Goal: Task Accomplishment & Management: Manage account settings

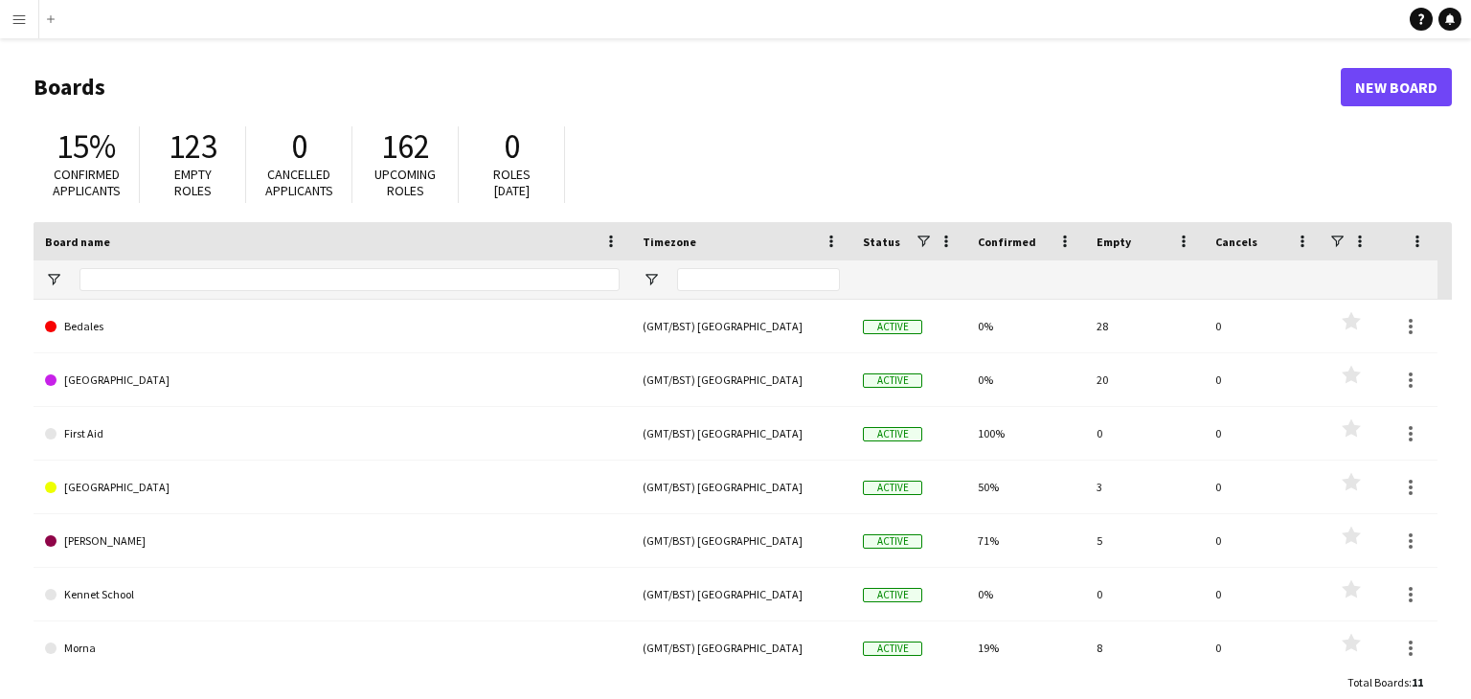
click at [4, 28] on button "Menu" at bounding box center [19, 19] width 38 height 38
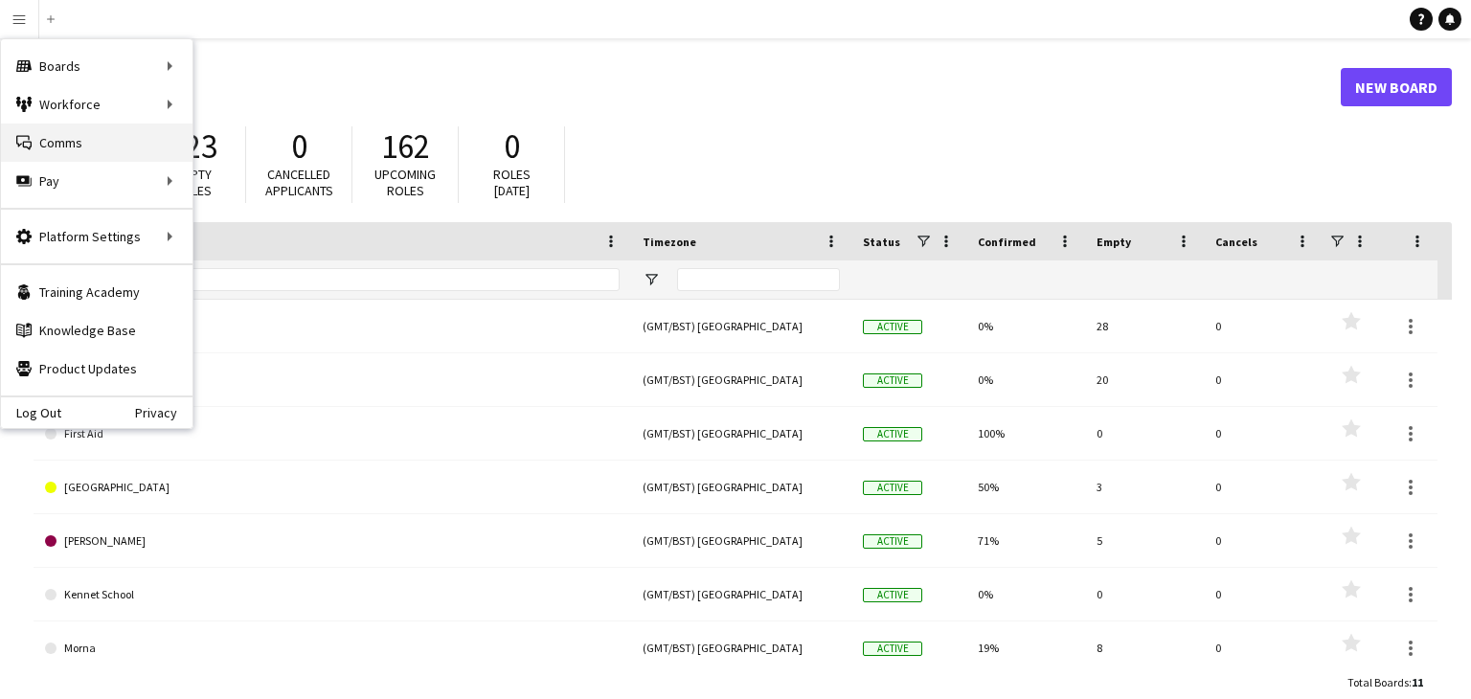
click at [103, 151] on link "Comms Comms" at bounding box center [97, 143] width 192 height 38
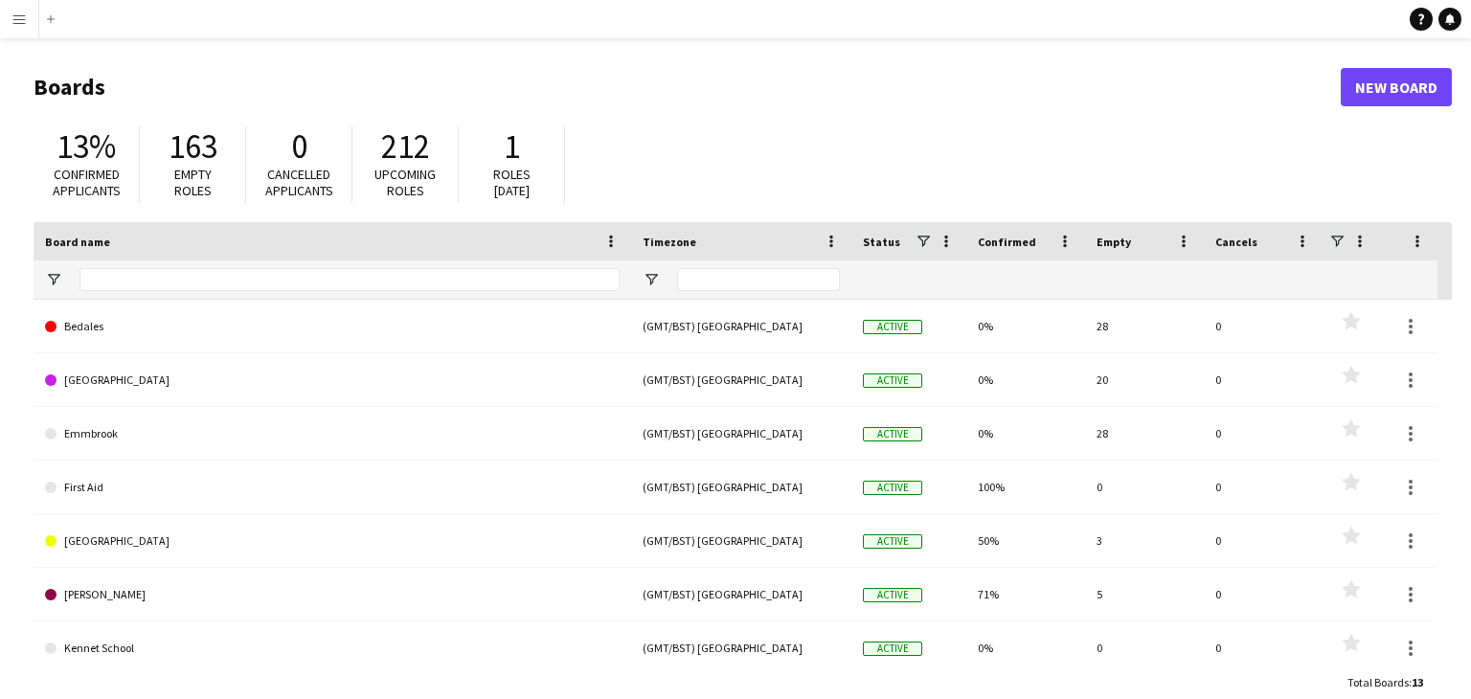
click at [26, 21] on app-icon "Menu" at bounding box center [18, 18] width 15 height 15
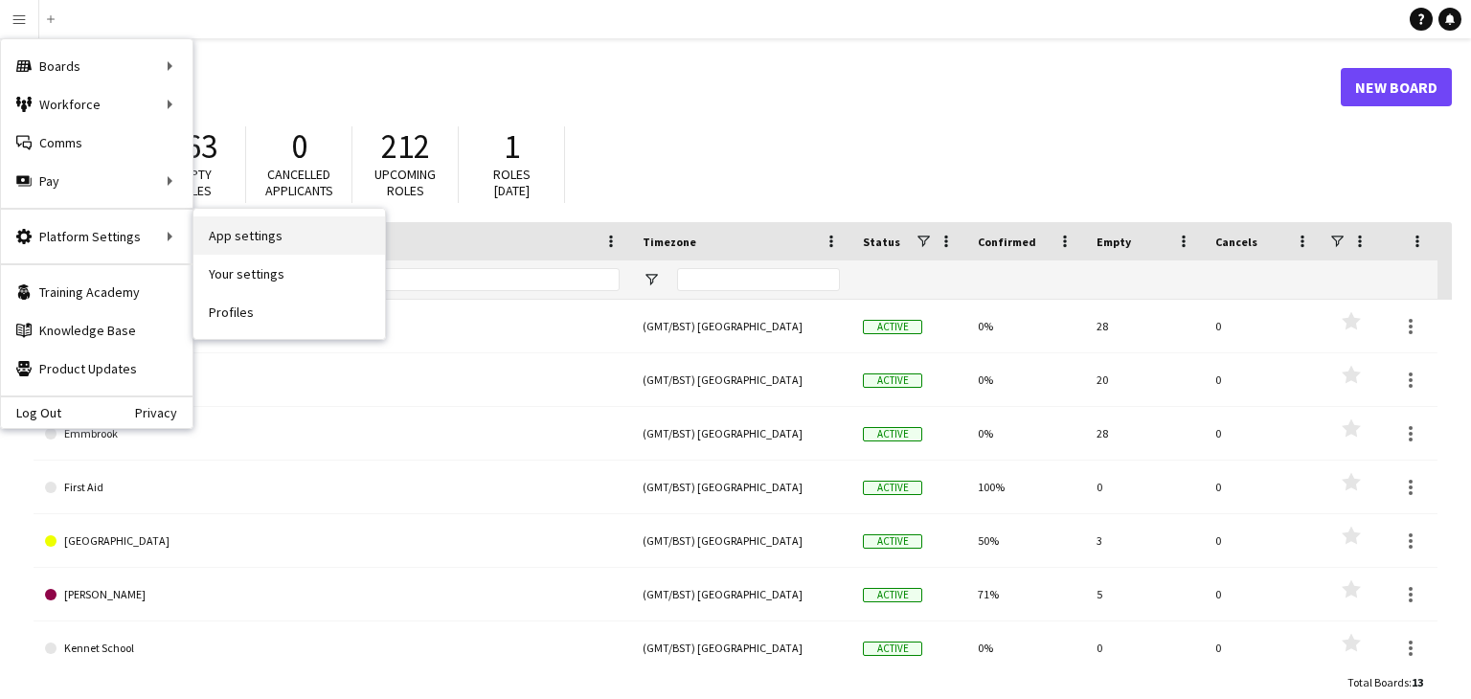
click at [273, 237] on link "App settings" at bounding box center [289, 235] width 192 height 38
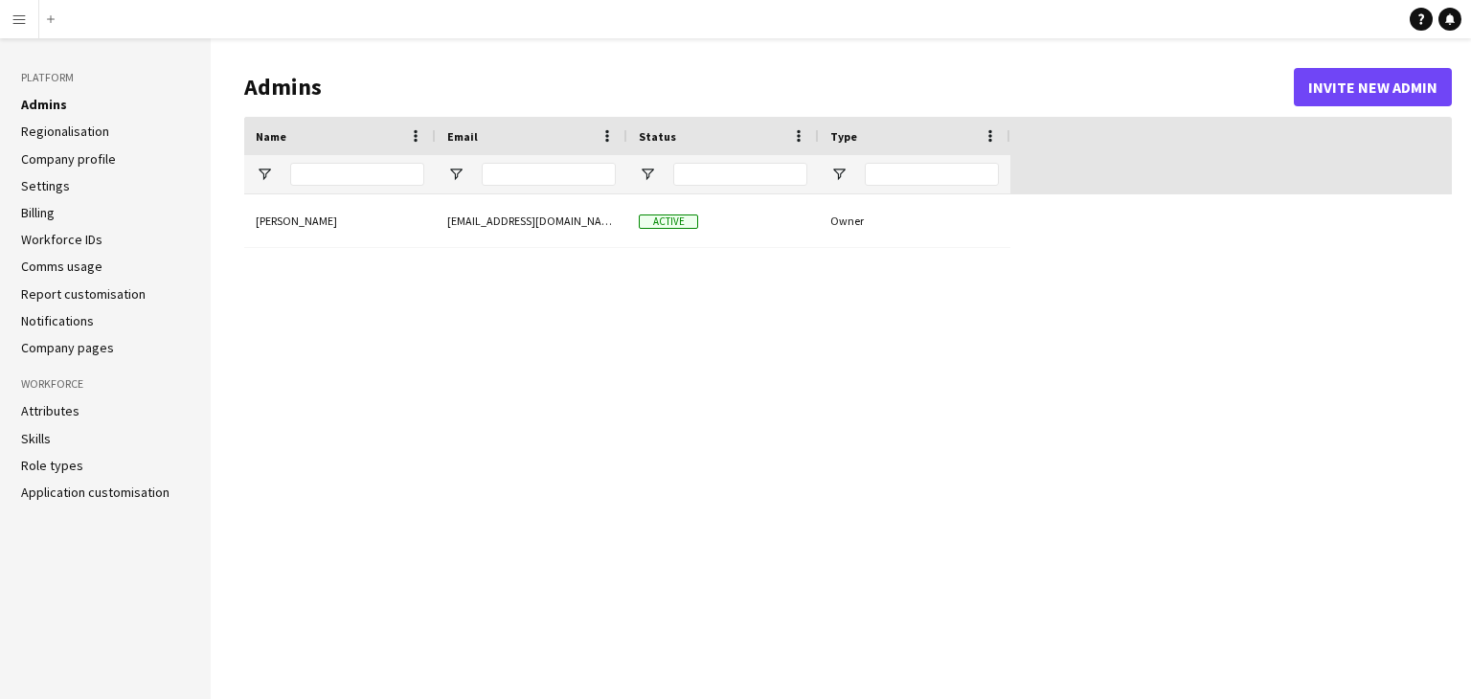
type input "**********"
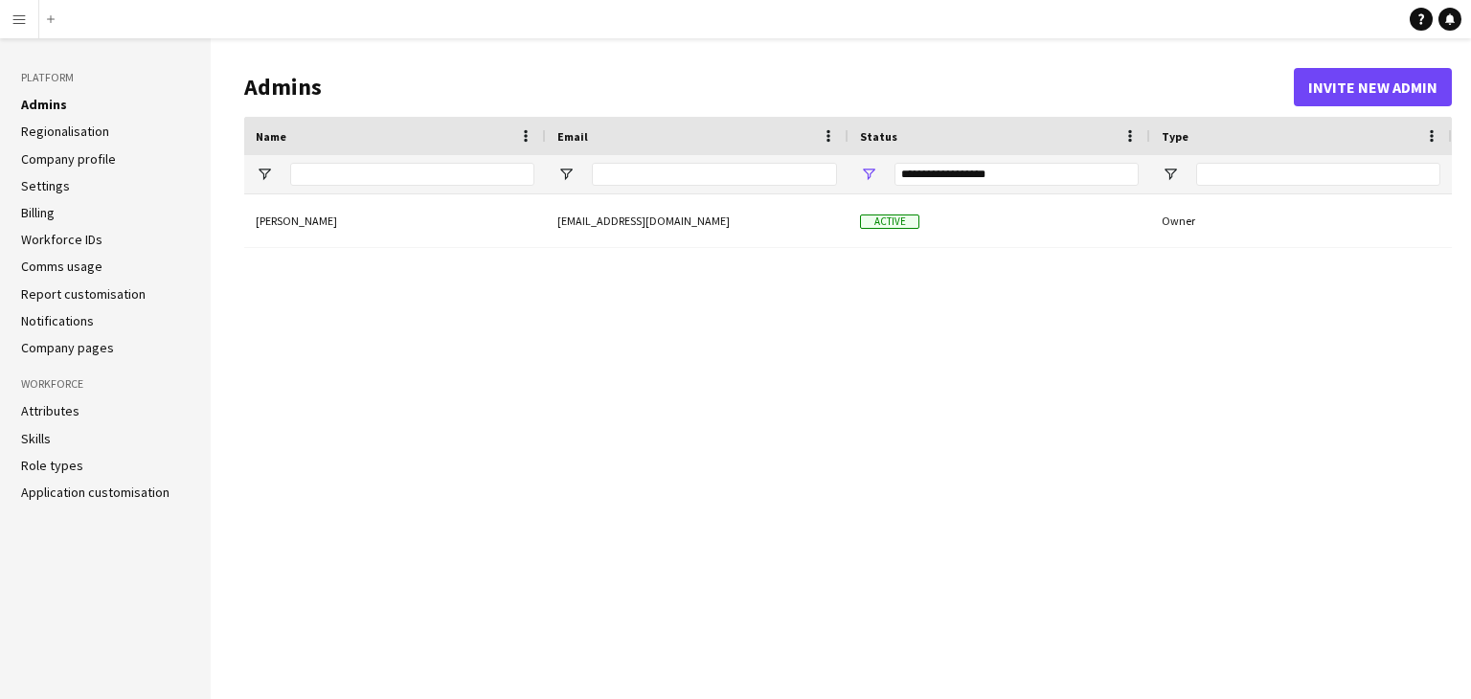
drag, startPoint x: 69, startPoint y: 319, endPoint x: 128, endPoint y: 314, distance: 59.6
click at [68, 318] on link "Notifications" at bounding box center [57, 320] width 73 height 17
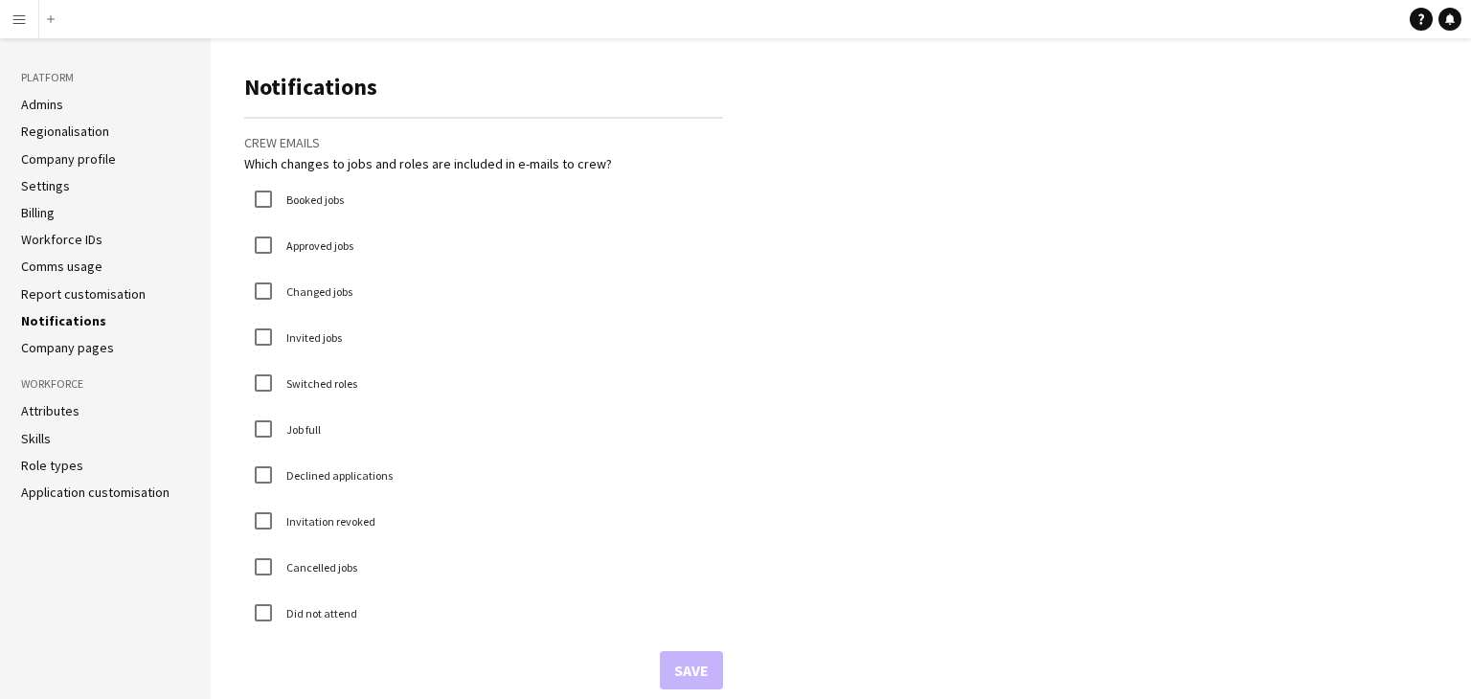
click at [63, 471] on link "Role types" at bounding box center [52, 465] width 62 height 17
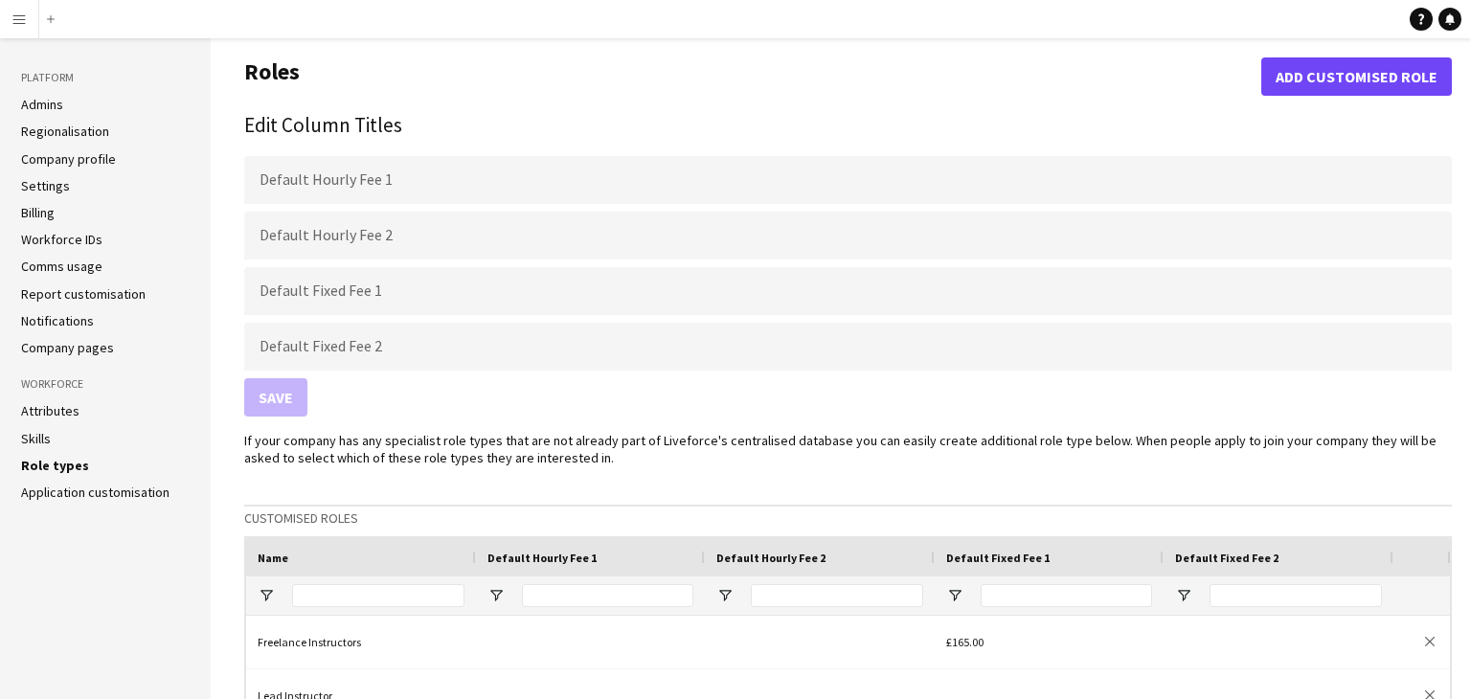
click at [97, 491] on link "Application customisation" at bounding box center [95, 492] width 148 height 17
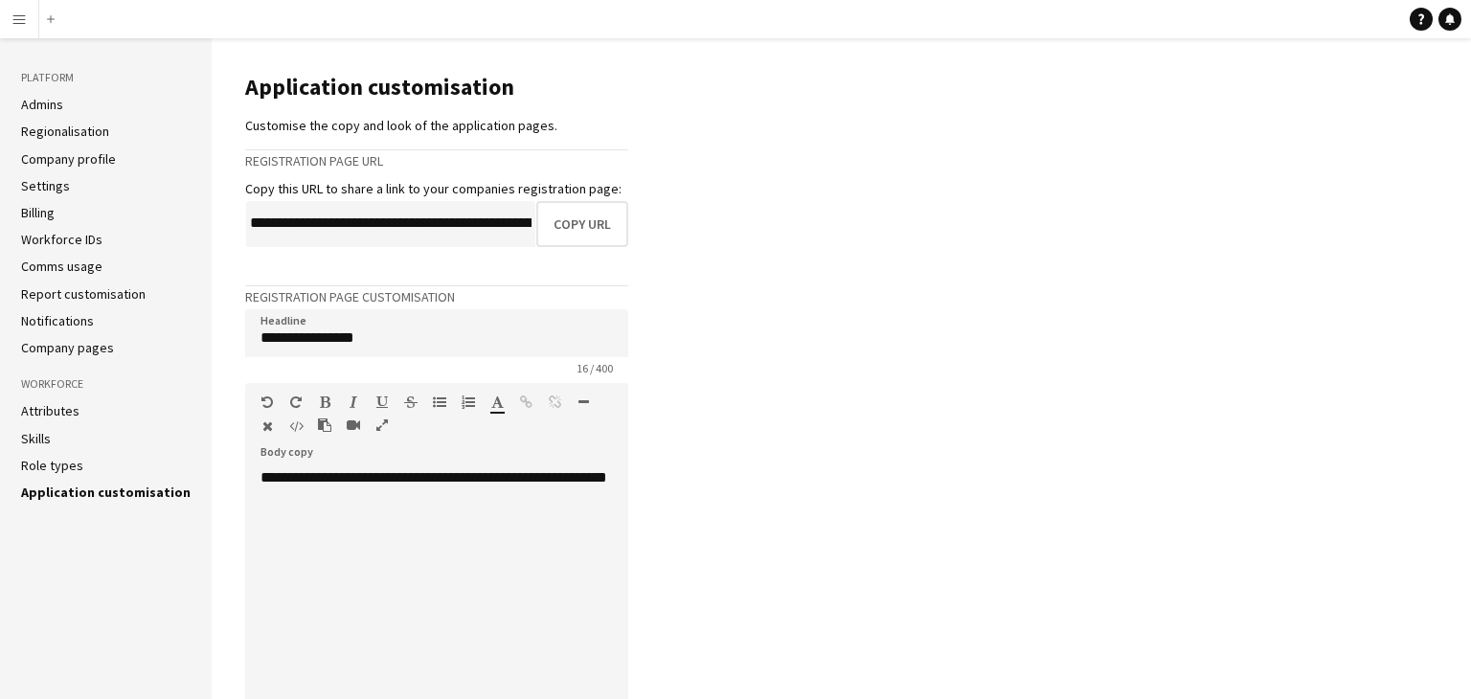
click at [74, 239] on link "Workforce IDs" at bounding box center [61, 239] width 81 height 17
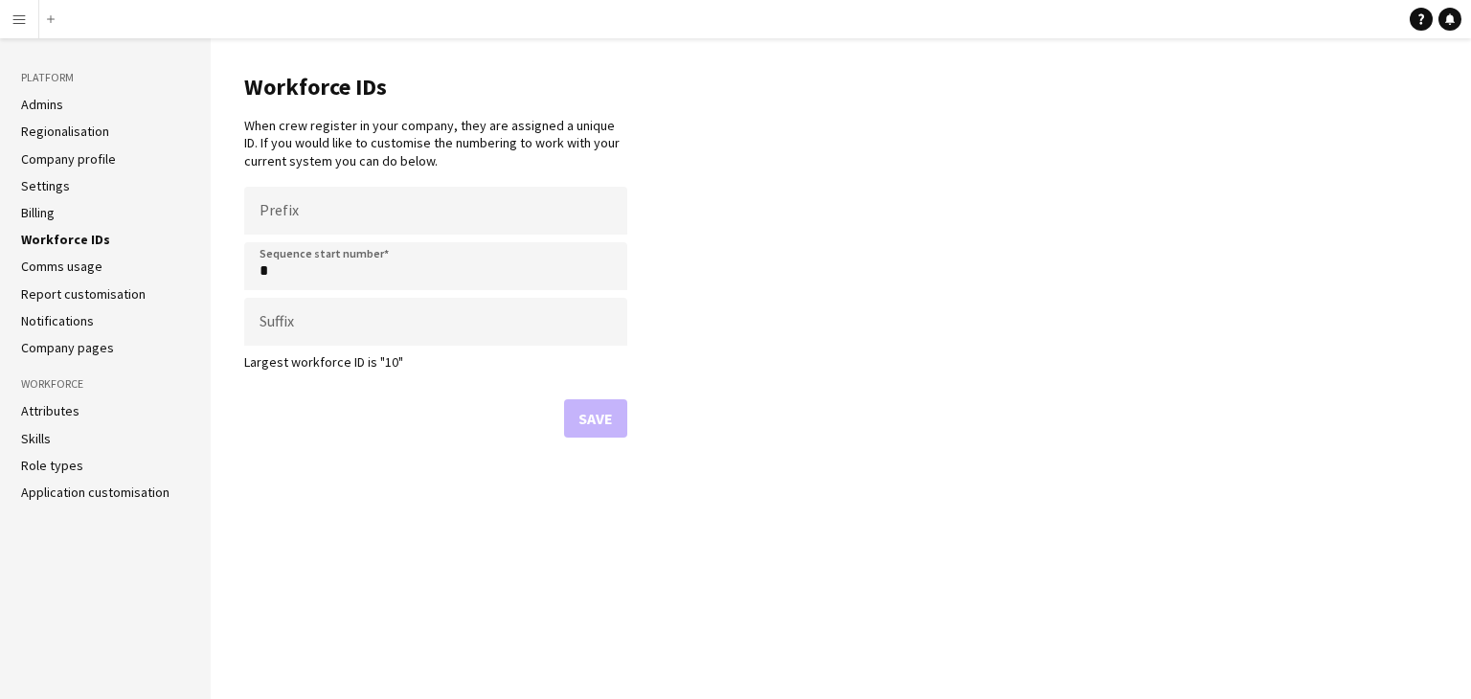
click at [50, 219] on link "Billing" at bounding box center [38, 212] width 34 height 17
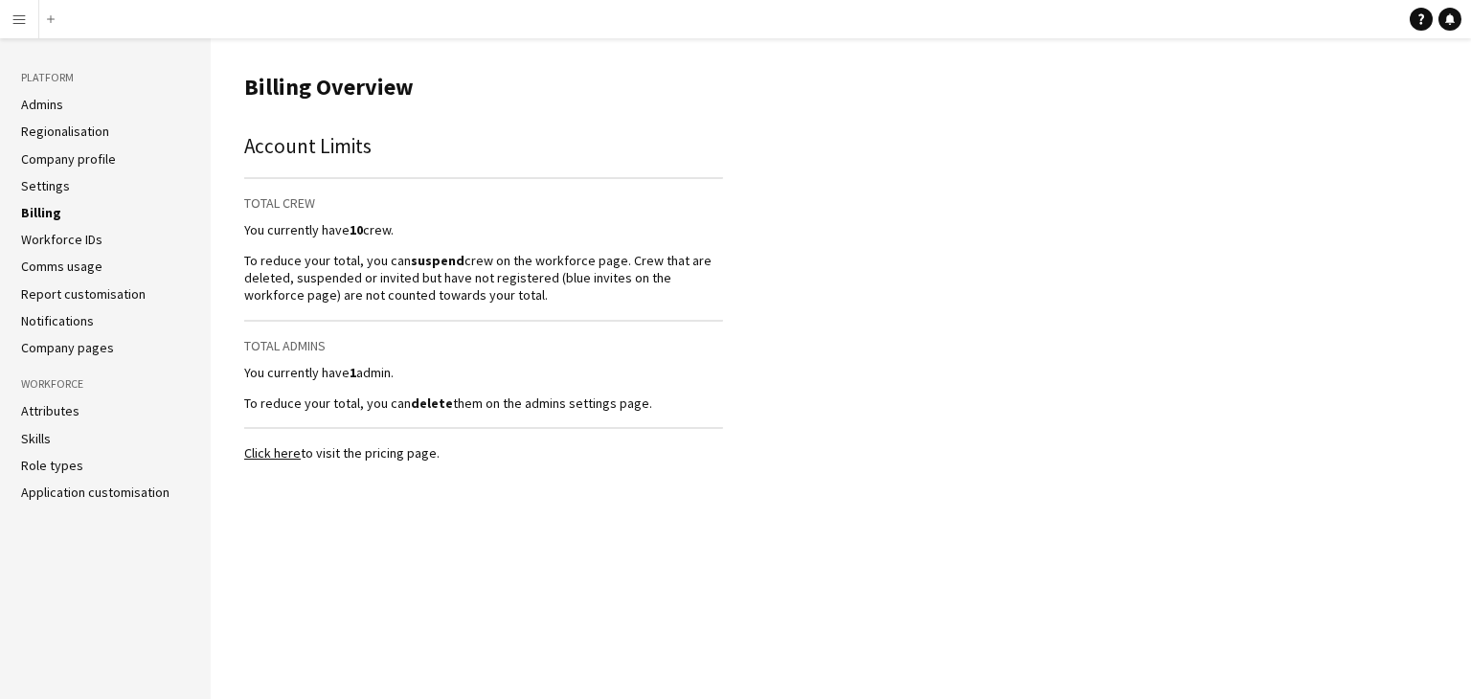
click at [41, 181] on link "Settings" at bounding box center [45, 185] width 49 height 17
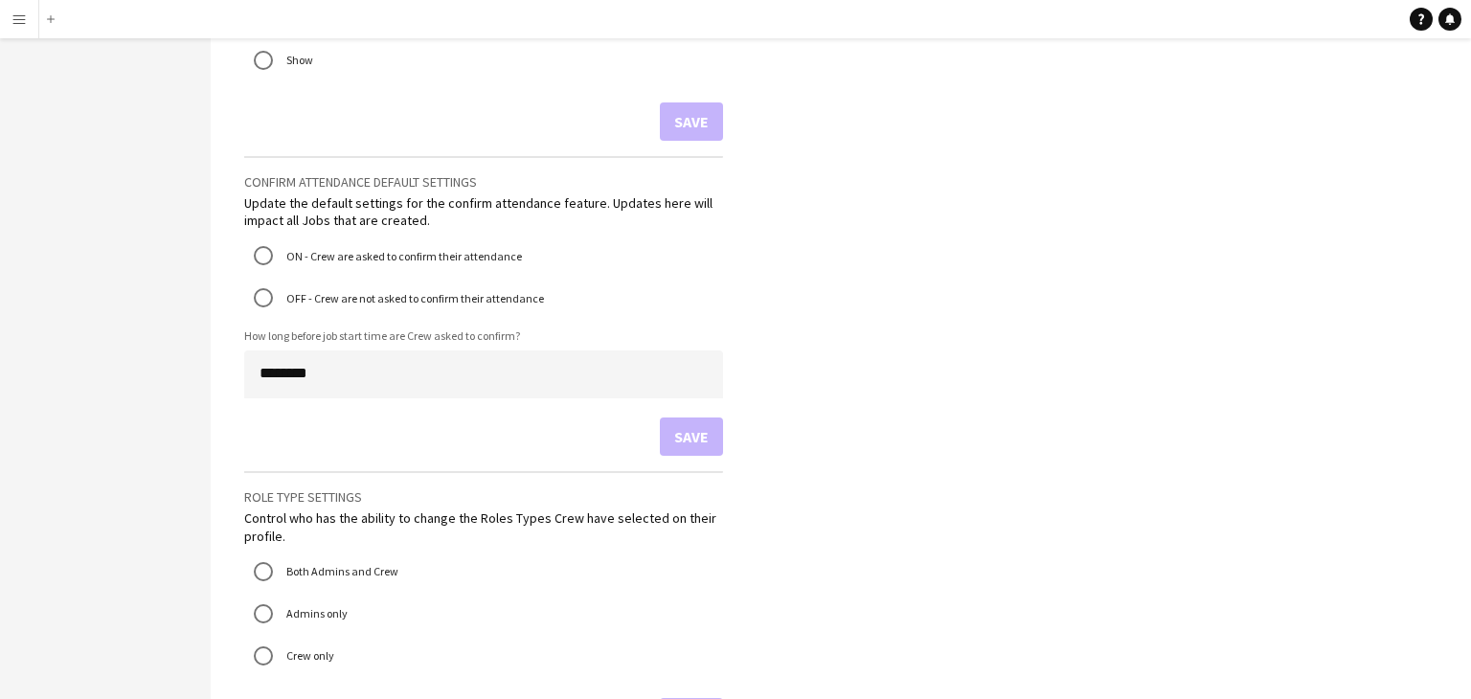
scroll to position [1308, 0]
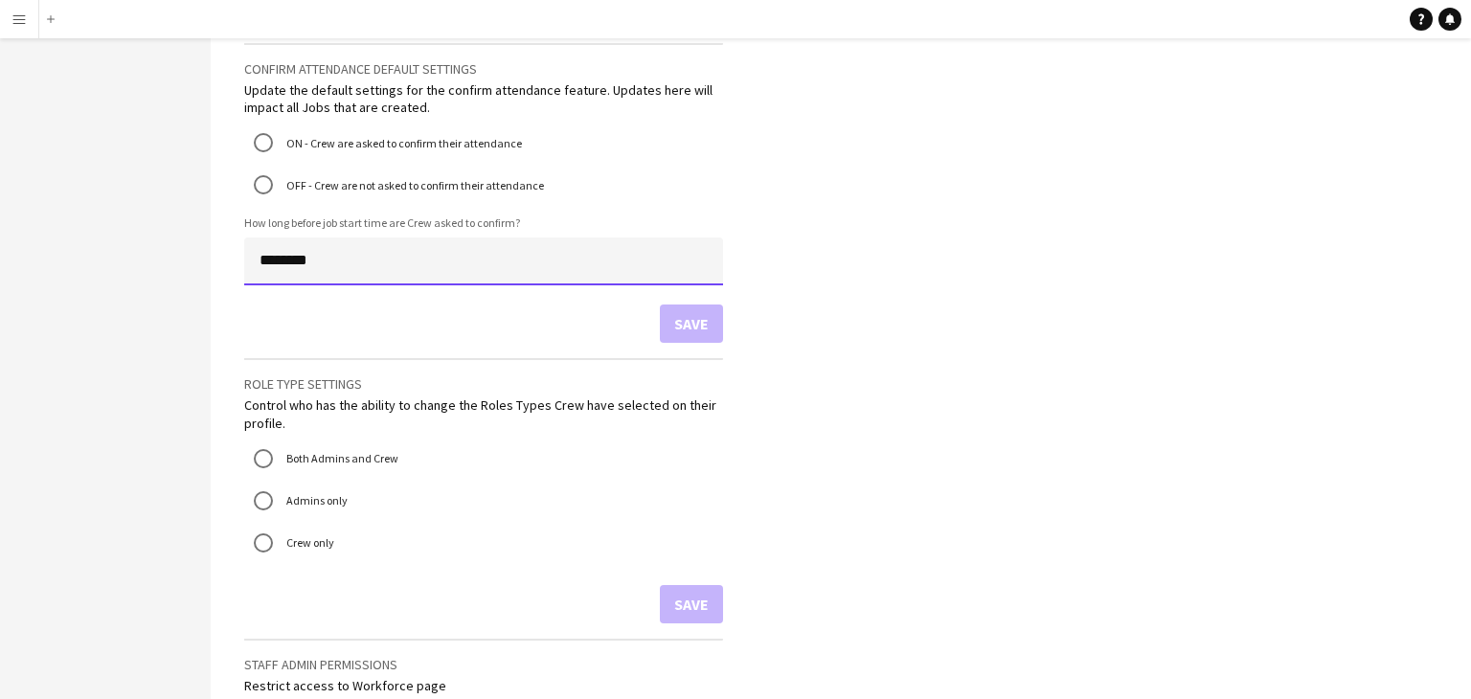
click at [277, 259] on input "********" at bounding box center [483, 262] width 479 height 48
type input "*******"
type input "********"
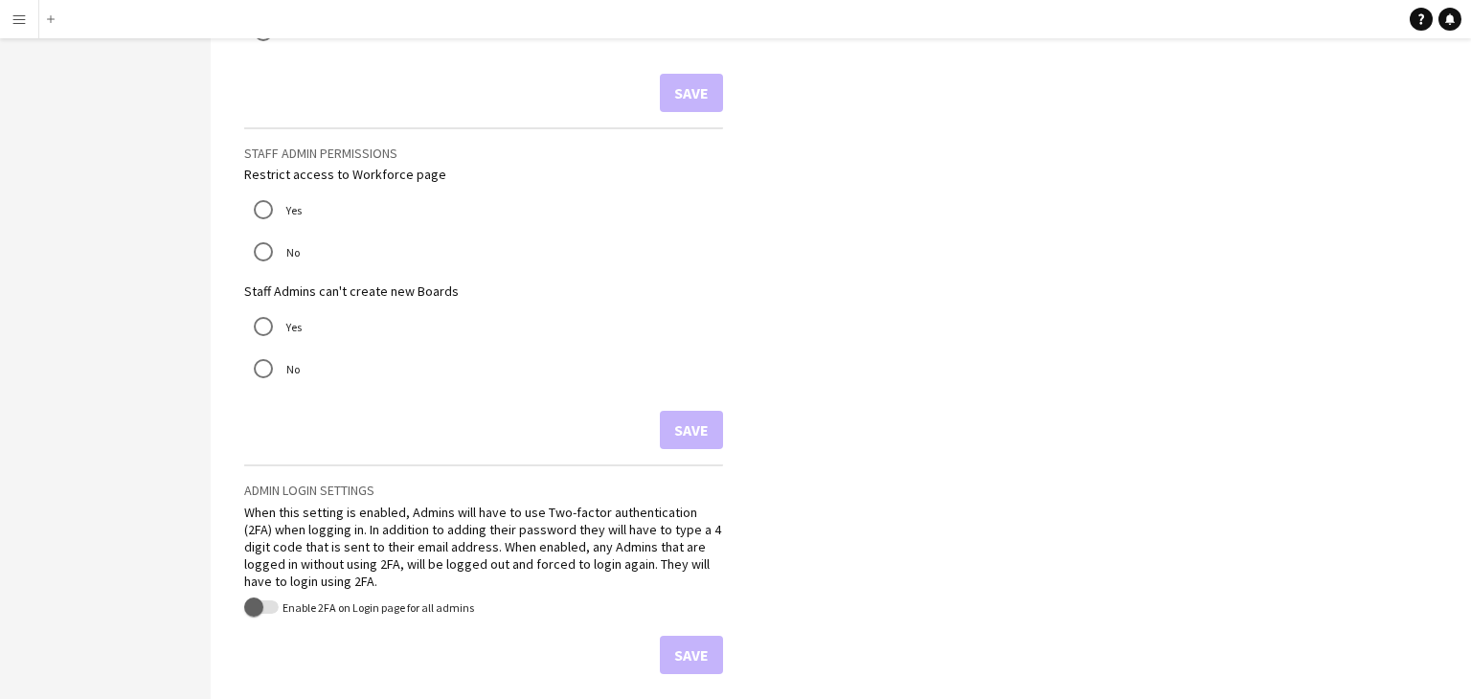
scroll to position [1026, 0]
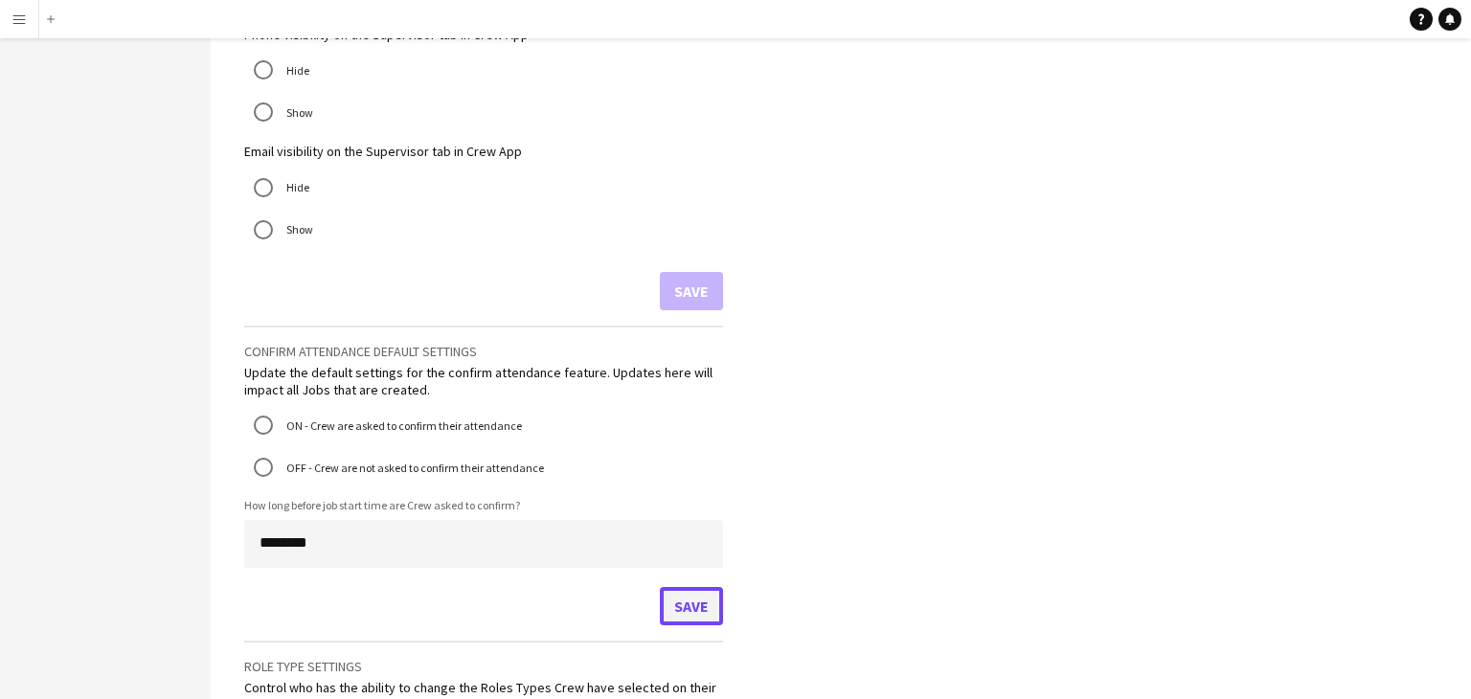
click at [670, 600] on button "Save" at bounding box center [691, 606] width 63 height 38
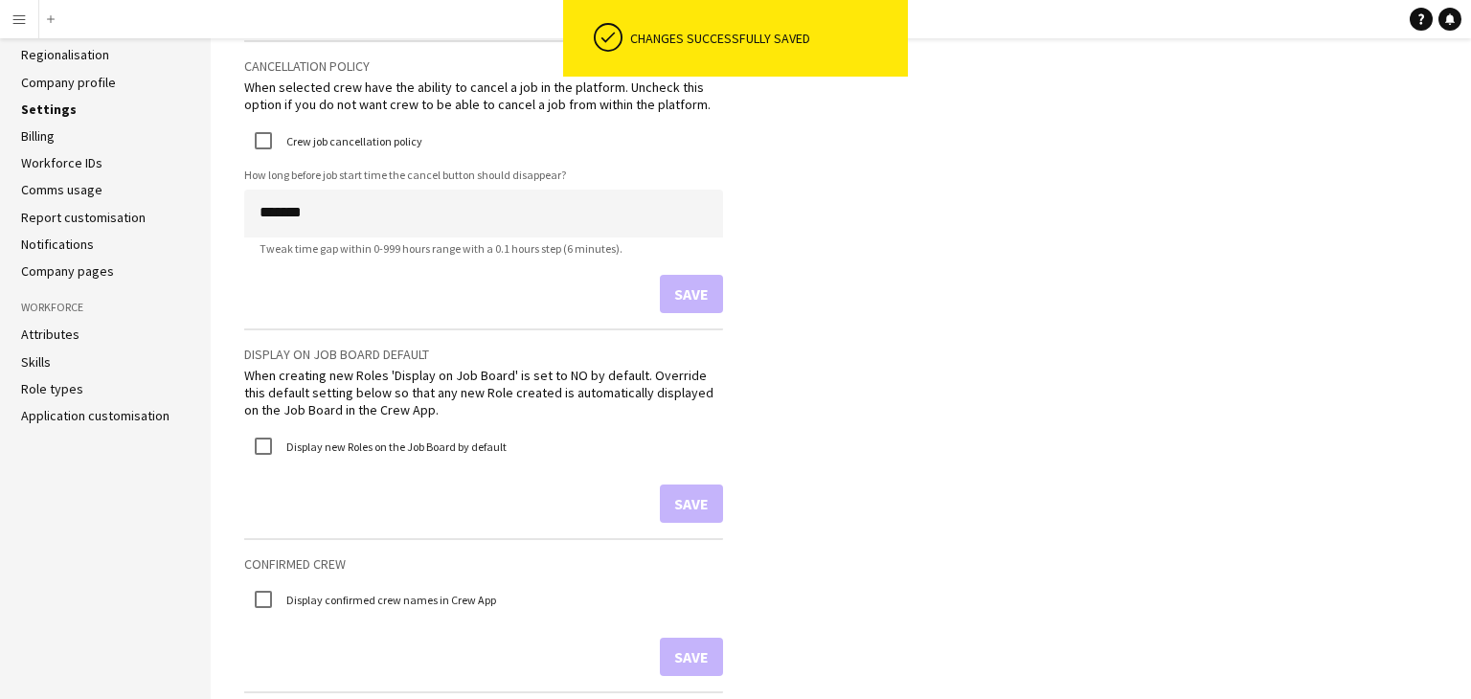
scroll to position [0, 0]
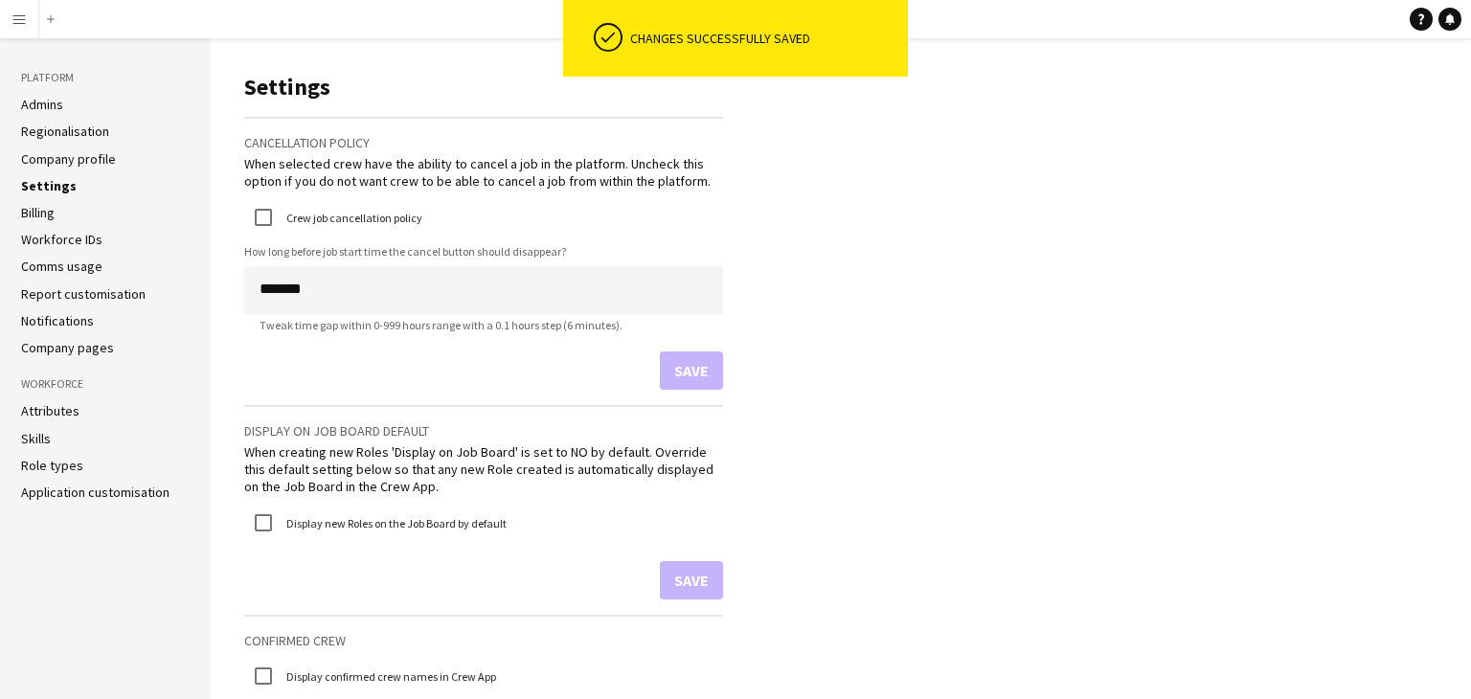
click at [92, 162] on link "Company profile" at bounding box center [68, 158] width 95 height 17
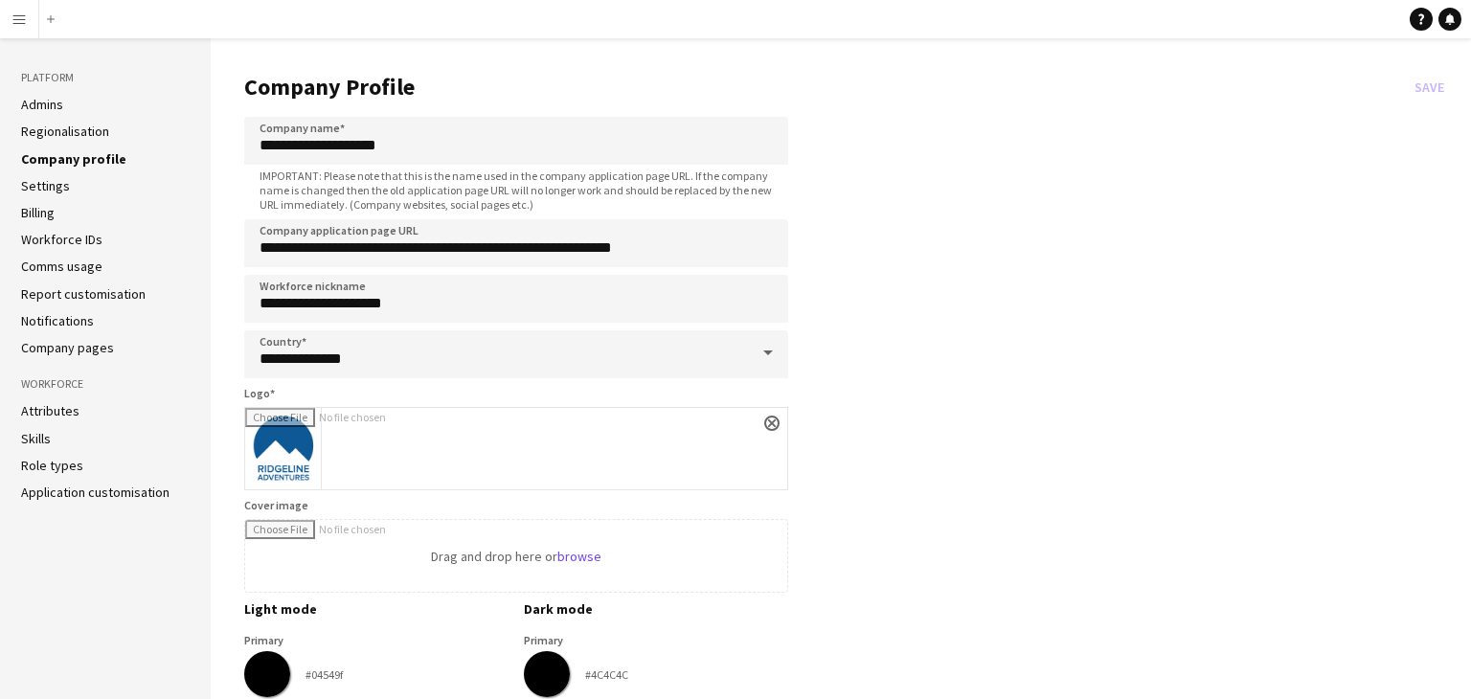
click at [82, 132] on link "Regionalisation" at bounding box center [65, 131] width 88 height 17
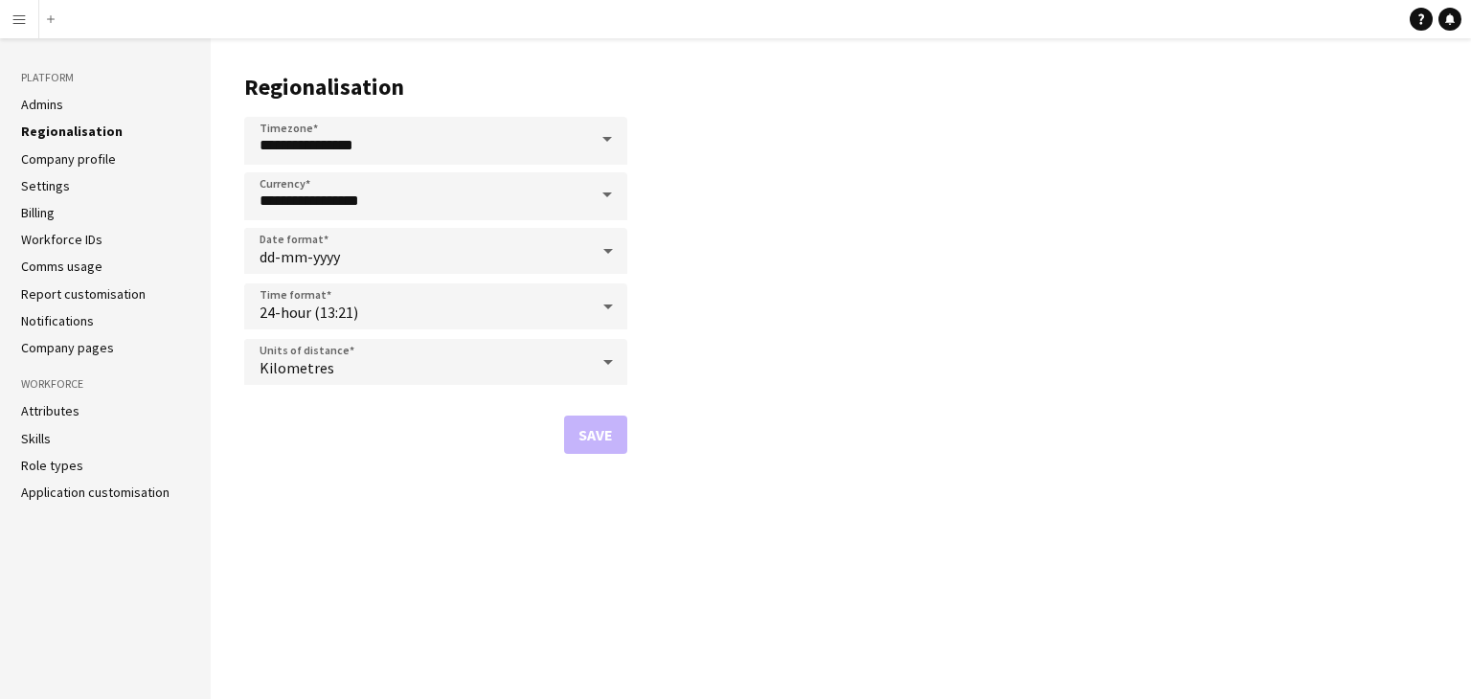
click at [52, 107] on link "Admins" at bounding box center [42, 104] width 42 height 17
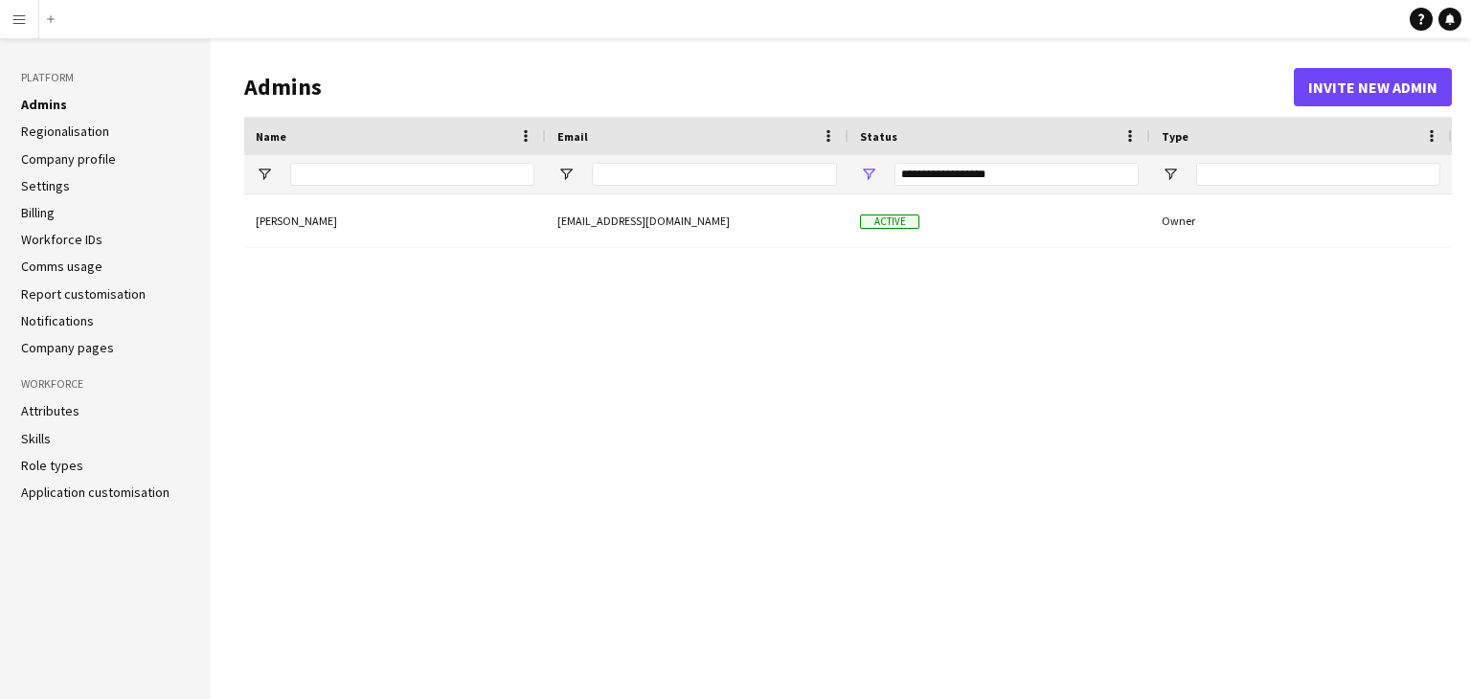
click at [22, 21] on app-icon "Menu" at bounding box center [18, 18] width 15 height 15
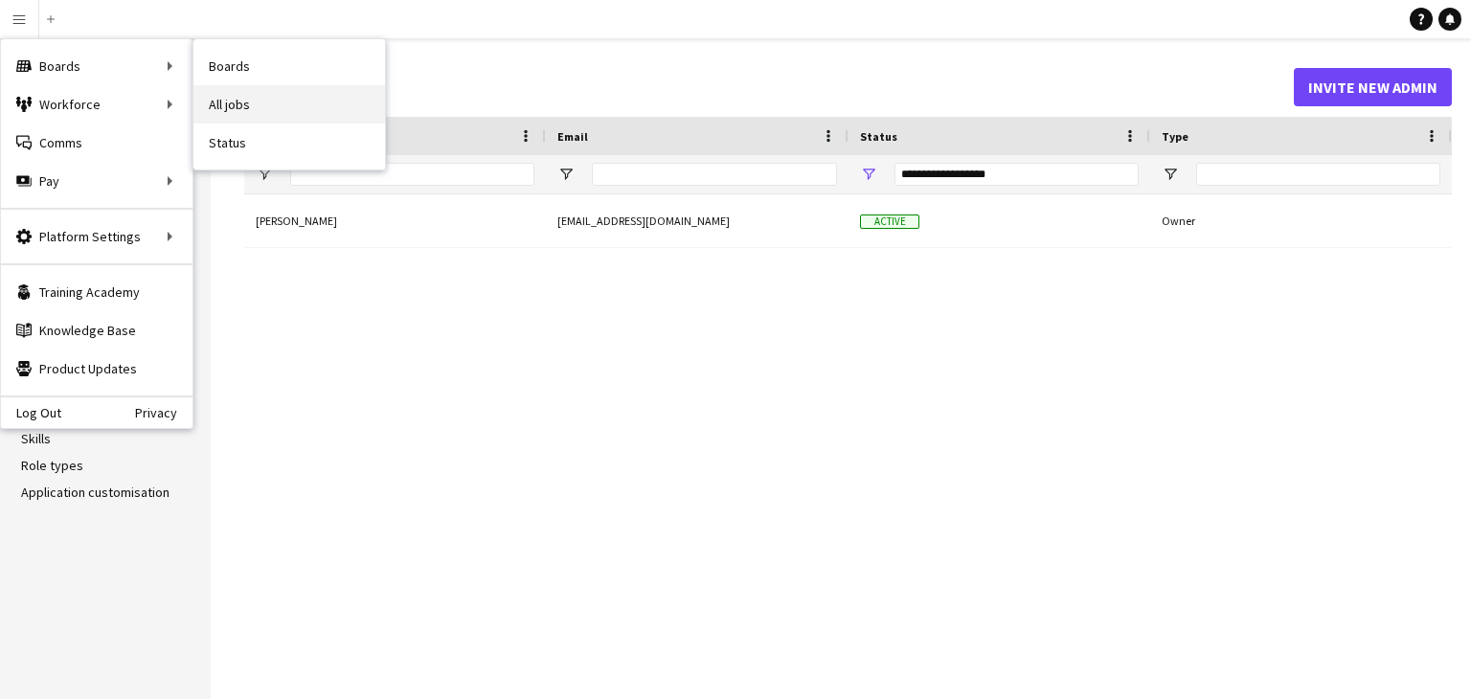
click at [270, 95] on link "All jobs" at bounding box center [289, 104] width 192 height 38
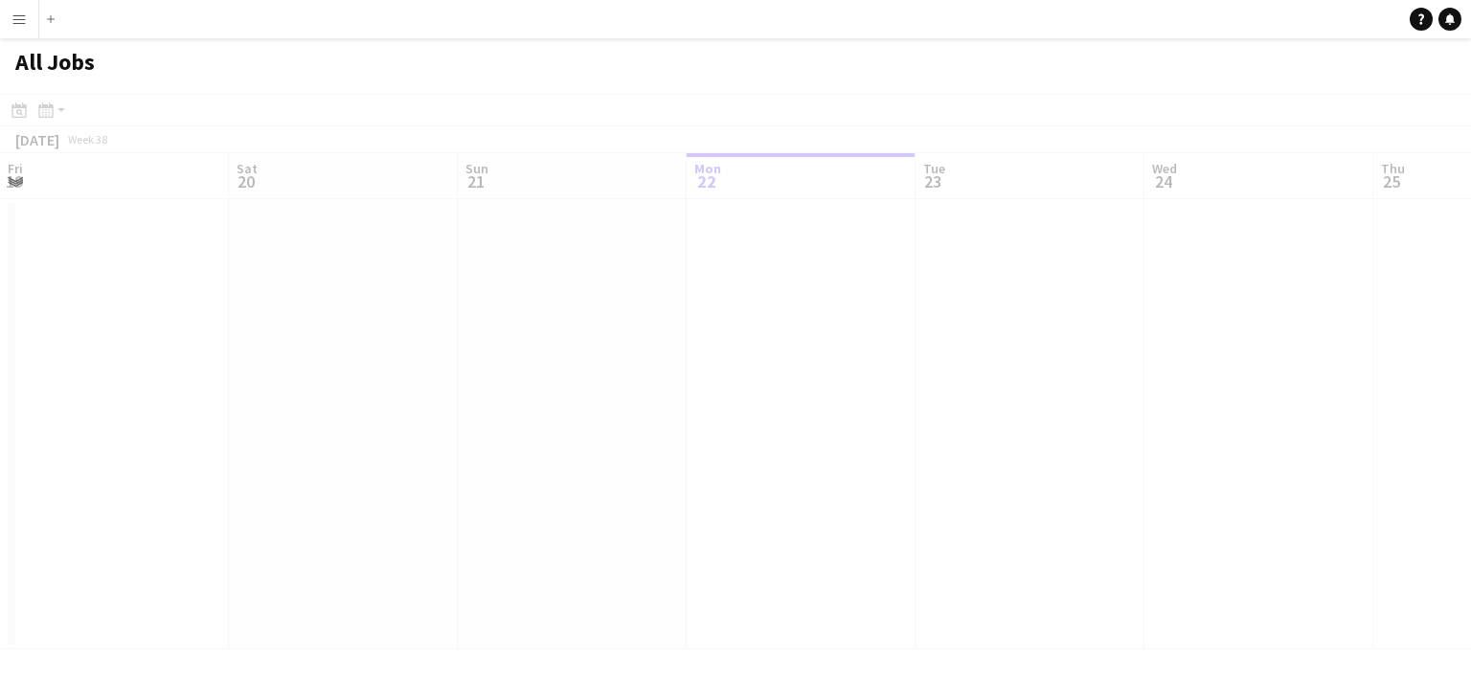
scroll to position [0, 458]
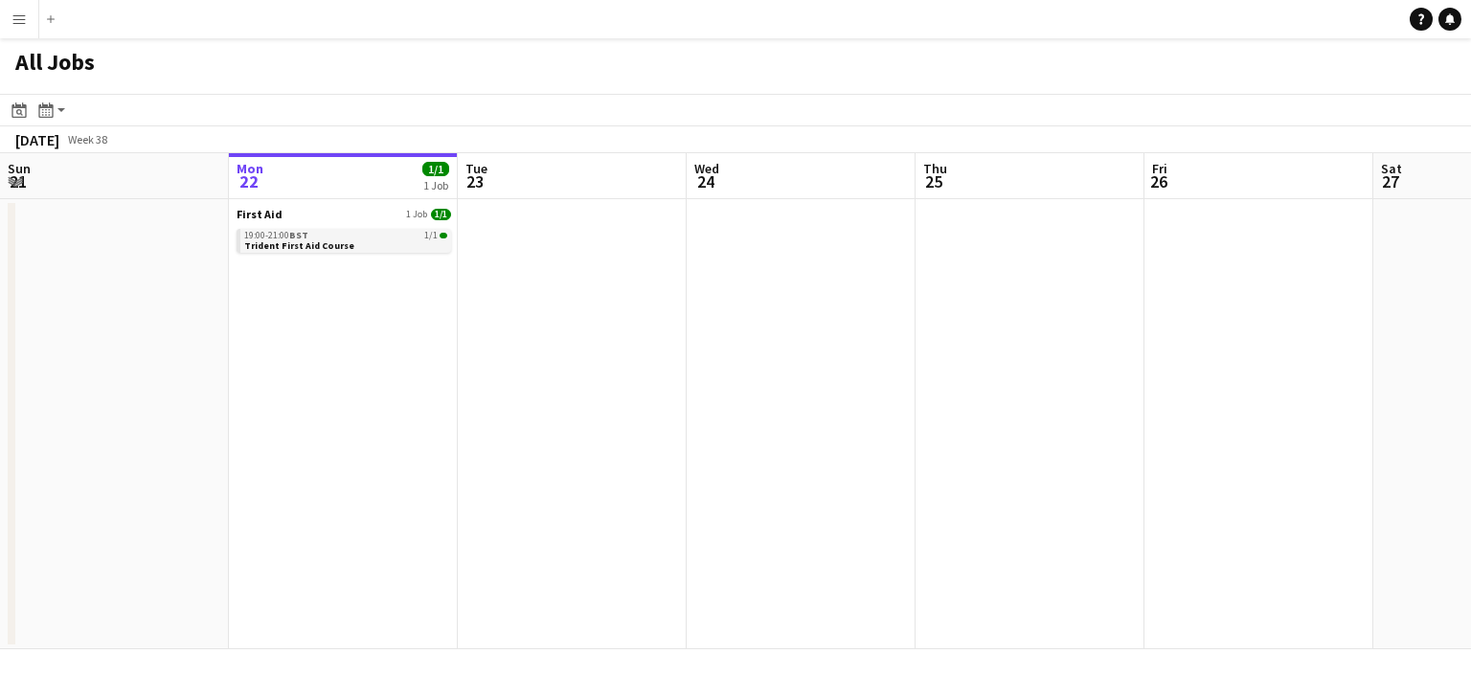
click at [341, 246] on span "Trident First Aid Course" at bounding box center [299, 245] width 110 height 12
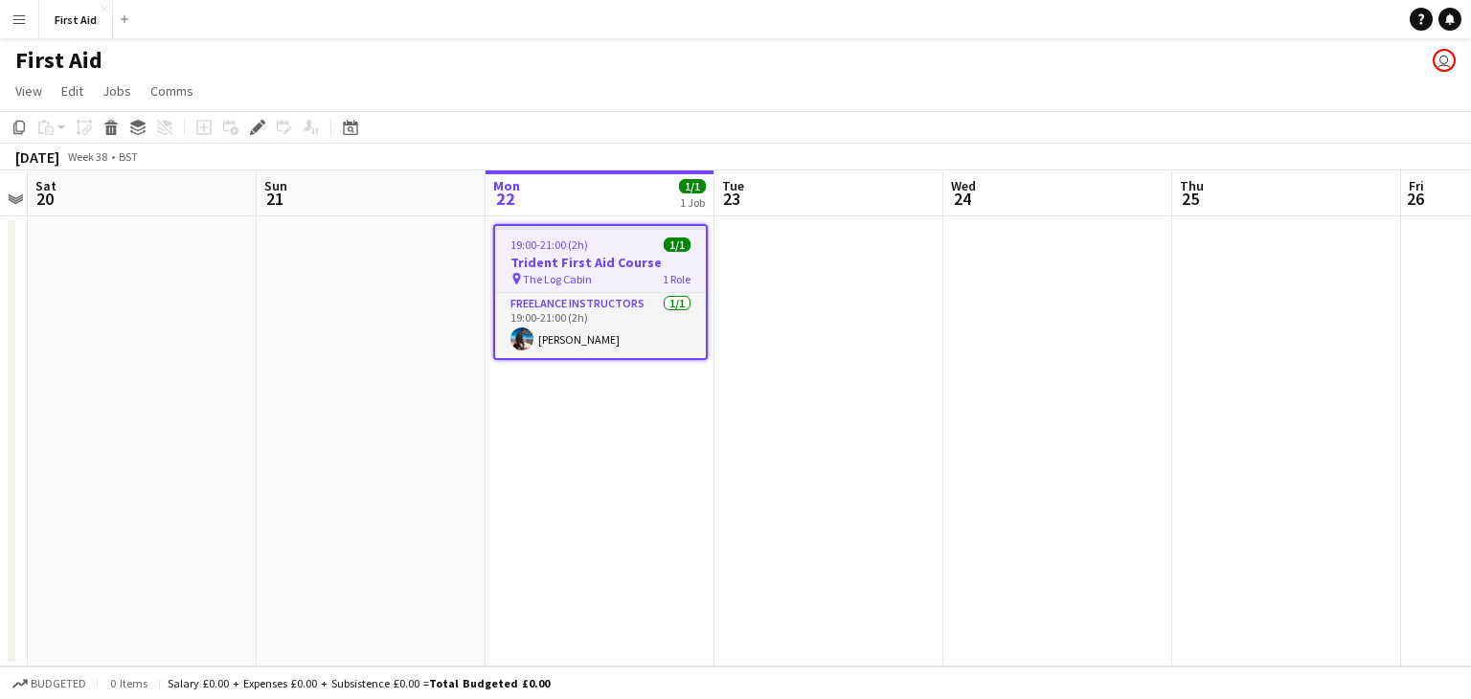
click at [615, 60] on div "First Aid user" at bounding box center [735, 56] width 1471 height 36
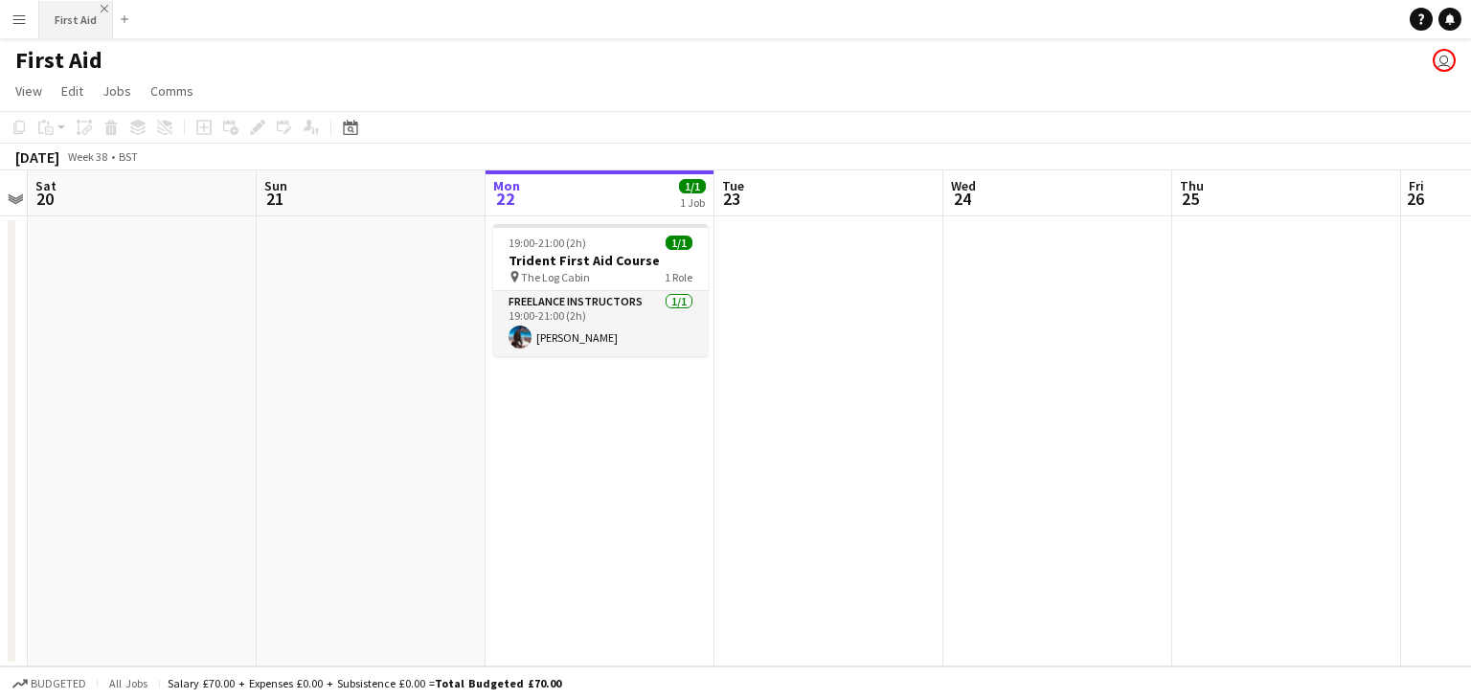
click at [103, 8] on app-icon "Close" at bounding box center [105, 9] width 8 height 8
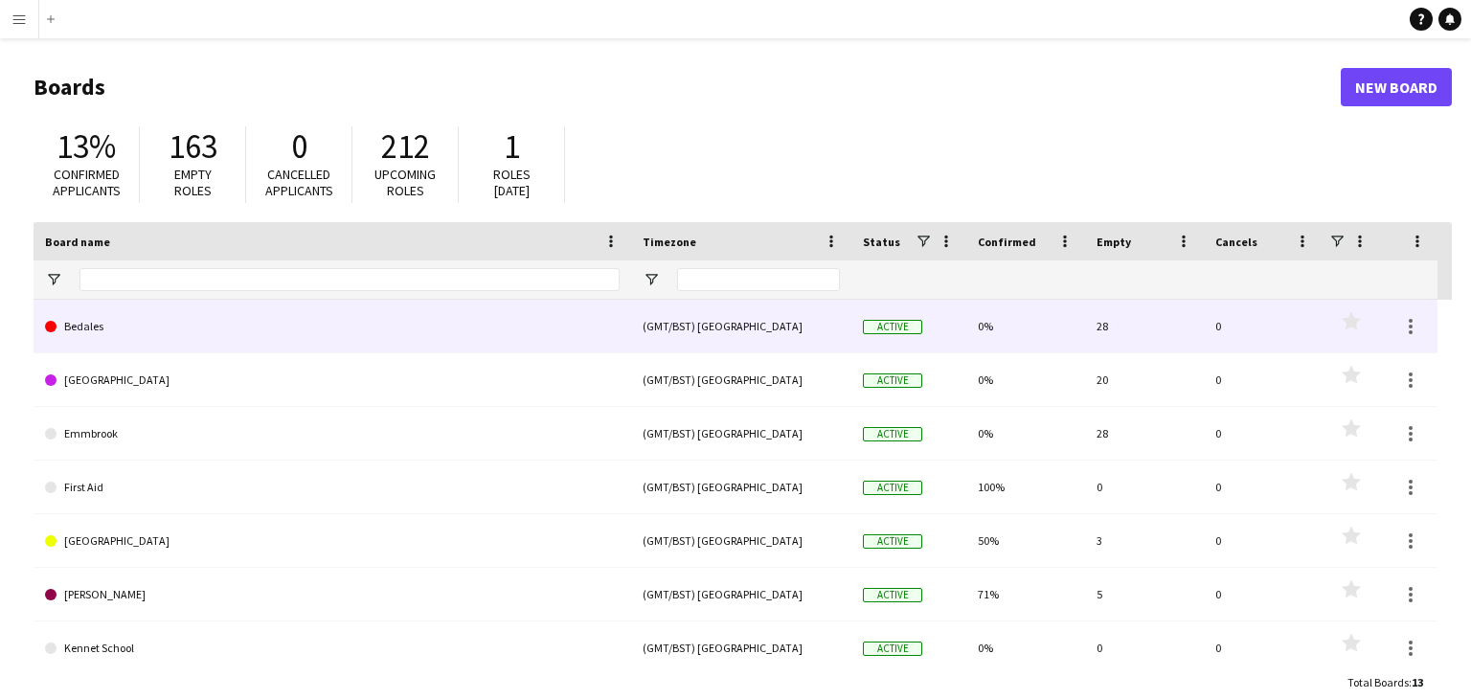
click at [263, 315] on link "Bedales" at bounding box center [332, 327] width 575 height 54
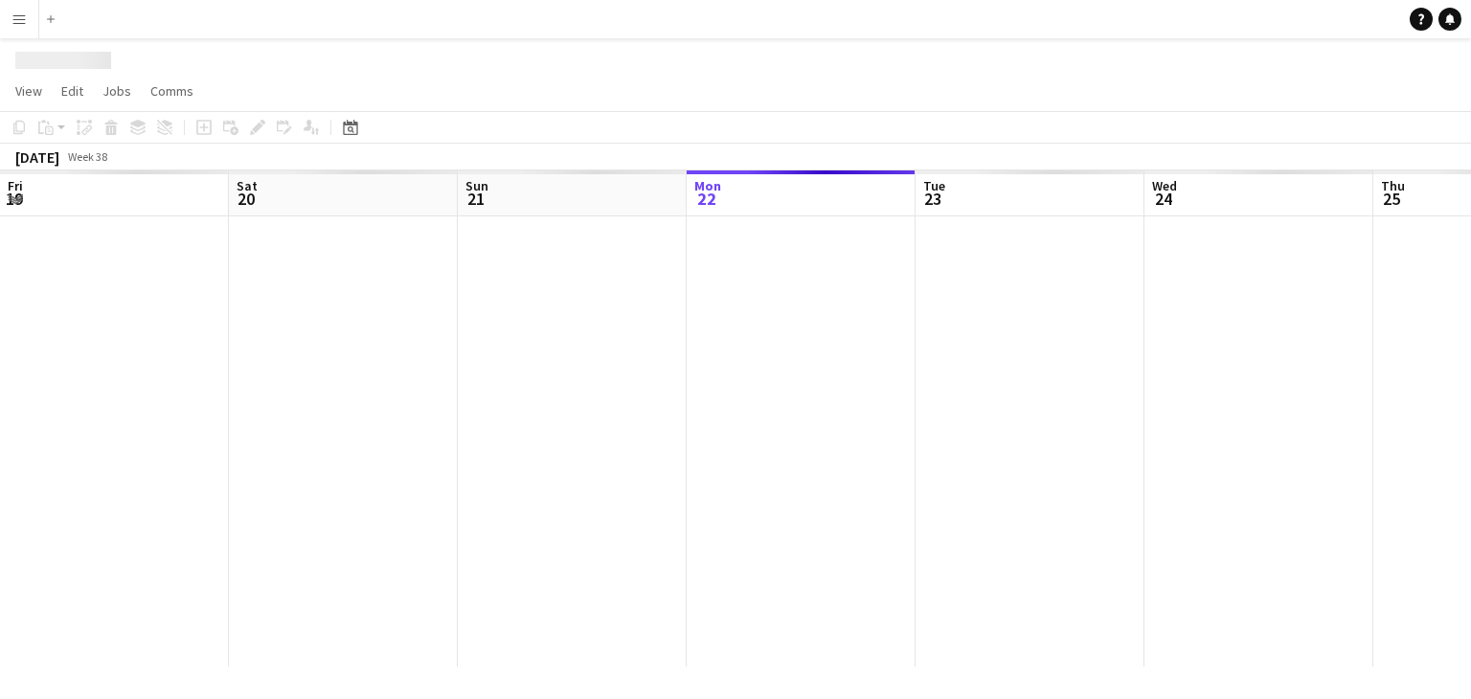
scroll to position [0, 458]
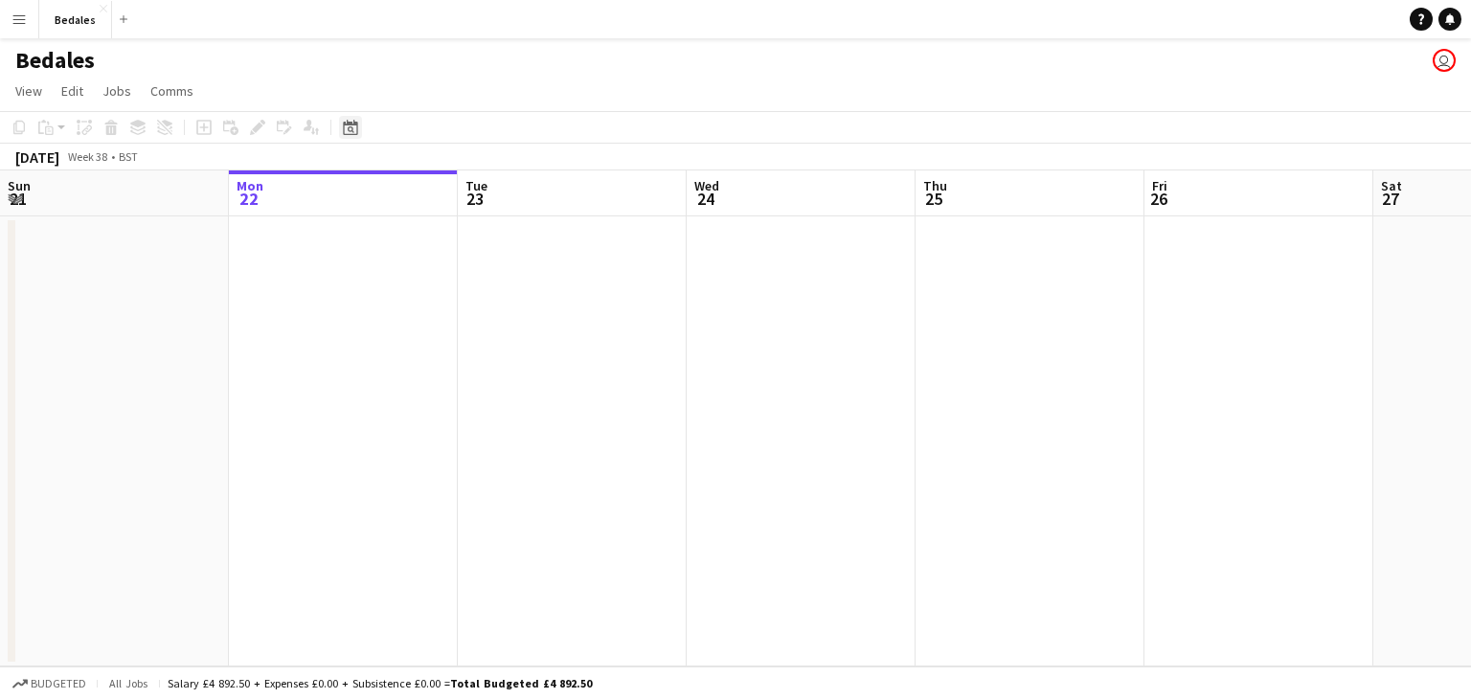
click at [358, 127] on div "Date picker" at bounding box center [350, 127] width 23 height 23
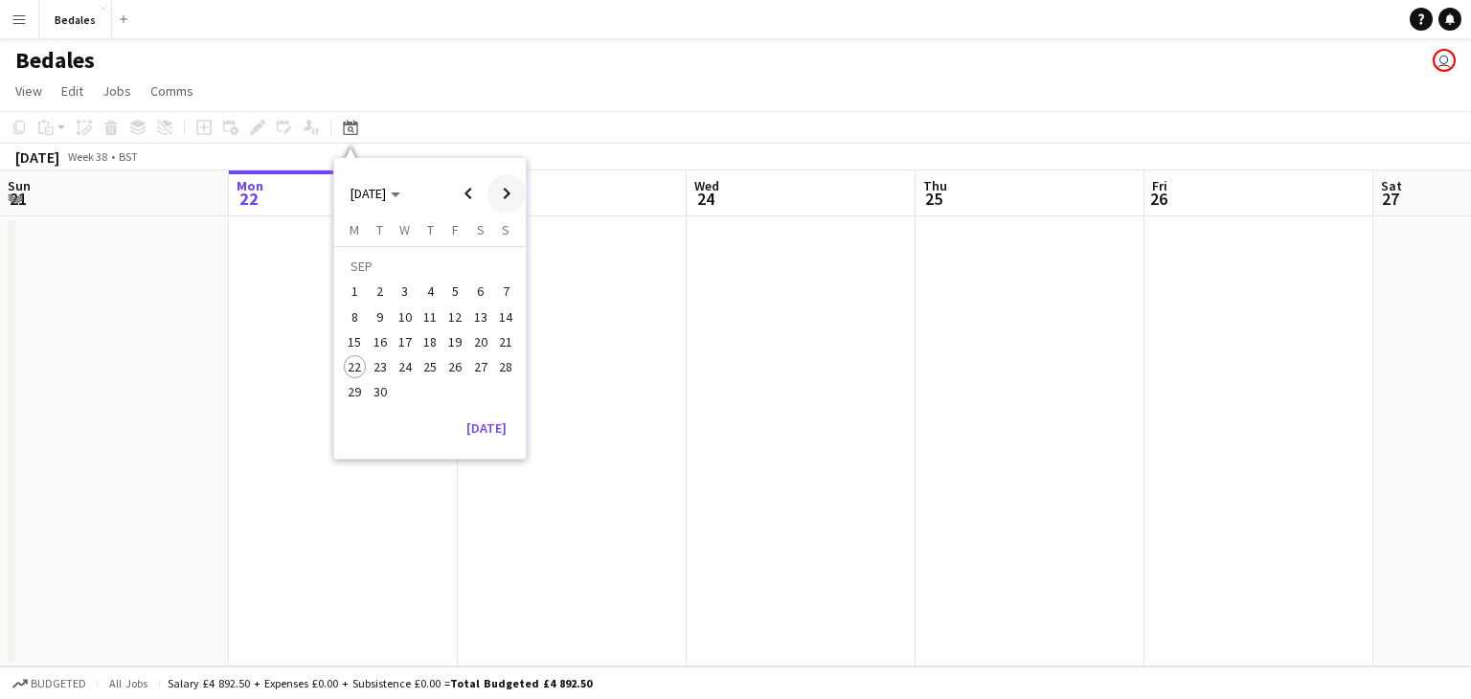
click at [504, 196] on span "Next month" at bounding box center [506, 193] width 38 height 38
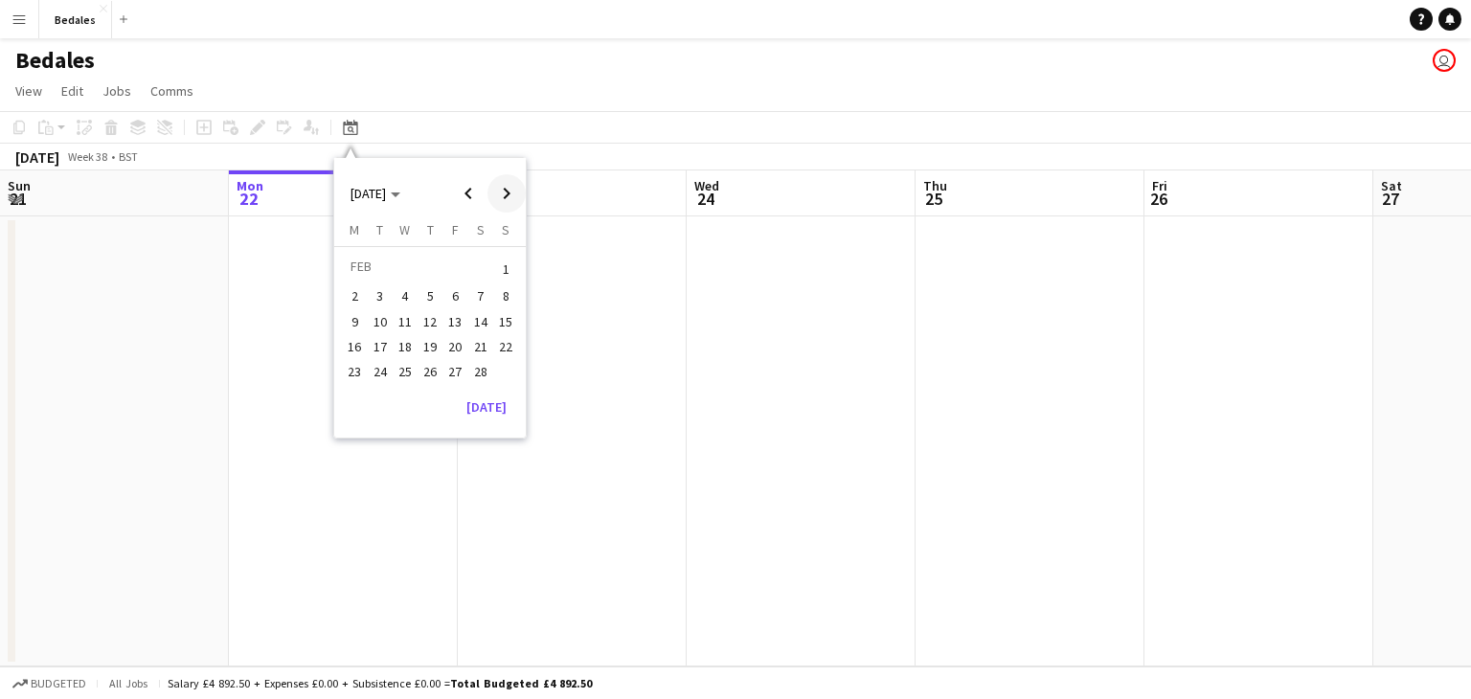
click at [504, 196] on span "Next month" at bounding box center [506, 193] width 38 height 38
click at [506, 267] on span "1" at bounding box center [505, 269] width 23 height 27
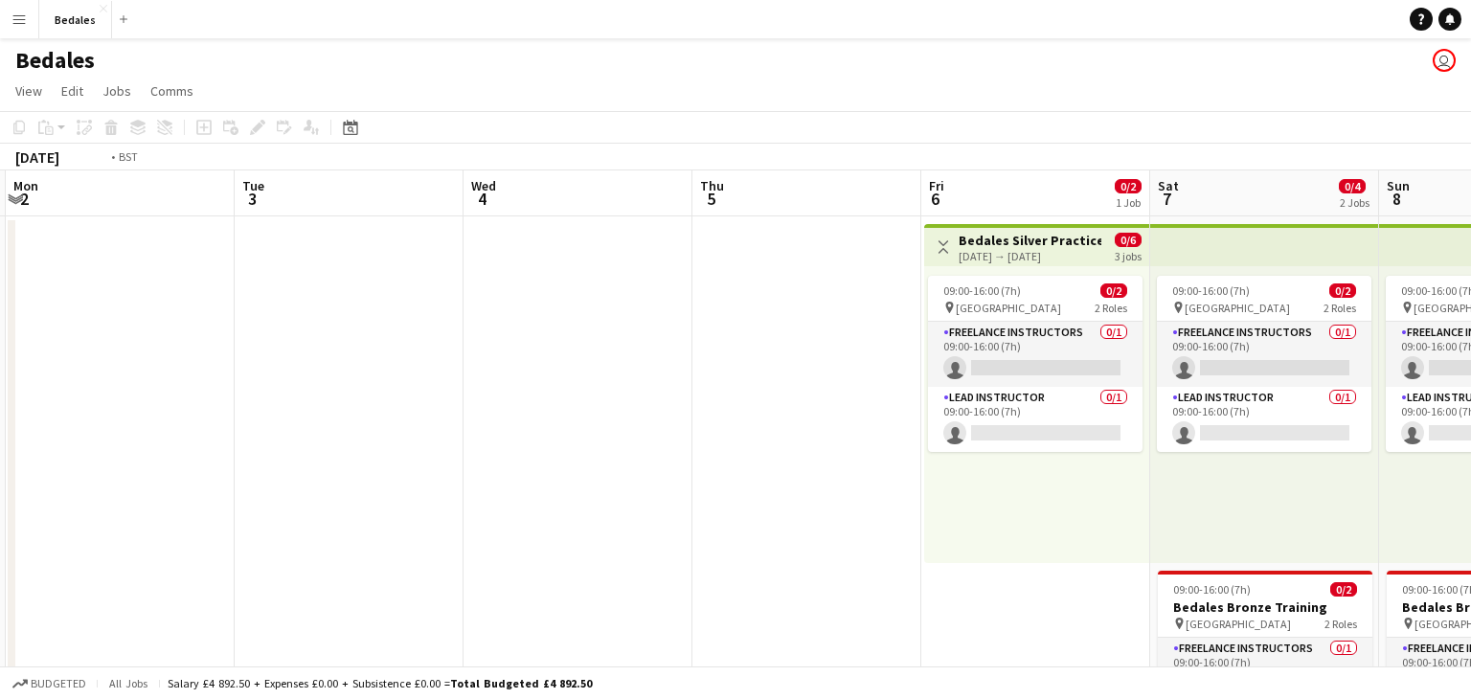
drag, startPoint x: 1058, startPoint y: 379, endPoint x: 153, endPoint y: 396, distance: 905.2
click at [156, 395] on app-calendar-viewport "Thu 26 Fri 27 Sat 28 Sun 1 Mon 2 Tue 3 Wed 4 Thu 5 Fri 6 0/2 1 Job Sat 7 0/4 2 …" at bounding box center [735, 511] width 1471 height 683
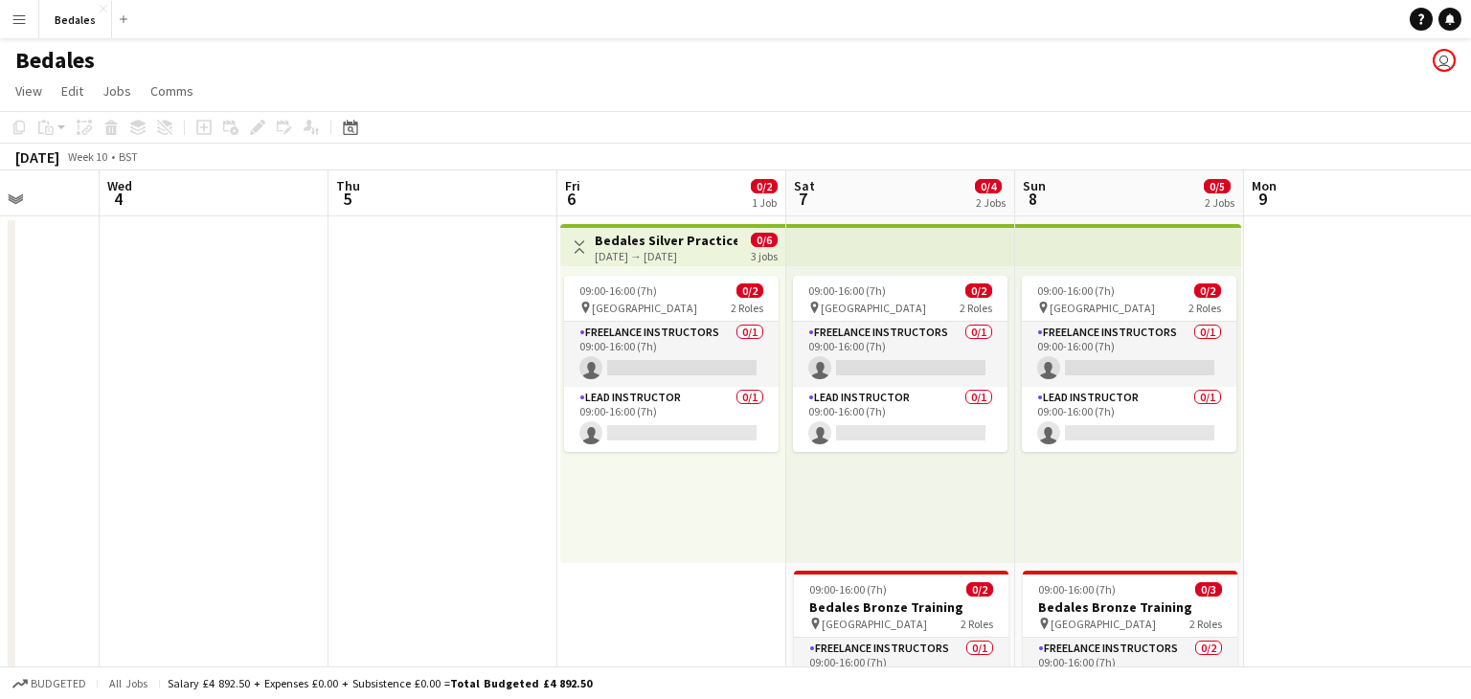
scroll to position [0, 632]
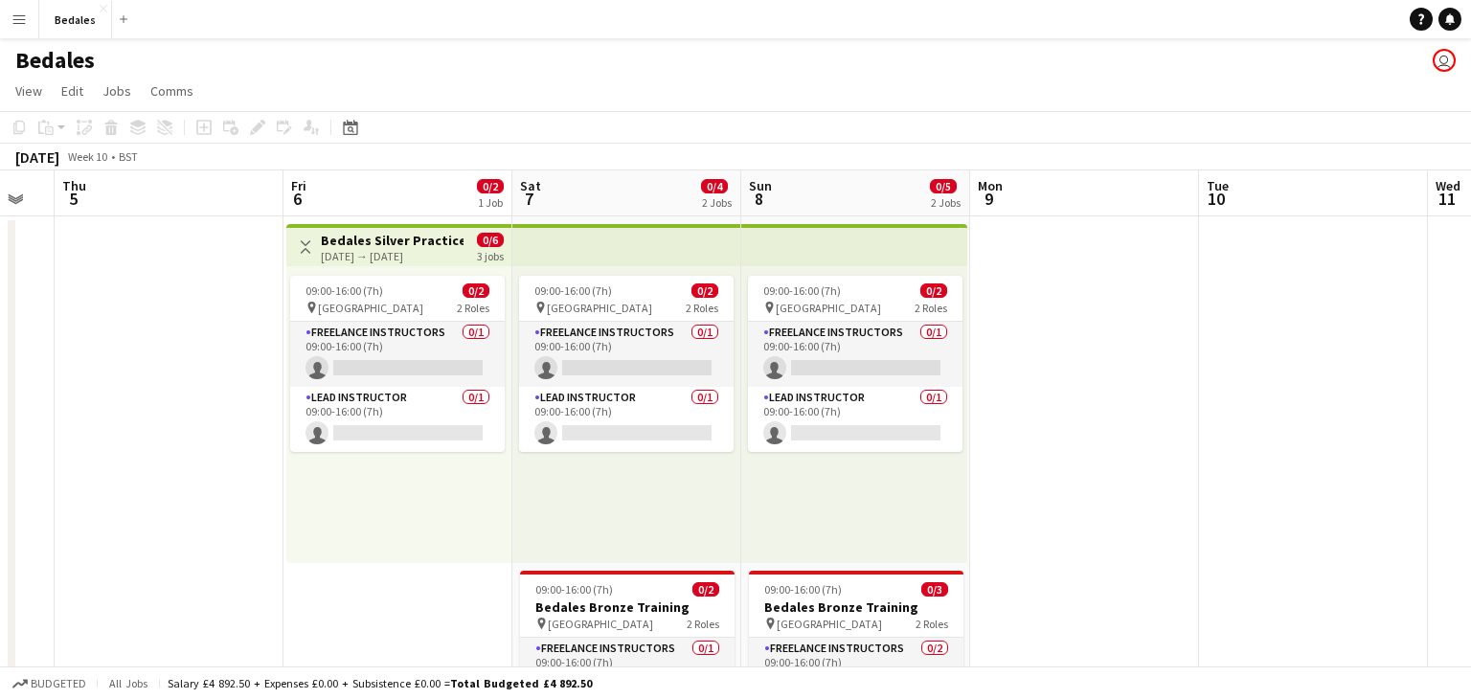
drag, startPoint x: 826, startPoint y: 561, endPoint x: 420, endPoint y: 558, distance: 405.1
click at [420, 558] on app-calendar-viewport "Mon 2 Tue 3 Wed 4 Thu 5 Fri 6 0/2 1 Job Sat 7 0/4 2 Jobs Sun 8 0/5 2 Jobs Mon 9…" at bounding box center [735, 511] width 1471 height 683
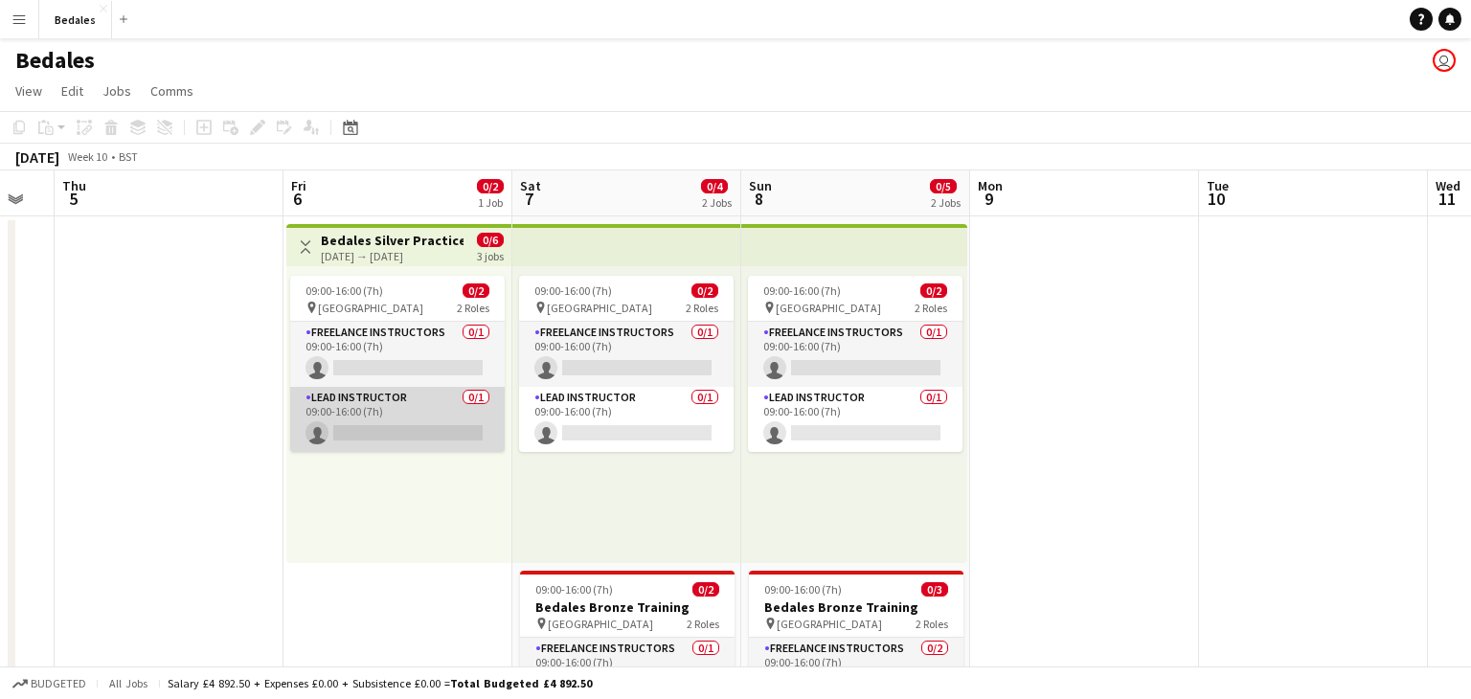
click at [388, 409] on app-card-role "Lead Instructor 0/1 09:00-16:00 (7h) single-neutral-actions" at bounding box center [397, 419] width 215 height 65
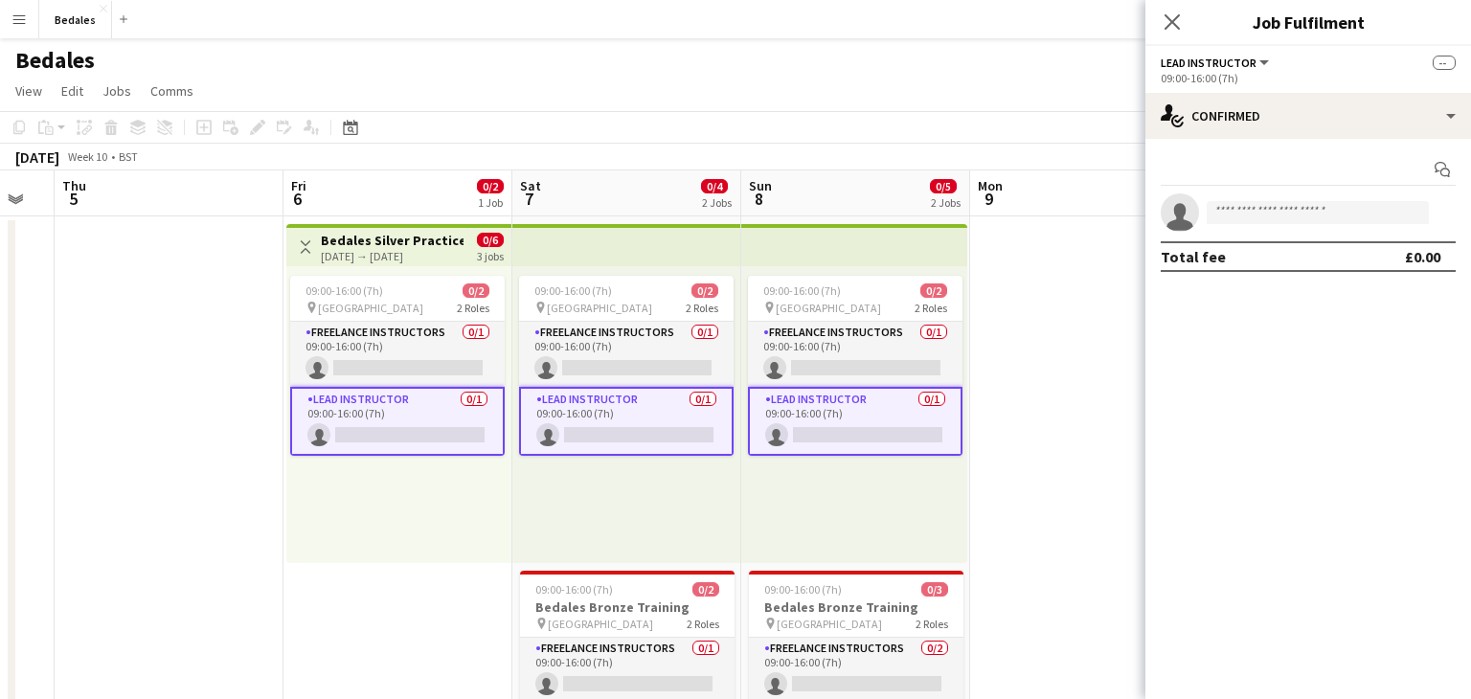
click at [1262, 64] on button "Lead Instructor" at bounding box center [1216, 63] width 111 height 14
click at [1341, 64] on div "Lead Instructor All roles Lead Instructor --" at bounding box center [1308, 62] width 295 height 17
click at [400, 421] on app-card-role "Lead Instructor 0/1 09:00-16:00 (7h) single-neutral-actions" at bounding box center [397, 421] width 215 height 69
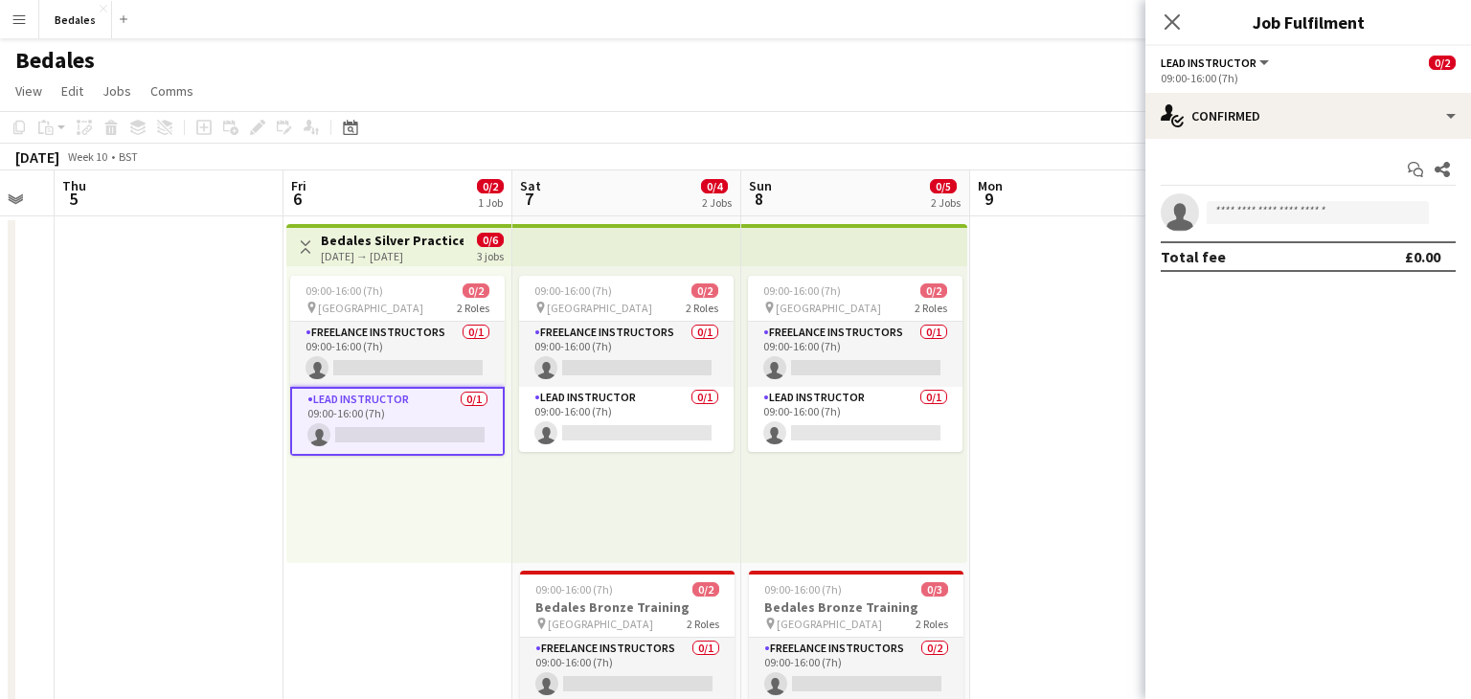
click at [397, 418] on app-card-role "Lead Instructor 0/1 09:00-16:00 (7h) single-neutral-actions" at bounding box center [397, 421] width 215 height 69
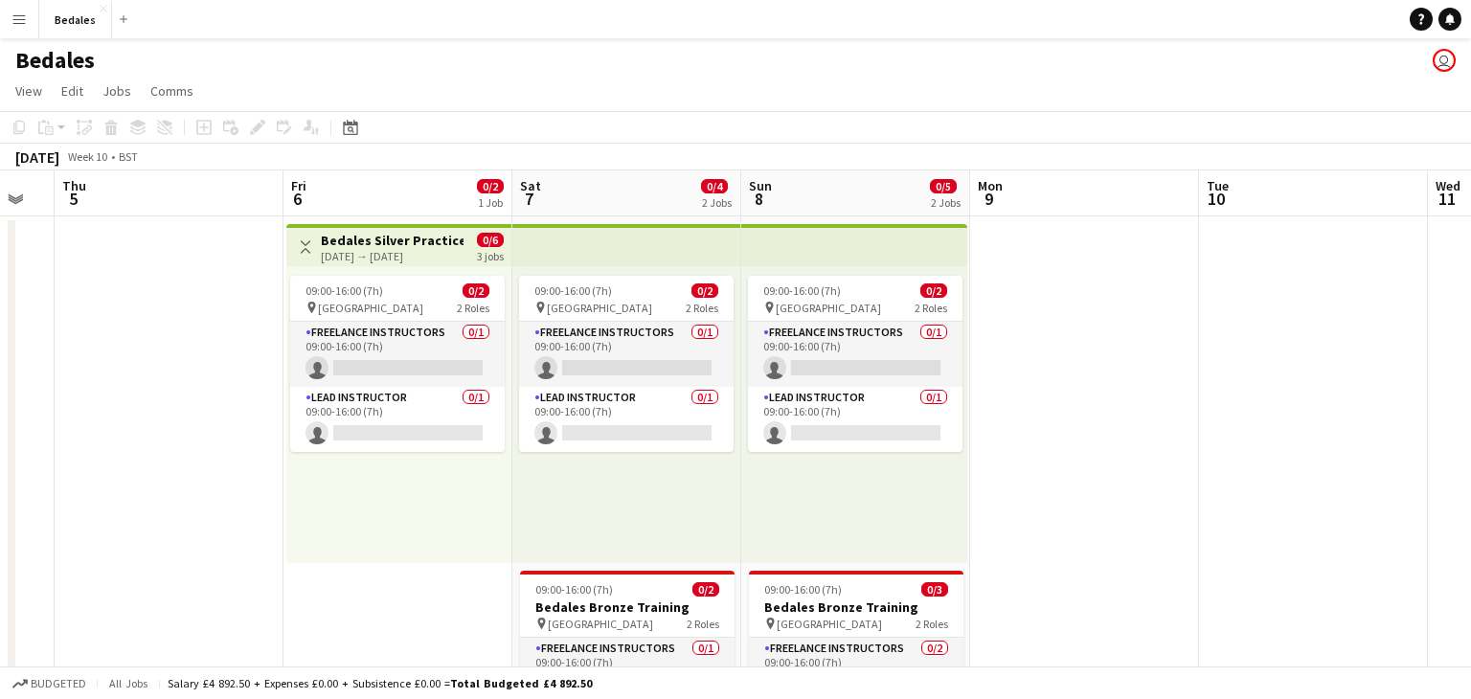
click at [377, 236] on h3 "Bedales Silver Practice" at bounding box center [392, 240] width 143 height 17
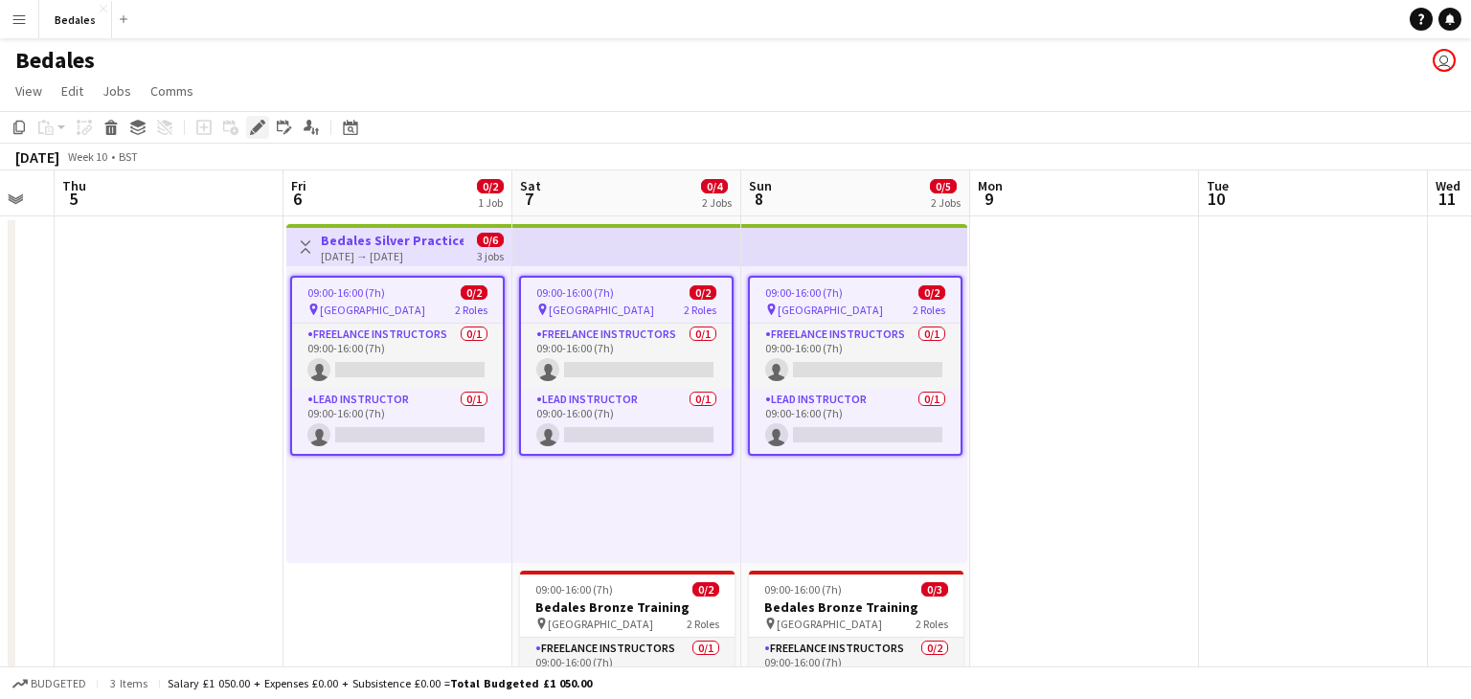
click at [254, 125] on icon "Edit" at bounding box center [257, 127] width 15 height 15
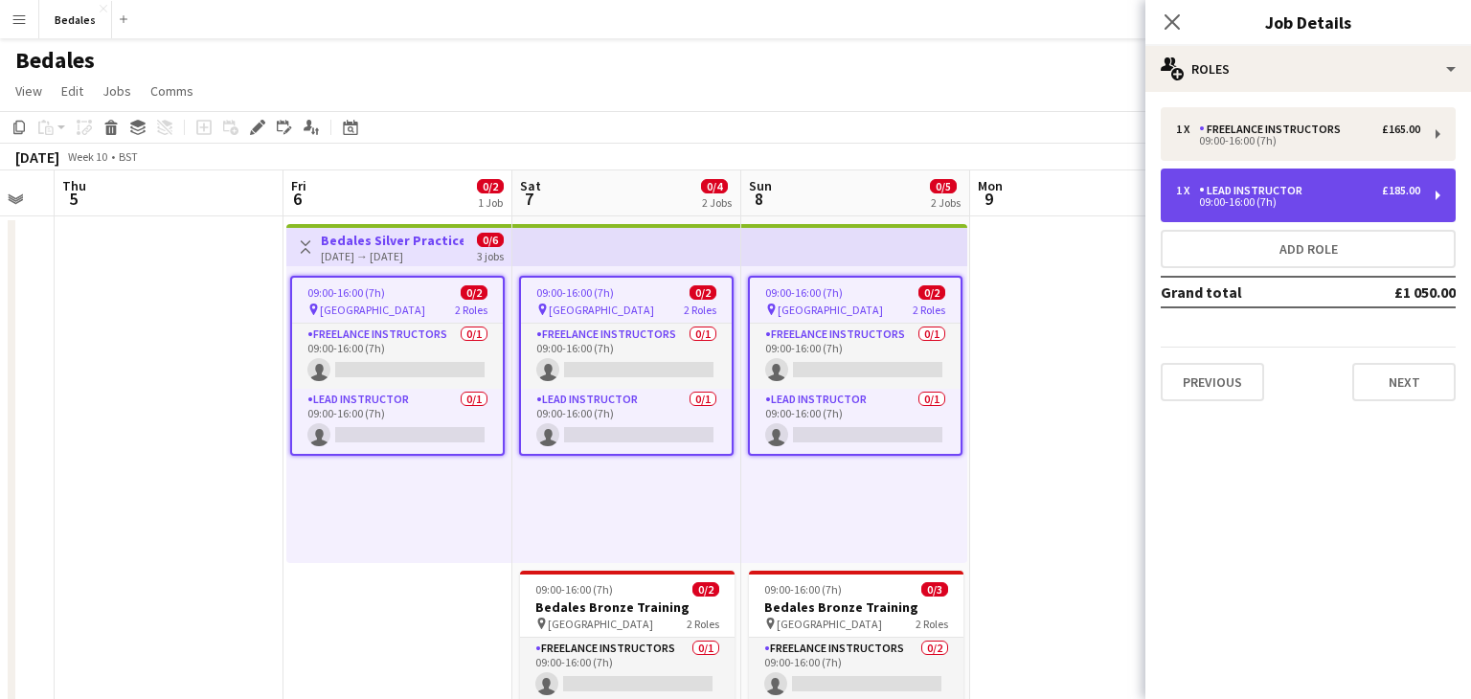
click at [1283, 205] on div "09:00-16:00 (7h)" at bounding box center [1298, 202] width 244 height 10
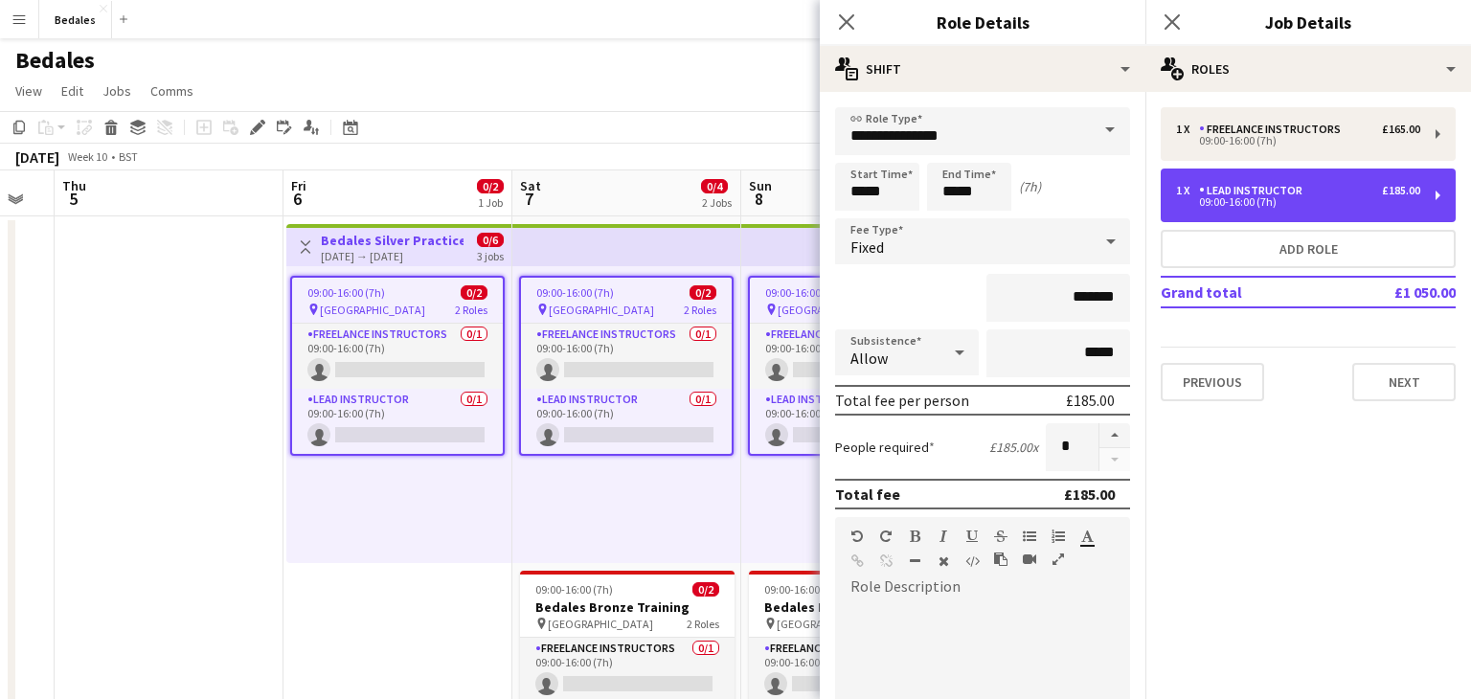
scroll to position [445, 0]
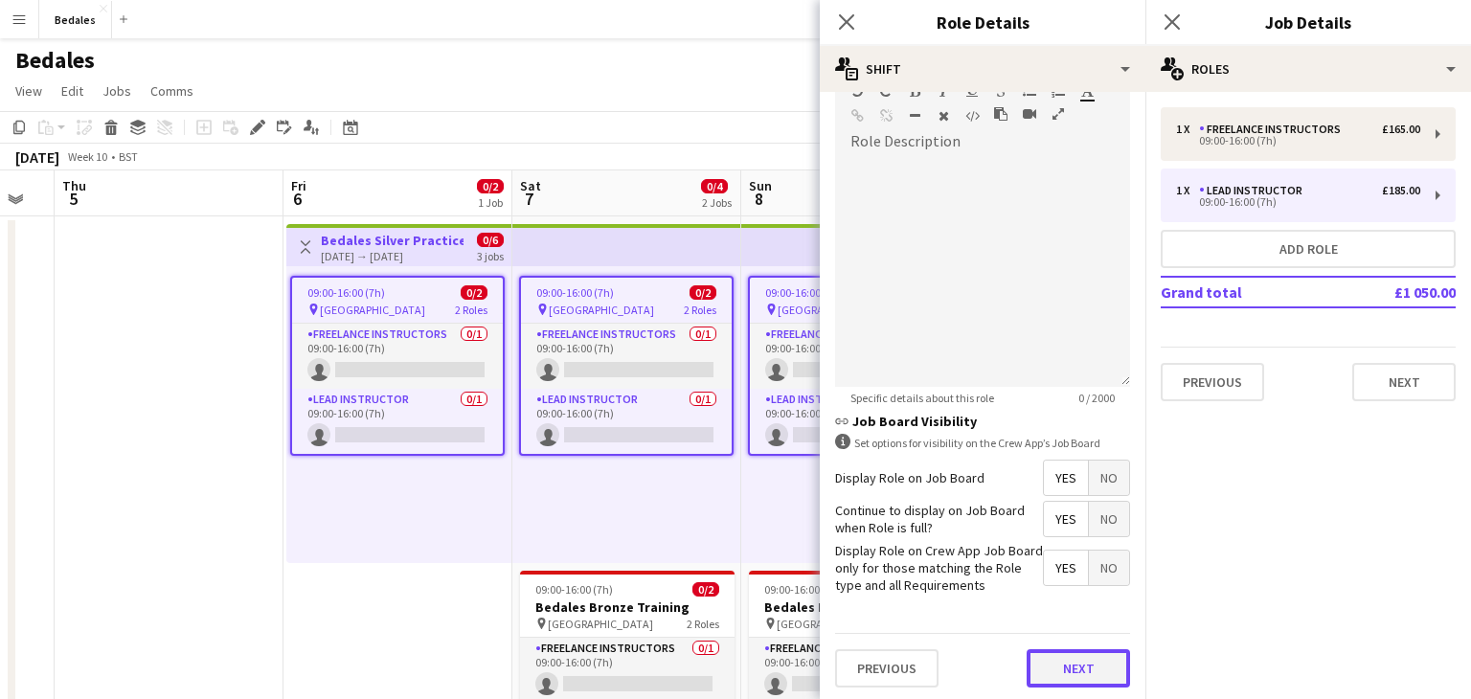
click at [1075, 658] on button "Next" at bounding box center [1078, 668] width 103 height 38
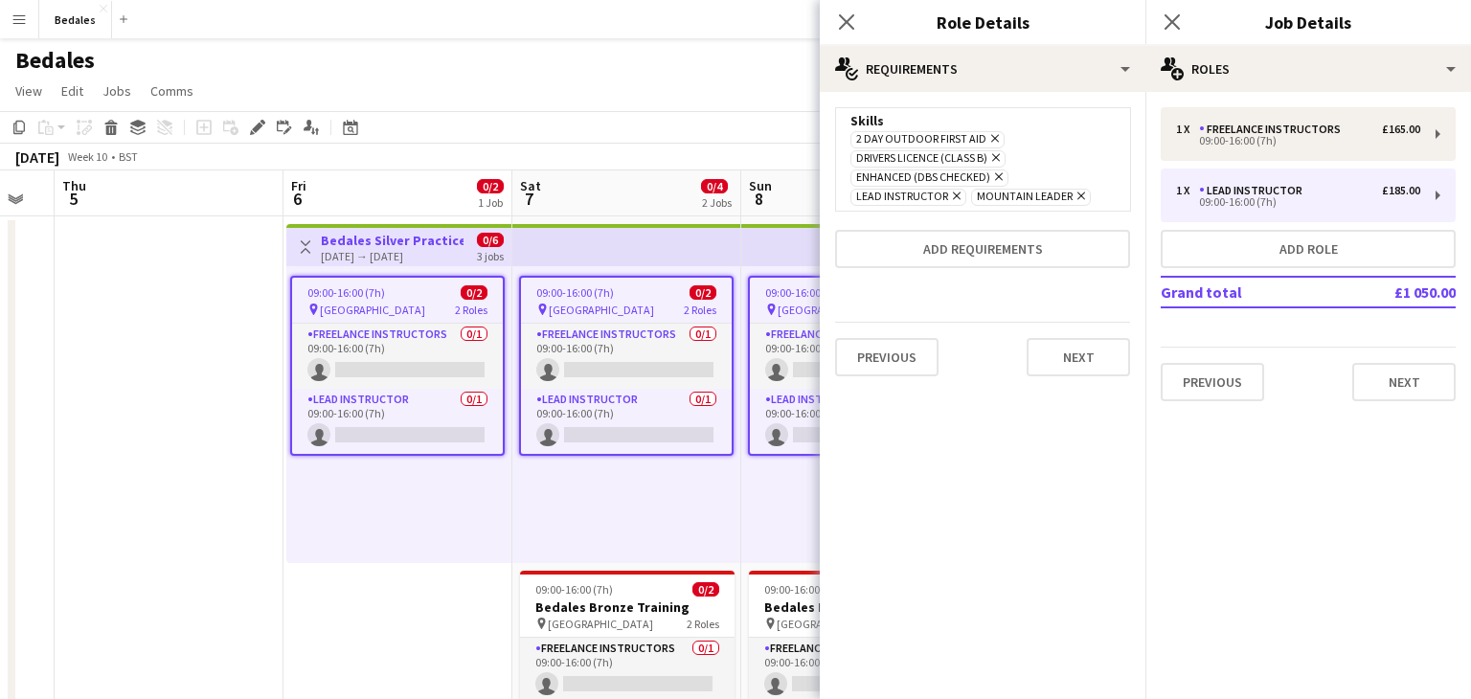
scroll to position [0, 0]
click at [956, 198] on icon "Remove" at bounding box center [954, 196] width 12 height 12
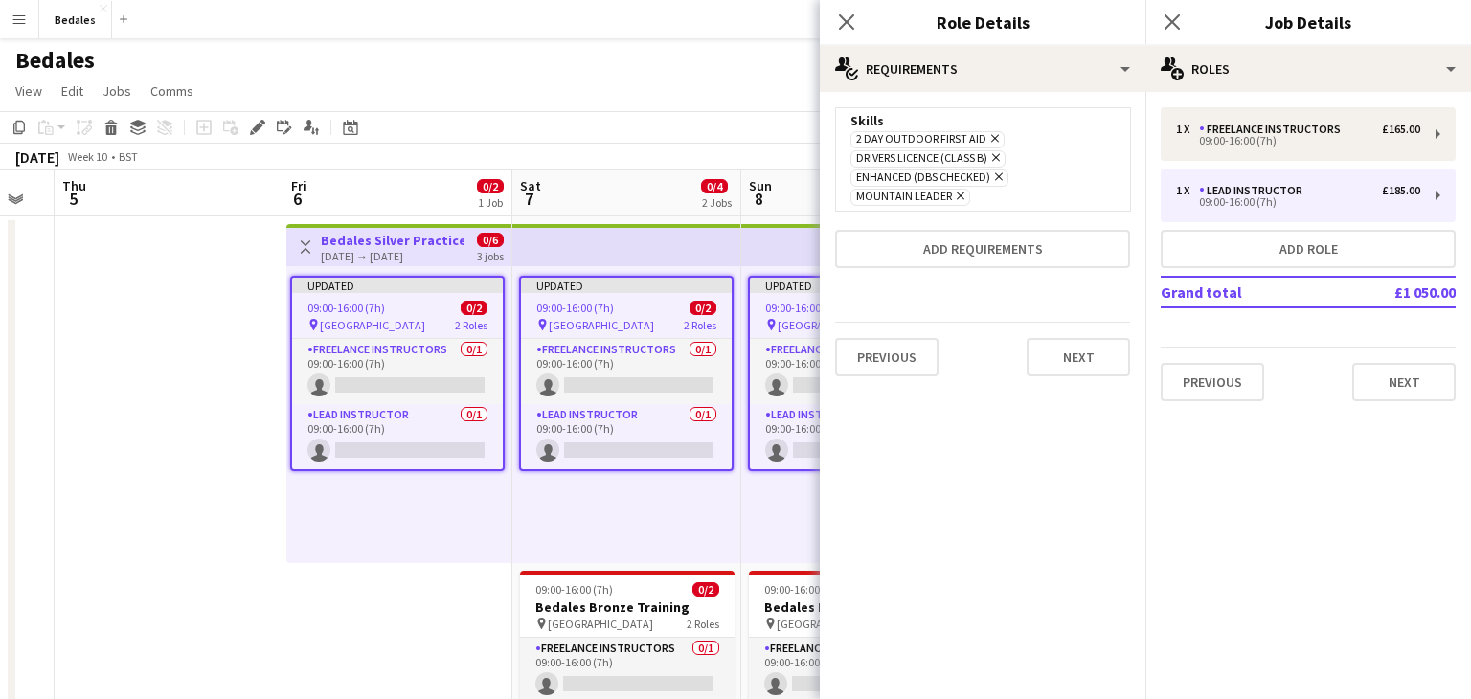
click at [957, 200] on icon "Remove" at bounding box center [958, 196] width 12 height 12
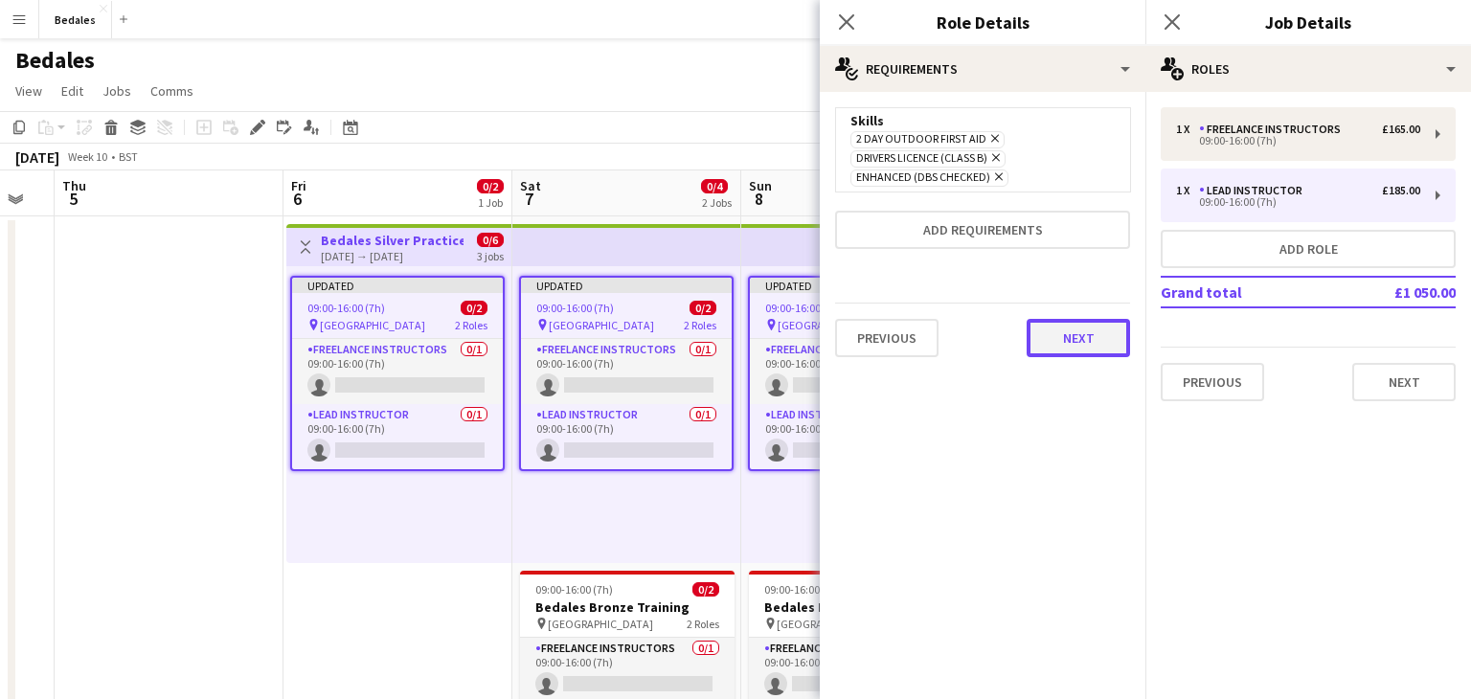
click at [1074, 340] on button "Next" at bounding box center [1078, 338] width 103 height 38
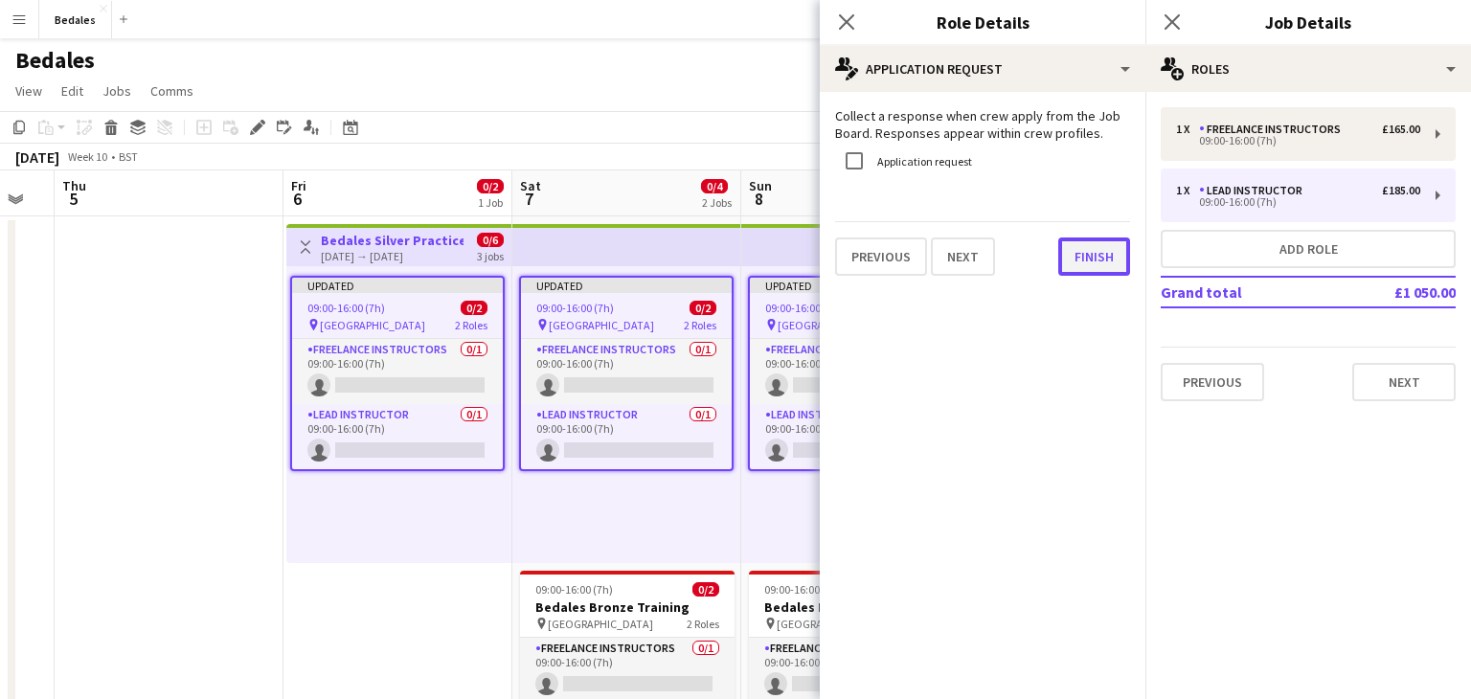
click at [1084, 260] on button "Finish" at bounding box center [1094, 257] width 72 height 38
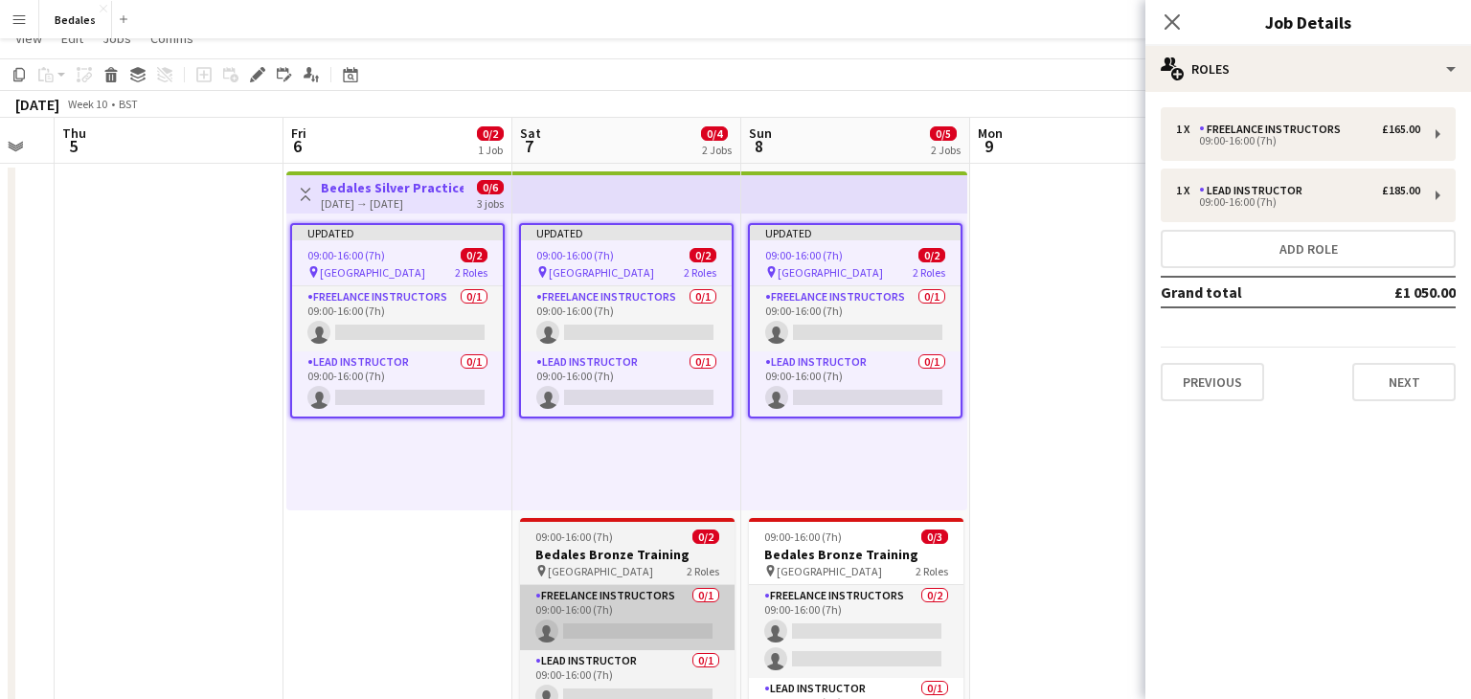
scroll to position [61, 0]
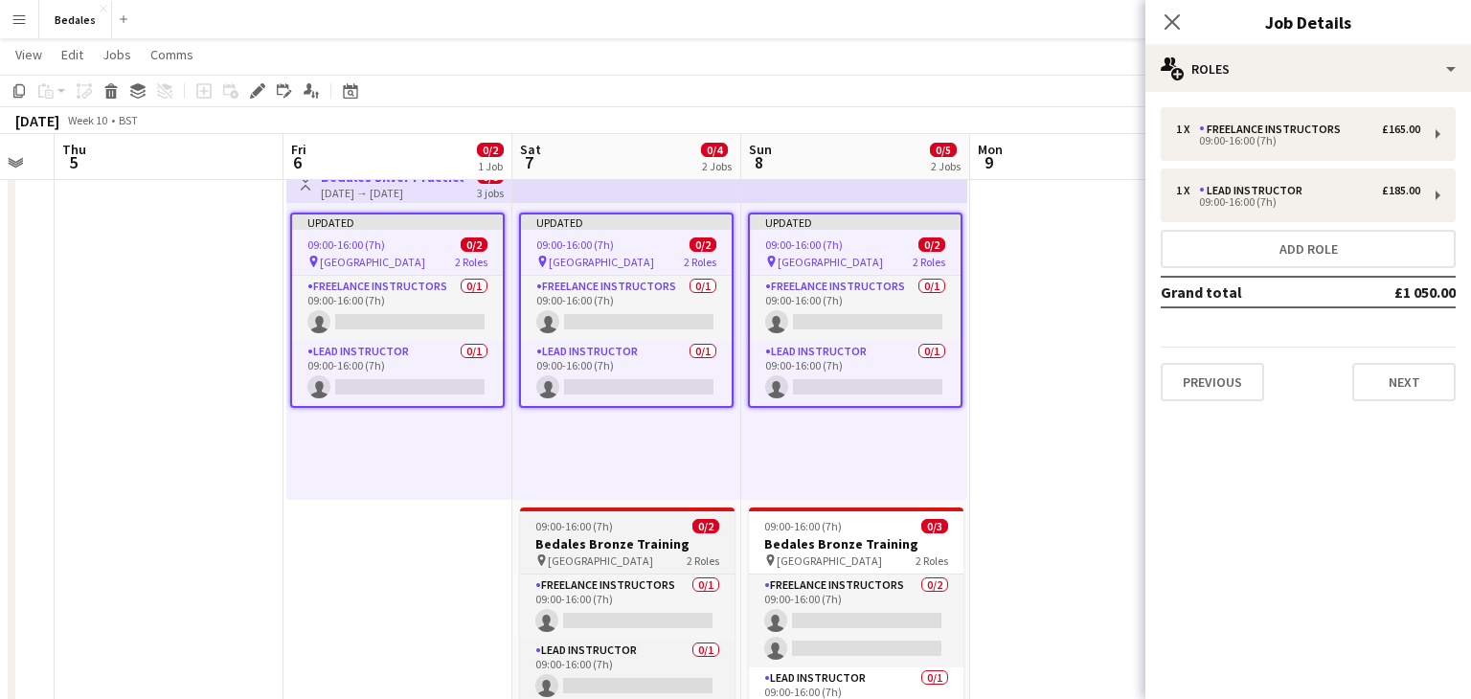
click at [641, 550] on h3 "Bedales Bronze Training" at bounding box center [627, 543] width 215 height 17
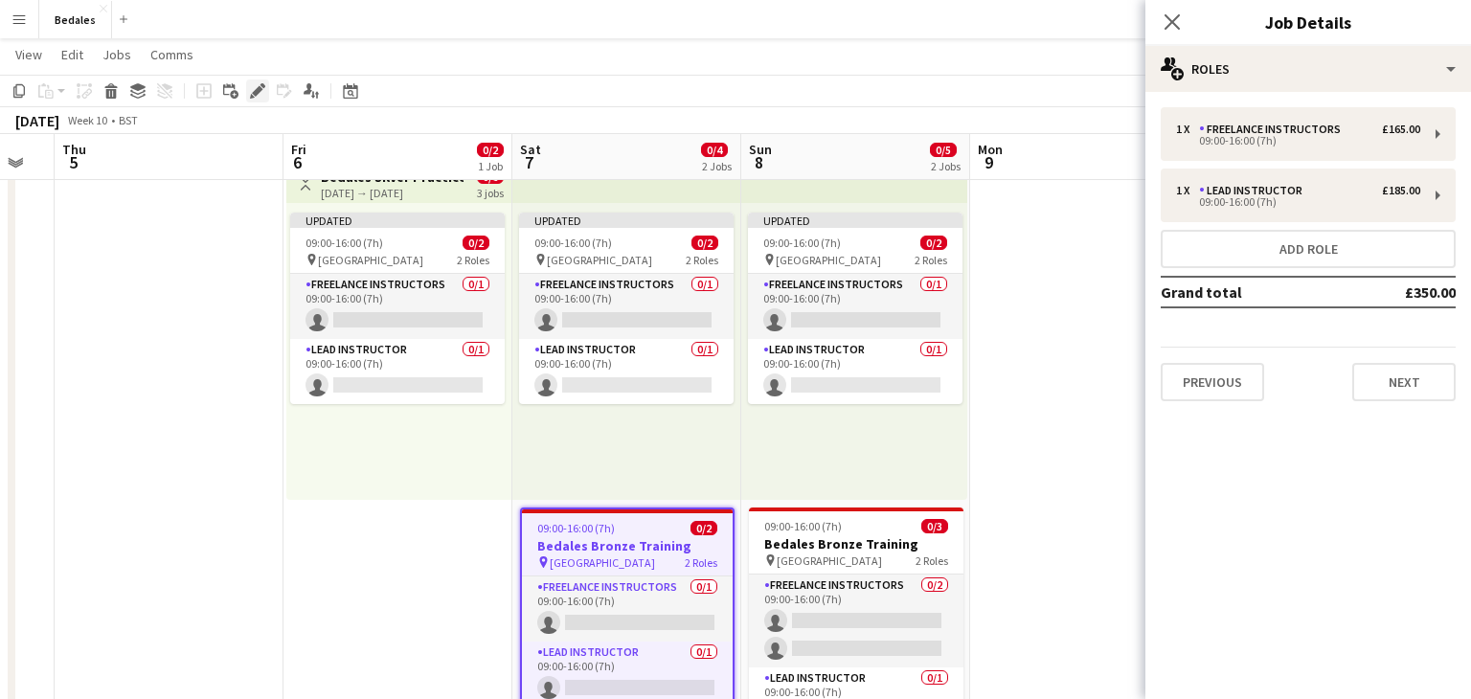
click at [260, 91] on icon "Edit" at bounding box center [257, 90] width 15 height 15
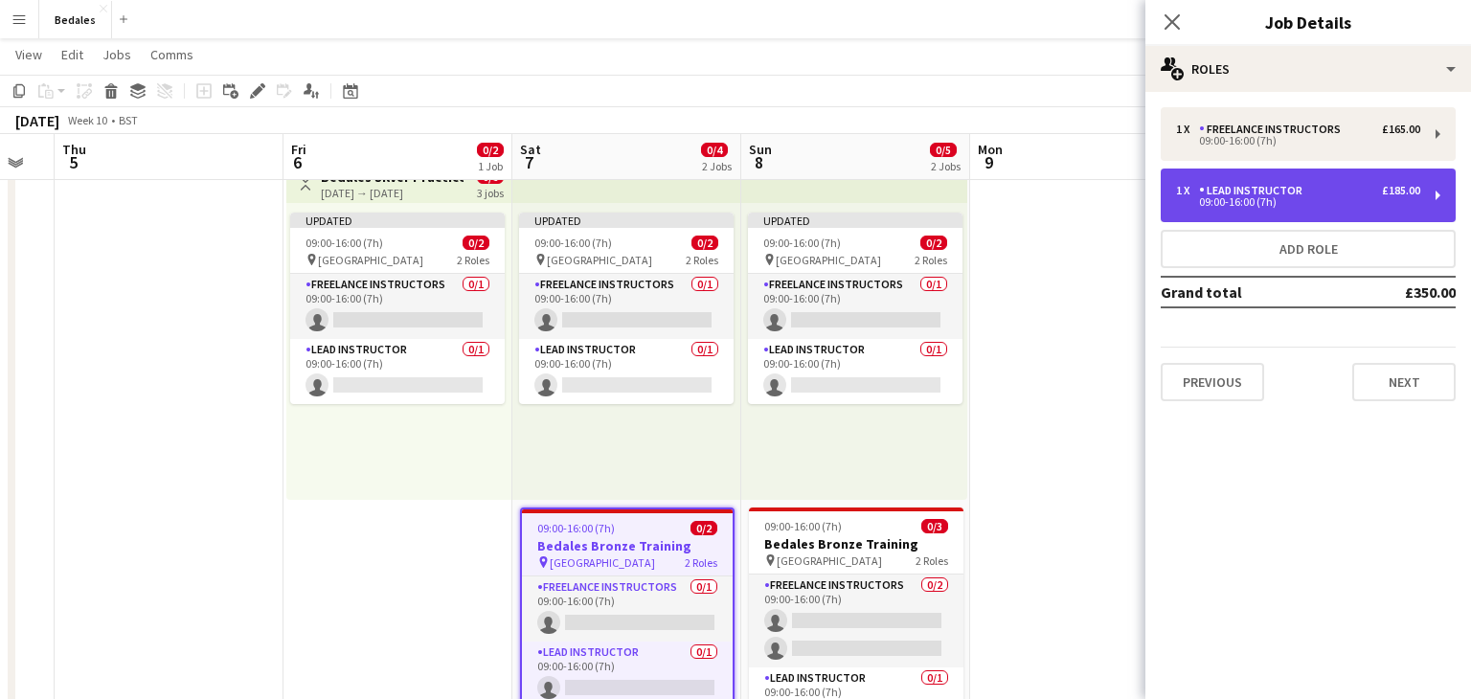
click at [1296, 202] on div "09:00-16:00 (7h)" at bounding box center [1298, 202] width 244 height 10
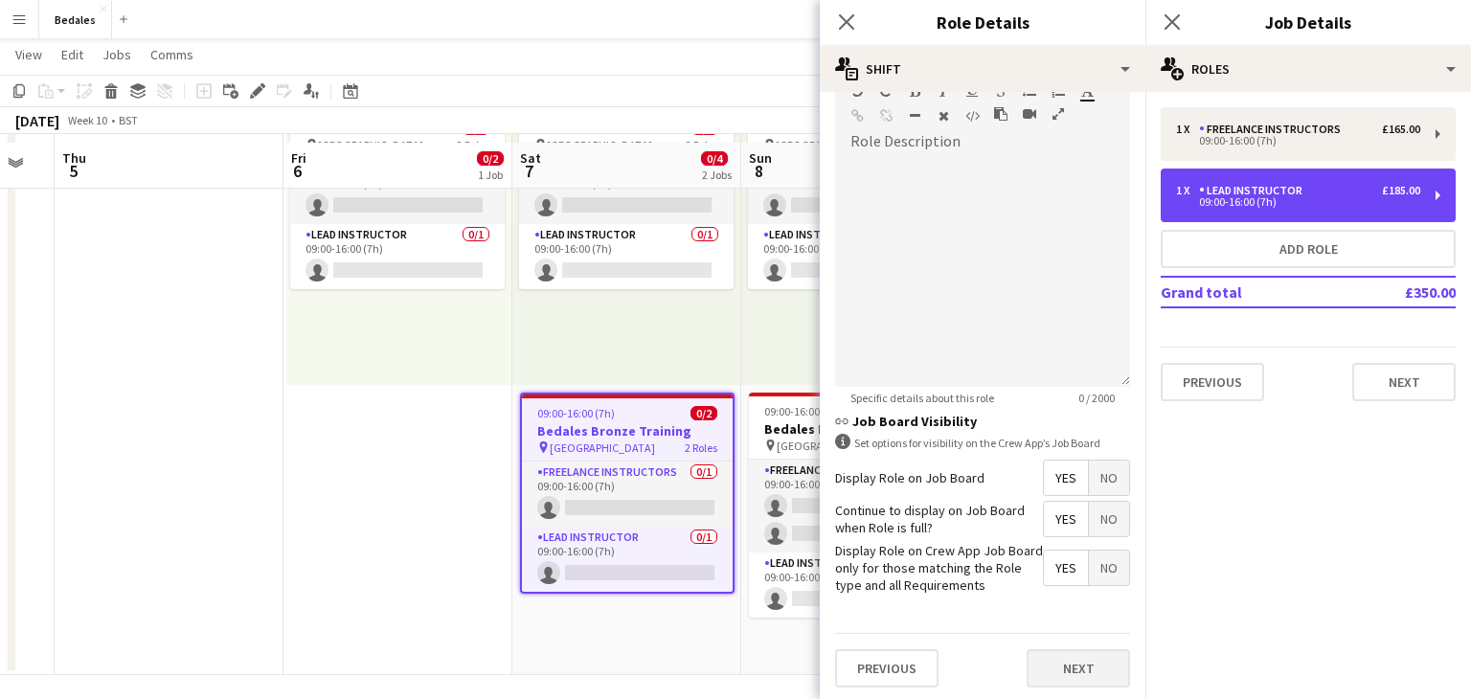
scroll to position [184, 0]
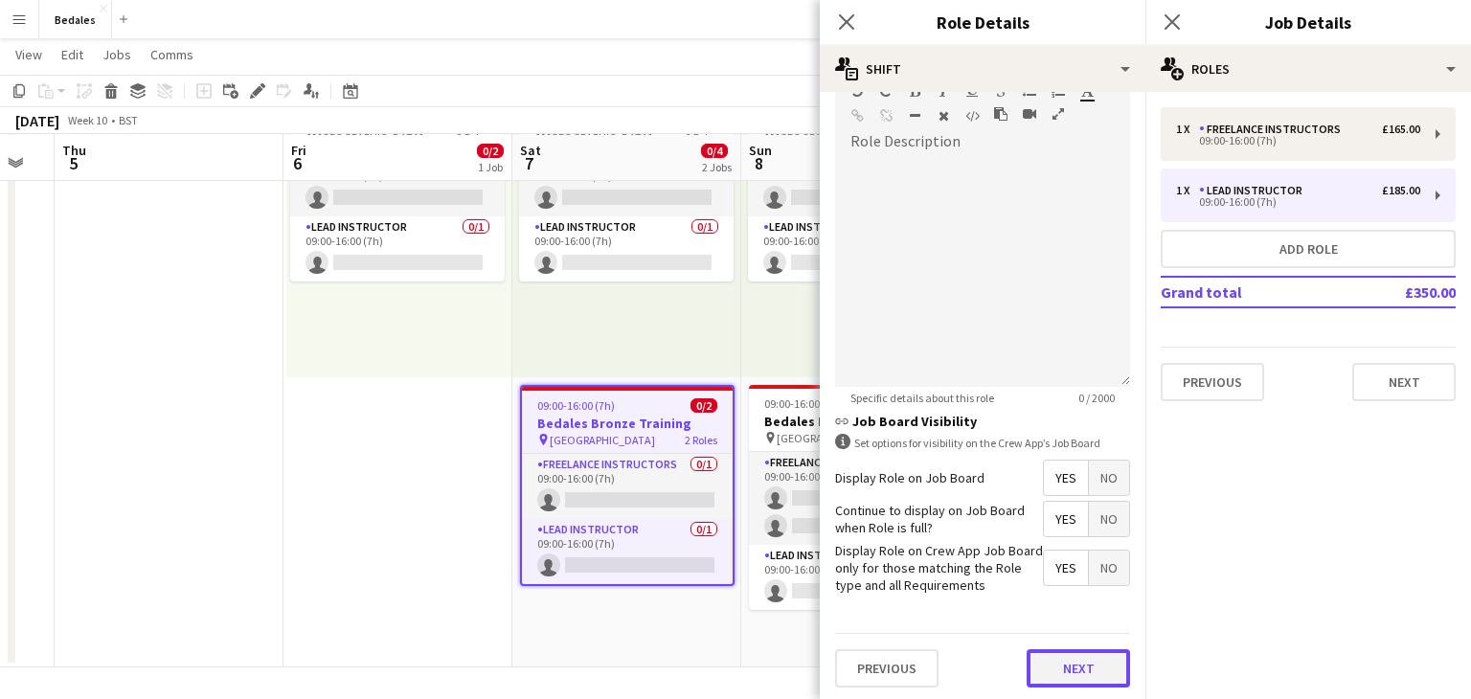
click at [1076, 664] on button "Next" at bounding box center [1078, 668] width 103 height 38
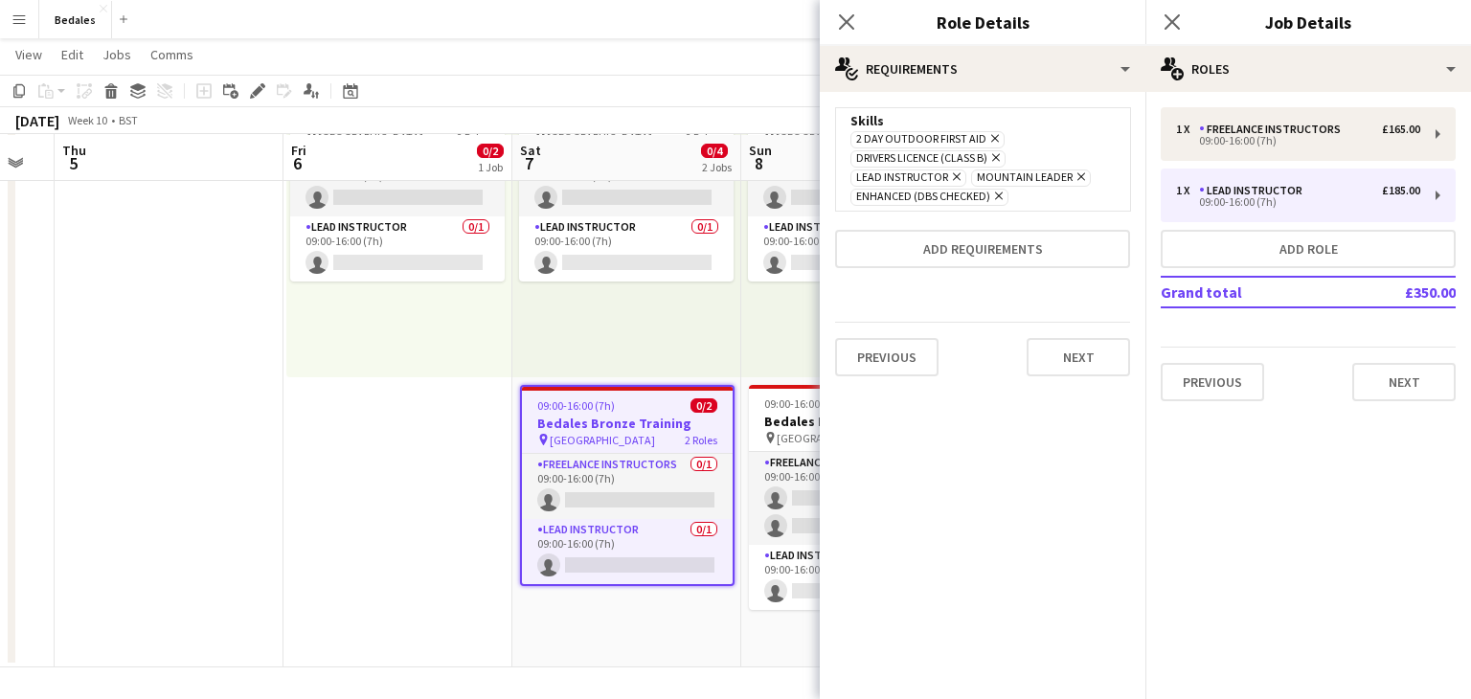
scroll to position [0, 0]
click at [1075, 183] on icon "Remove" at bounding box center [1079, 176] width 12 height 12
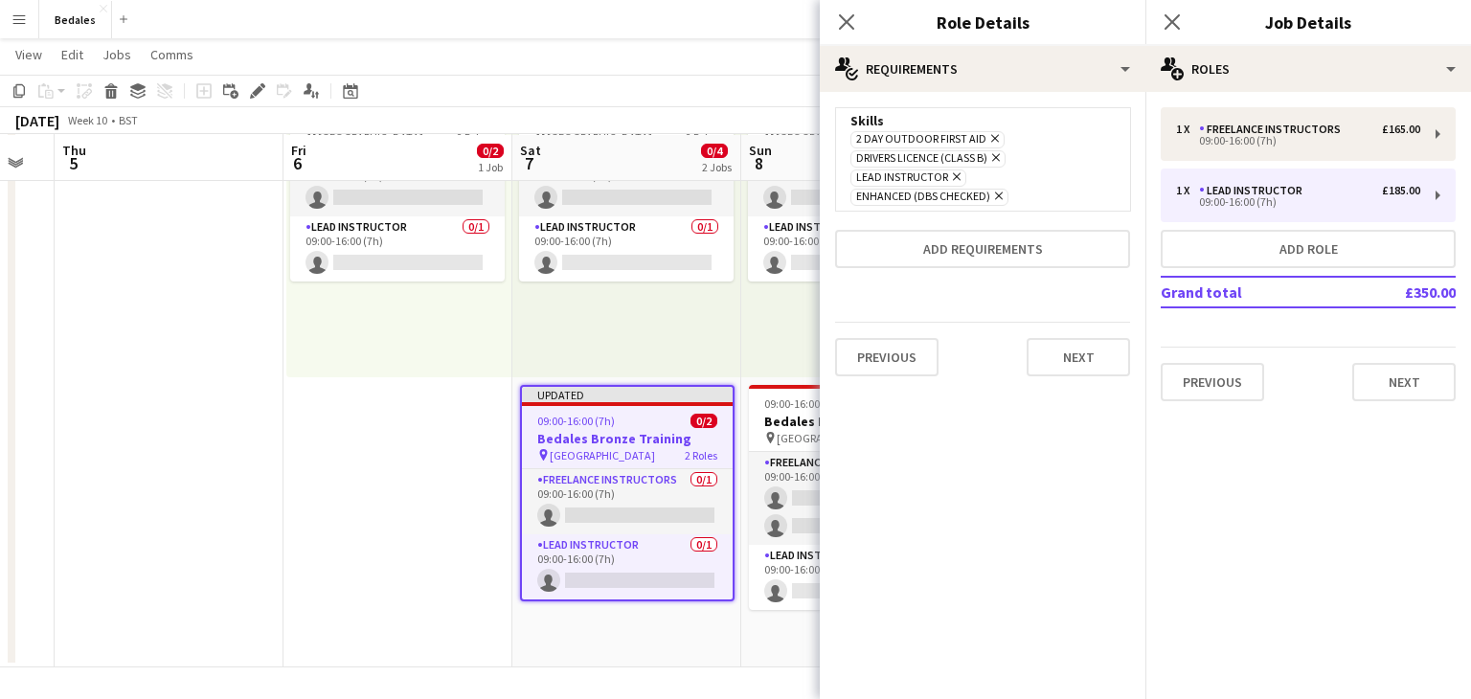
click at [957, 177] on icon "Remove" at bounding box center [954, 176] width 12 height 12
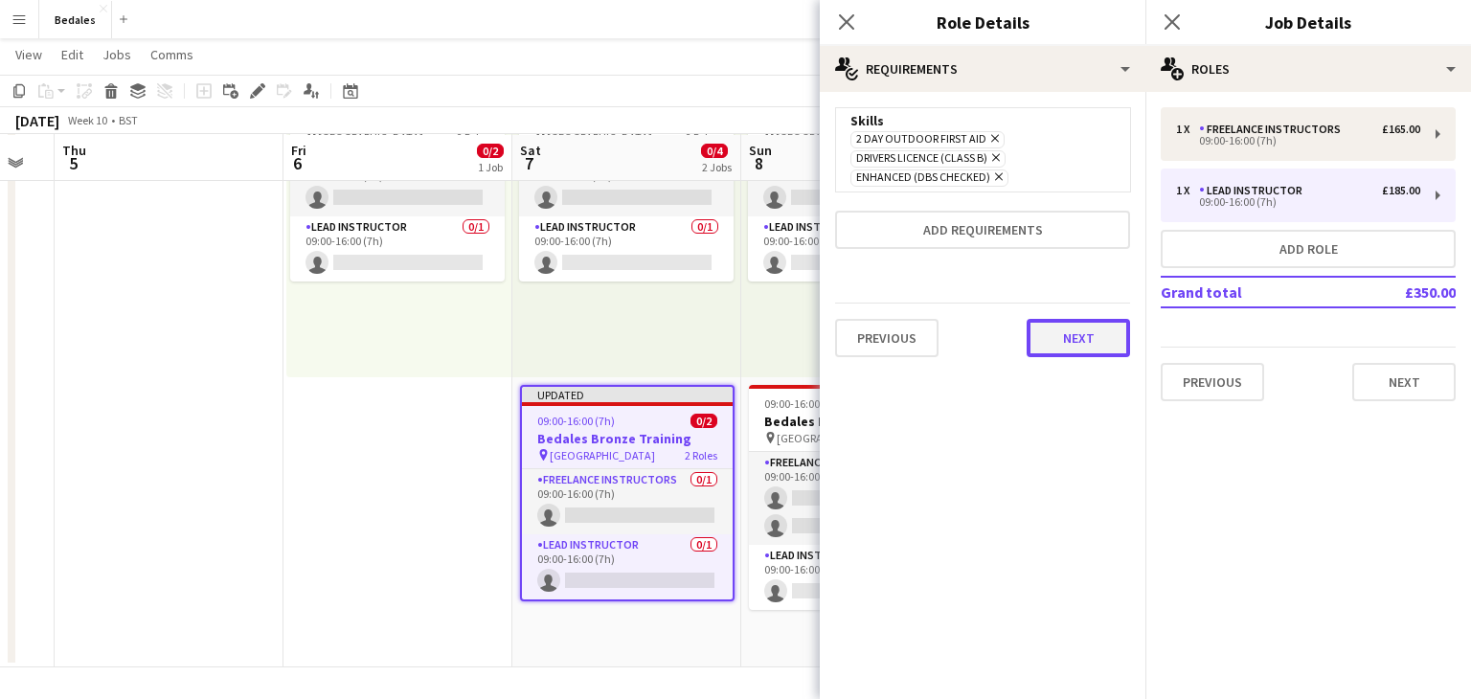
click at [1075, 341] on button "Next" at bounding box center [1078, 338] width 103 height 38
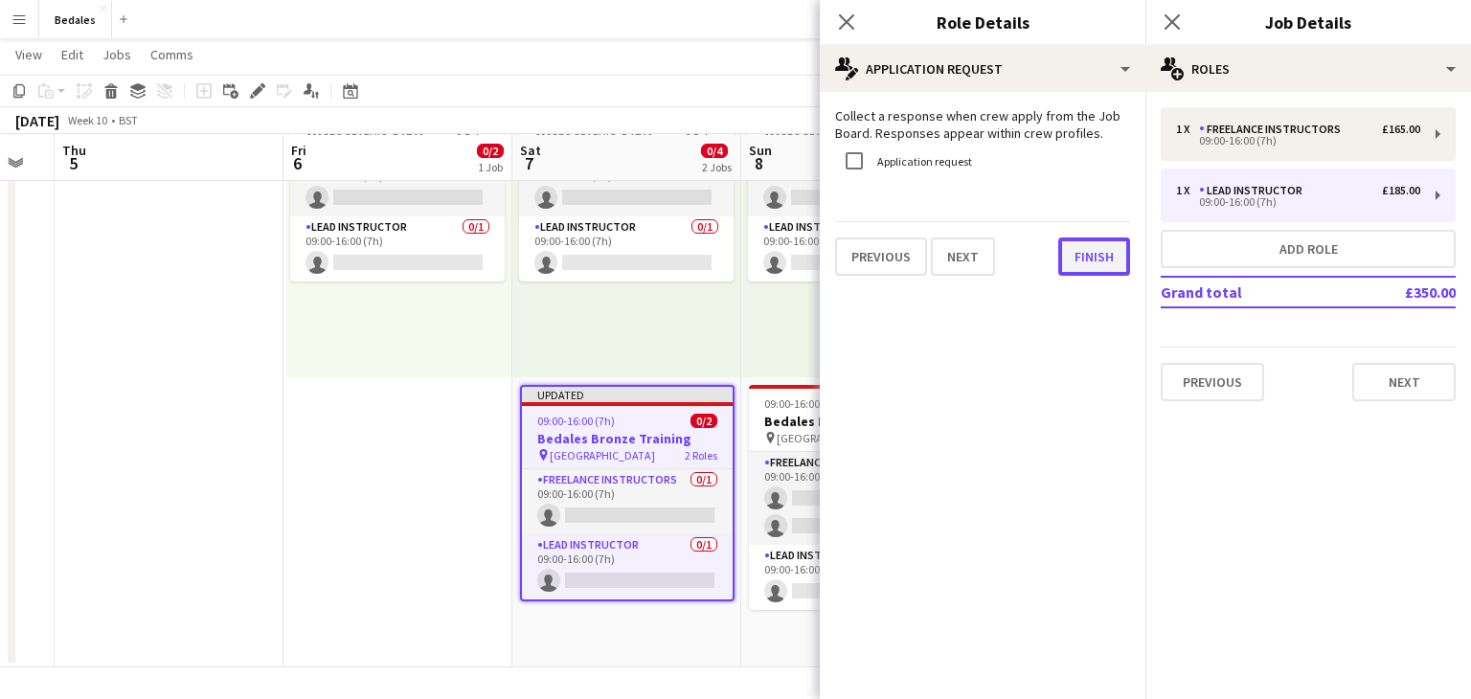
click at [1089, 260] on button "Finish" at bounding box center [1094, 257] width 72 height 38
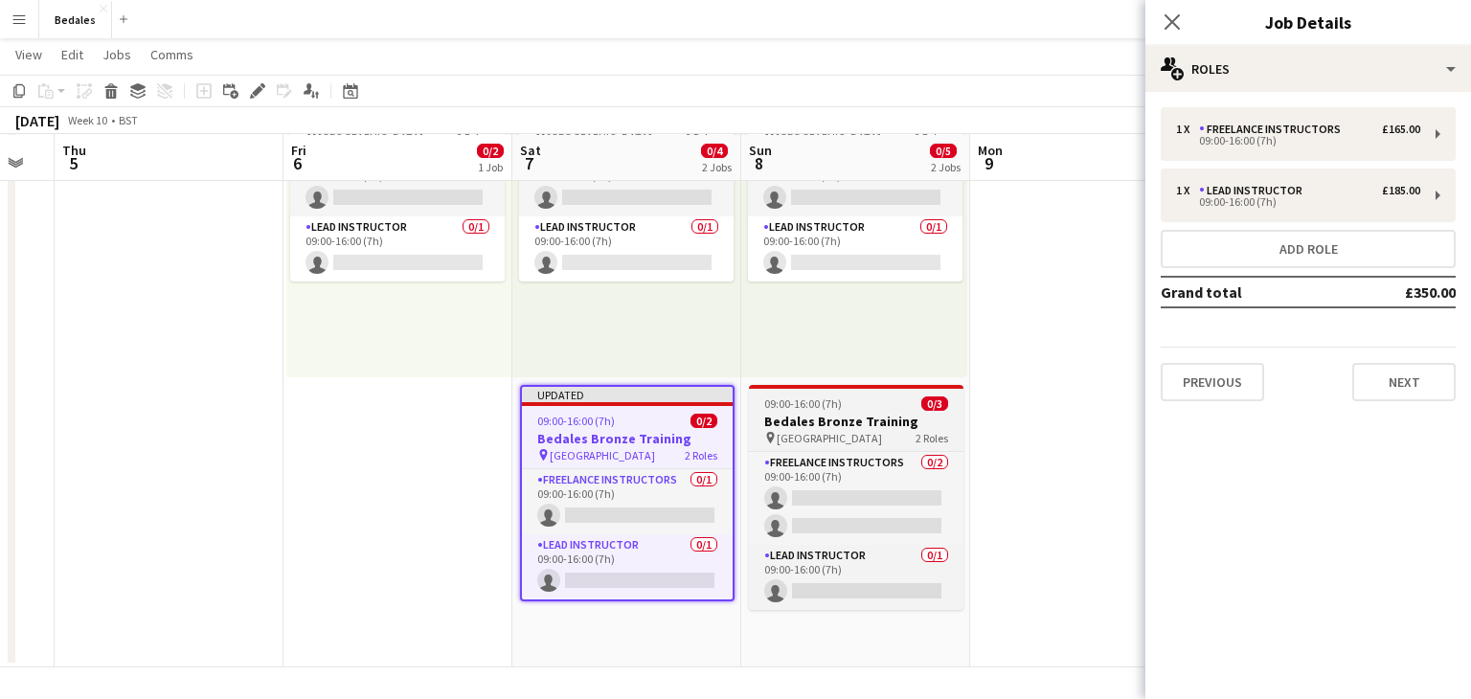
click at [871, 431] on div "pin Bedales School 2 Roles" at bounding box center [856, 437] width 215 height 15
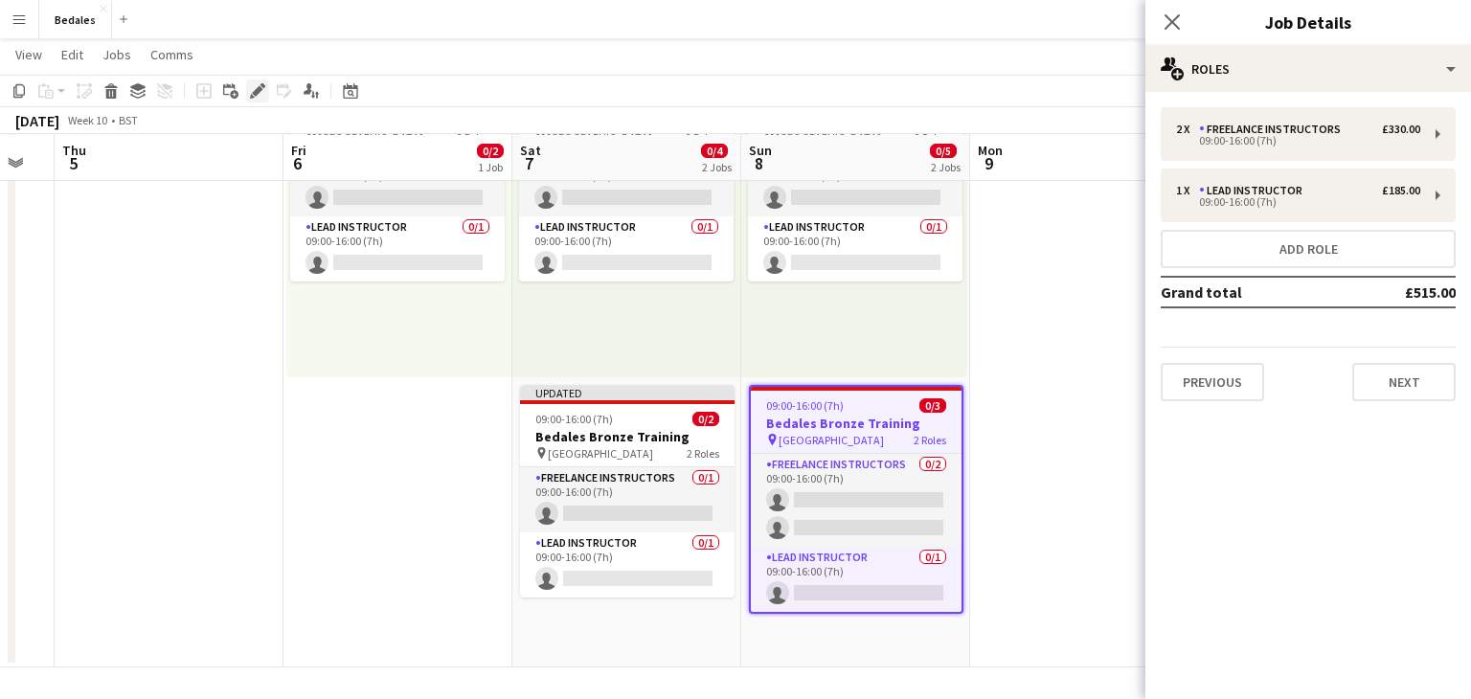
click at [253, 92] on icon at bounding box center [257, 91] width 11 height 11
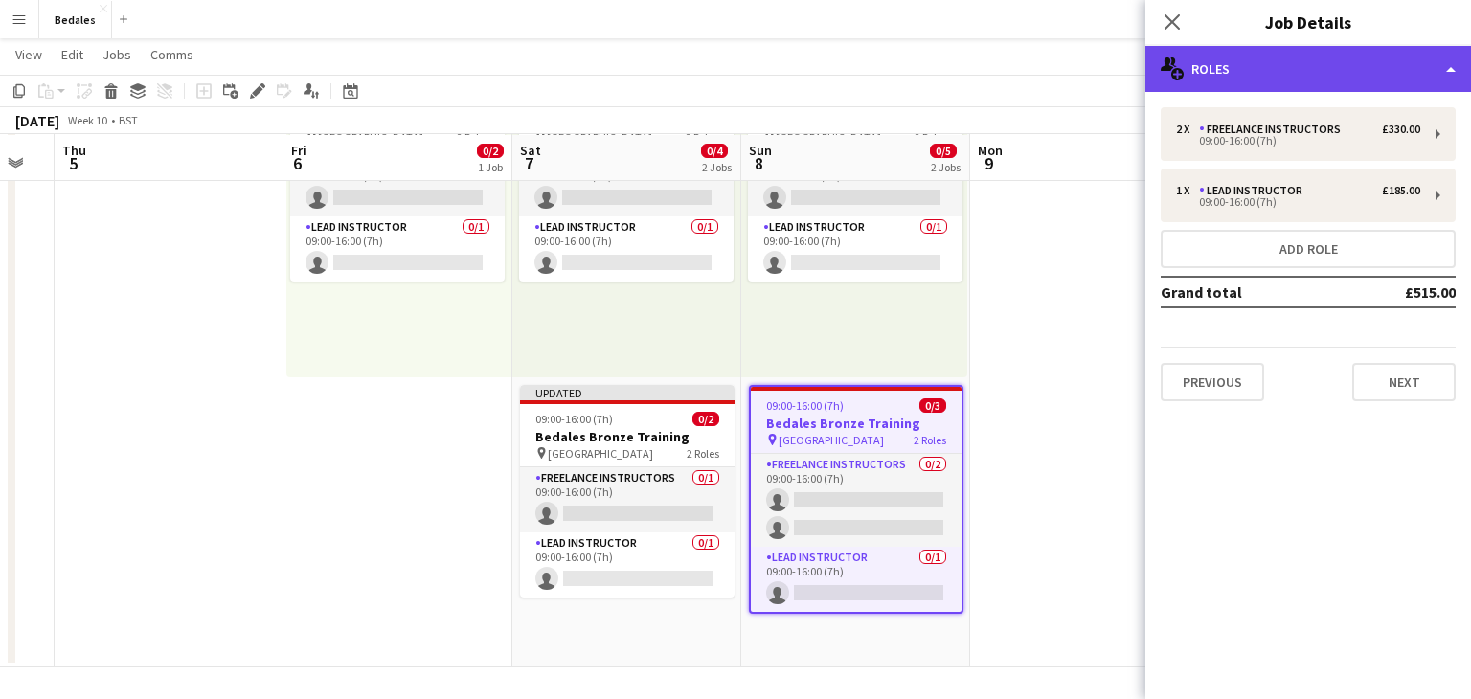
click at [1294, 70] on div "multiple-users-add Roles" at bounding box center [1308, 69] width 326 height 46
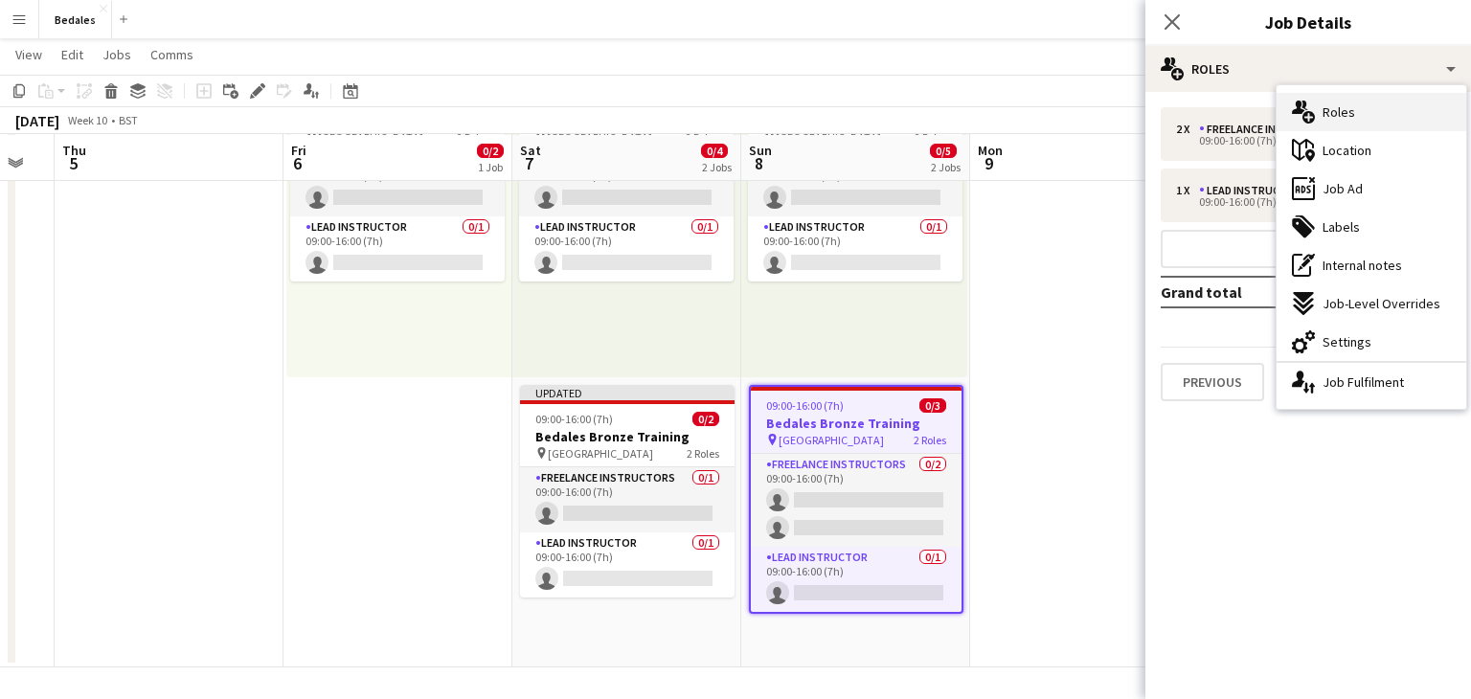
click at [1364, 119] on div "multiple-users-add Roles" at bounding box center [1372, 112] width 190 height 38
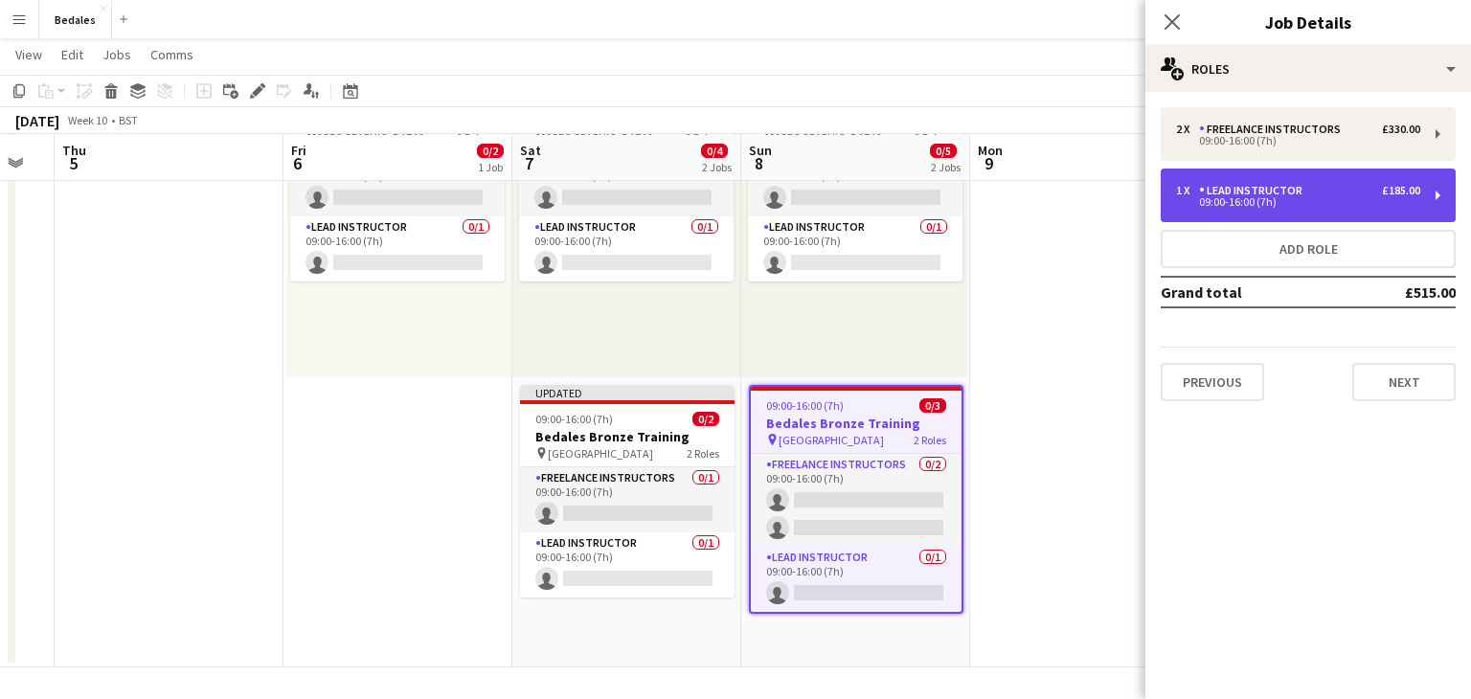
click at [1345, 198] on div "09:00-16:00 (7h)" at bounding box center [1298, 202] width 244 height 10
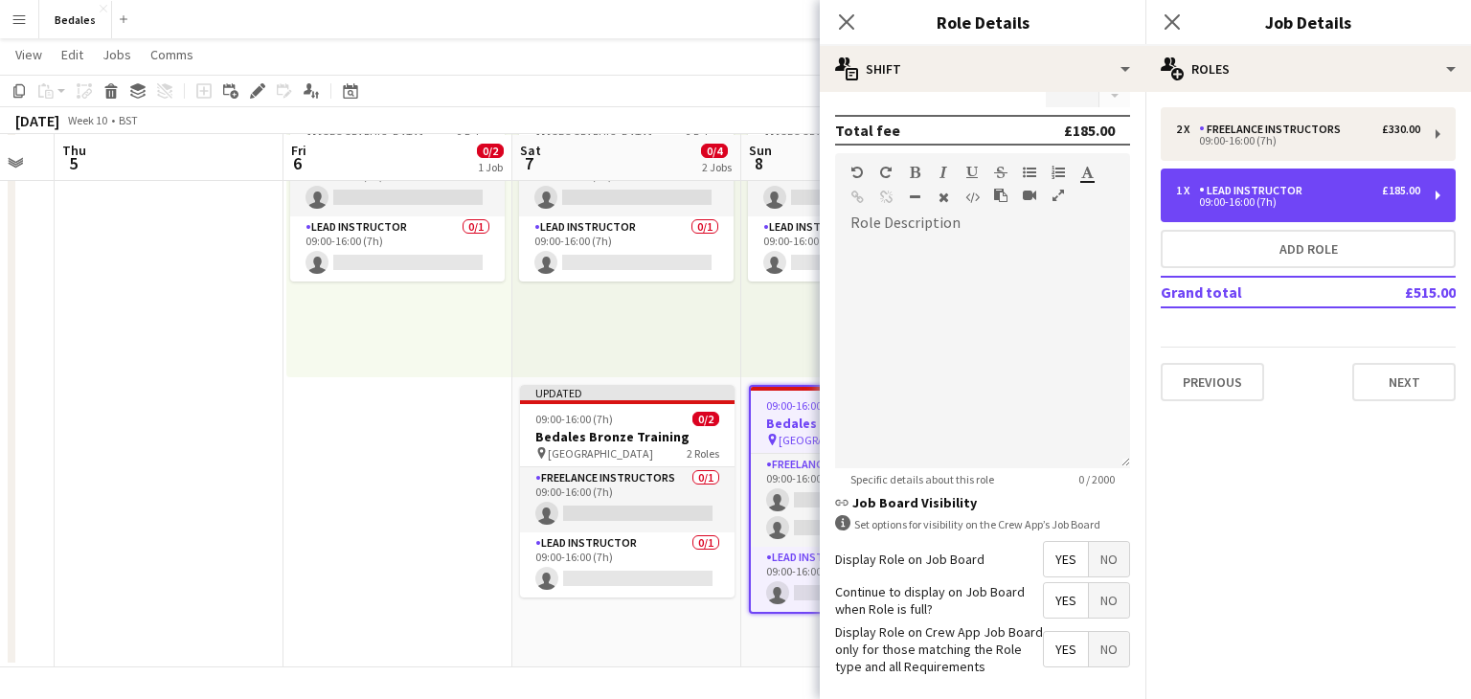
scroll to position [445, 0]
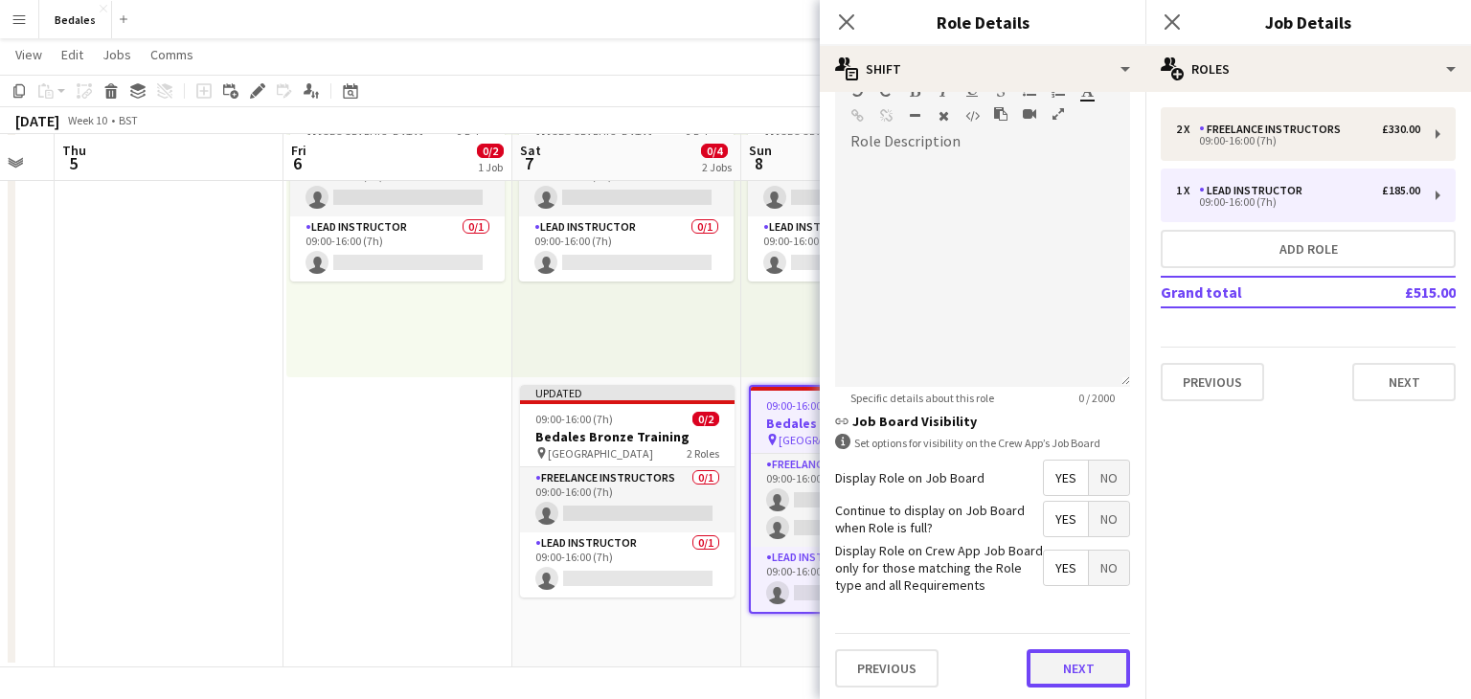
click at [1115, 672] on button "Next" at bounding box center [1078, 668] width 103 height 38
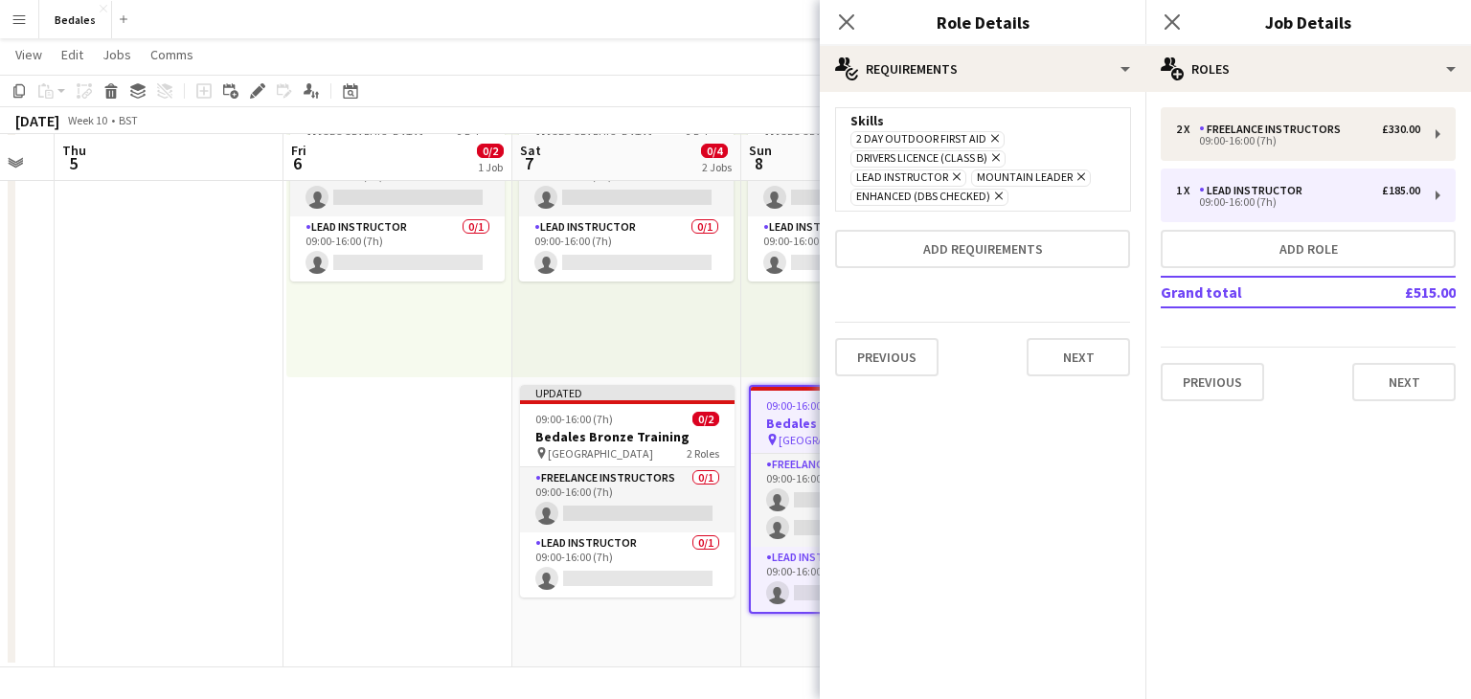
scroll to position [0, 0]
click at [1078, 180] on icon at bounding box center [1081, 177] width 8 height 8
click at [957, 179] on icon "Remove" at bounding box center [954, 176] width 12 height 12
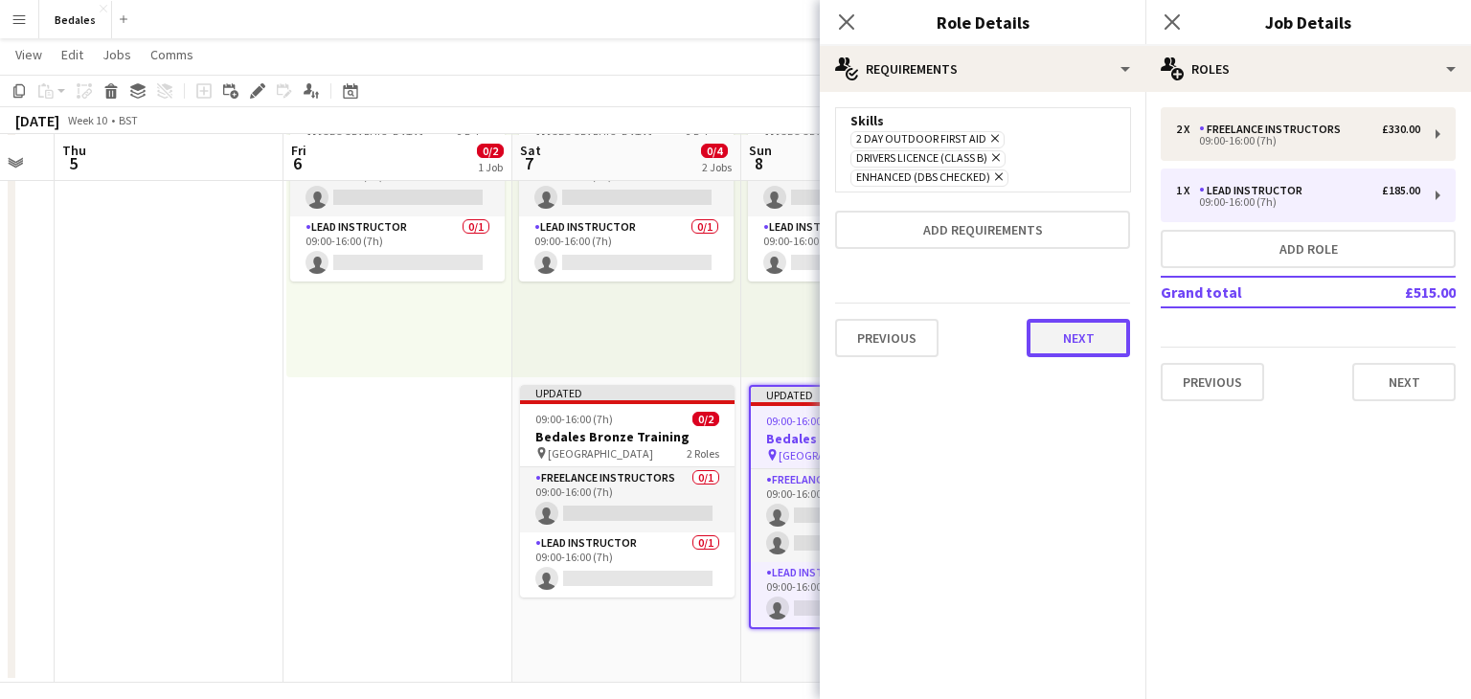
click at [1066, 339] on button "Next" at bounding box center [1078, 338] width 103 height 38
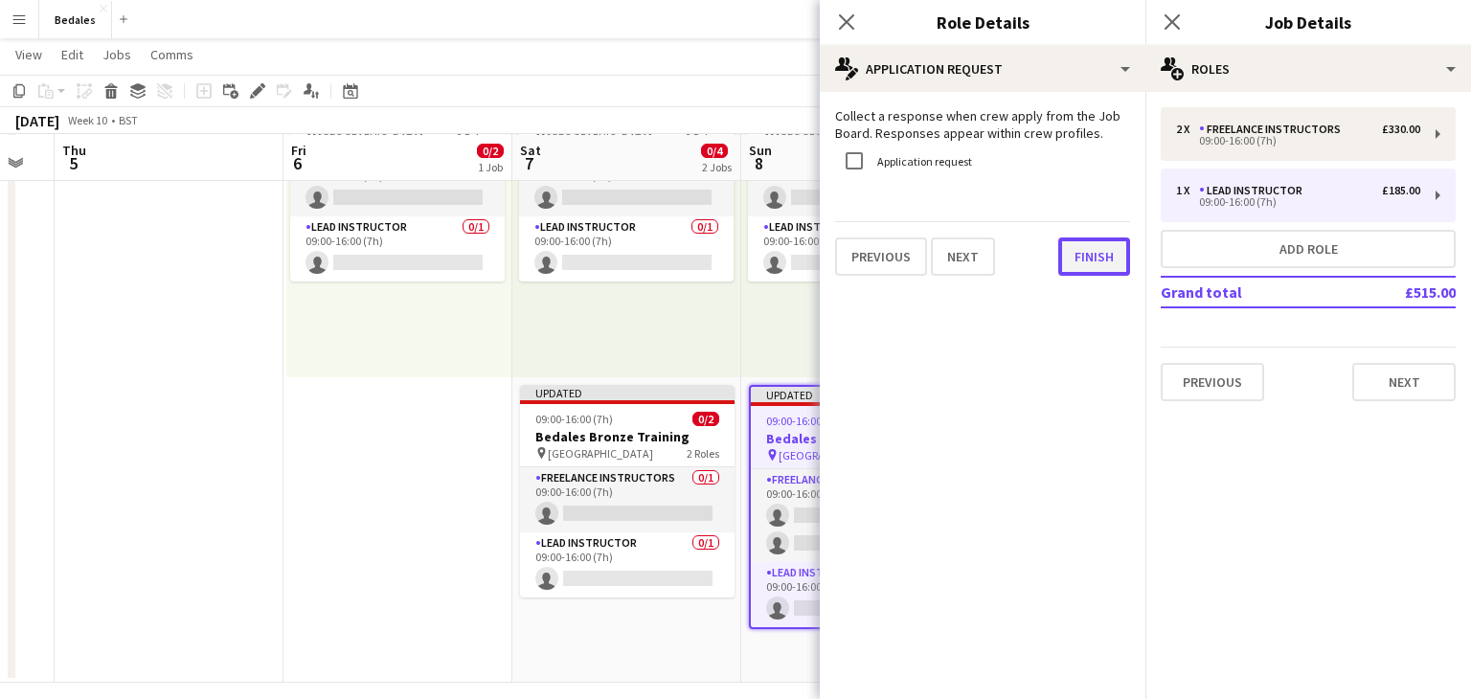
click at [1099, 260] on button "Finish" at bounding box center [1094, 257] width 72 height 38
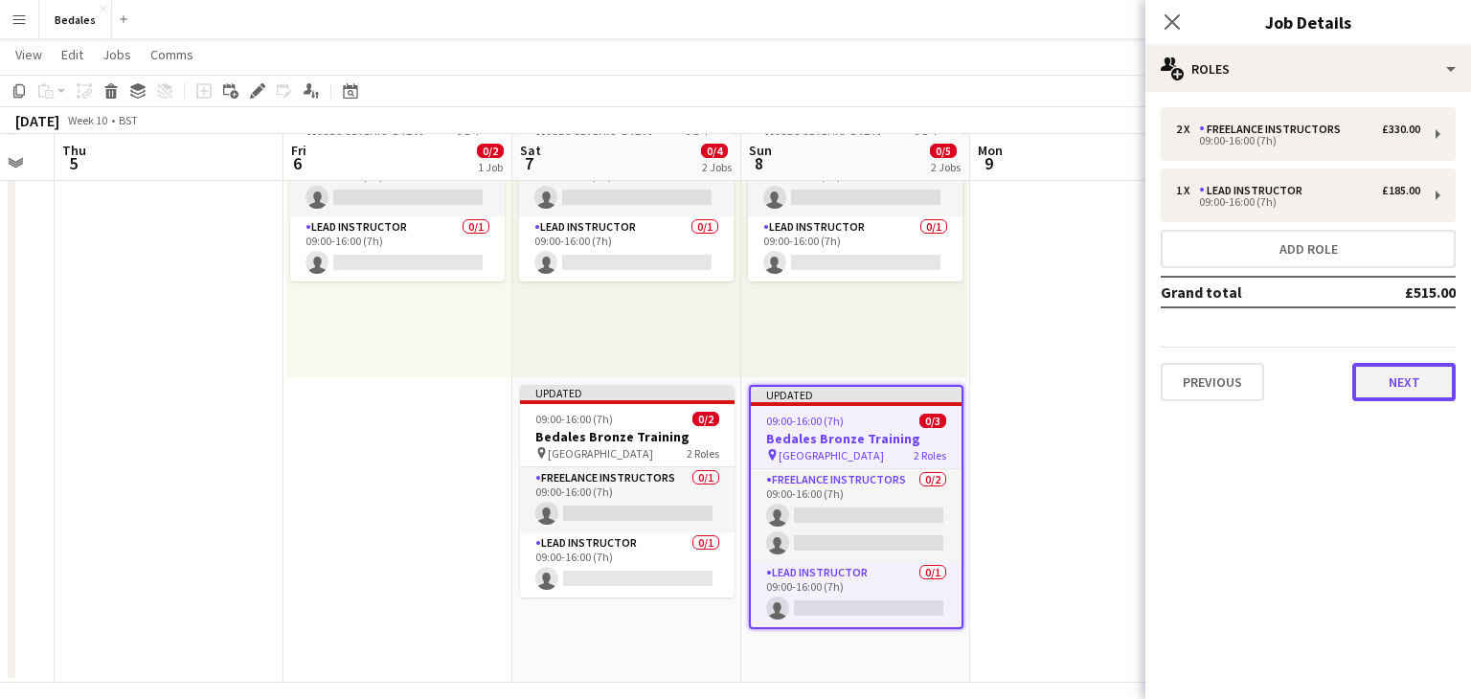
click at [1384, 382] on button "Next" at bounding box center [1403, 382] width 103 height 38
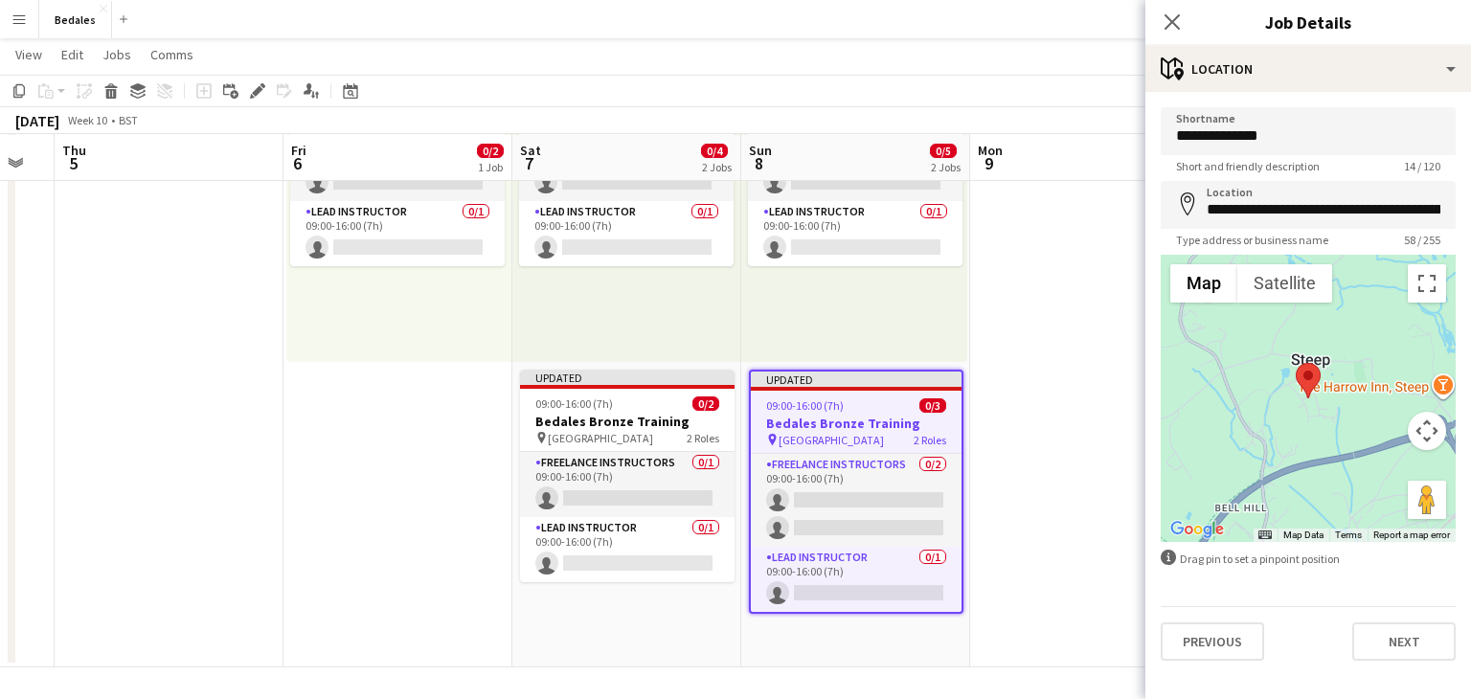
scroll to position [199, 0]
click at [1437, 652] on button "Next" at bounding box center [1403, 642] width 103 height 38
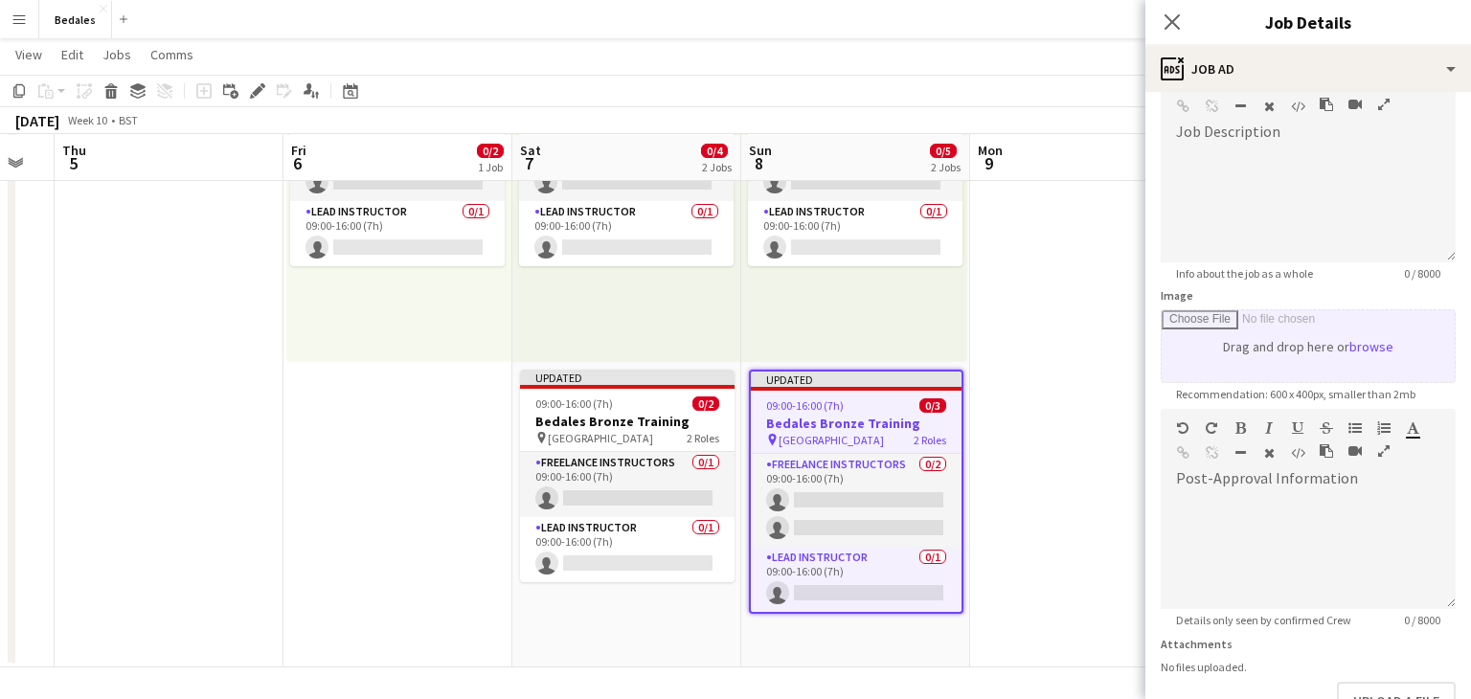
scroll to position [246, 0]
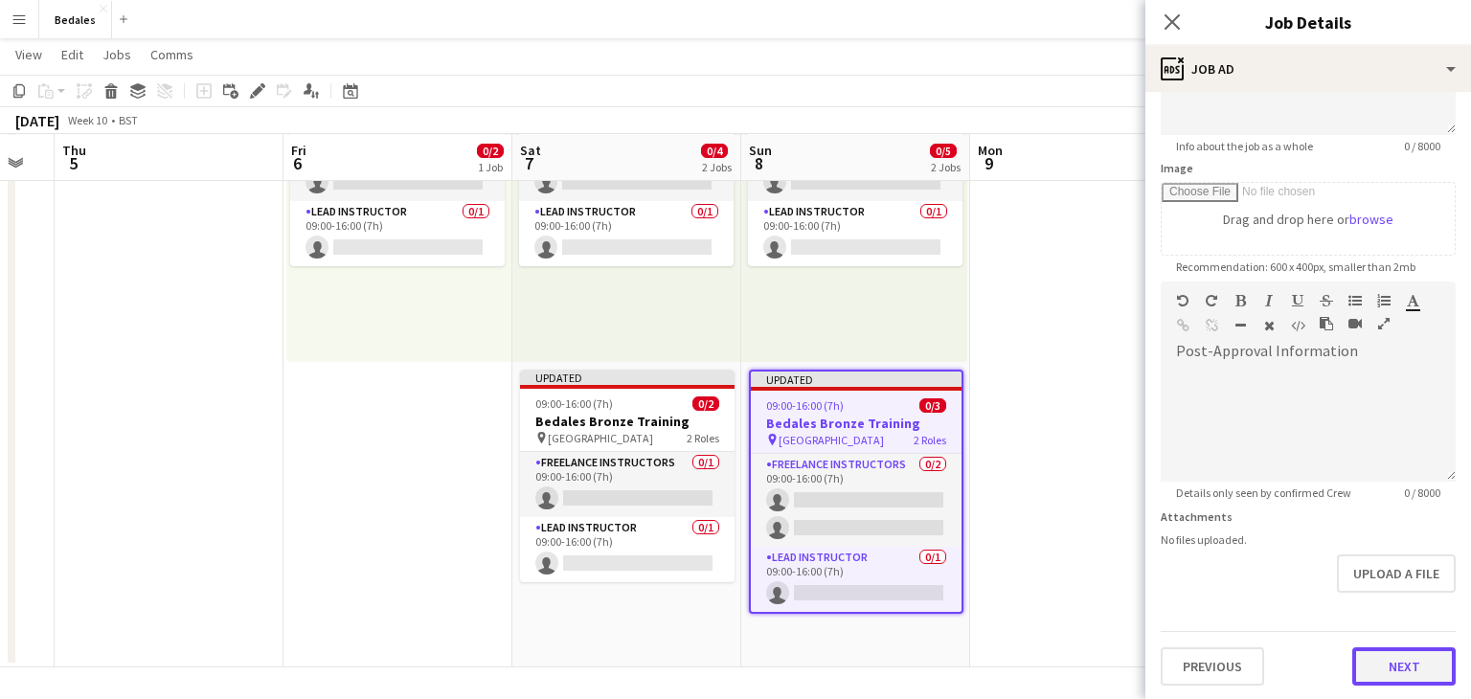
click at [1420, 656] on button "Next" at bounding box center [1403, 666] width 103 height 38
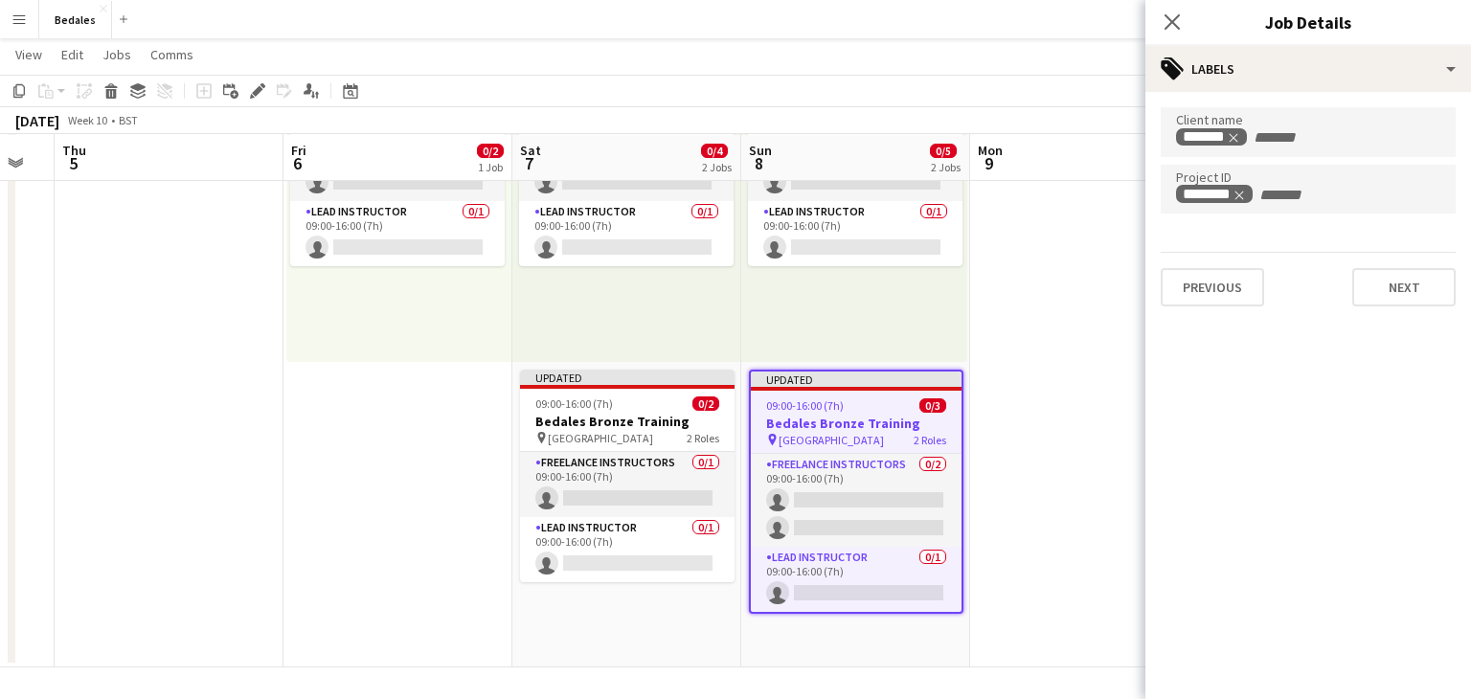
scroll to position [0, 0]
click at [1401, 285] on button "Next" at bounding box center [1403, 287] width 103 height 38
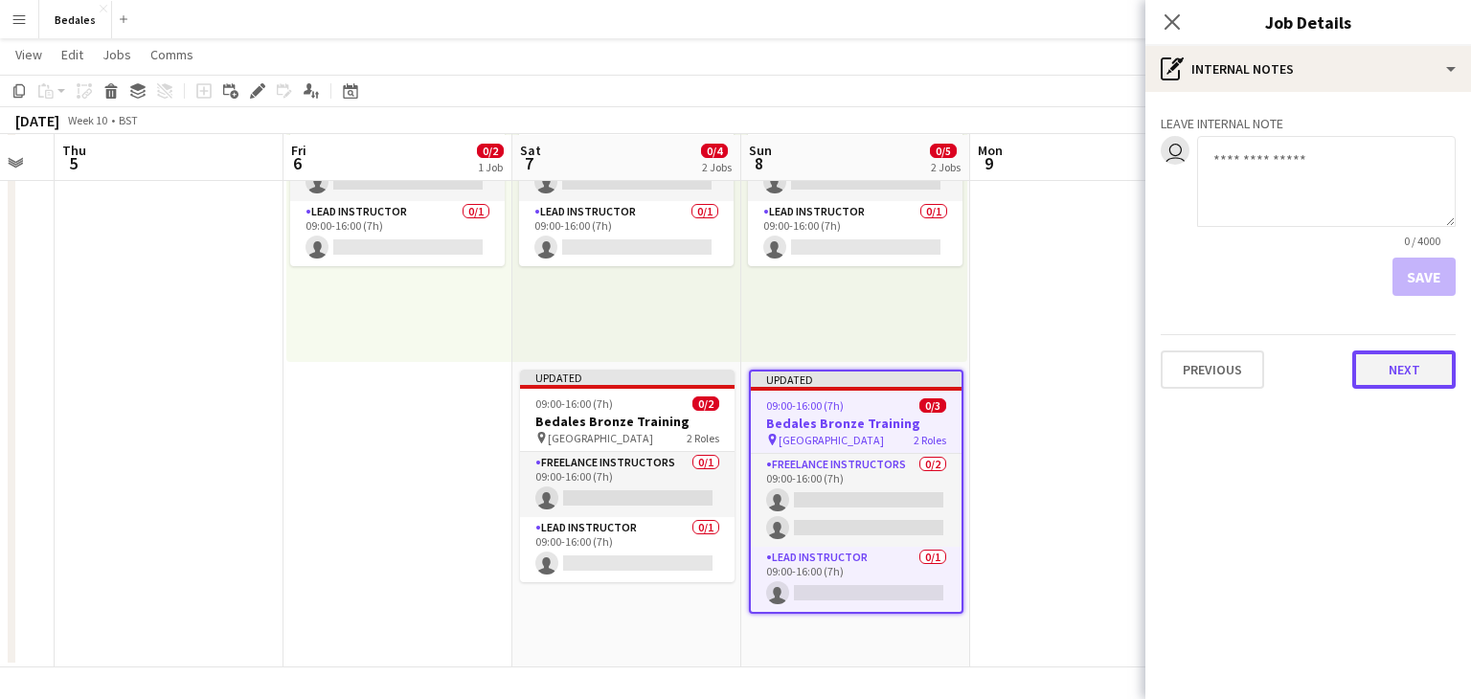
click at [1415, 373] on button "Next" at bounding box center [1403, 370] width 103 height 38
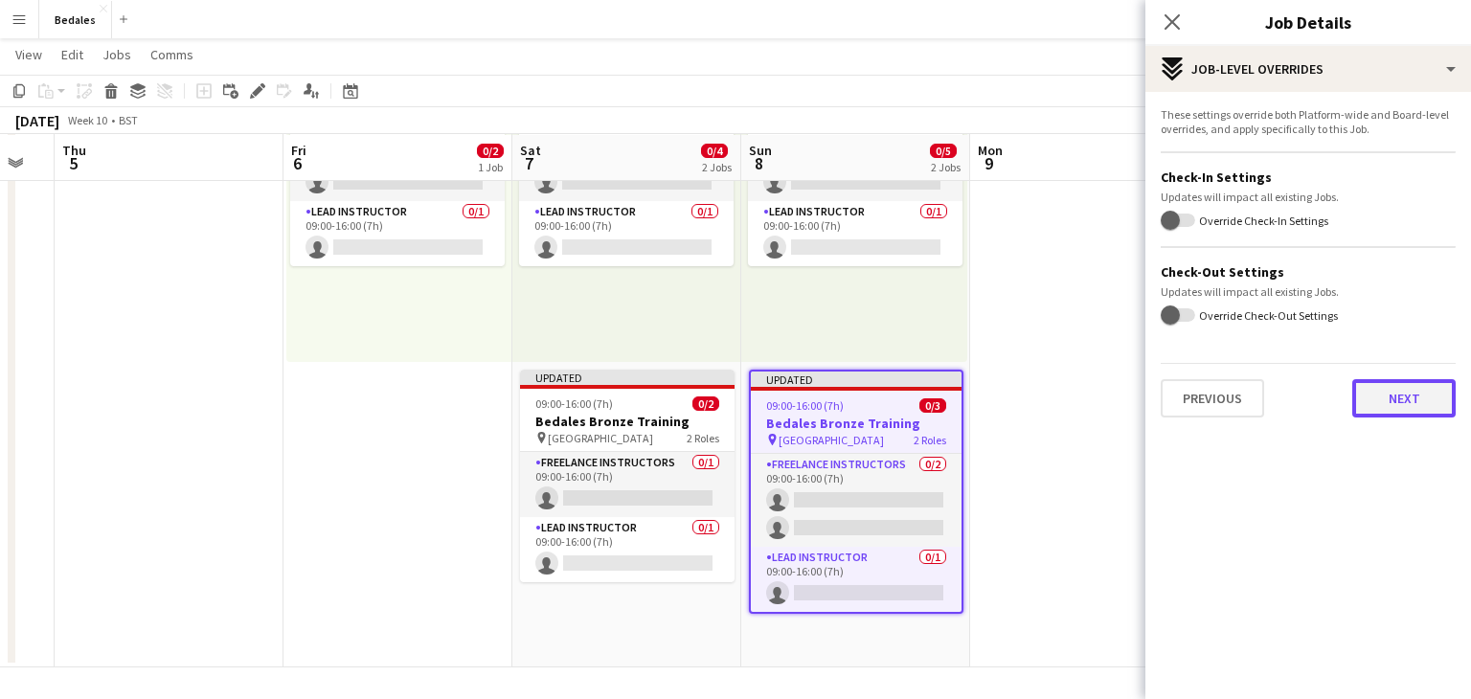
click at [1419, 406] on button "Next" at bounding box center [1403, 398] width 103 height 38
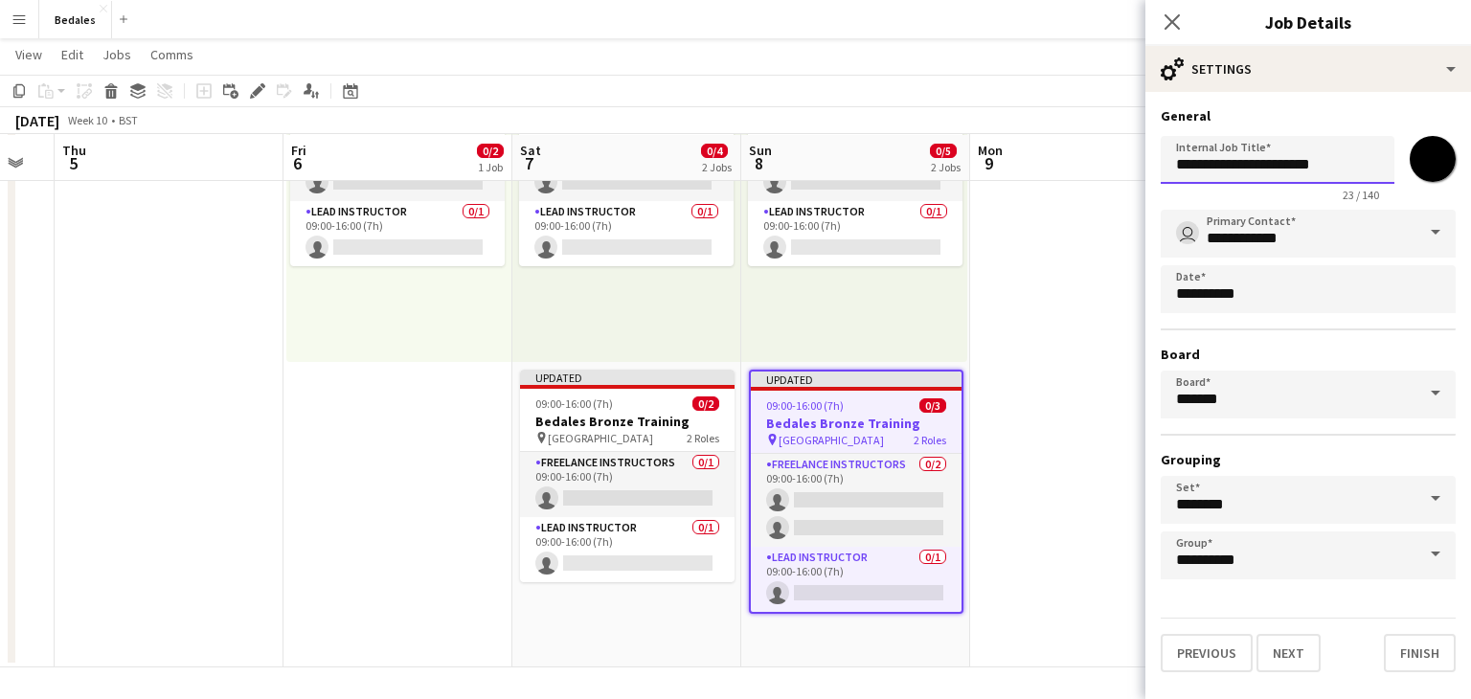
click at [1336, 167] on input "**********" at bounding box center [1278, 160] width 234 height 48
type input "**********"
click at [1456, 164] on form "**********" at bounding box center [1308, 389] width 326 height 565
click at [1452, 167] on input "*******" at bounding box center [1432, 159] width 69 height 69
type input "*******"
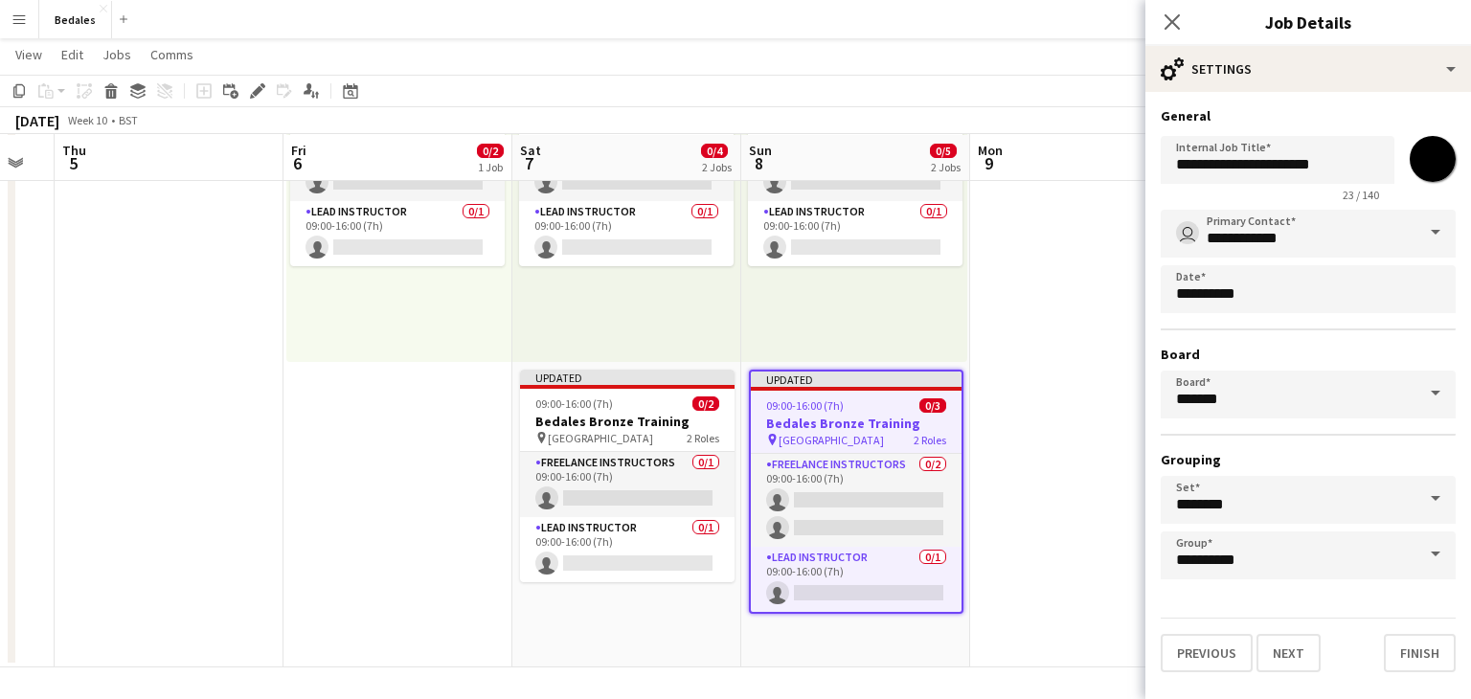
click at [1362, 657] on div "Previous Next Finish" at bounding box center [1308, 645] width 295 height 55
click at [1430, 648] on button "Finish" at bounding box center [1420, 653] width 72 height 38
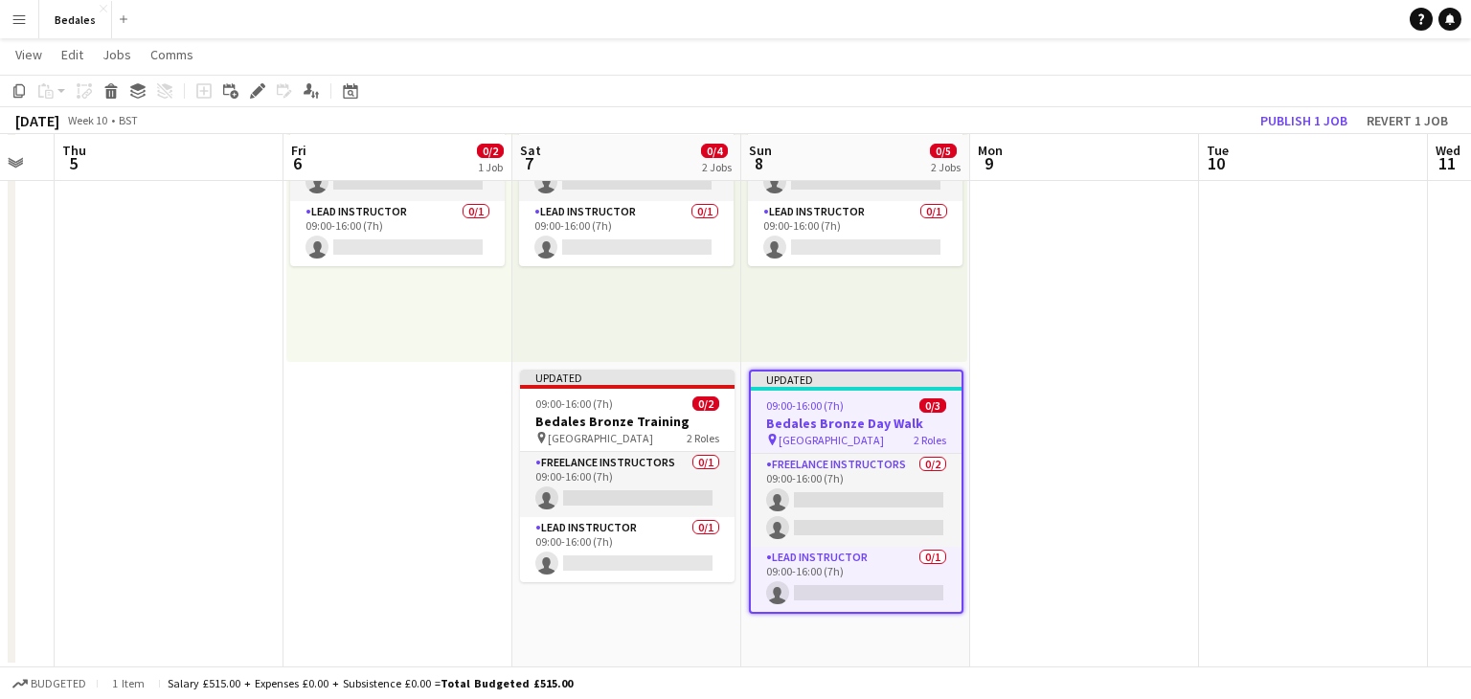
click at [1109, 415] on app-date-cell at bounding box center [1084, 341] width 229 height 652
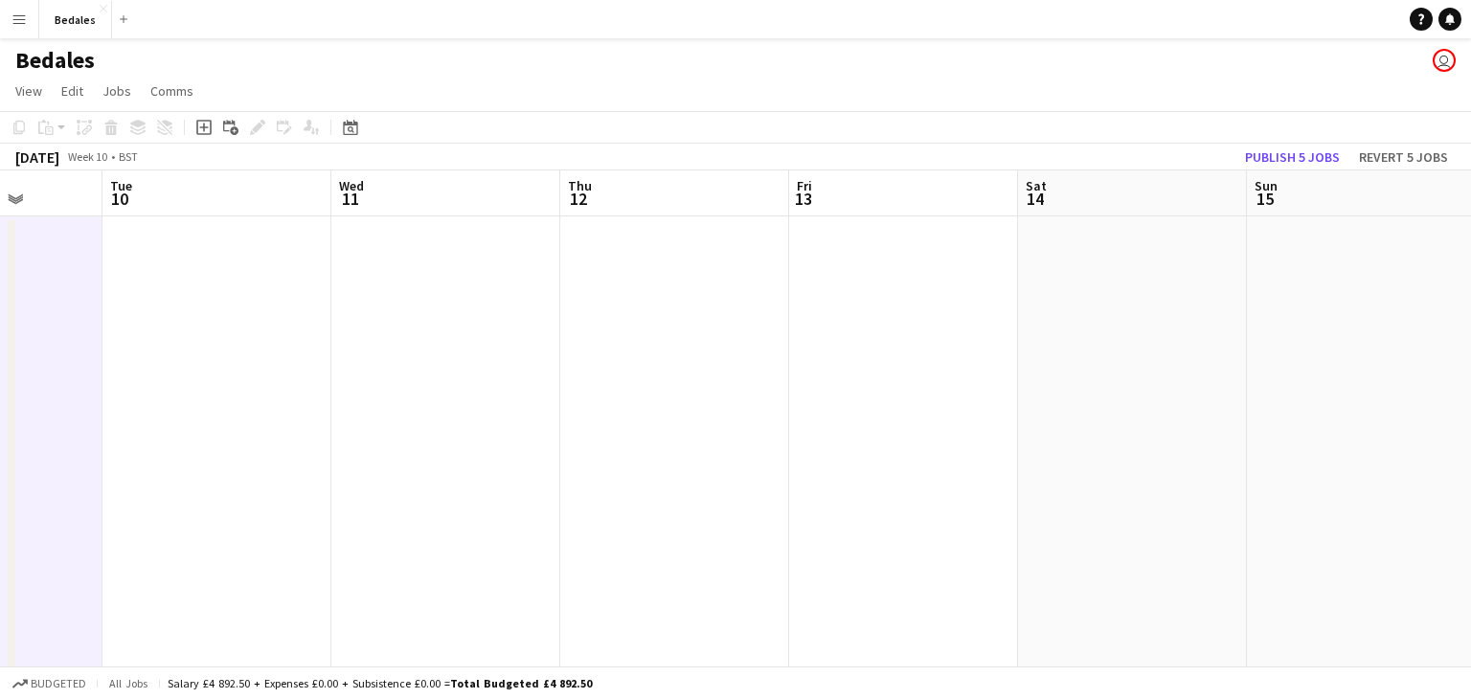
drag, startPoint x: 1143, startPoint y: 356, endPoint x: 73, endPoint y: 399, distance: 1070.6
click at [44, 403] on app-calendar-viewport "Fri 6 0/2 1 Job Sat 7 0/4 2 Jobs Sun 8 0/5 2 Jobs Mon 9 Tue 10 Wed 11 Thu 12 Fr…" at bounding box center [735, 519] width 1471 height 698
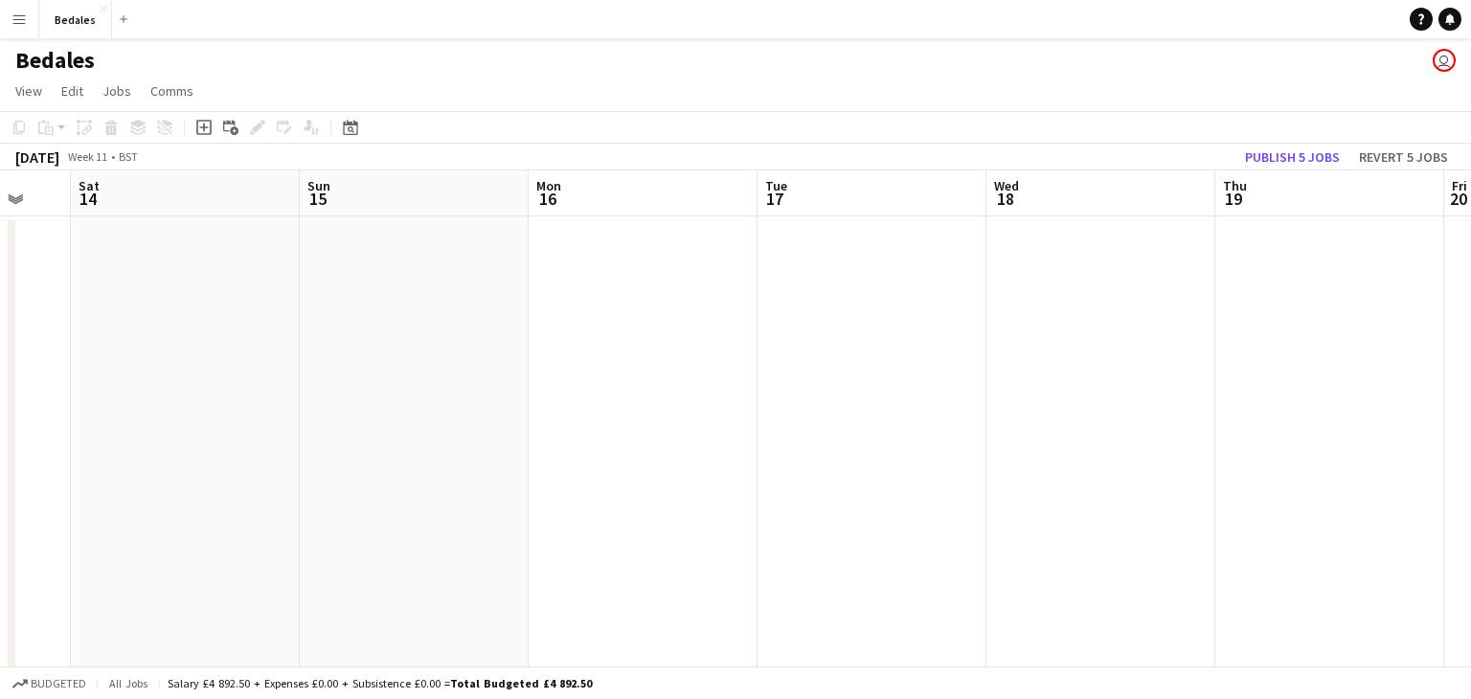
drag, startPoint x: 1082, startPoint y: 418, endPoint x: 296, endPoint y: 431, distance: 786.4
click at [274, 433] on app-calendar-viewport "Tue 10 Wed 11 Thu 12 Fri 13 Sat 14 Sun 15 Mon 16 Tue 17 Wed 18 Thu 19 Fri 20 Sa…" at bounding box center [735, 519] width 1471 height 698
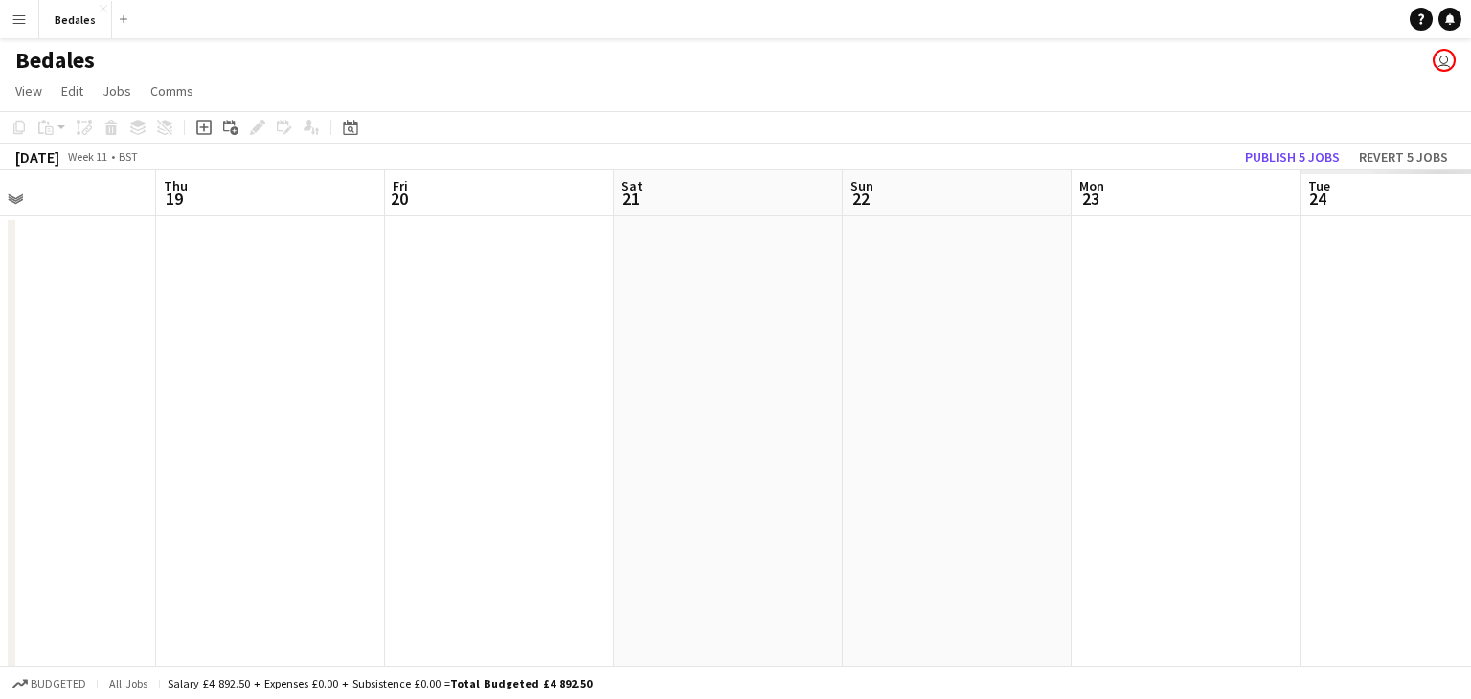
drag, startPoint x: 450, startPoint y: 430, endPoint x: 300, endPoint y: 433, distance: 150.4
click at [299, 435] on app-calendar-viewport "Sun 15 Mon 16 Tue 17 Wed 18 Thu 19 Fri 20 Sat 21 Sun 22 Mon 23 Tue 24 Wed 25 Th…" at bounding box center [735, 519] width 1471 height 698
drag, startPoint x: 1326, startPoint y: 419, endPoint x: 632, endPoint y: 427, distance: 694.4
click at [632, 427] on app-calendar-viewport "Sun 15 Mon 16 Tue 17 Wed 18 Thu 19 Fri 20 Sat 21 Sun 22 Mon 23 Tue 24 Wed 25 Th…" at bounding box center [735, 519] width 1471 height 698
drag, startPoint x: 1306, startPoint y: 413, endPoint x: 591, endPoint y: 416, distance: 715.4
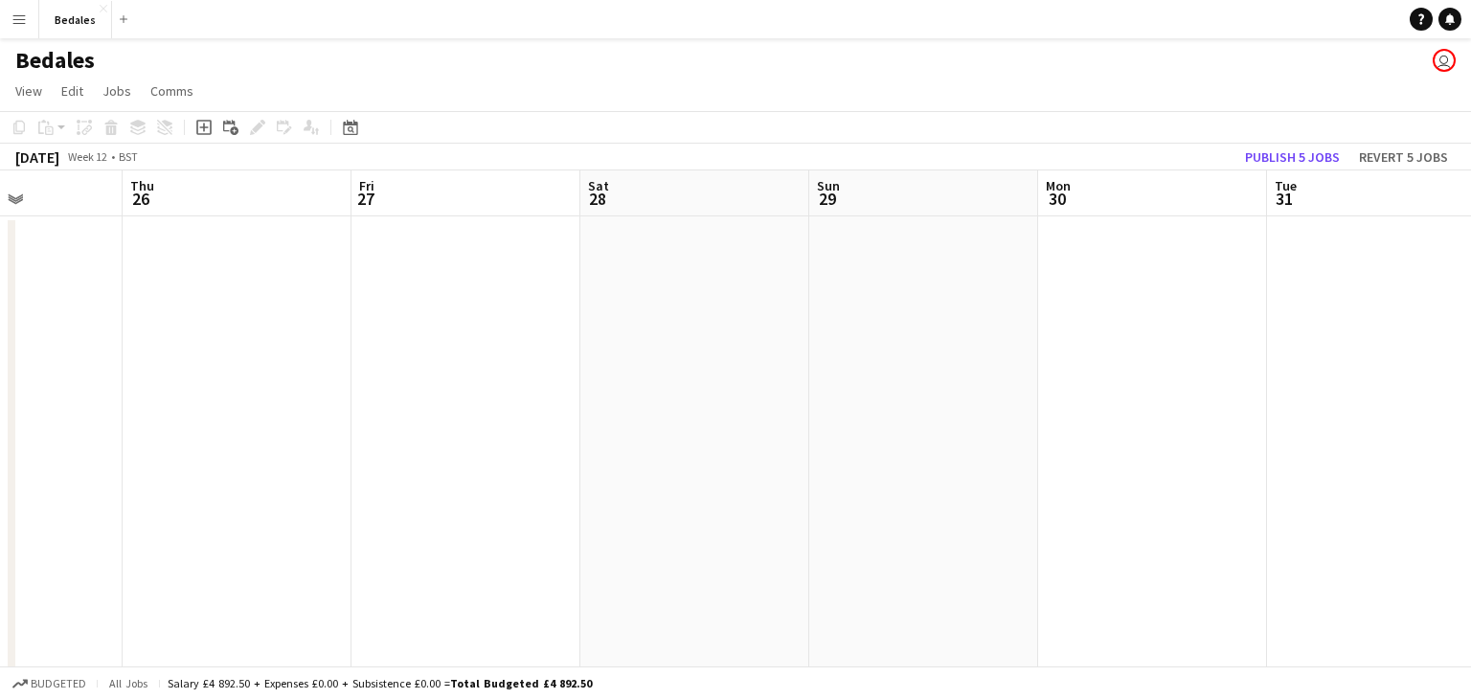
click at [459, 433] on app-calendar-viewport "Sun 22 Mon 23 Tue 24 Wed 25 Thu 26 Fri 27 Sat 28 Sun 29 Mon 30 Tue 31 Wed 1 Thu…" at bounding box center [735, 519] width 1471 height 698
drag, startPoint x: 932, startPoint y: 432, endPoint x: 519, endPoint y: 430, distance: 412.8
click at [503, 435] on app-calendar-viewport "Wed 25 Thu 26 Fri 27 Sat 28 Sun 29 Mon 30 Tue 31 Wed 1 Thu 2 Fri 3 Sat 4 Sun 5" at bounding box center [735, 519] width 1471 height 698
drag, startPoint x: 1395, startPoint y: 404, endPoint x: 519, endPoint y: 422, distance: 876.5
click at [519, 422] on app-calendar-viewport "Sun 29 Mon 30 Tue 31 Wed 1 Thu 2 Fri 3 Sat 4 Sun 5 Mon 6 Tue 7 Wed 8 Thu 9" at bounding box center [735, 519] width 1471 height 698
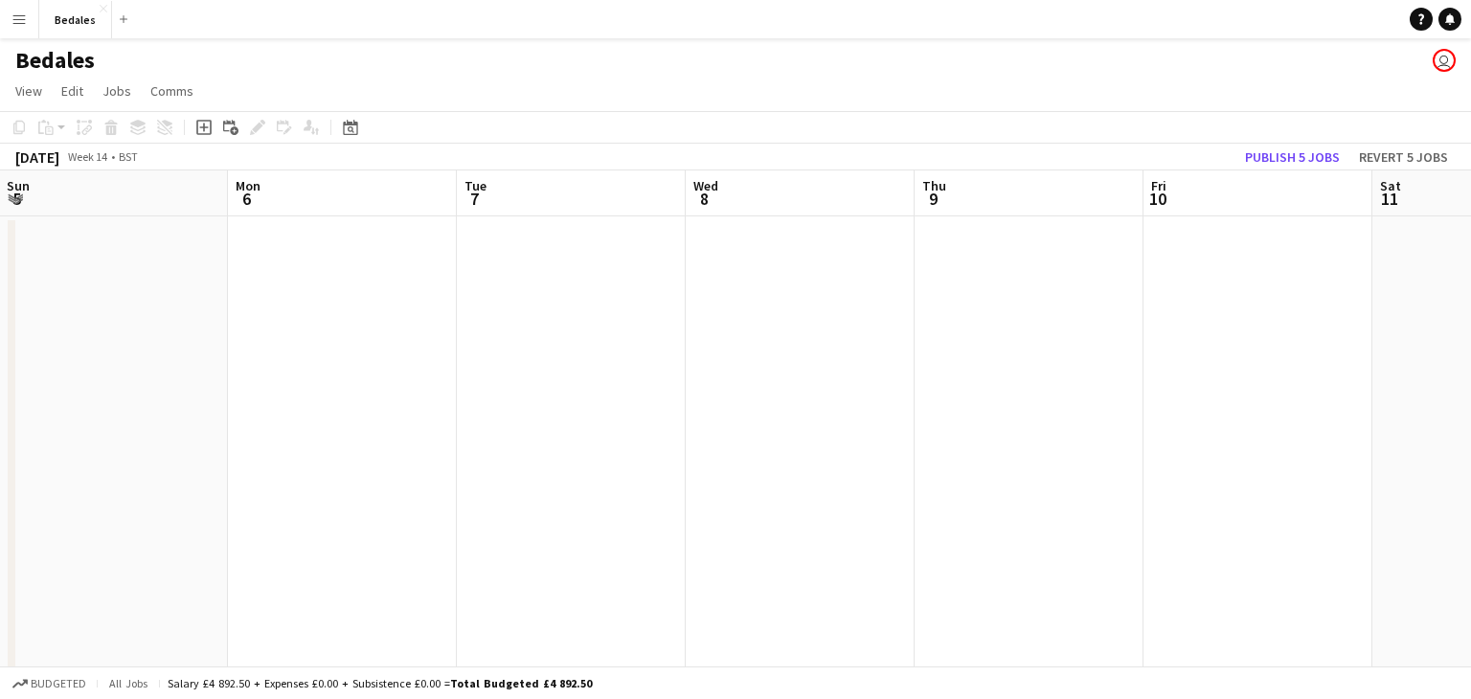
drag, startPoint x: 1285, startPoint y: 417, endPoint x: 328, endPoint y: 425, distance: 956.8
click at [297, 433] on app-calendar-viewport "Thu 2 Fri 3 Sat 4 Sun 5 Mon 6 Tue 7 Wed 8 Thu 9 Fri 10 Sat 11 Sun 12 Mon 13" at bounding box center [735, 519] width 1471 height 698
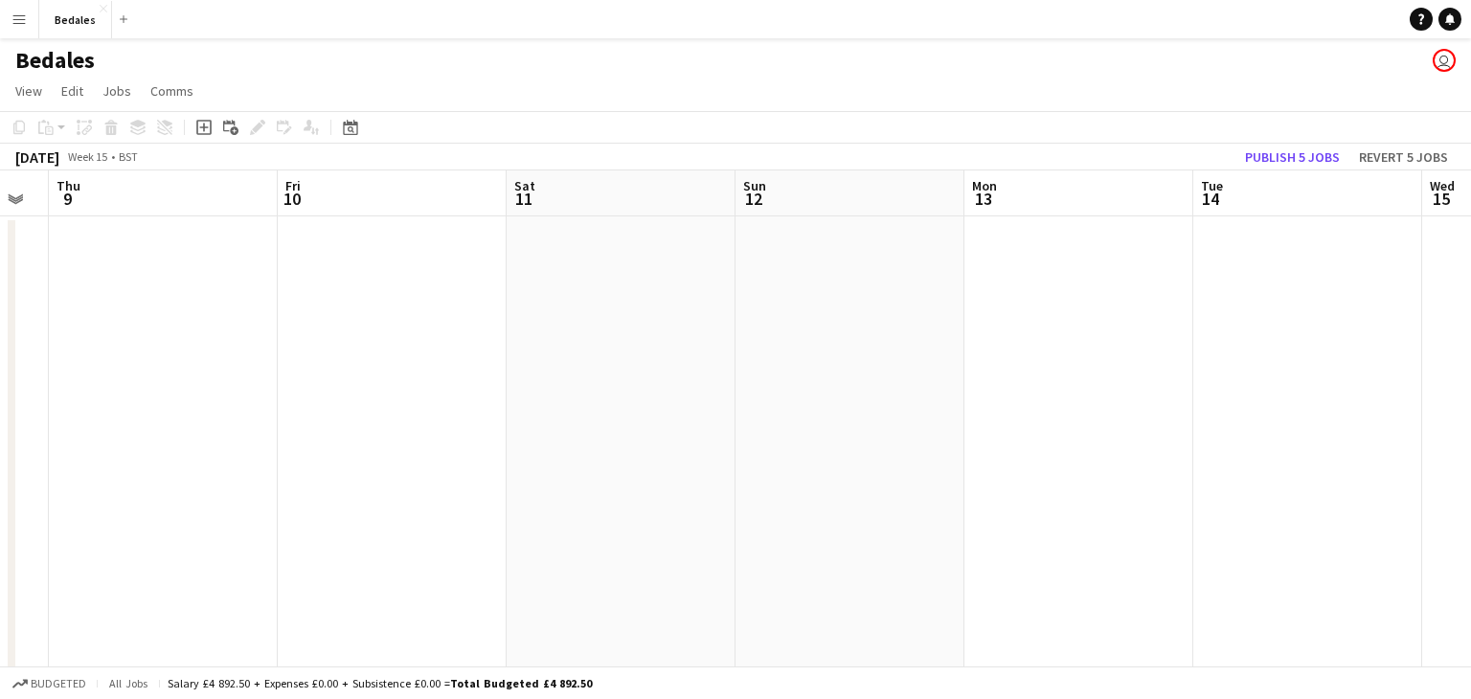
drag, startPoint x: 1004, startPoint y: 401, endPoint x: 373, endPoint y: 419, distance: 631.4
click at [373, 419] on app-calendar-viewport "Sun 5 Mon 6 Tue 7 Wed 8 Thu 9 Fri 10 Sat 11 Sun 12 Mon 13 Tue 14 Wed 15 Thu 16" at bounding box center [735, 519] width 1471 height 698
drag, startPoint x: 1011, startPoint y: 394, endPoint x: 281, endPoint y: 387, distance: 730.8
click at [209, 402] on app-calendar-viewport "Thu 9 Fri 10 Sat 11 Sun 12 Mon 13 Tue 14 Wed 15 Thu 16 Fri 17 Sat 18 Sun 19 Mon…" at bounding box center [735, 519] width 1471 height 698
drag, startPoint x: 1163, startPoint y: 385, endPoint x: 574, endPoint y: 397, distance: 589.1
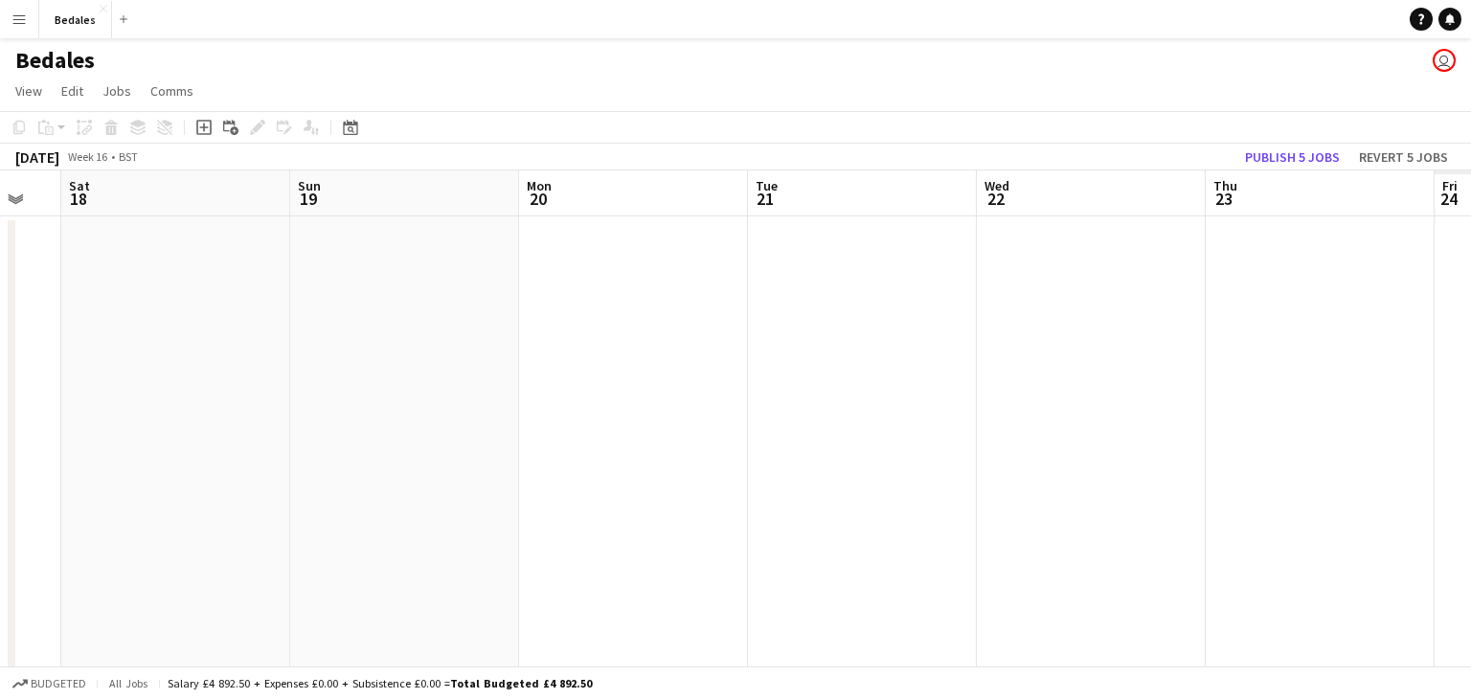
click at [425, 404] on app-calendar-viewport "Tue 14 Wed 15 Thu 16 Fri 17 Sat 18 Sun 19 Mon 20 Tue 21 Wed 22 Thu 23 Fri 24 Sa…" at bounding box center [735, 519] width 1471 height 698
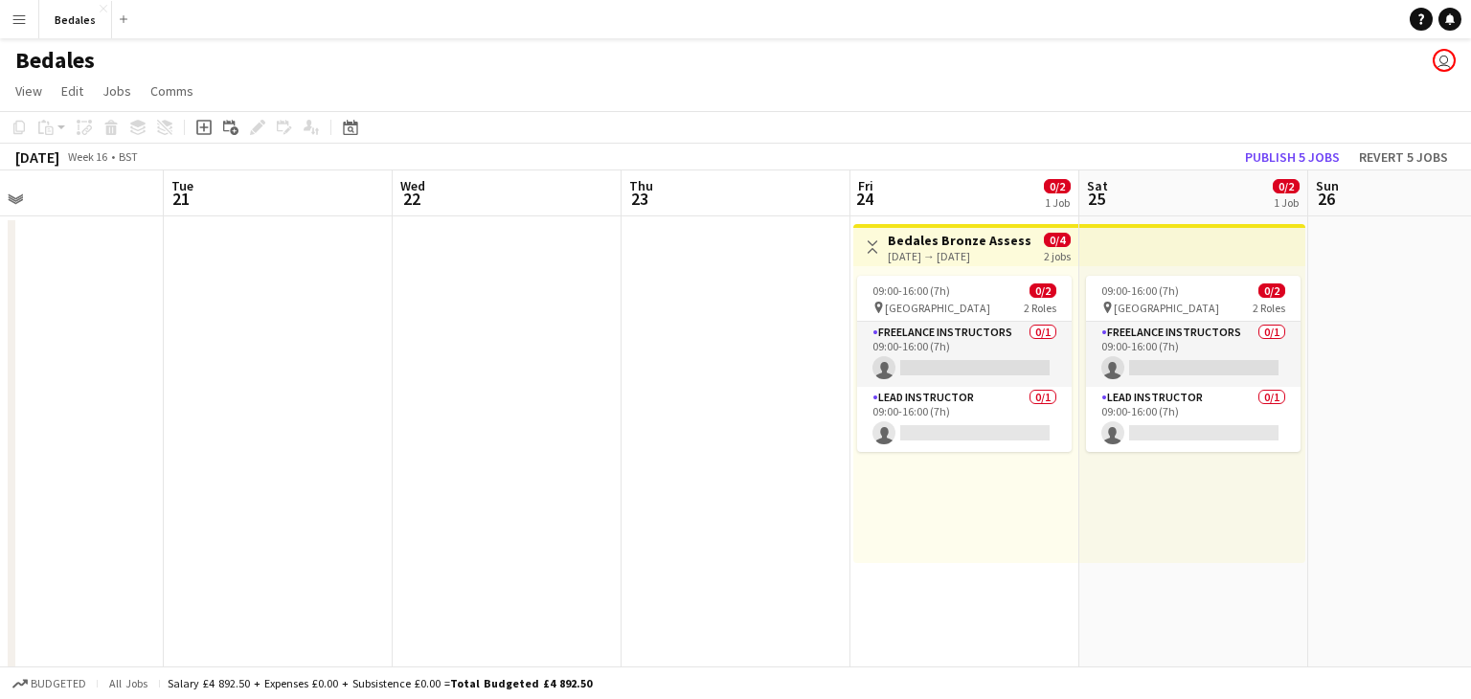
drag, startPoint x: 1347, startPoint y: 402, endPoint x: 812, endPoint y: 402, distance: 535.4
click at [464, 422] on app-calendar-viewport "Sat 18 Sun 19 Mon 20 Tue 21 Wed 22 Thu 23 Fri 24 0/2 1 Job Sat 25 0/2 1 Job Sun…" at bounding box center [735, 519] width 1471 height 698
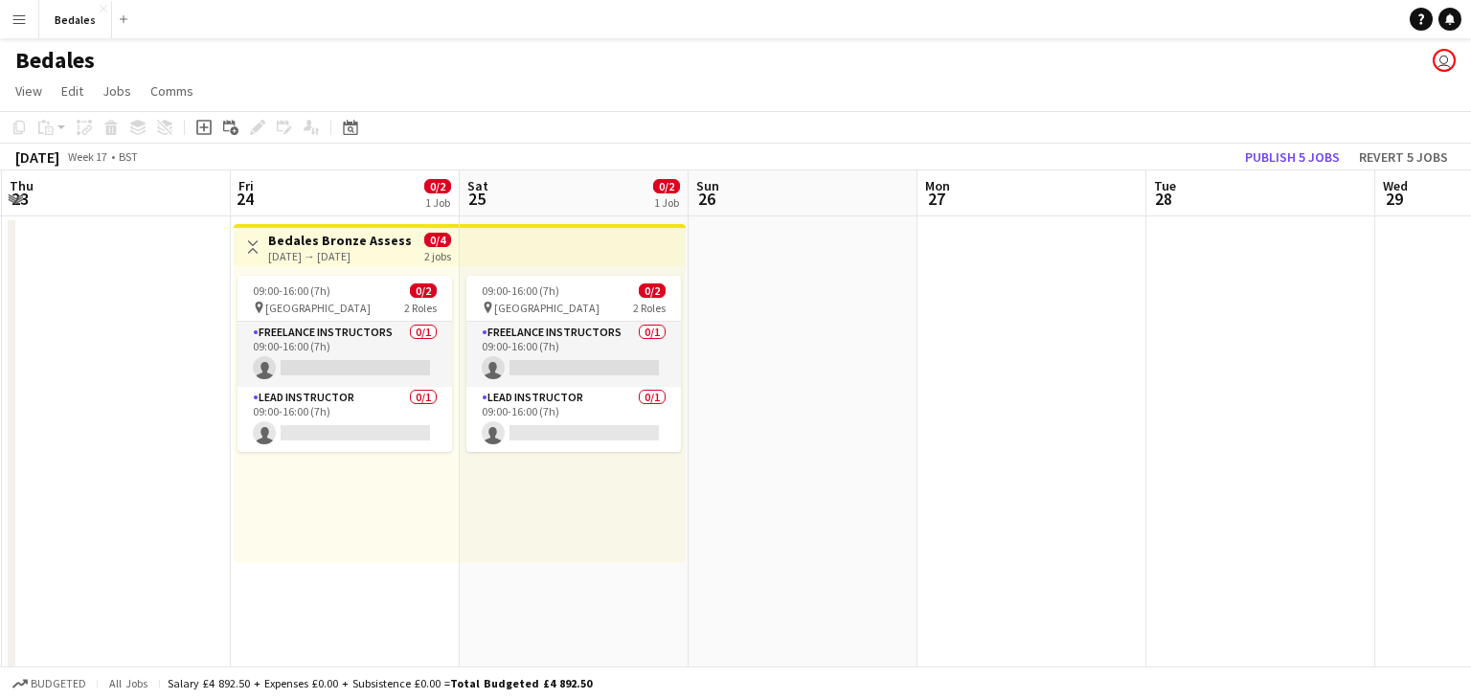
scroll to position [0, 651]
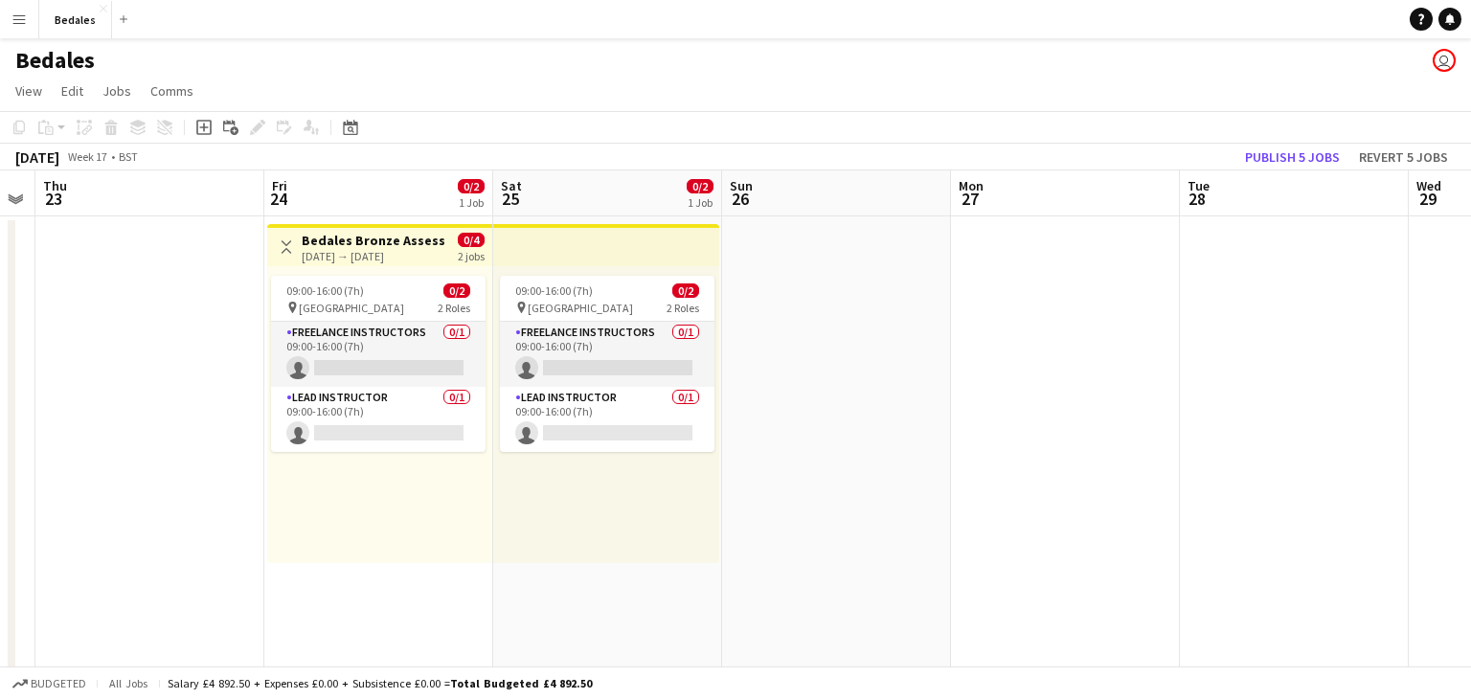
drag, startPoint x: 1359, startPoint y: 458, endPoint x: 773, endPoint y: 467, distance: 586.2
click at [773, 467] on app-calendar-viewport "Mon 20 Tue 21 Wed 22 Thu 23 Fri 24 0/2 1 Job Sat 25 0/2 1 Job Sun 26 Mon 27 Tue…" at bounding box center [735, 519] width 1471 height 698
click at [367, 240] on h3 "Bedales Bronze Assessment" at bounding box center [373, 240] width 143 height 17
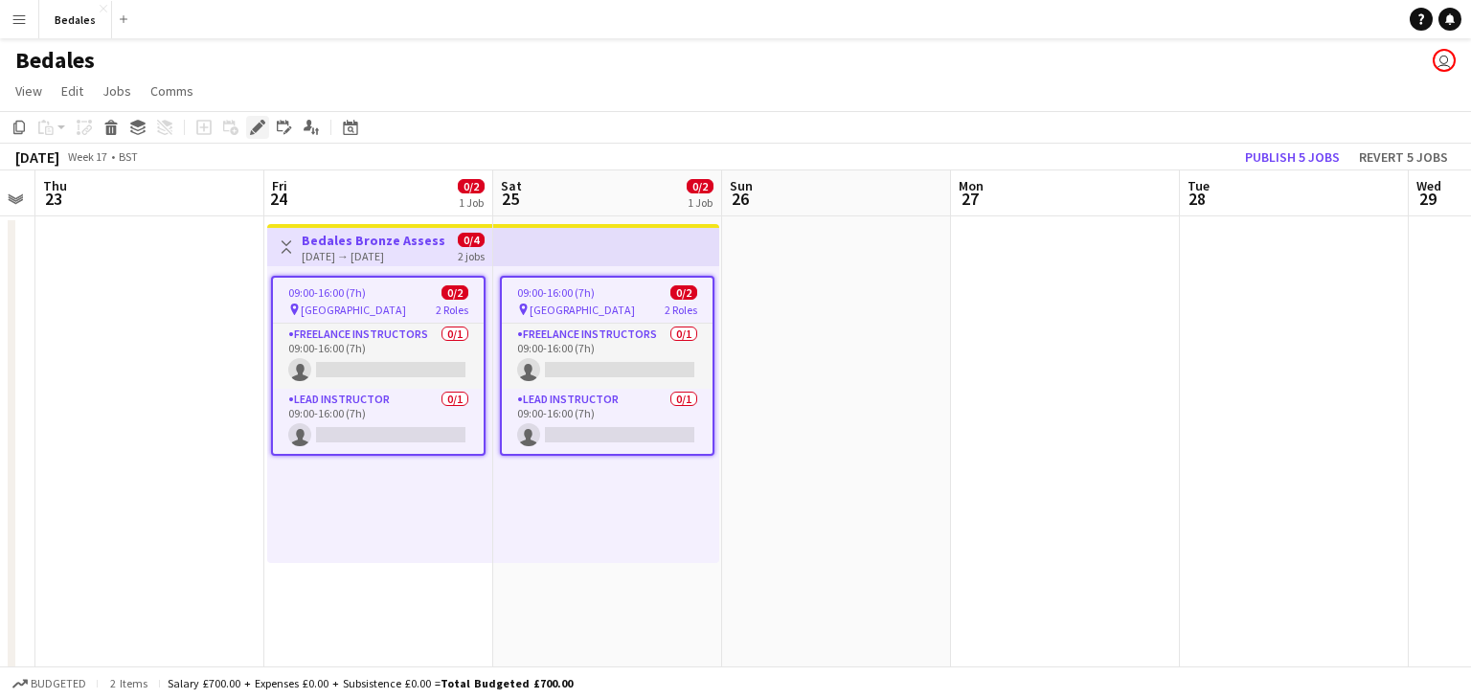
click at [265, 133] on div "Edit" at bounding box center [257, 127] width 23 height 23
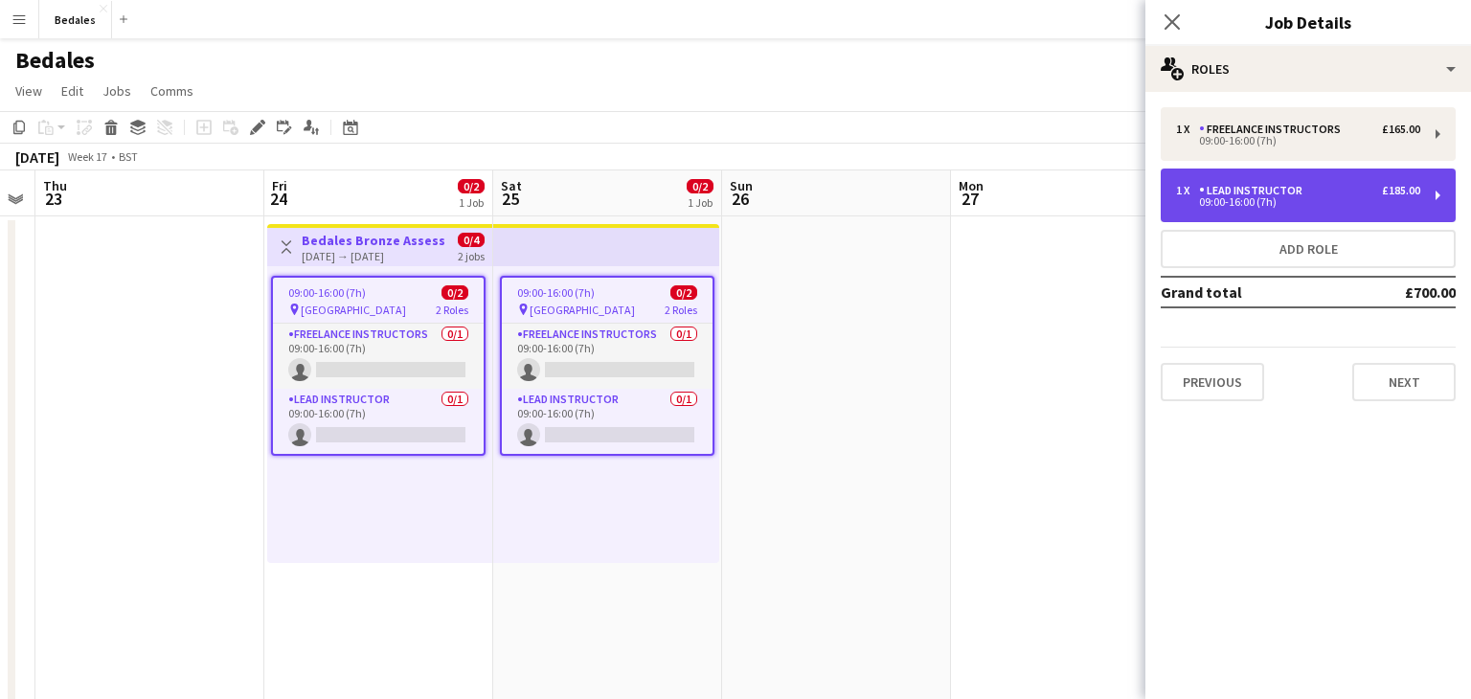
click at [1339, 199] on div "09:00-16:00 (7h)" at bounding box center [1298, 202] width 244 height 10
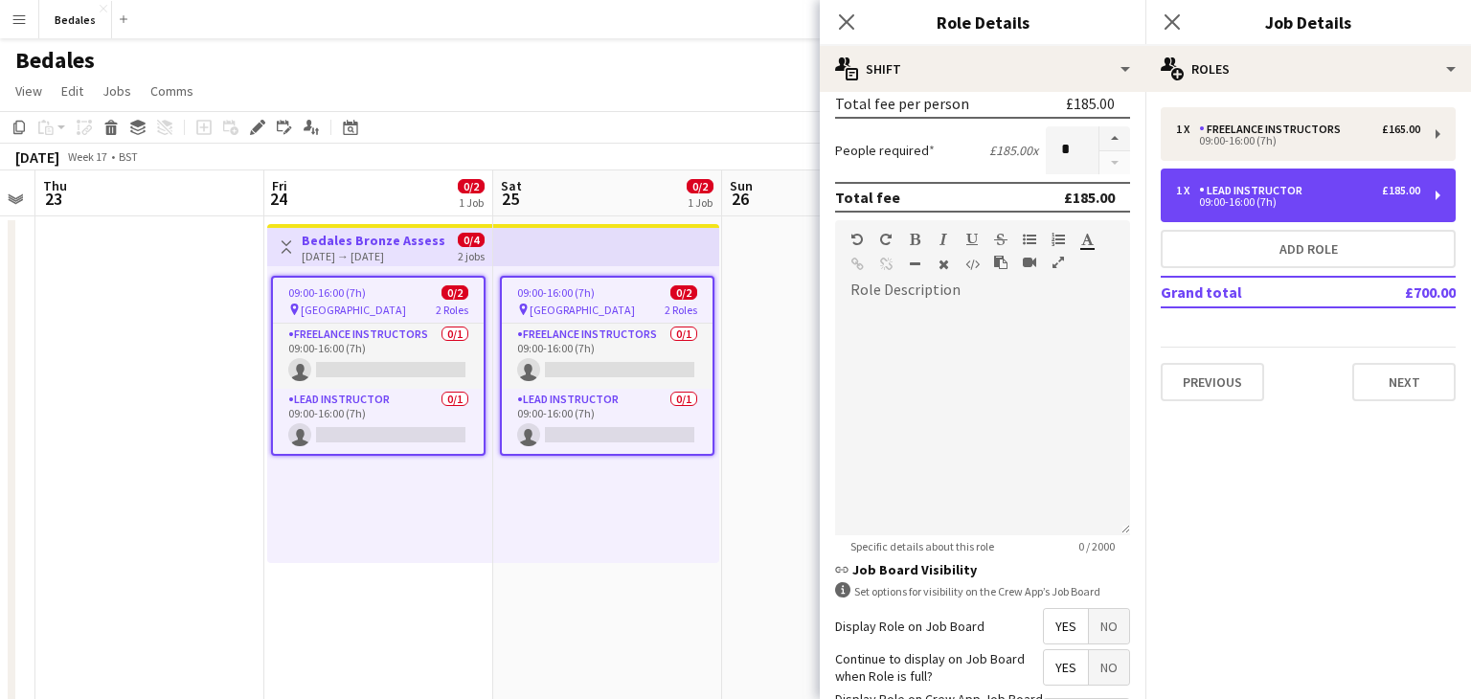
scroll to position [445, 0]
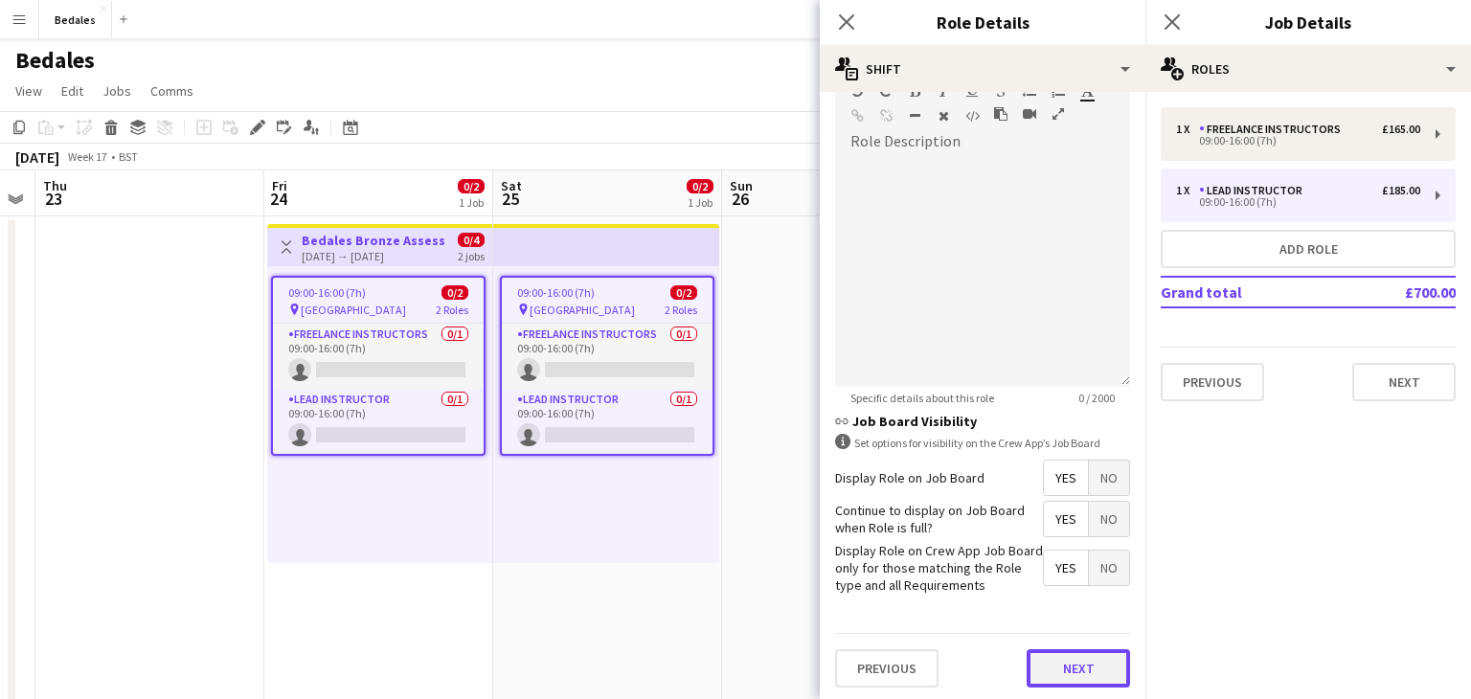
click at [1083, 671] on button "Next" at bounding box center [1078, 668] width 103 height 38
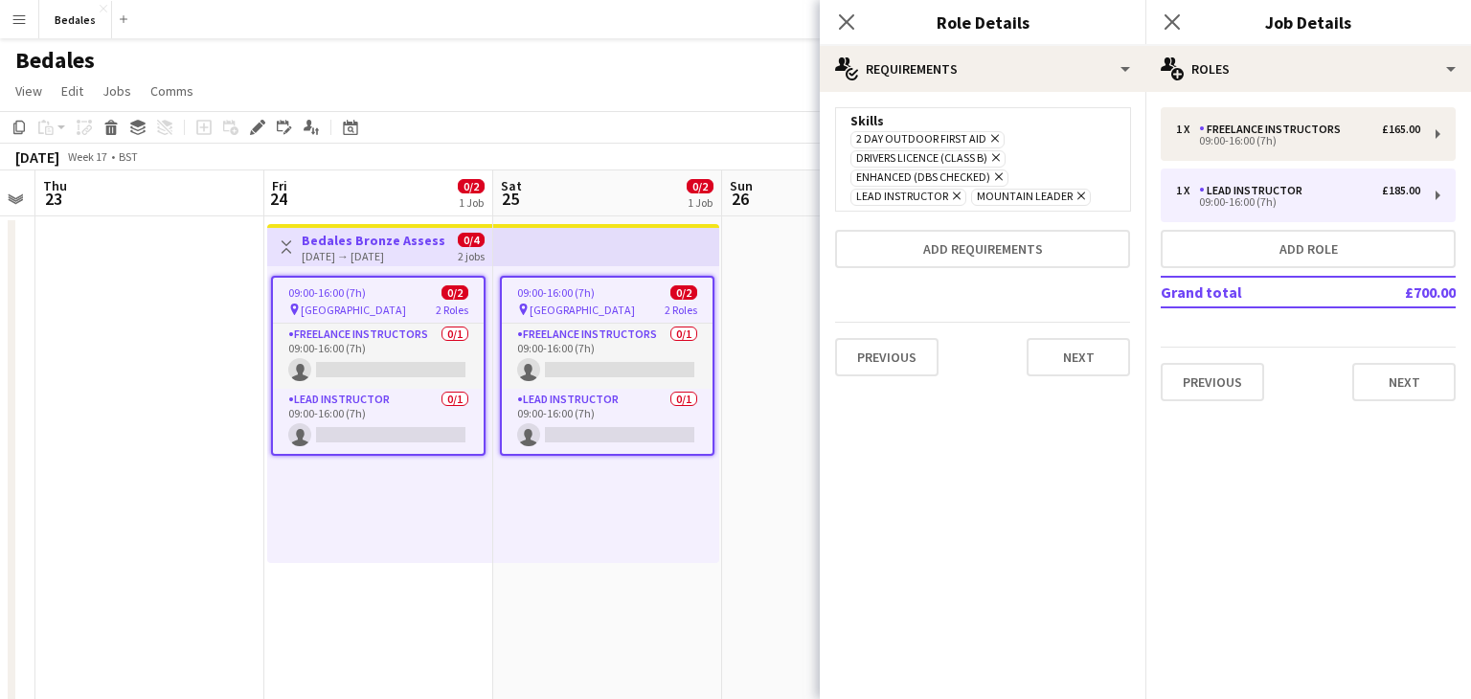
click at [954, 200] on icon "Remove" at bounding box center [954, 196] width 12 height 12
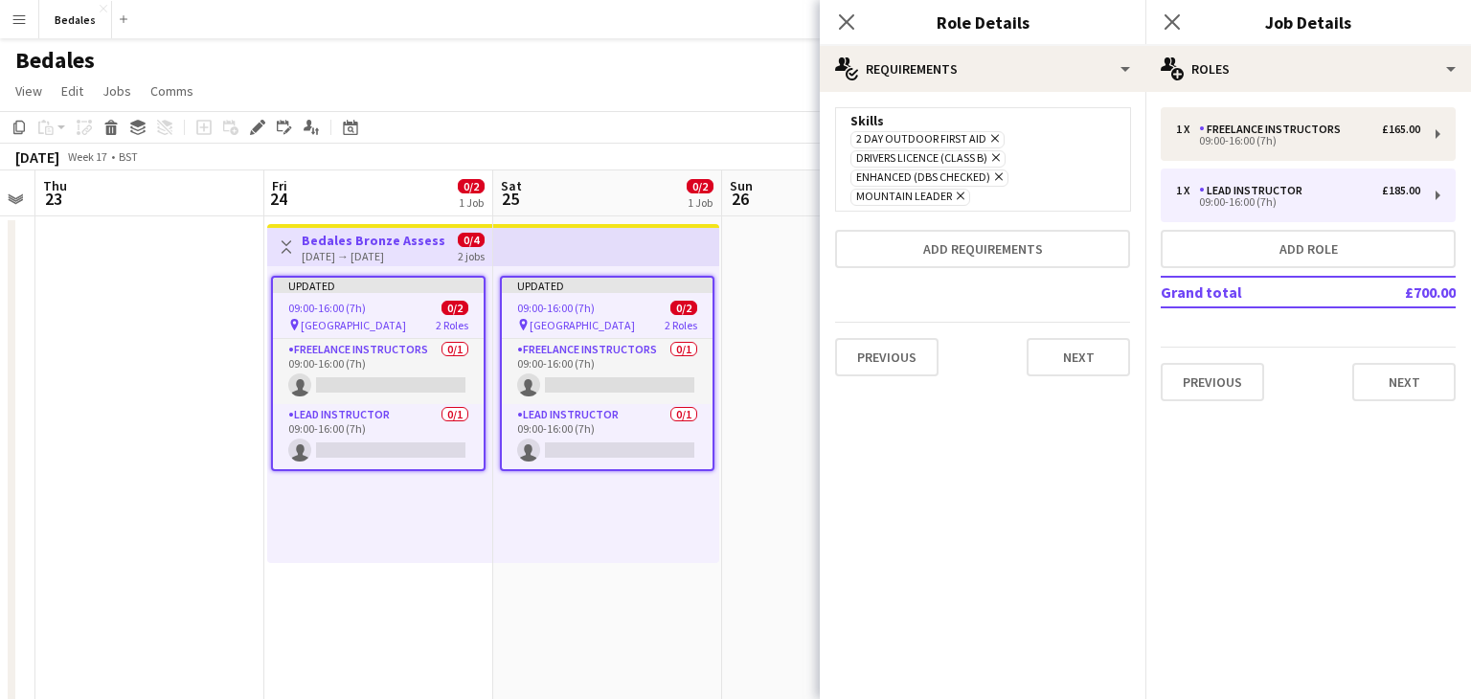
click at [957, 198] on icon at bounding box center [961, 196] width 8 height 8
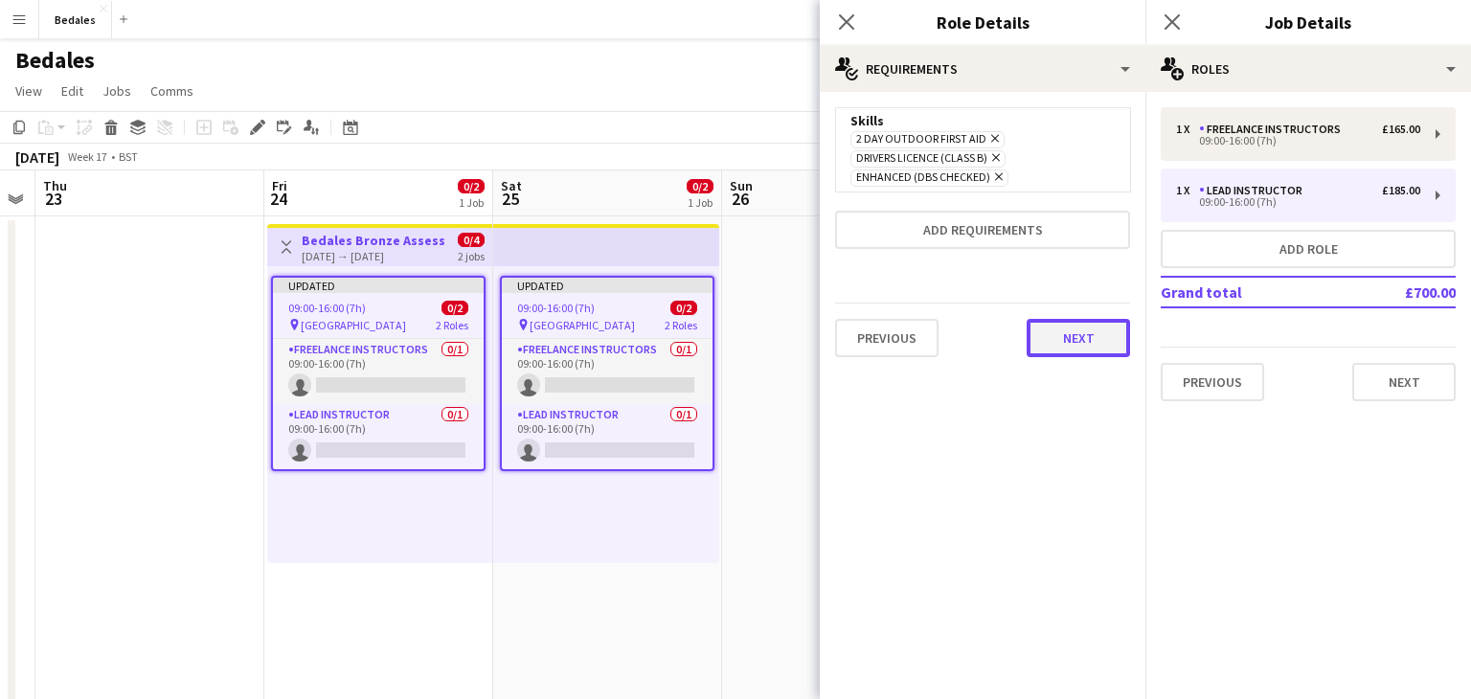
click at [1084, 338] on button "Next" at bounding box center [1078, 338] width 103 height 38
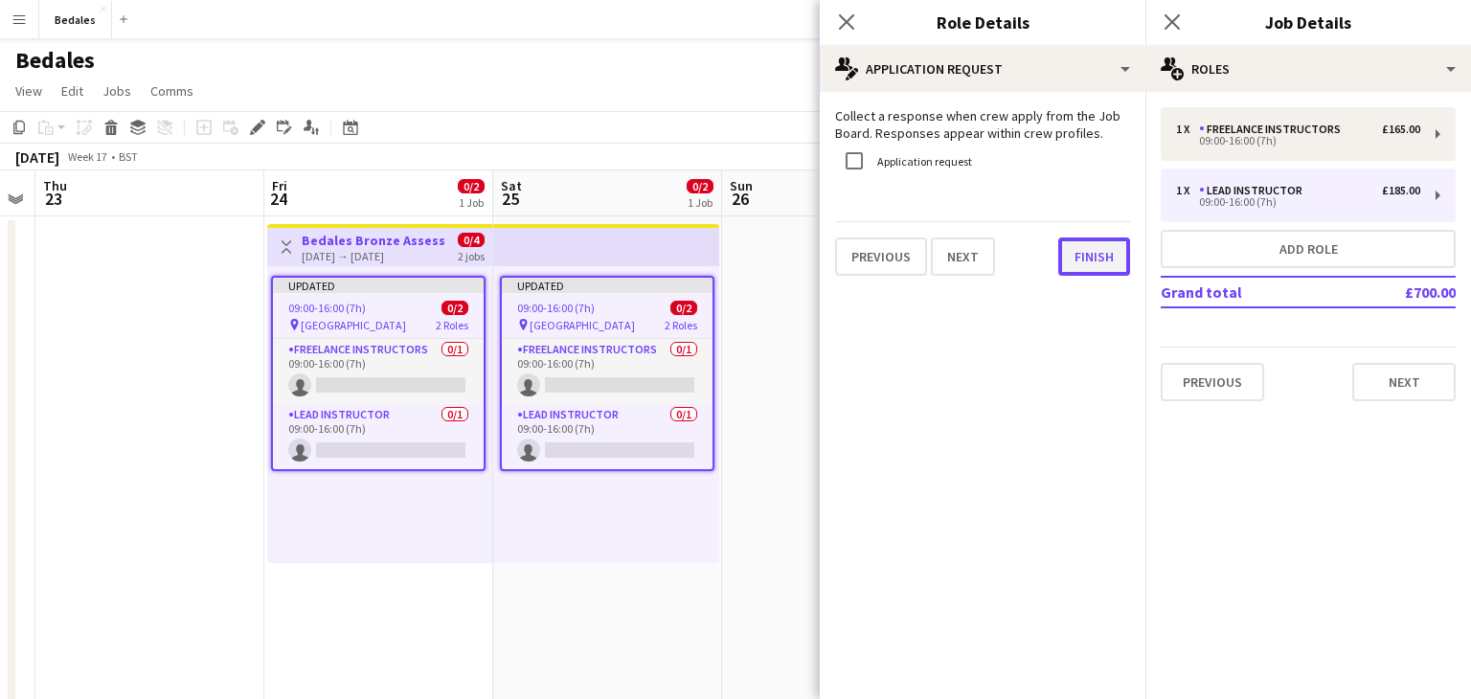
click at [1095, 256] on button "Finish" at bounding box center [1094, 257] width 72 height 38
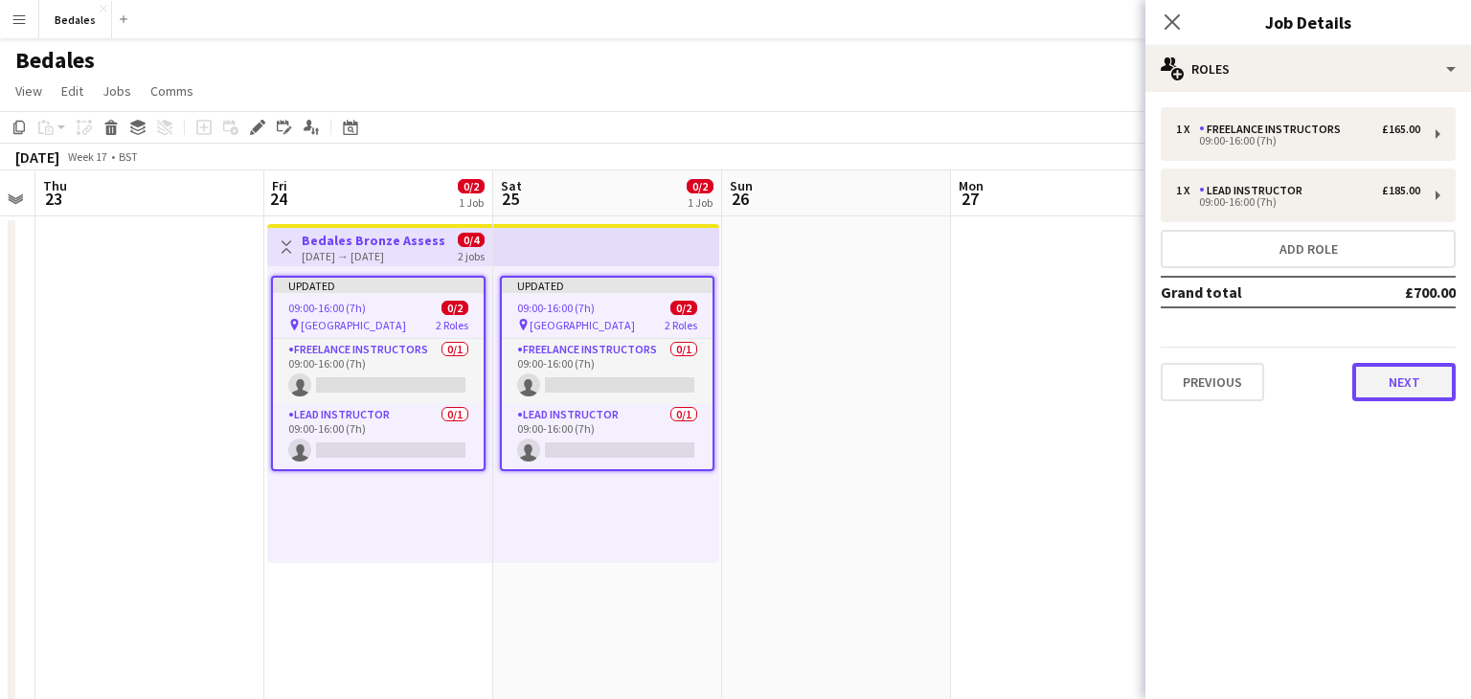
click at [1409, 384] on button "Next" at bounding box center [1403, 382] width 103 height 38
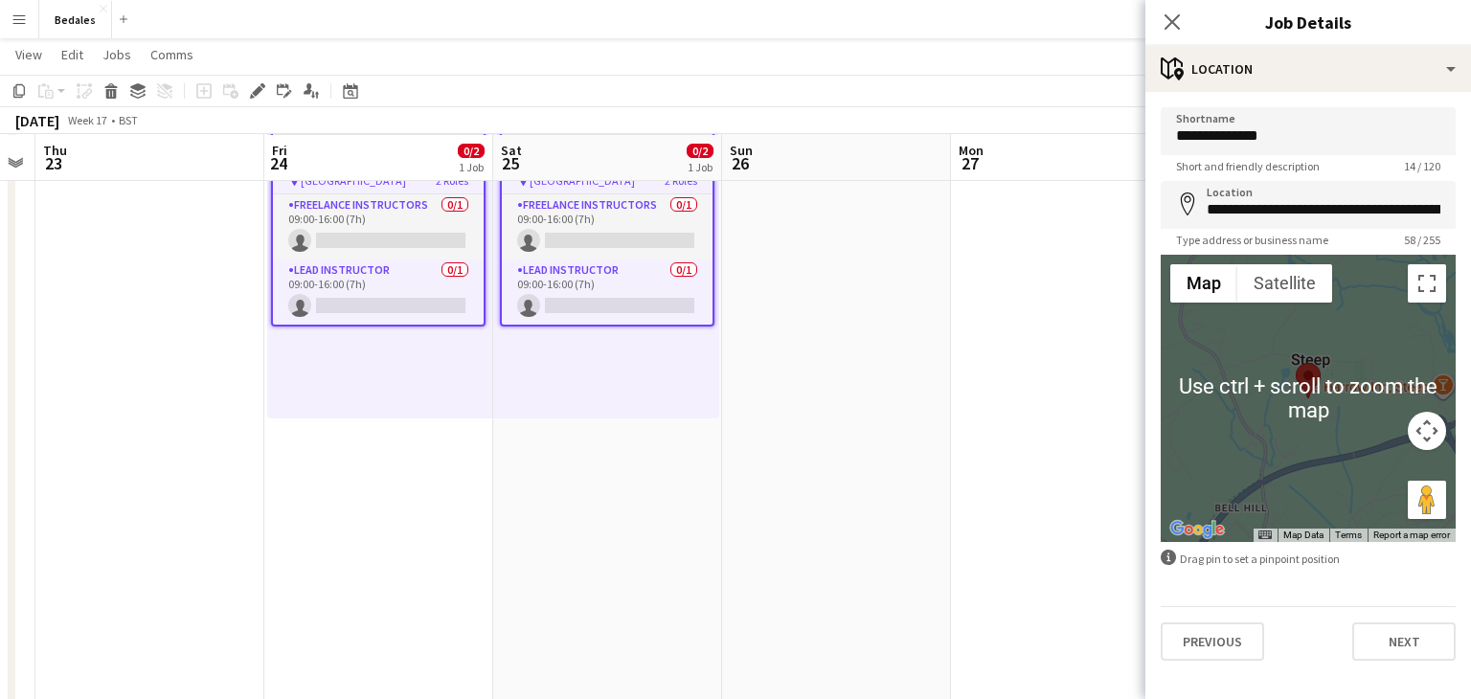
scroll to position [199, 0]
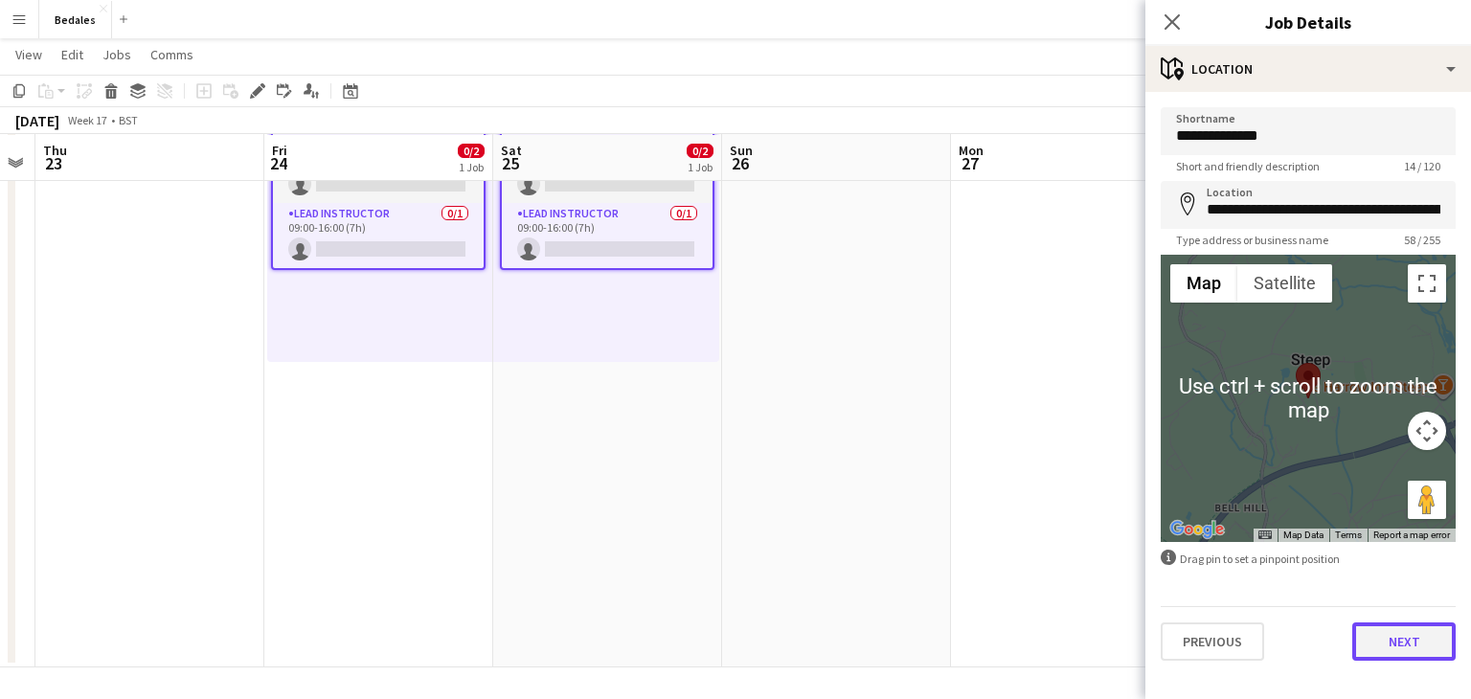
click at [1409, 641] on button "Next" at bounding box center [1403, 642] width 103 height 38
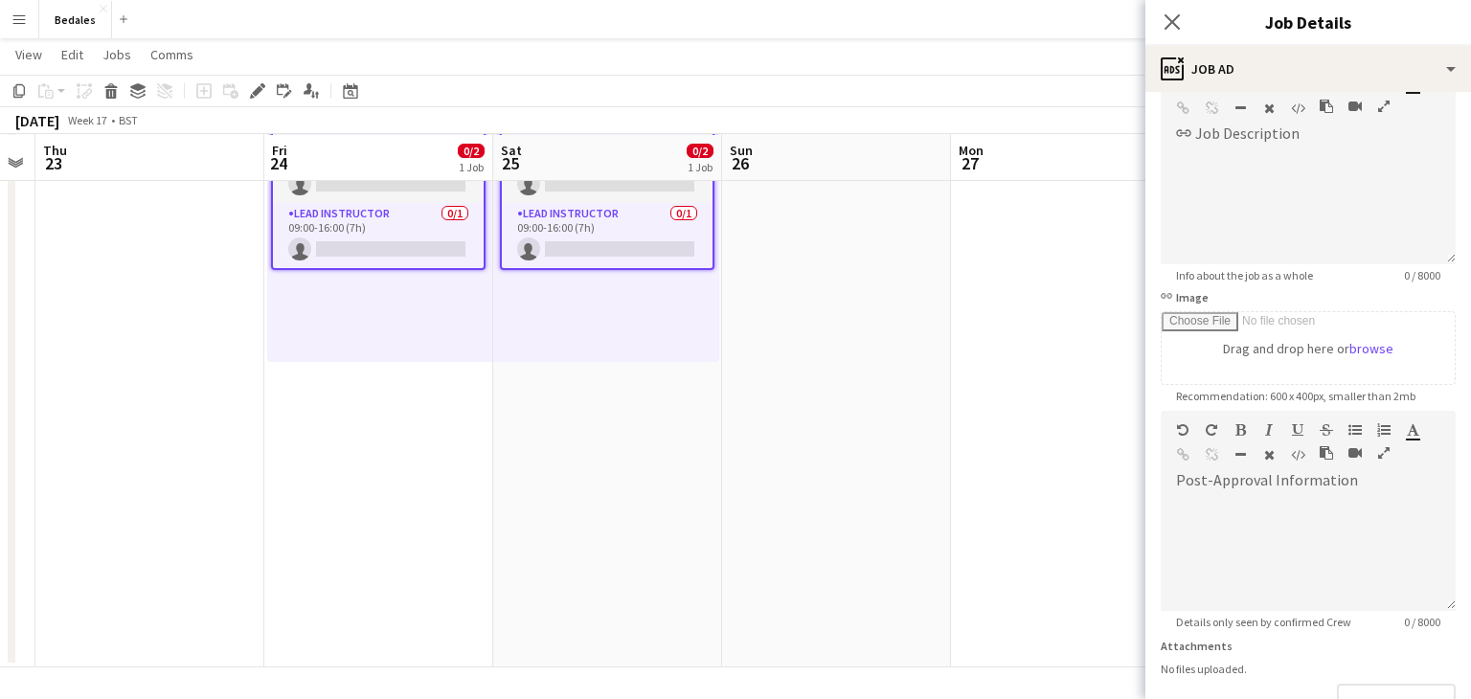
scroll to position [248, 0]
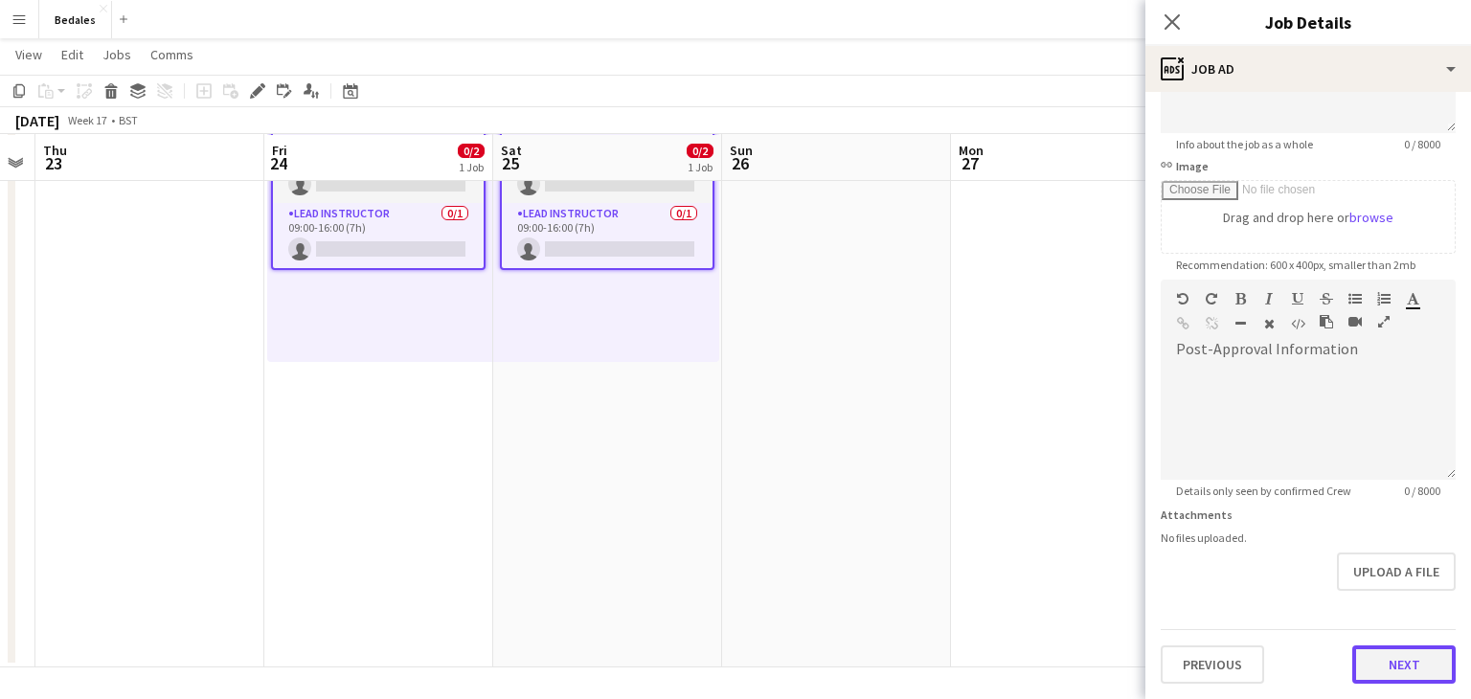
click at [1417, 653] on button "Next" at bounding box center [1403, 664] width 103 height 38
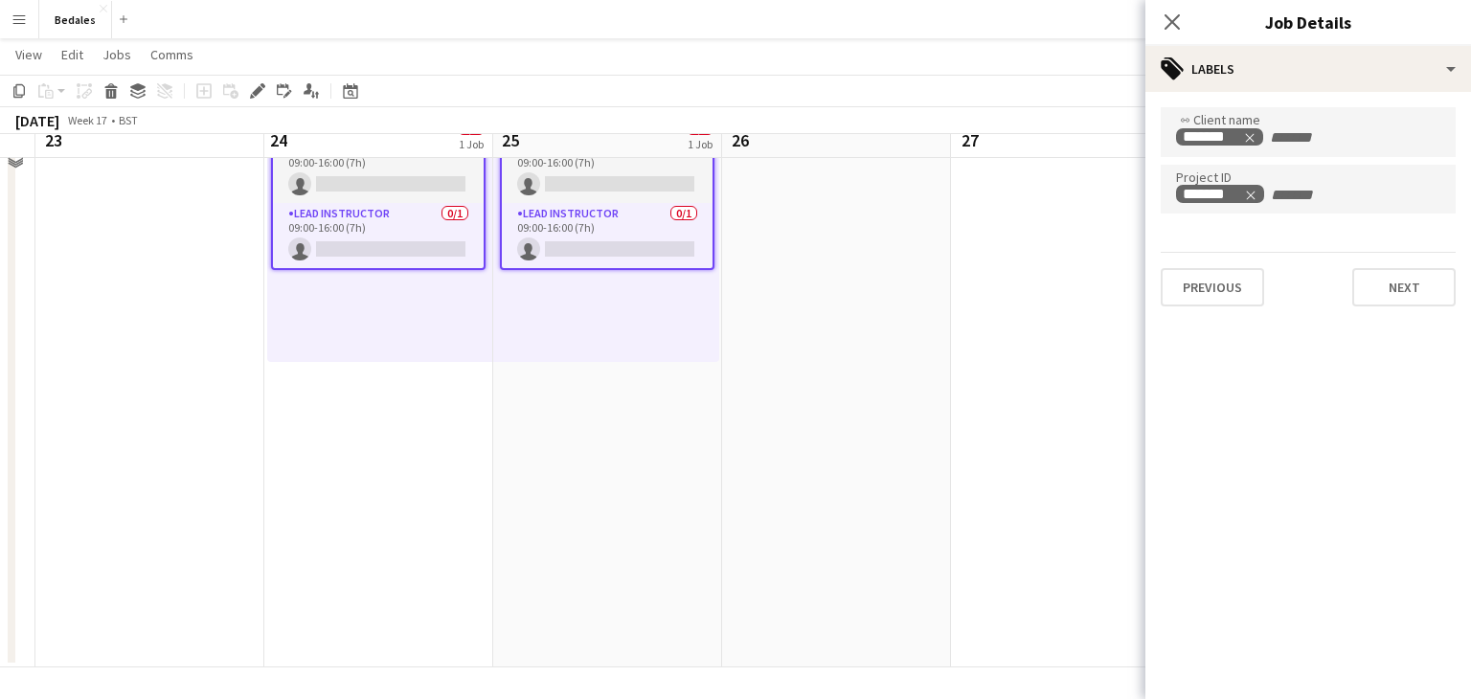
scroll to position [0, 0]
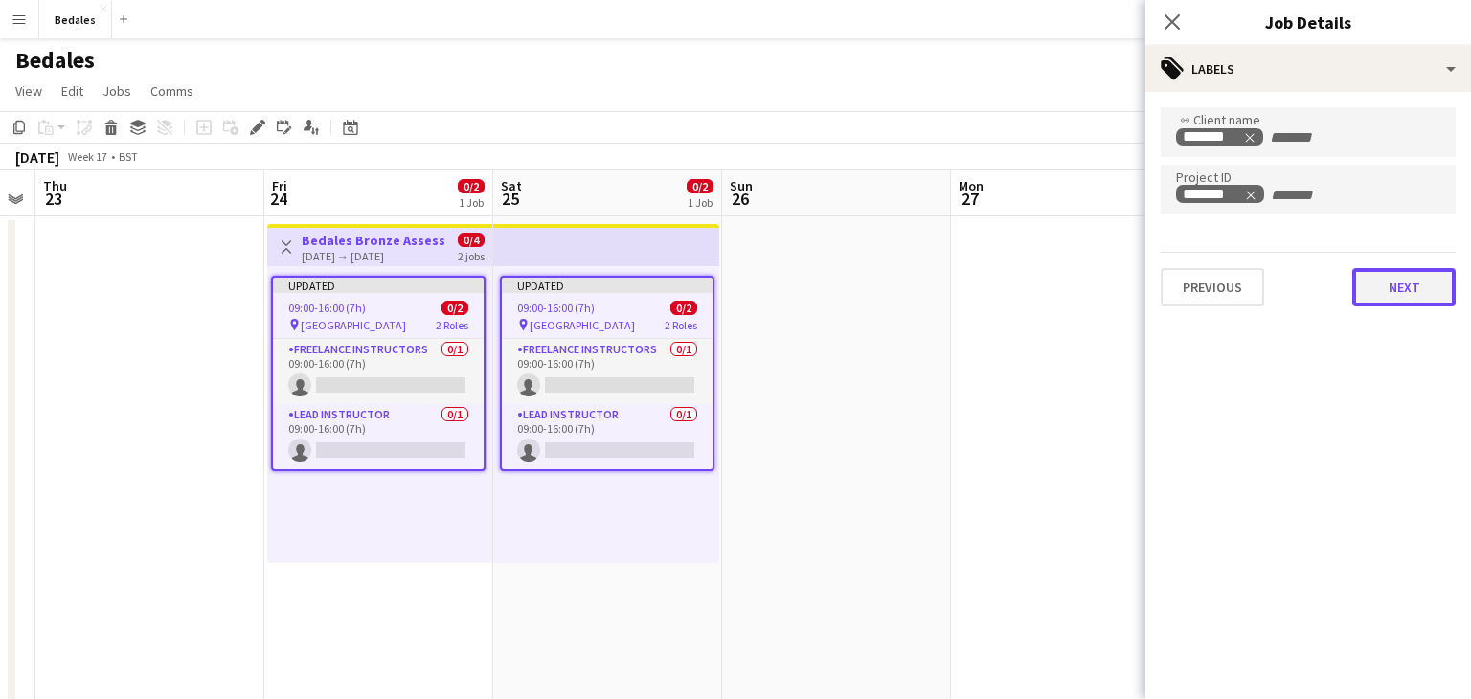
click at [1385, 276] on button "Next" at bounding box center [1403, 287] width 103 height 38
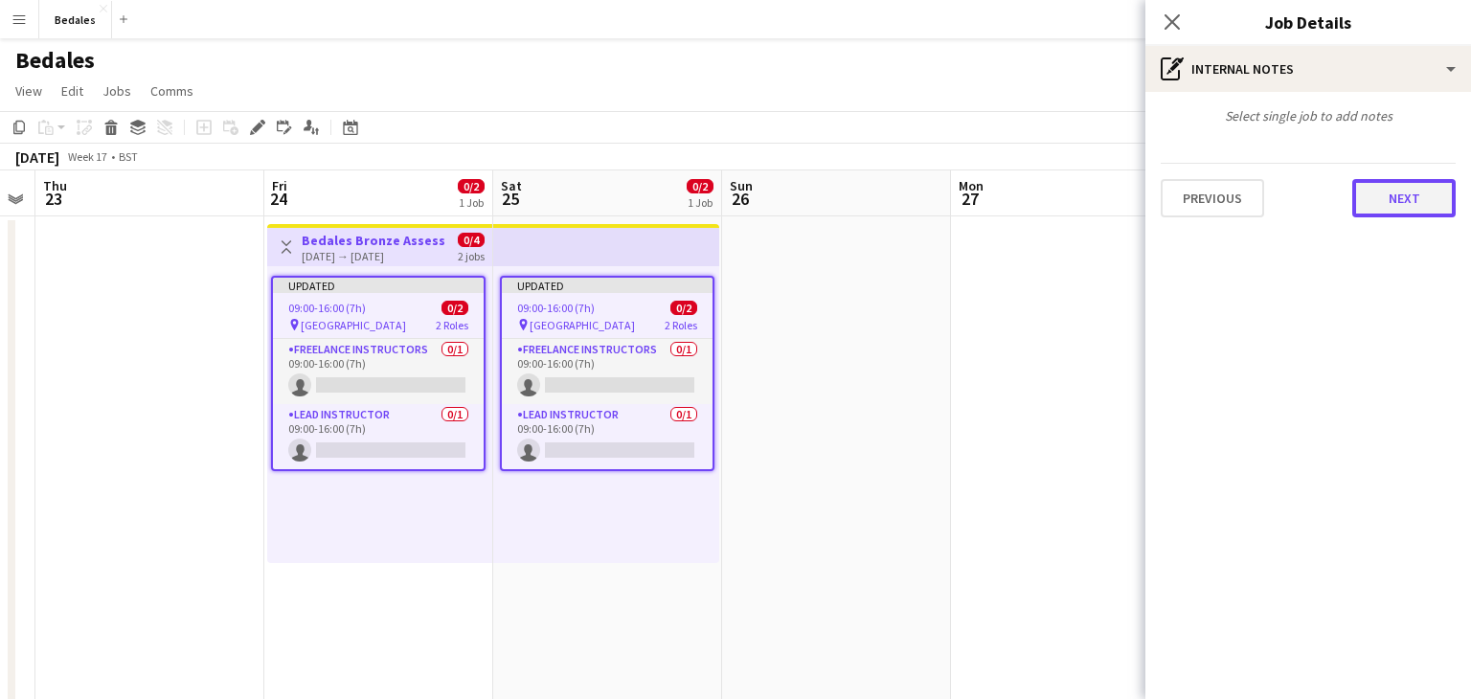
click at [1405, 194] on button "Next" at bounding box center [1403, 198] width 103 height 38
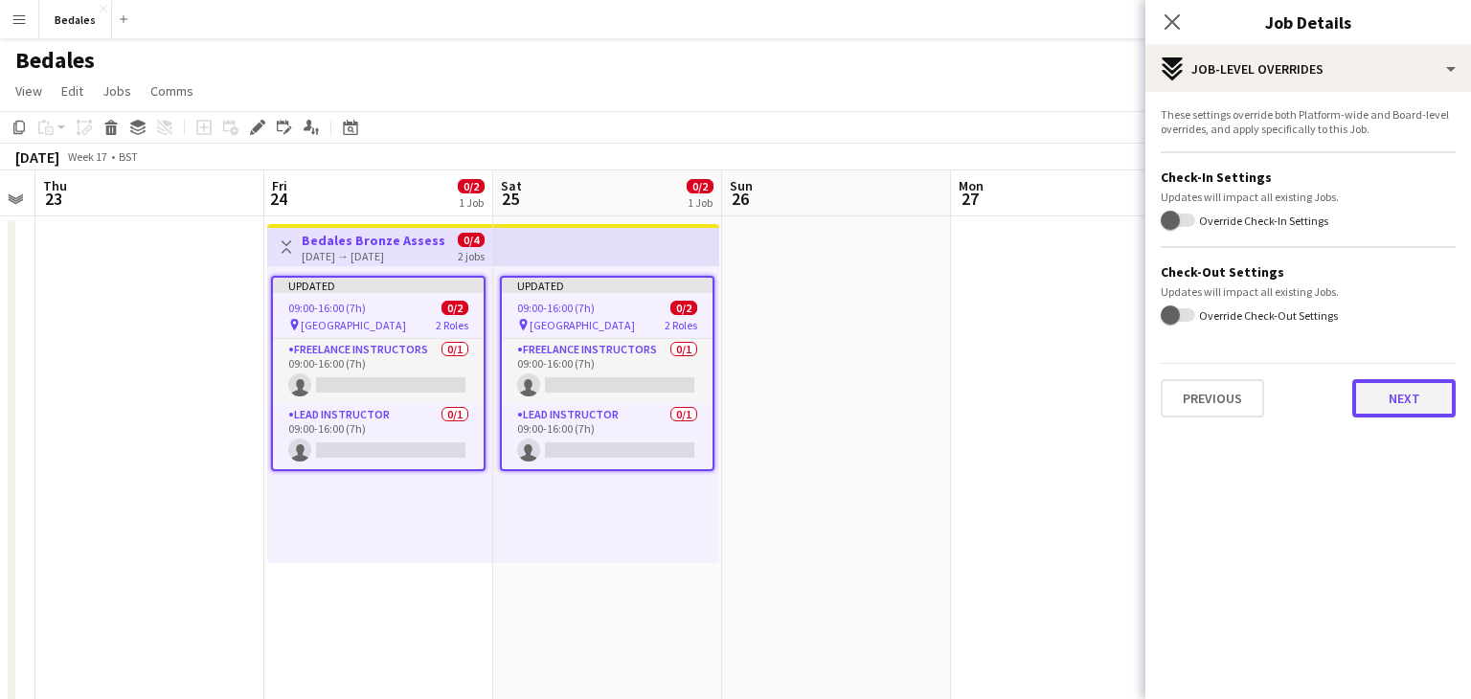
click at [1394, 402] on button "Next" at bounding box center [1403, 398] width 103 height 38
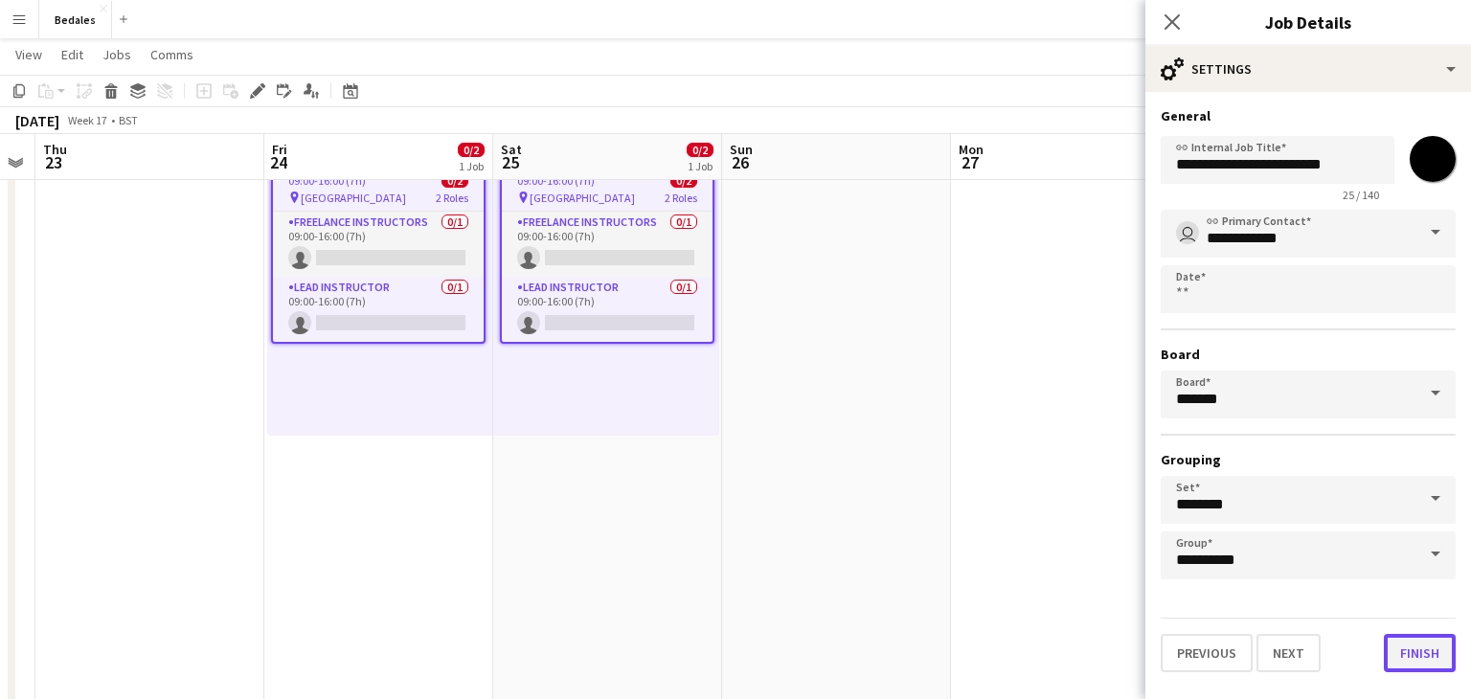
click at [1420, 649] on button "Finish" at bounding box center [1420, 653] width 72 height 38
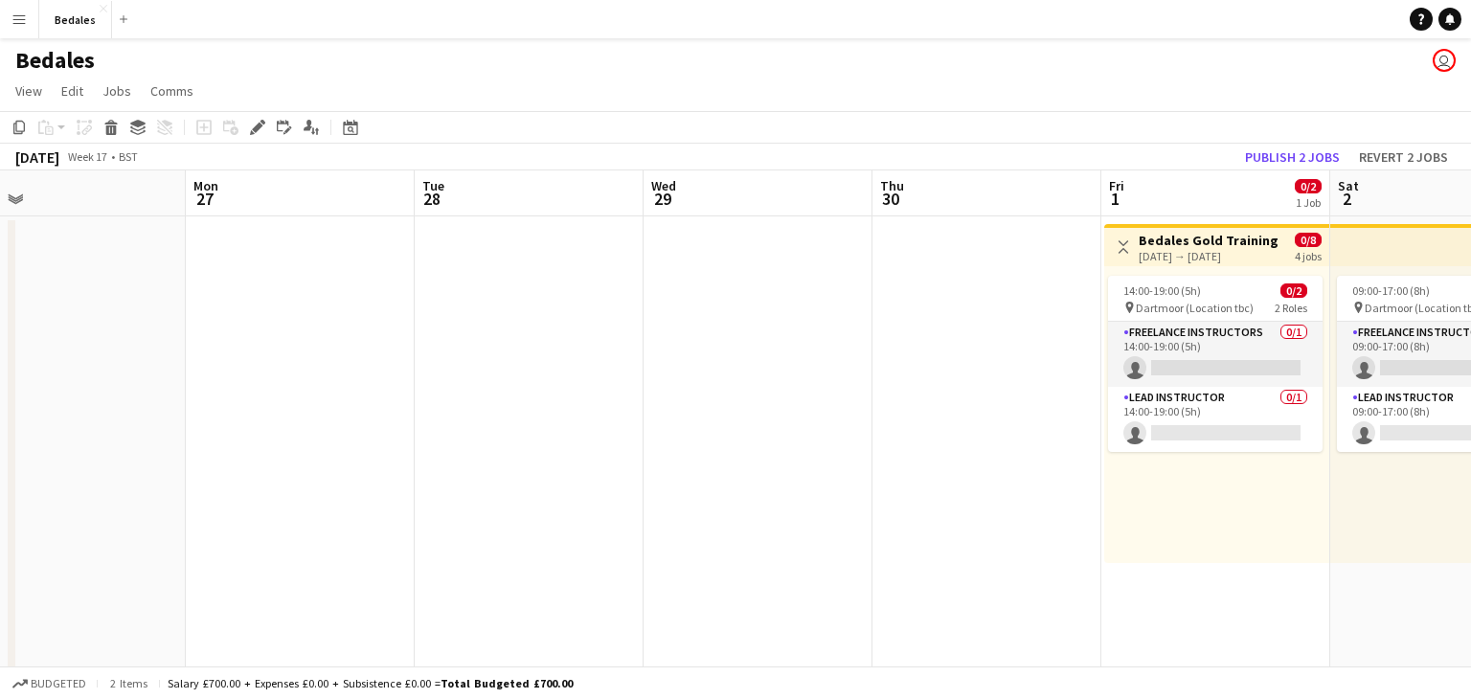
click at [306, 402] on app-calendar-viewport "Wed 22 Thu 23 Fri 24 0/2 1 Job Sat 25 0/2 1 Job Sun 26 Mon 27 Tue 28 Wed 29 Thu…" at bounding box center [735, 519] width 1471 height 698
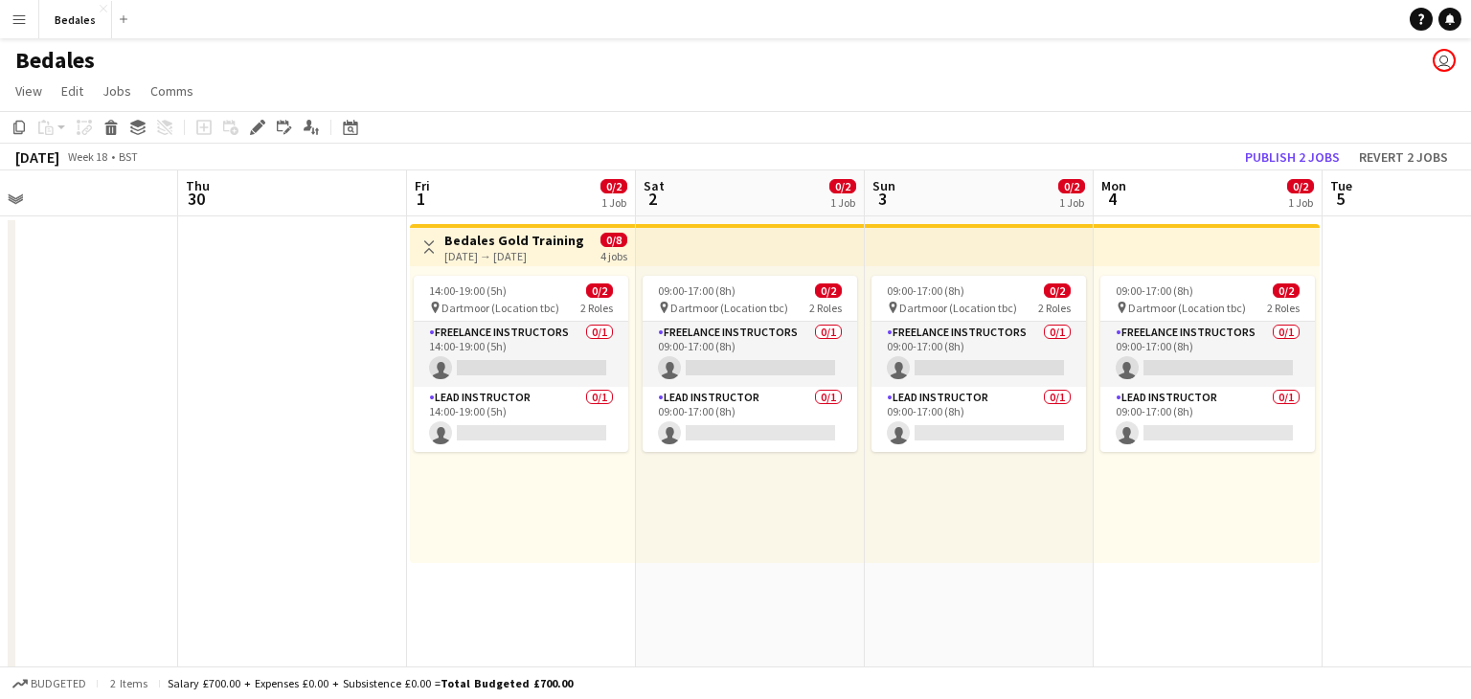
scroll to position [0, 836]
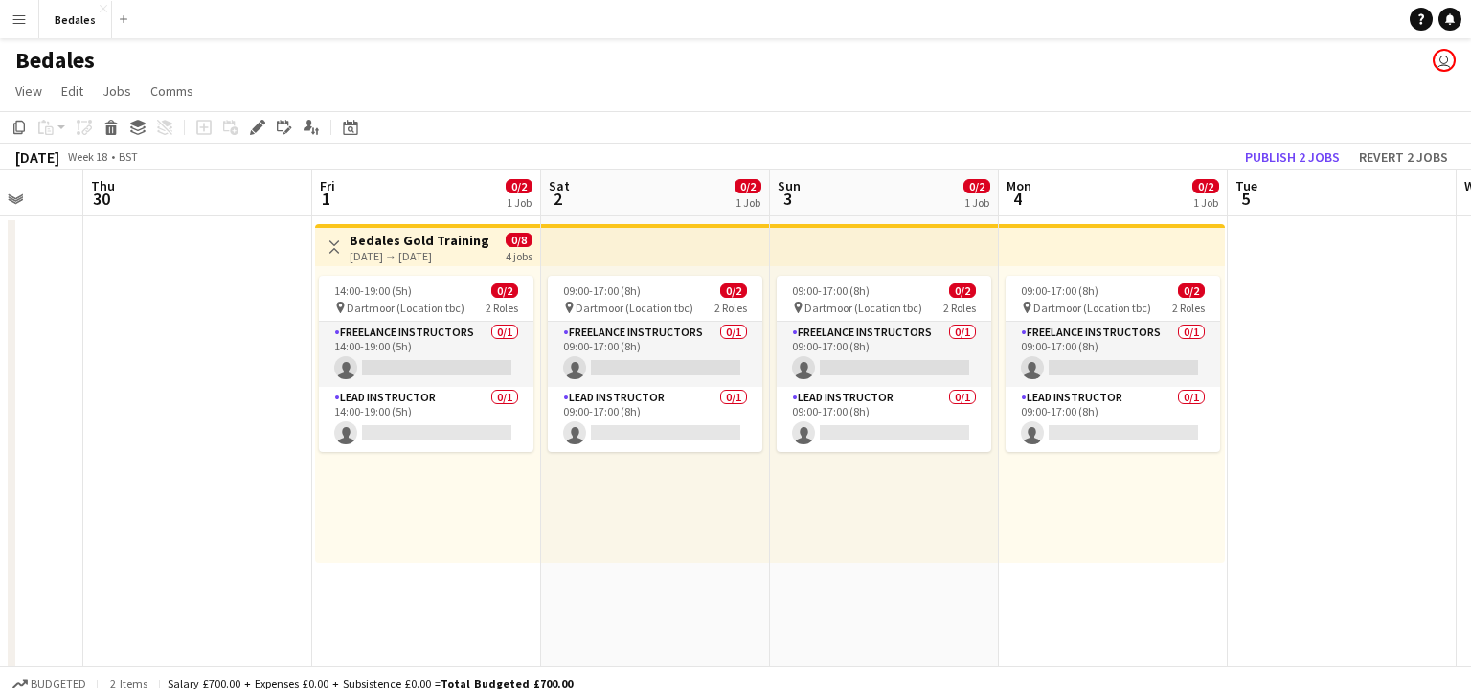
drag, startPoint x: 359, startPoint y: 406, endPoint x: 116, endPoint y: 417, distance: 243.5
click at [116, 417] on app-calendar-viewport "Sun 26 Mon 27 Tue 28 Wed 29 Thu 30 Fri 1 0/2 1 Job Sat 2 0/2 1 Job Sun 3 0/2 1 …" at bounding box center [735, 519] width 1471 height 698
click at [442, 250] on div "[DATE] → [DATE]" at bounding box center [416, 256] width 140 height 14
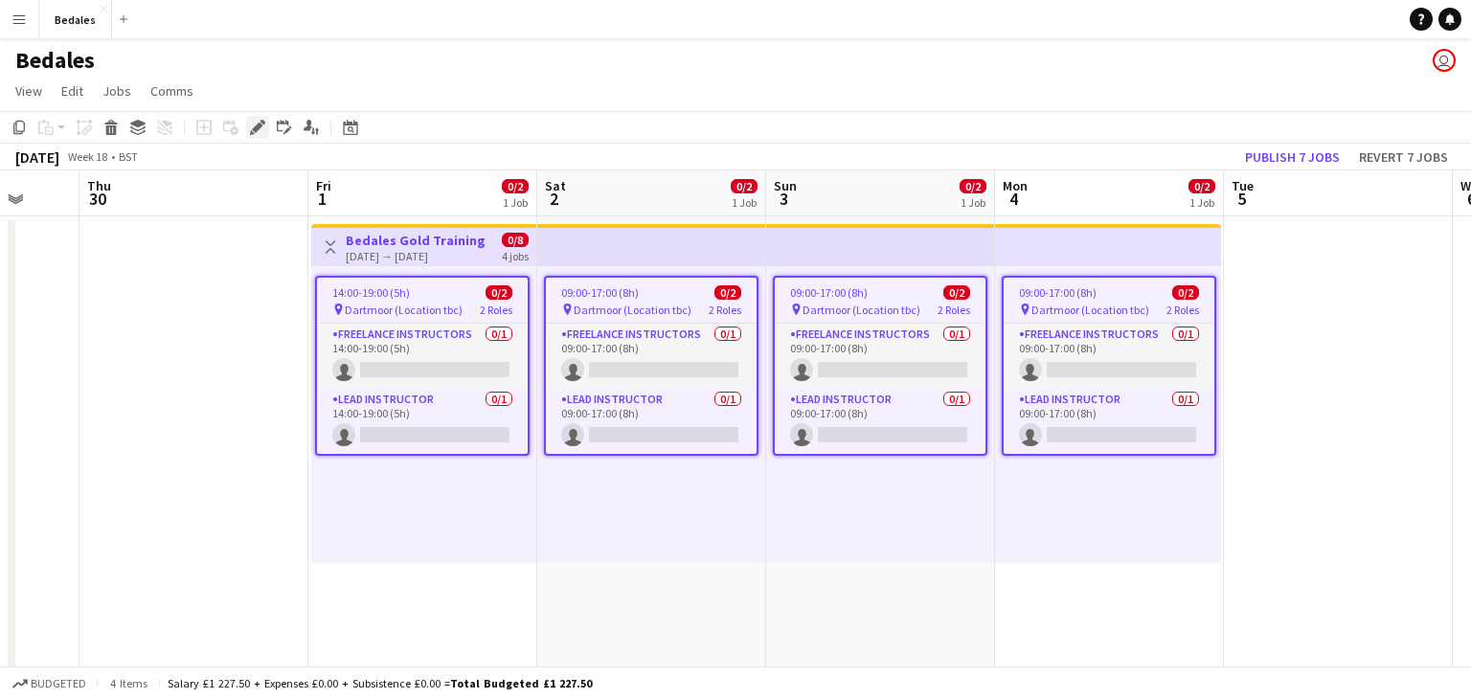
click at [250, 129] on icon "Edit" at bounding box center [257, 127] width 15 height 15
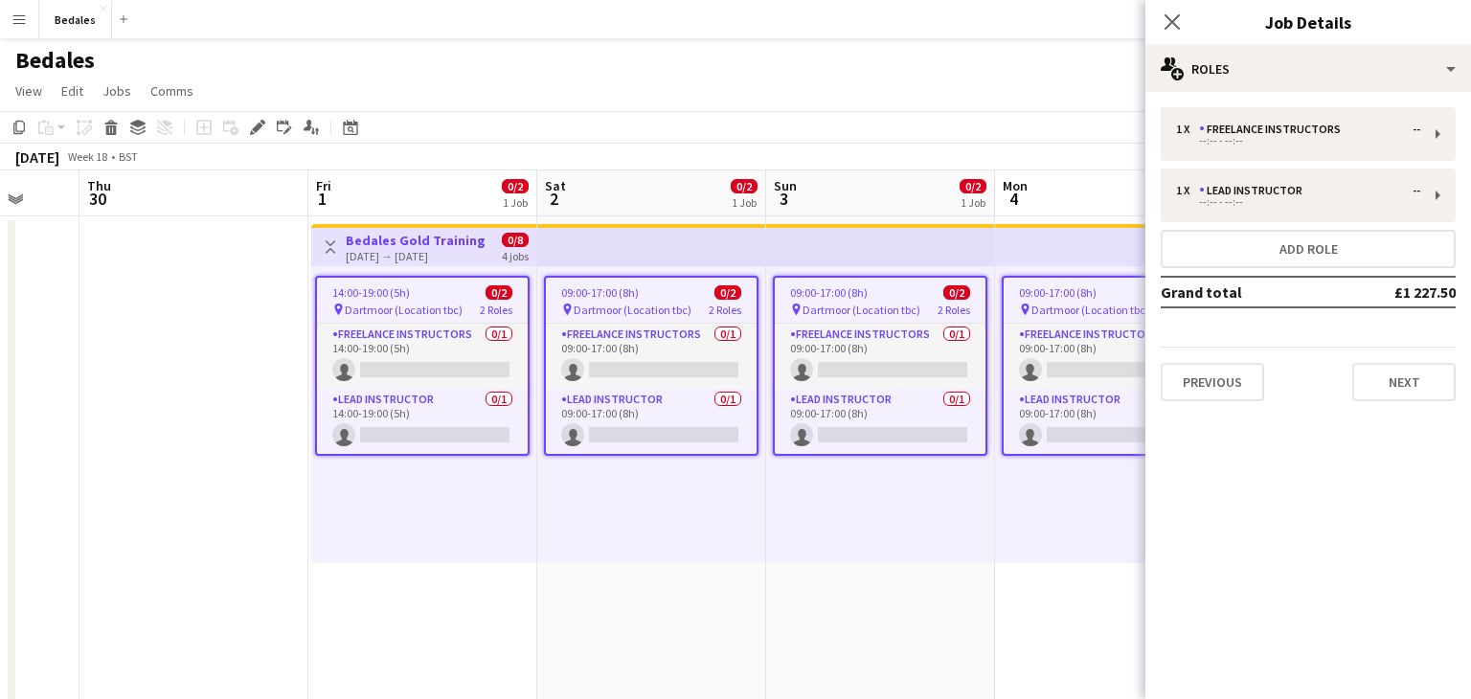
click at [186, 374] on app-date-cell at bounding box center [193, 542] width 229 height 652
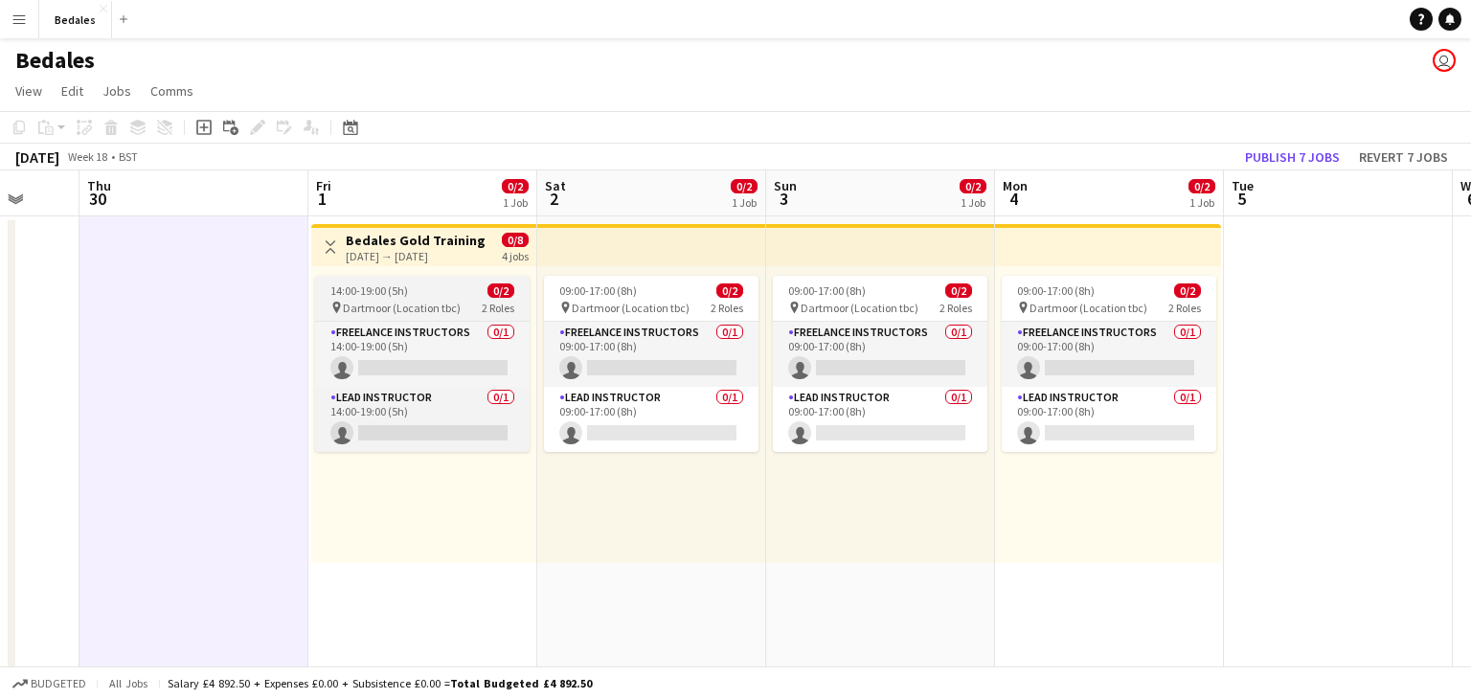
click at [449, 291] on div "14:00-19:00 (5h) 0/2" at bounding box center [422, 290] width 215 height 14
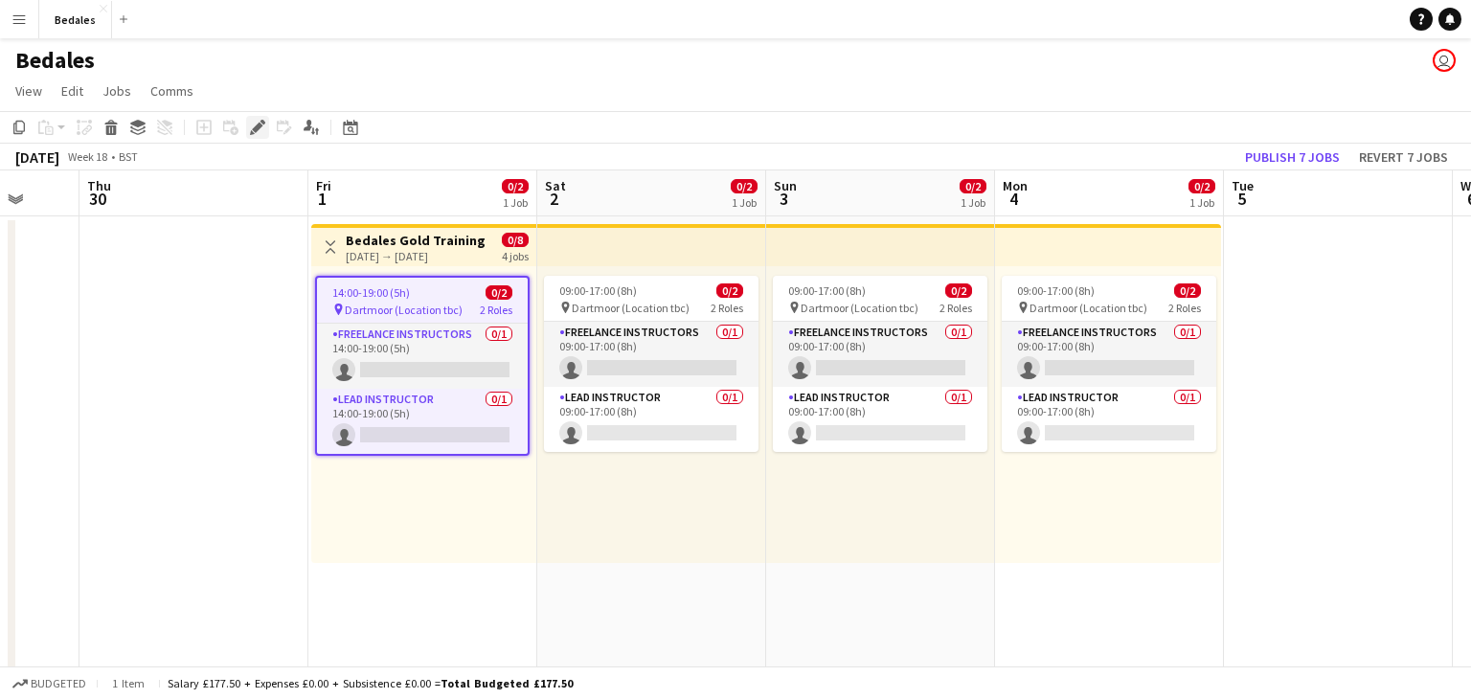
click at [256, 125] on icon "Edit" at bounding box center [257, 127] width 15 height 15
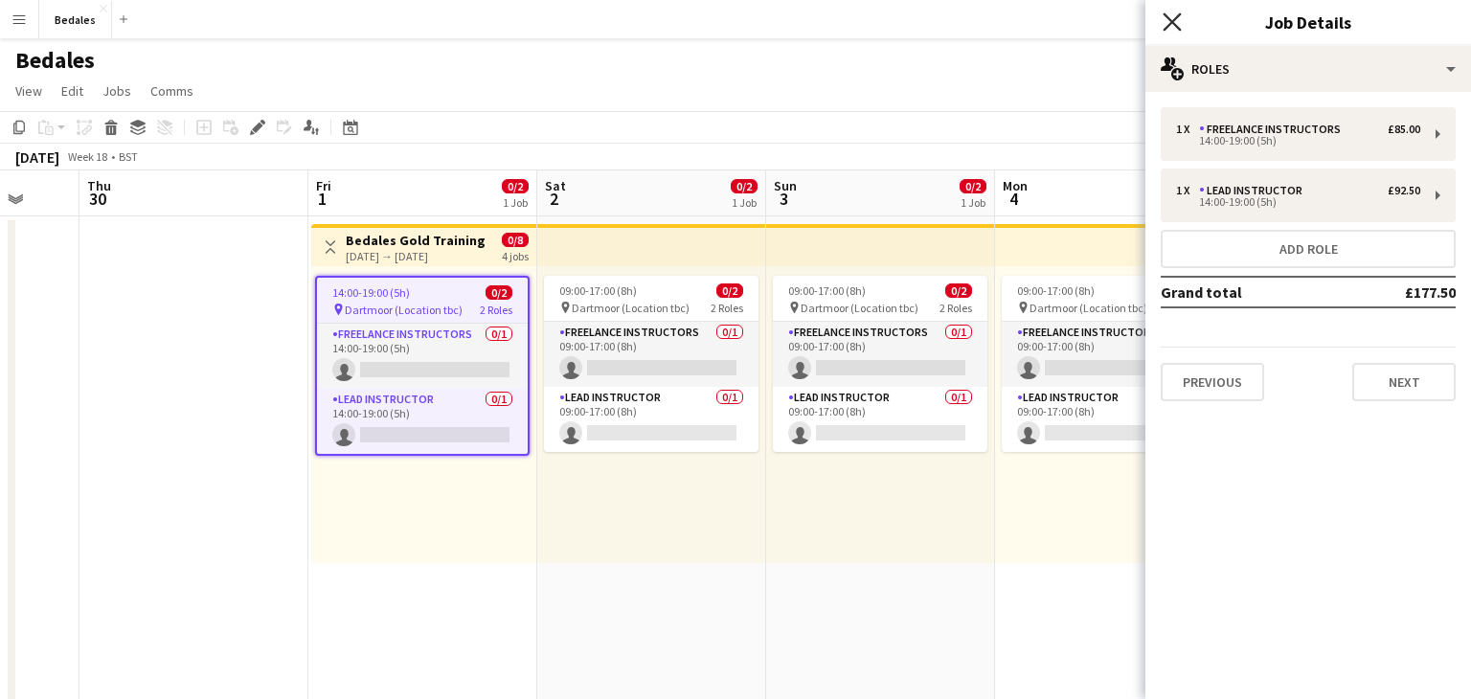
click at [1169, 21] on icon "Close pop-in" at bounding box center [1172, 21] width 18 height 18
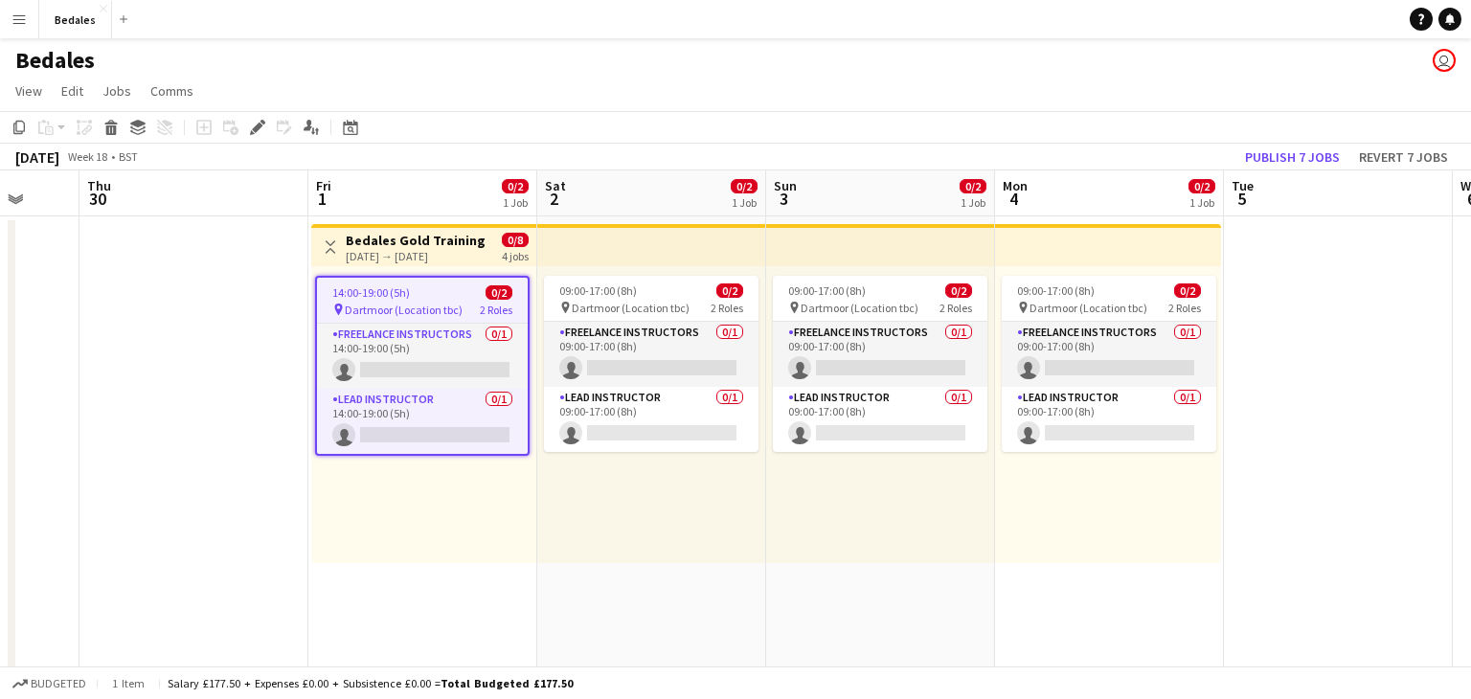
click at [460, 505] on div "14:00-19:00 (5h) 0/2 pin Dartmoor (Location tbc) 2 Roles Freelance Instructors …" at bounding box center [423, 414] width 225 height 297
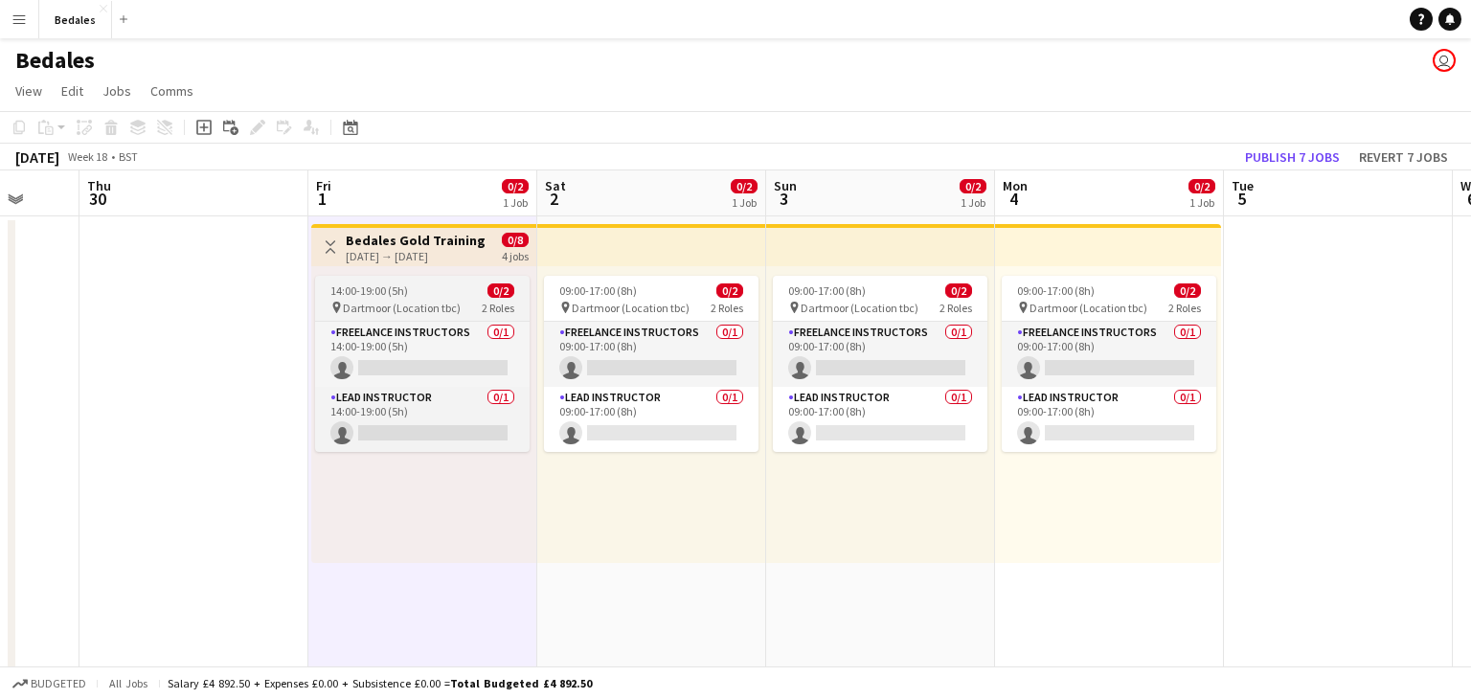
click at [423, 298] on div "14:00-19:00 (5h) 0/2" at bounding box center [422, 290] width 215 height 14
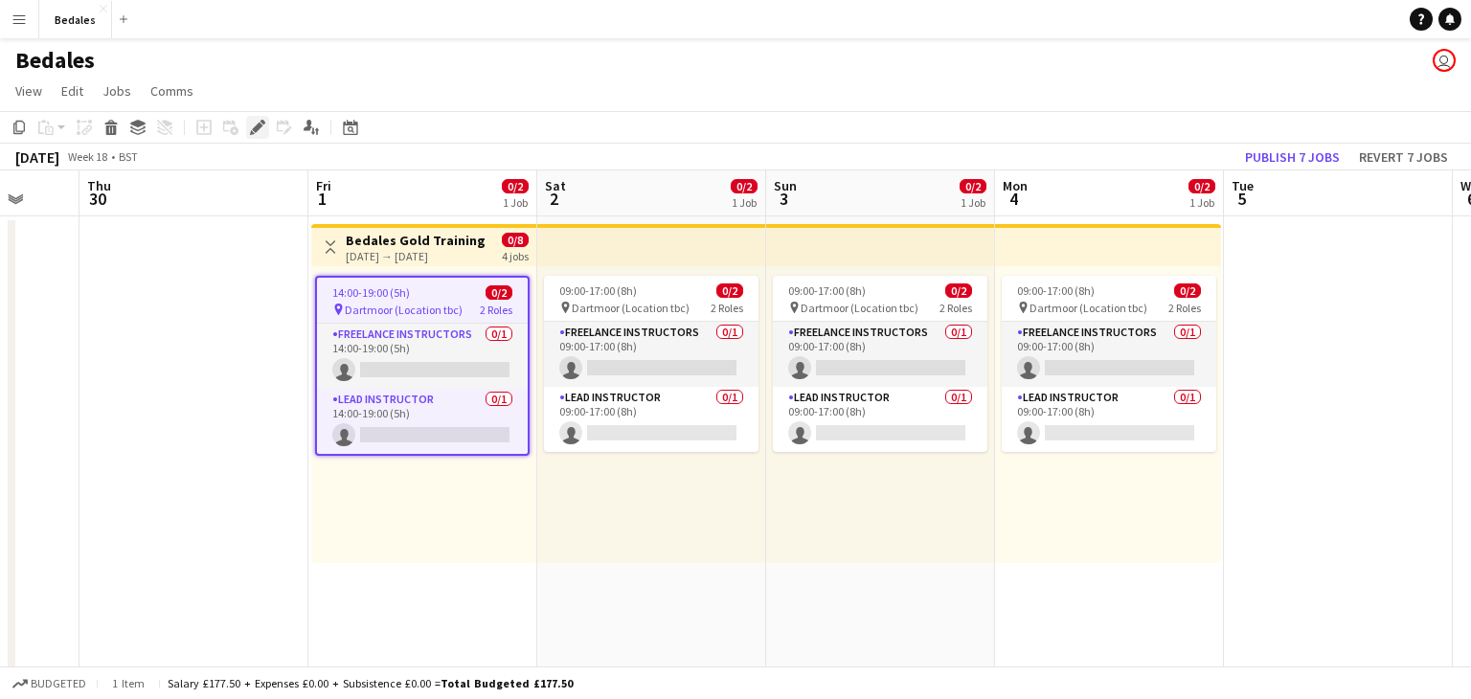
click at [257, 125] on icon at bounding box center [257, 128] width 11 height 11
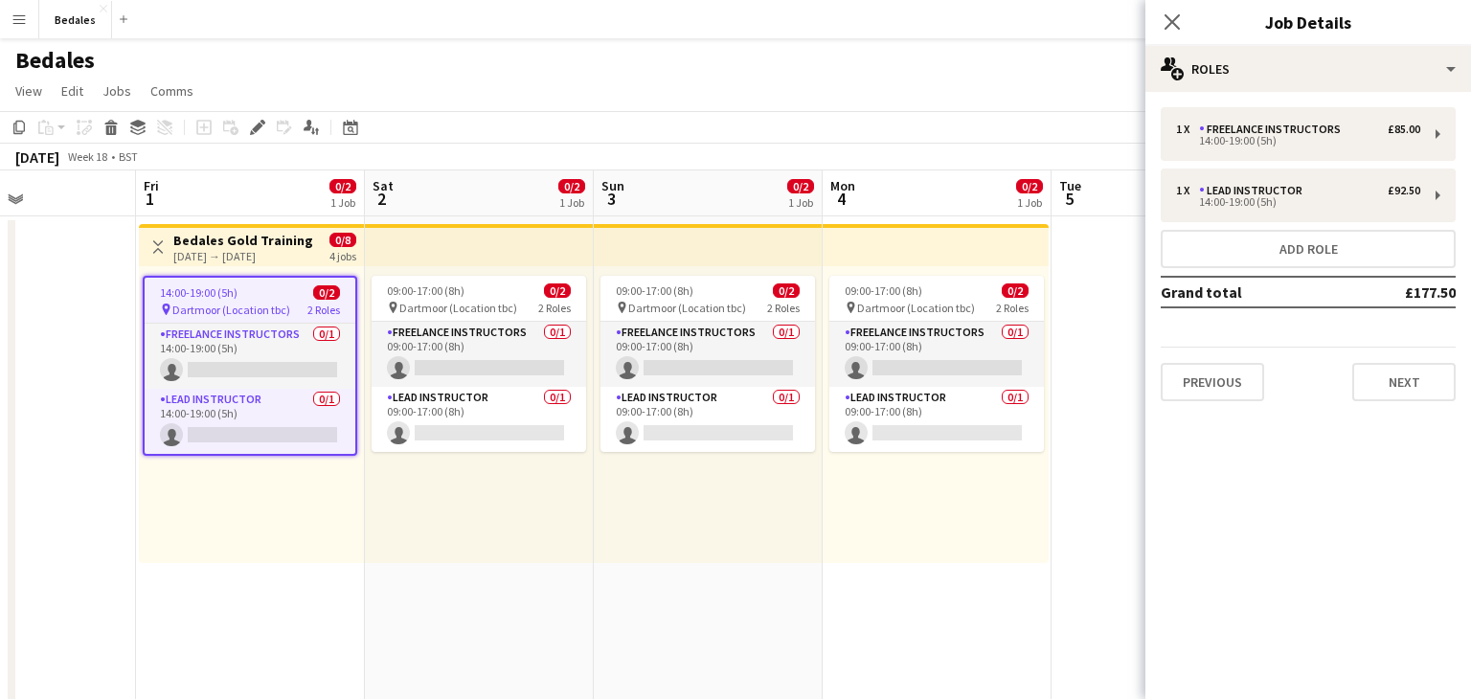
scroll to position [0, 826]
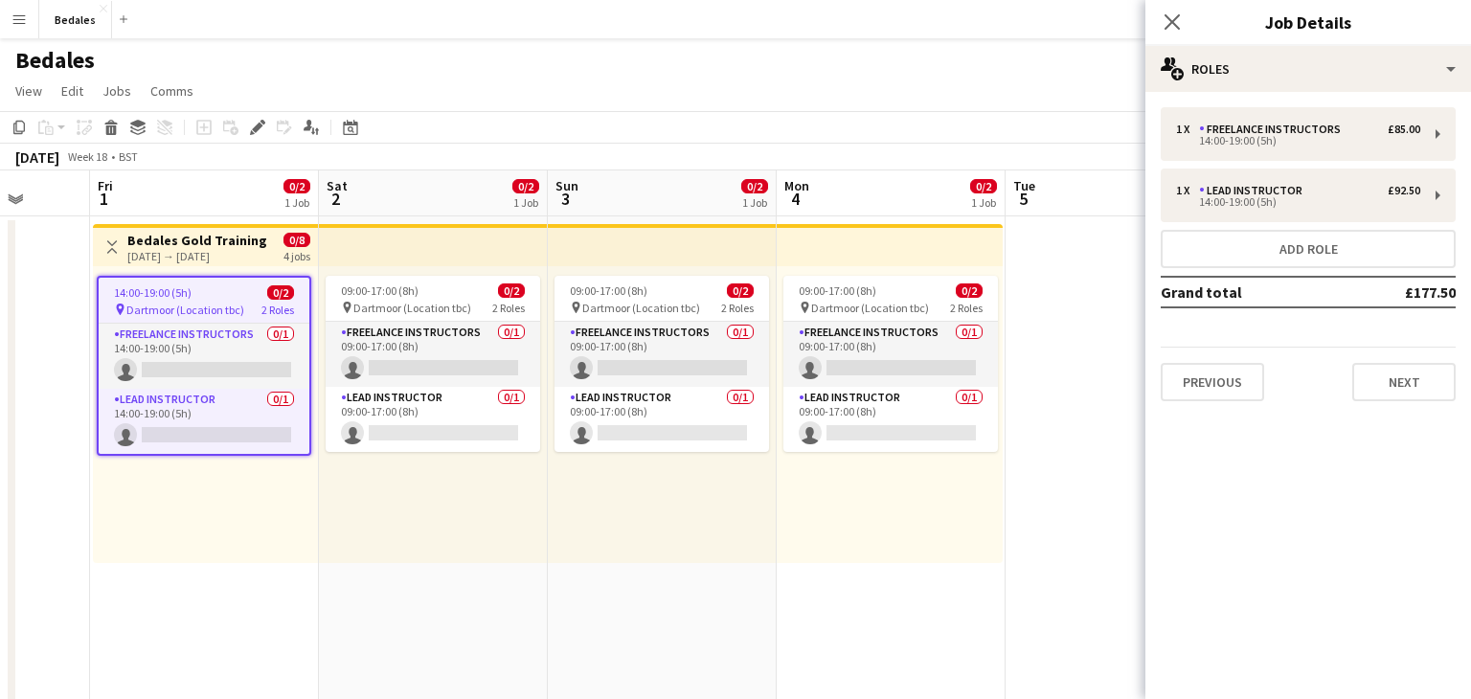
drag, startPoint x: 875, startPoint y: 612, endPoint x: 657, endPoint y: 607, distance: 218.4
click at [657, 607] on app-calendar-viewport "Mon 27 Tue 28 Wed 29 Thu 30 Fri 1 0/2 1 Job Sat 2 0/2 1 Job Sun 3 0/2 1 Job Mon…" at bounding box center [735, 519] width 1471 height 698
click at [448, 250] on app-top-bar at bounding box center [433, 245] width 229 height 42
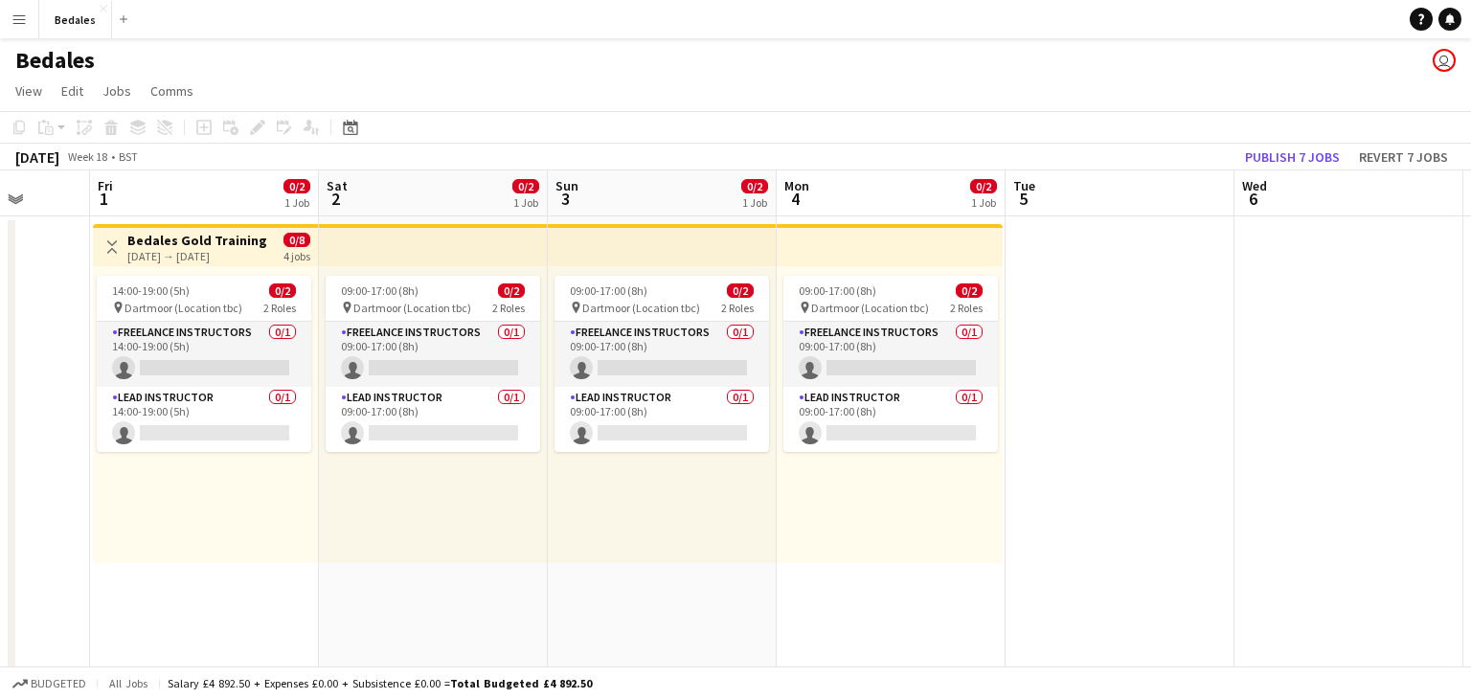
click at [444, 249] on app-top-bar at bounding box center [433, 245] width 229 height 42
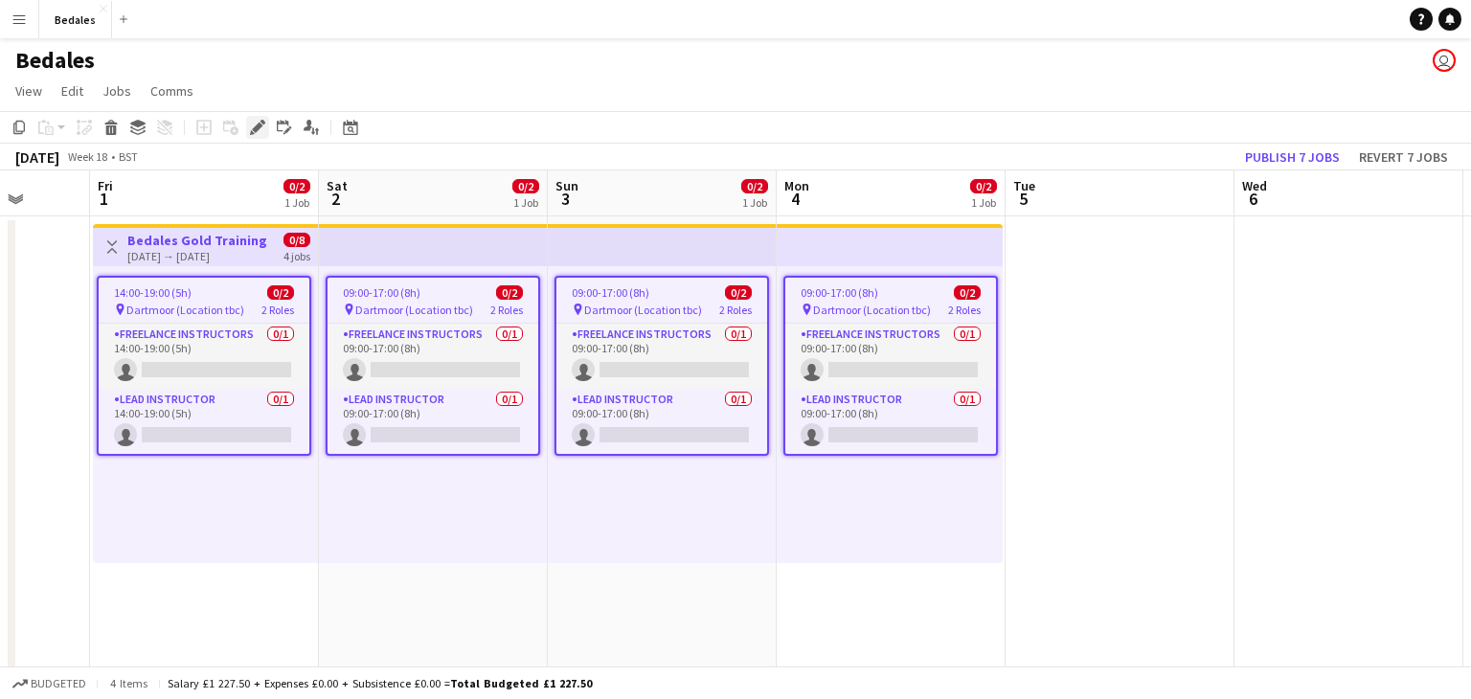
click at [259, 125] on icon at bounding box center [257, 128] width 11 height 11
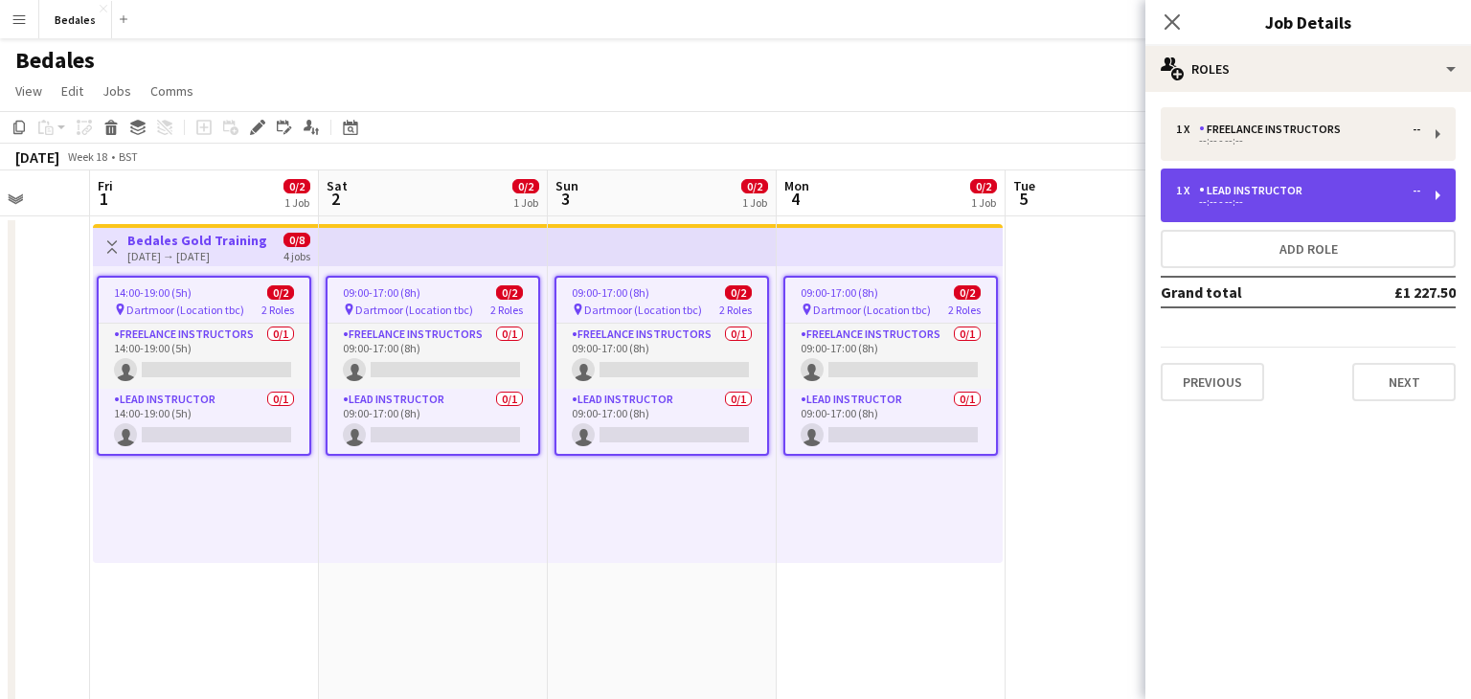
click at [1441, 192] on div "1 x Lead Instructor -- --:-- - --:--" at bounding box center [1308, 196] width 295 height 54
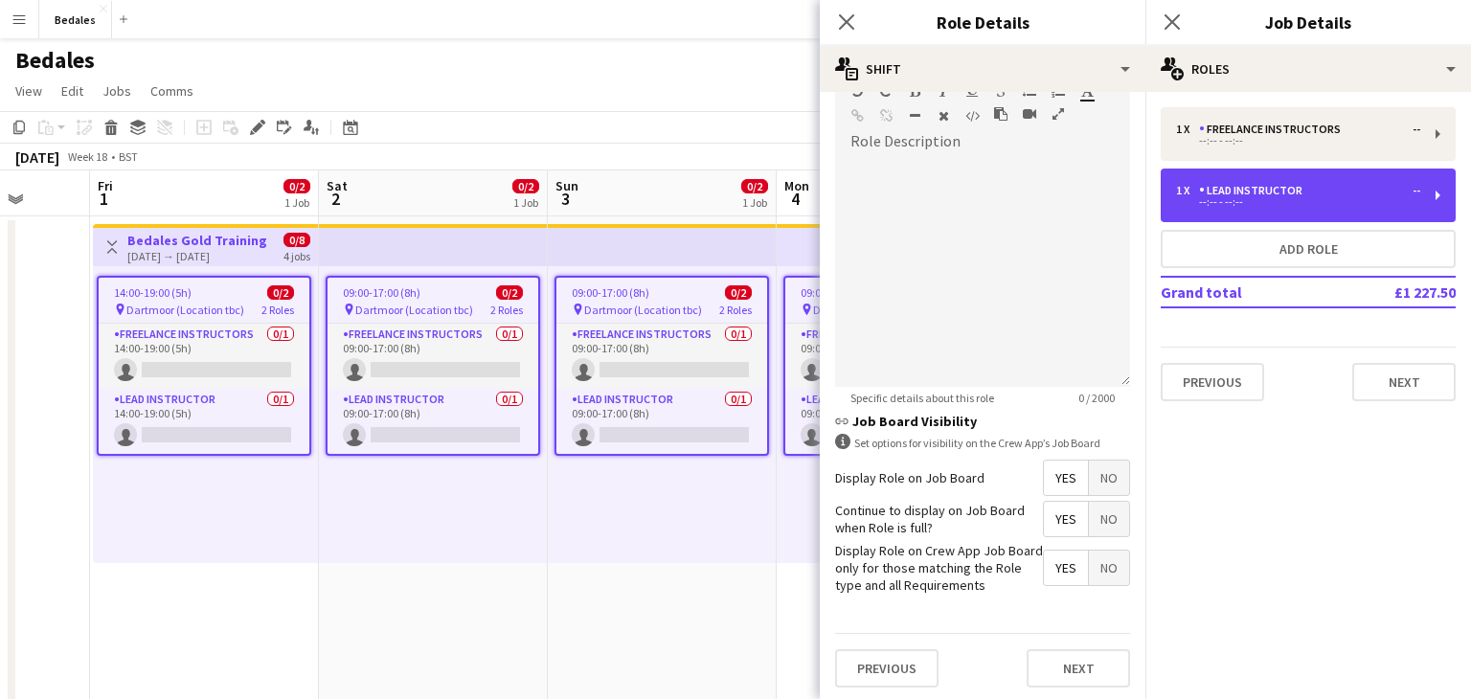
scroll to position [0, 0]
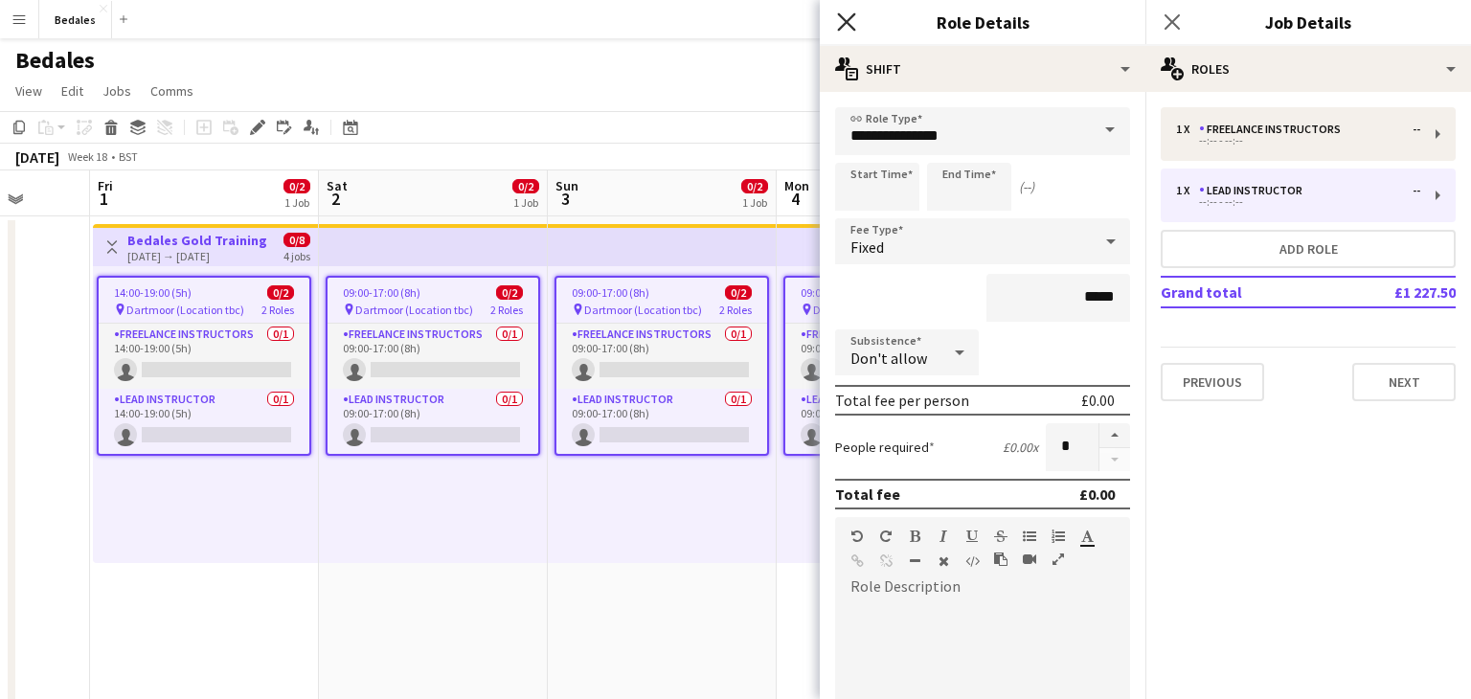
click at [849, 24] on icon at bounding box center [846, 21] width 18 height 18
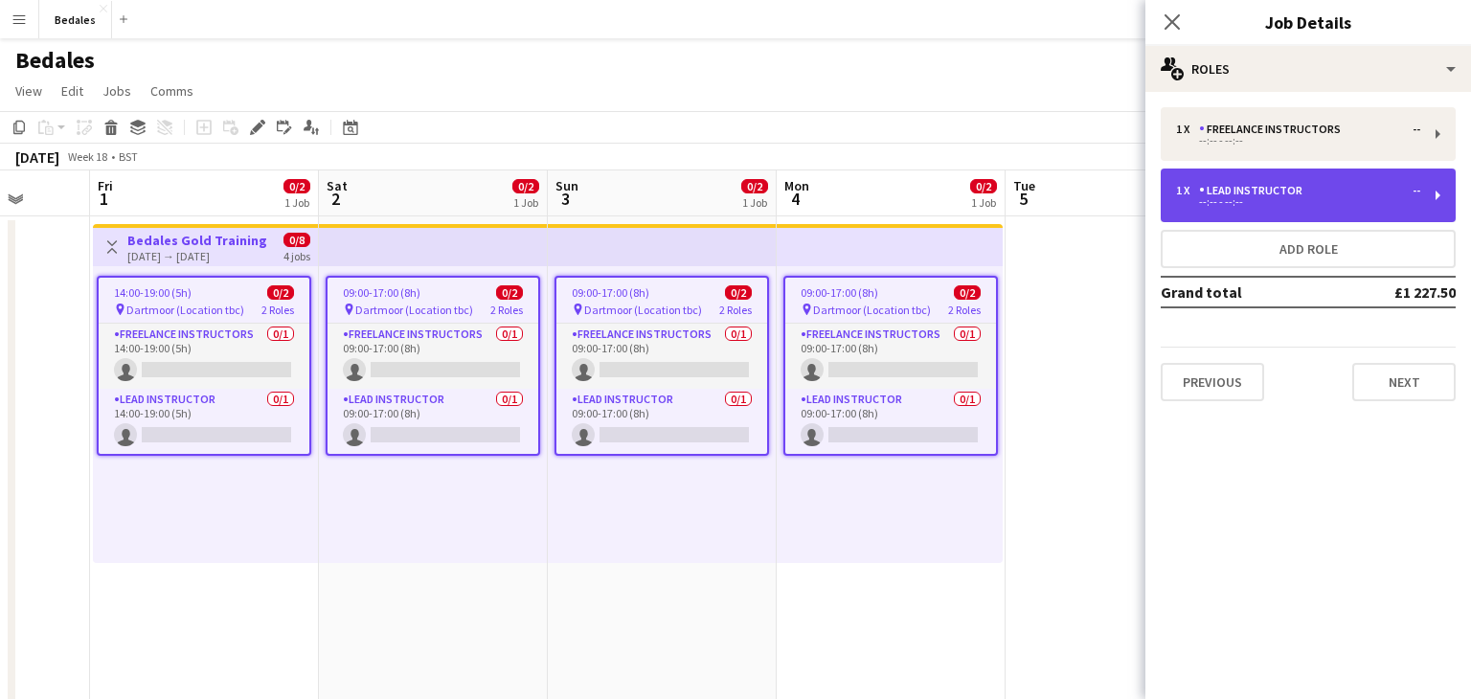
click at [1317, 192] on div "1 x Lead Instructor --" at bounding box center [1298, 190] width 244 height 13
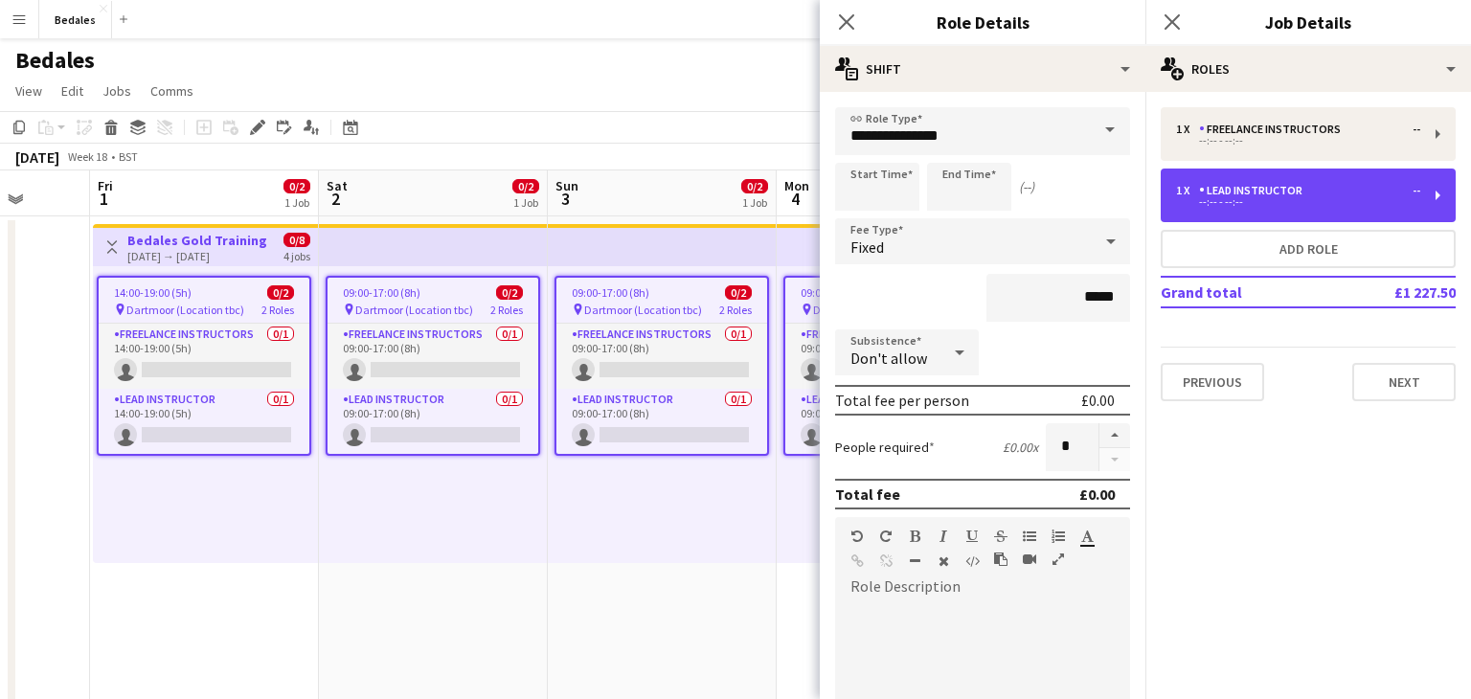
scroll to position [445, 0]
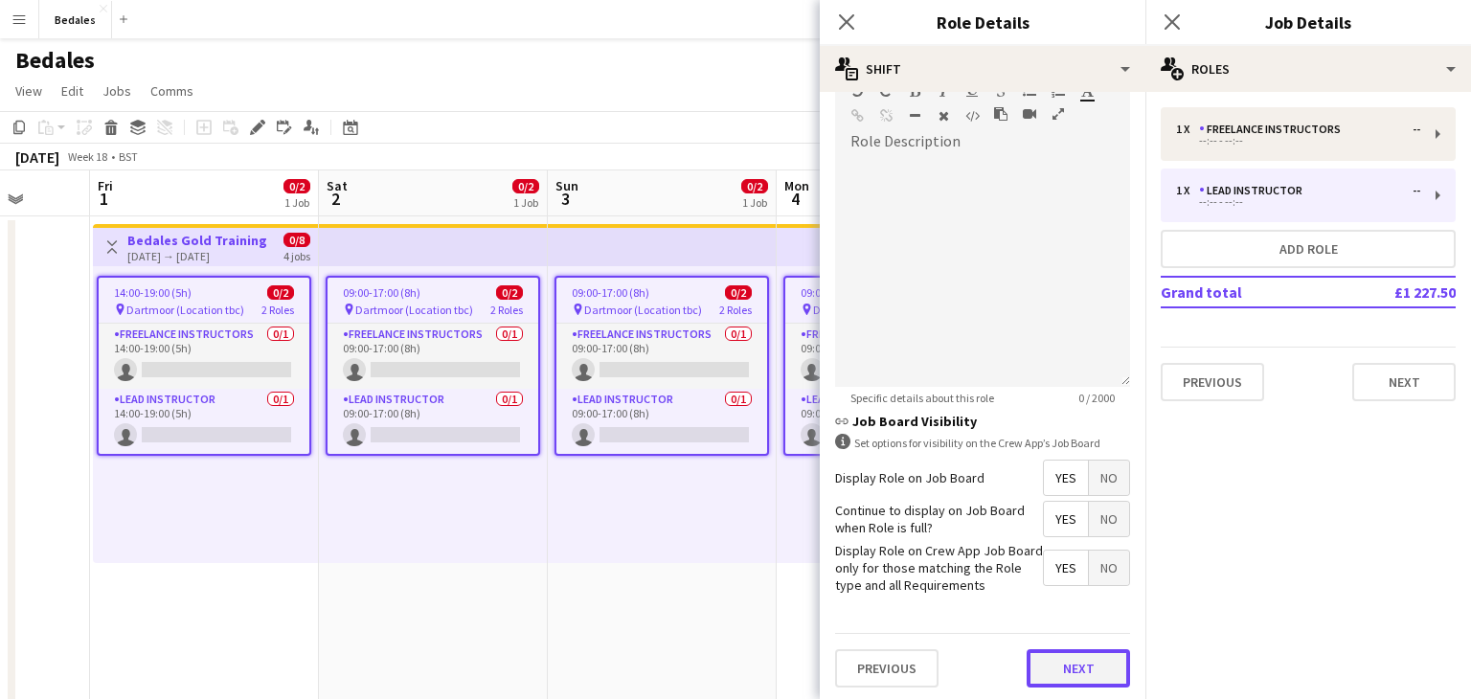
click at [1093, 664] on button "Next" at bounding box center [1078, 668] width 103 height 38
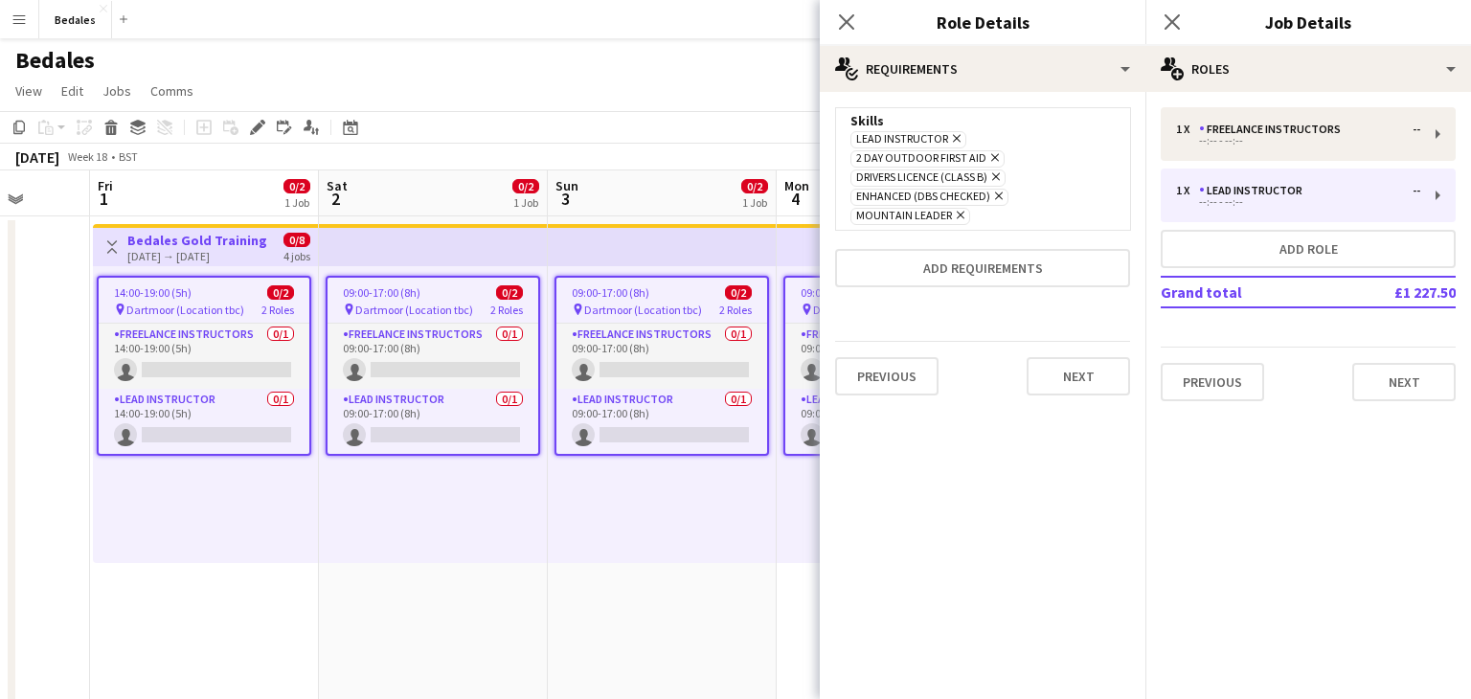
scroll to position [0, 0]
click at [959, 219] on icon at bounding box center [961, 216] width 8 height 8
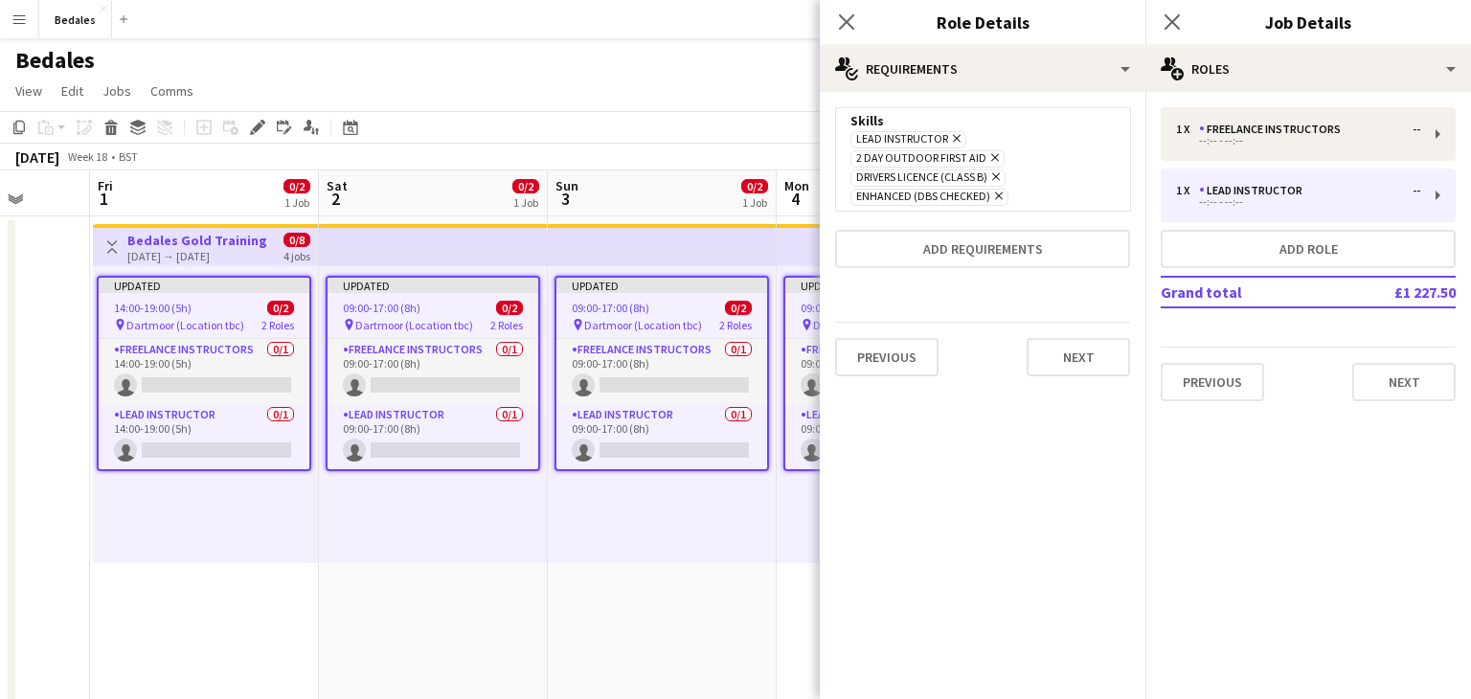
click at [953, 138] on icon "Remove" at bounding box center [954, 138] width 12 height 12
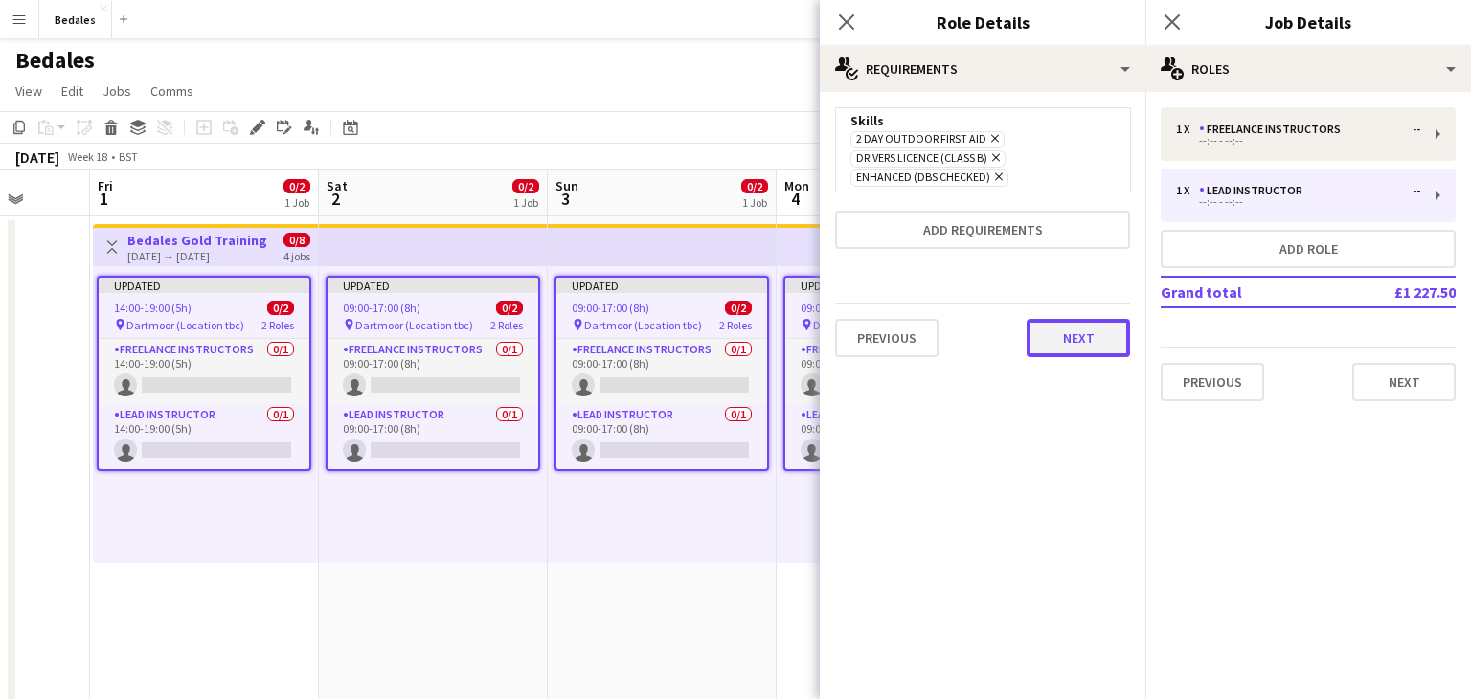
click at [1077, 344] on button "Next" at bounding box center [1078, 338] width 103 height 38
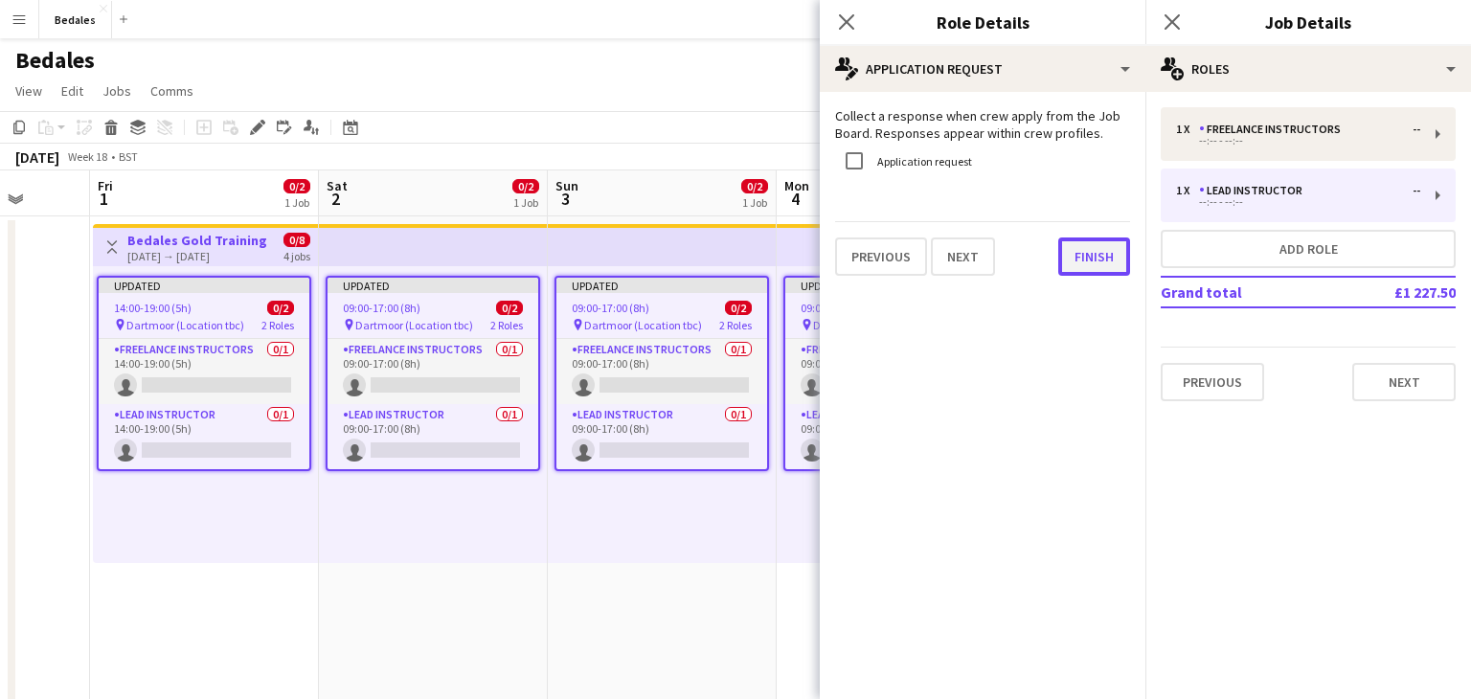
click at [1107, 272] on button "Finish" at bounding box center [1094, 257] width 72 height 38
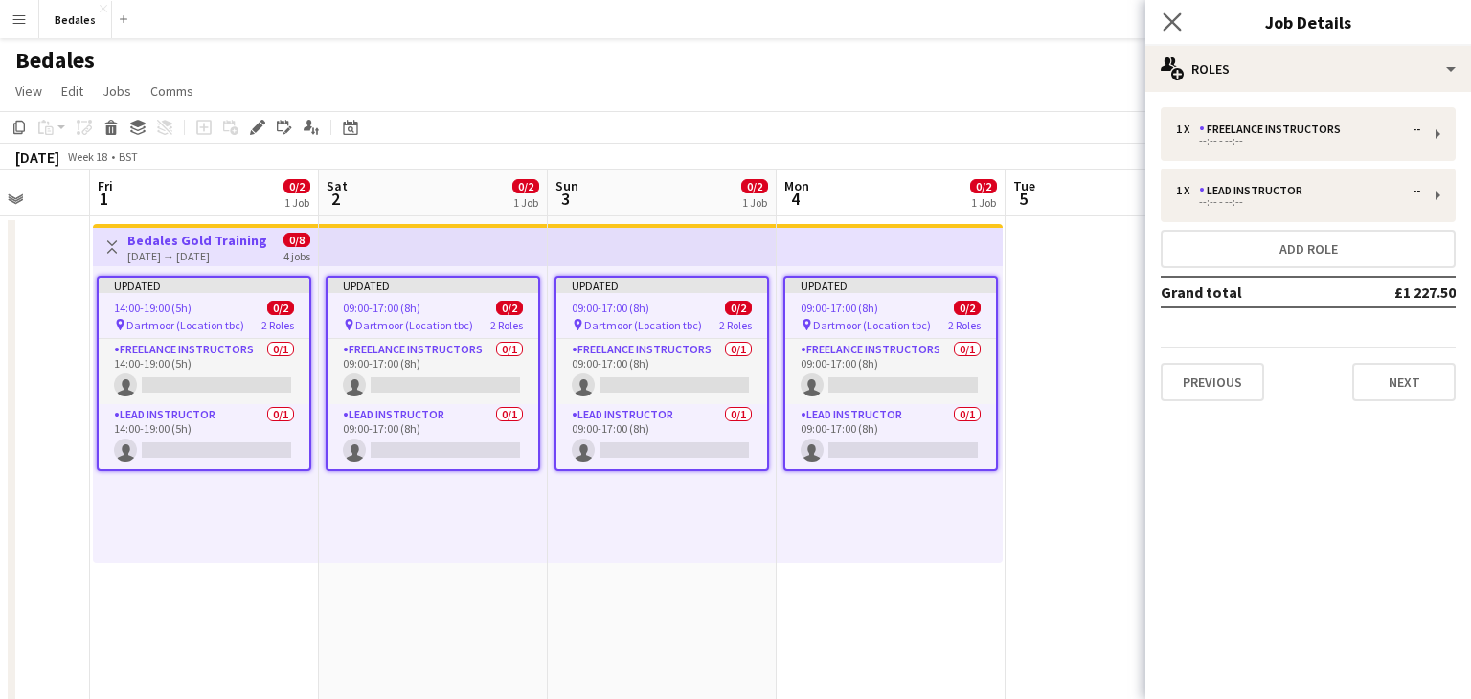
click at [1170, 32] on app-icon "Close pop-in" at bounding box center [1173, 23] width 28 height 28
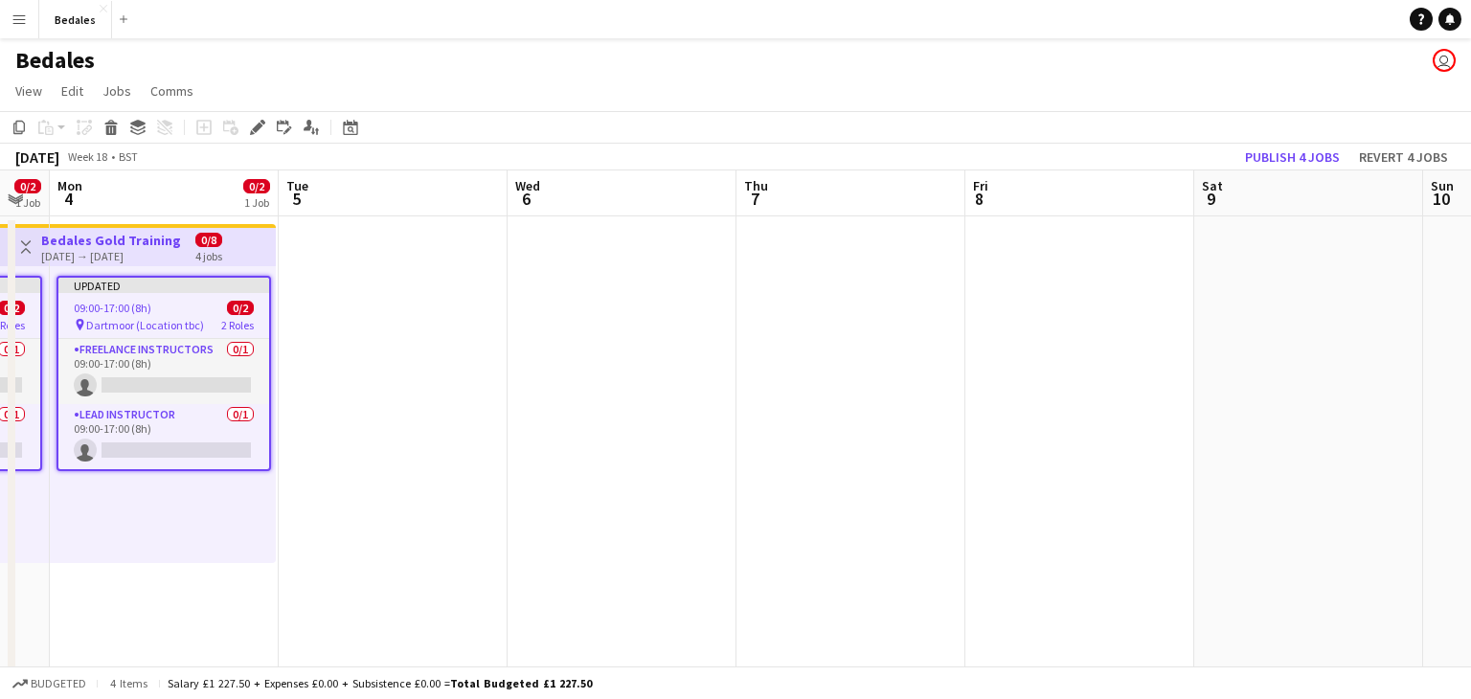
drag, startPoint x: 1322, startPoint y: 475, endPoint x: 449, endPoint y: 487, distance: 872.6
click at [434, 494] on app-calendar-viewport "Fri 1 0/2 1 Job Sat 2 0/2 1 Job Sun 3 0/2 1 Job Mon 4 0/2 1 Job Tue 5 Wed 6 Thu…" at bounding box center [735, 519] width 1471 height 698
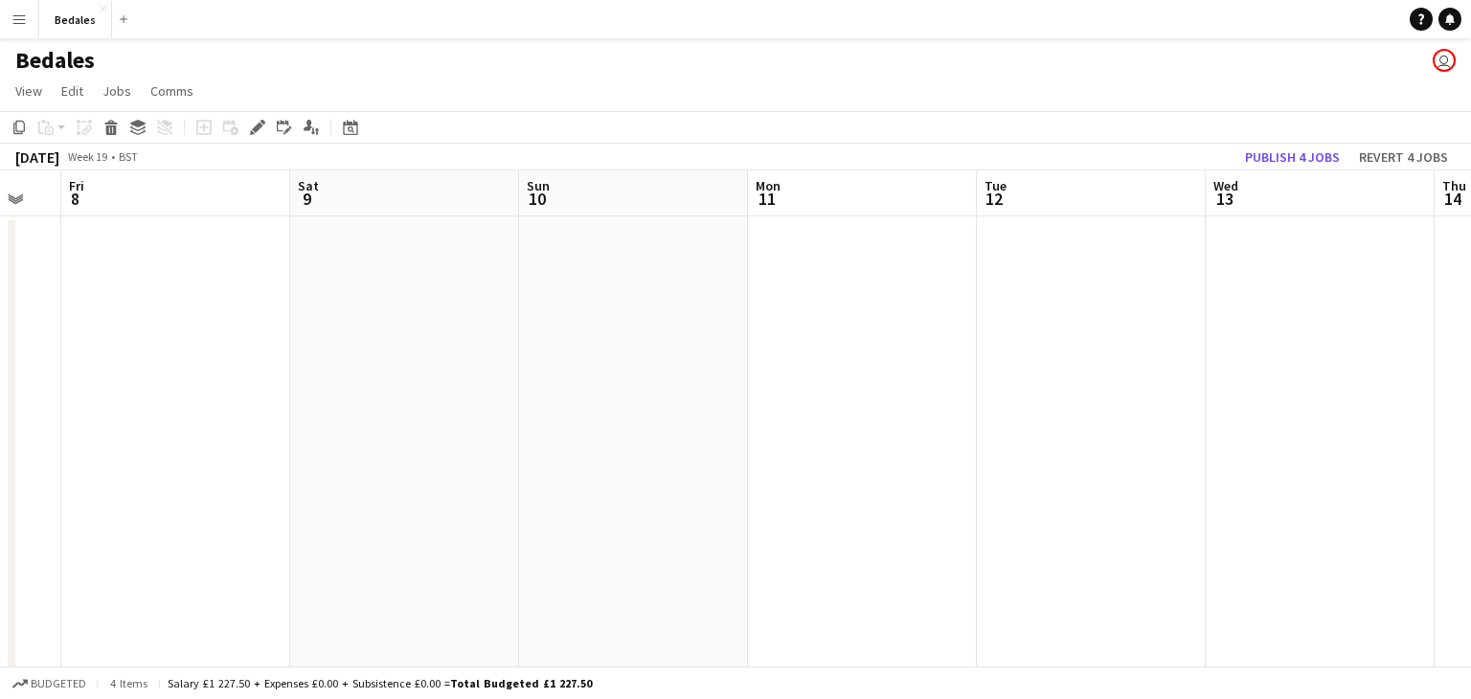
drag, startPoint x: 1109, startPoint y: 465, endPoint x: 755, endPoint y: 467, distance: 354.4
click at [482, 498] on app-calendar-viewport "Mon 4 0/2 1 Job Tue 5 Wed 6 Thu 7 Fri 8 Sat 9 Sun 10 Mon 11 Tue 12 Wed 13 Thu 1…" at bounding box center [735, 519] width 1471 height 698
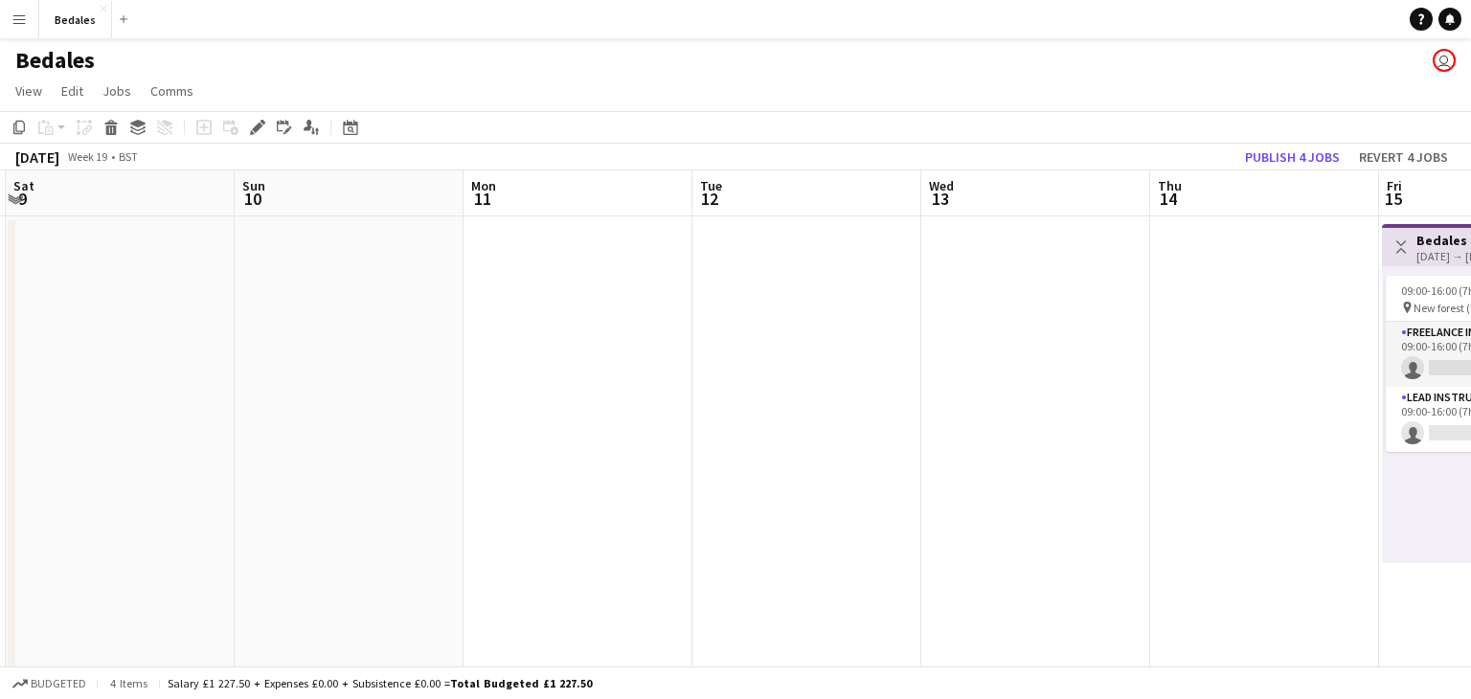
drag, startPoint x: 747, startPoint y: 453, endPoint x: 502, endPoint y: 466, distance: 245.5
click at [503, 466] on app-calendar-viewport "Wed 6 Thu 7 Fri 8 Sat 9 Sun 10 Mon 11 Tue 12 Wed 13 Thu 14 Fri 15 0/2 1 Job Sat…" at bounding box center [735, 519] width 1471 height 698
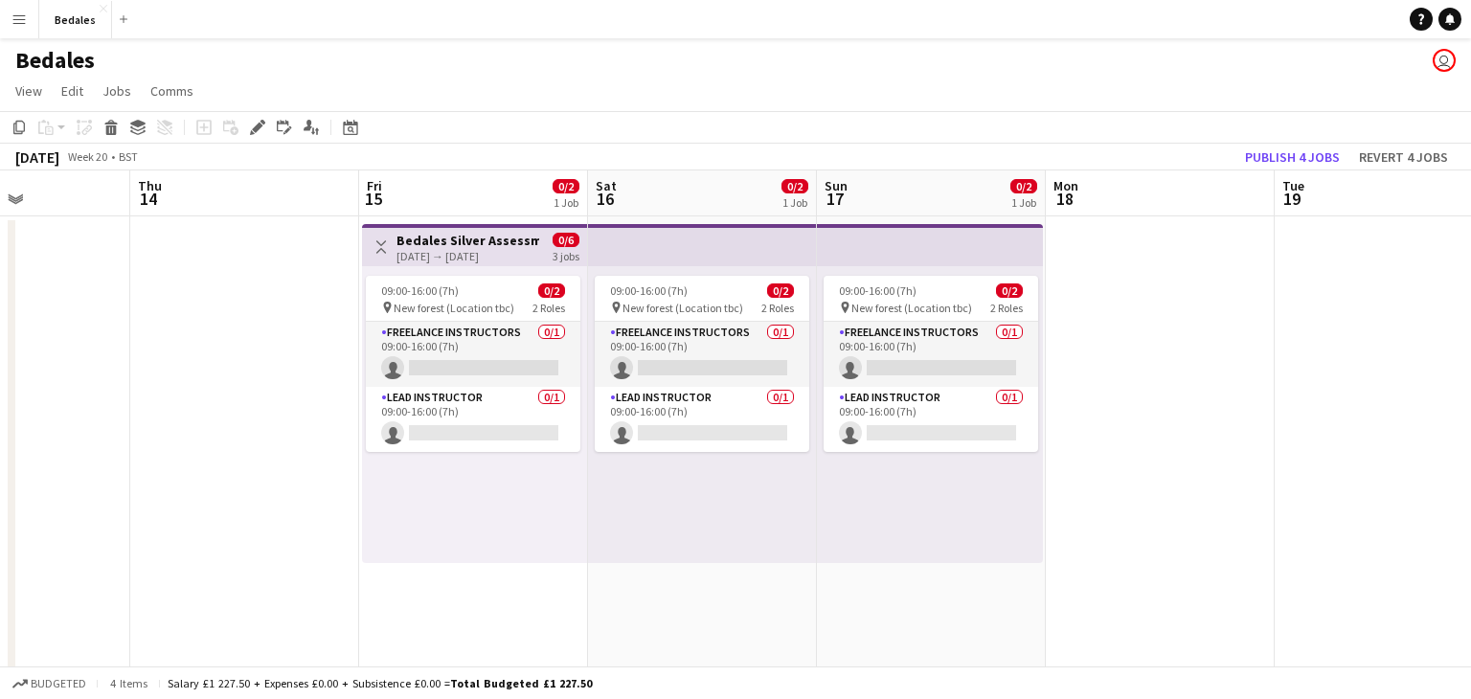
scroll to position [0, 790]
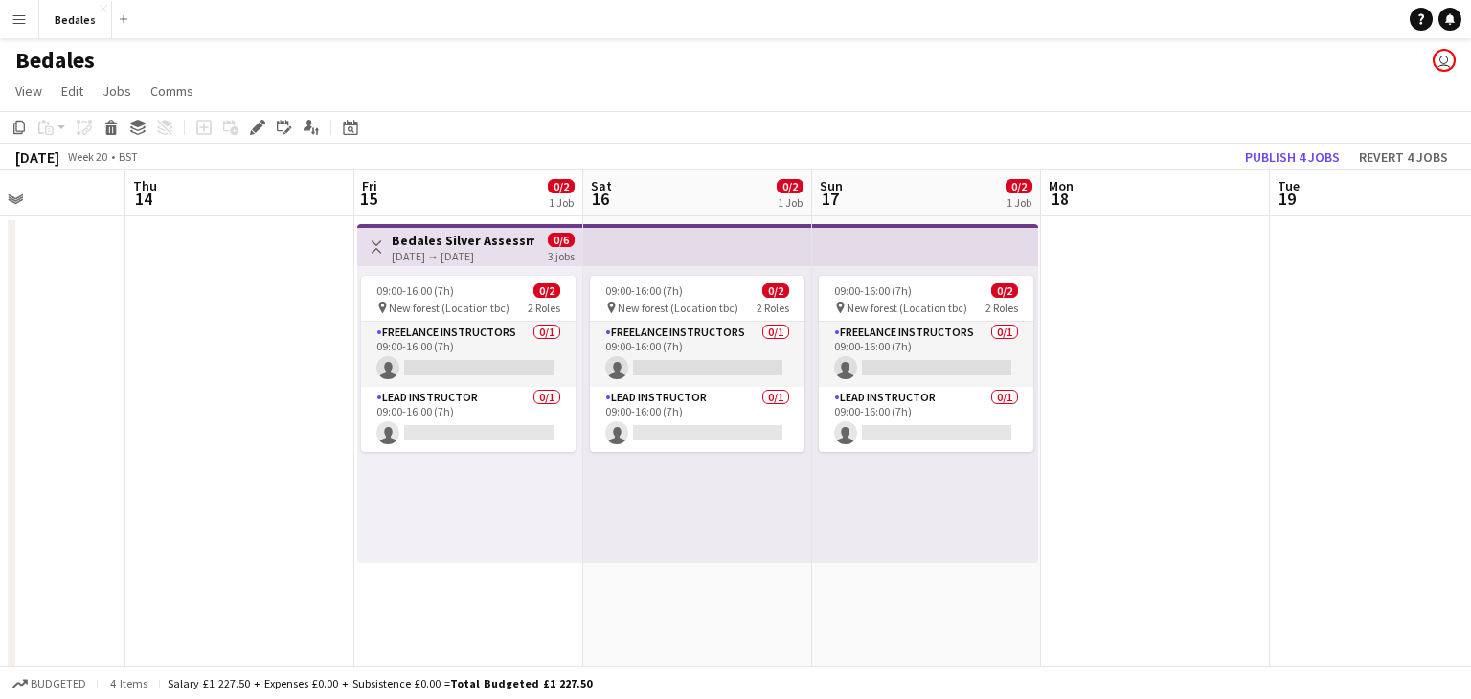
drag, startPoint x: 1216, startPoint y: 547, endPoint x: 689, endPoint y: 535, distance: 527.8
click at [689, 535] on app-calendar-viewport "Sun 10 Mon 11 Tue 12 Wed 13 Thu 14 Fri 15 0/2 1 Job Sat 16 0/2 1 Job Sun 17 0/2…" at bounding box center [735, 519] width 1471 height 698
click at [479, 242] on h3 "Bedales Silver Assessment" at bounding box center [463, 240] width 143 height 17
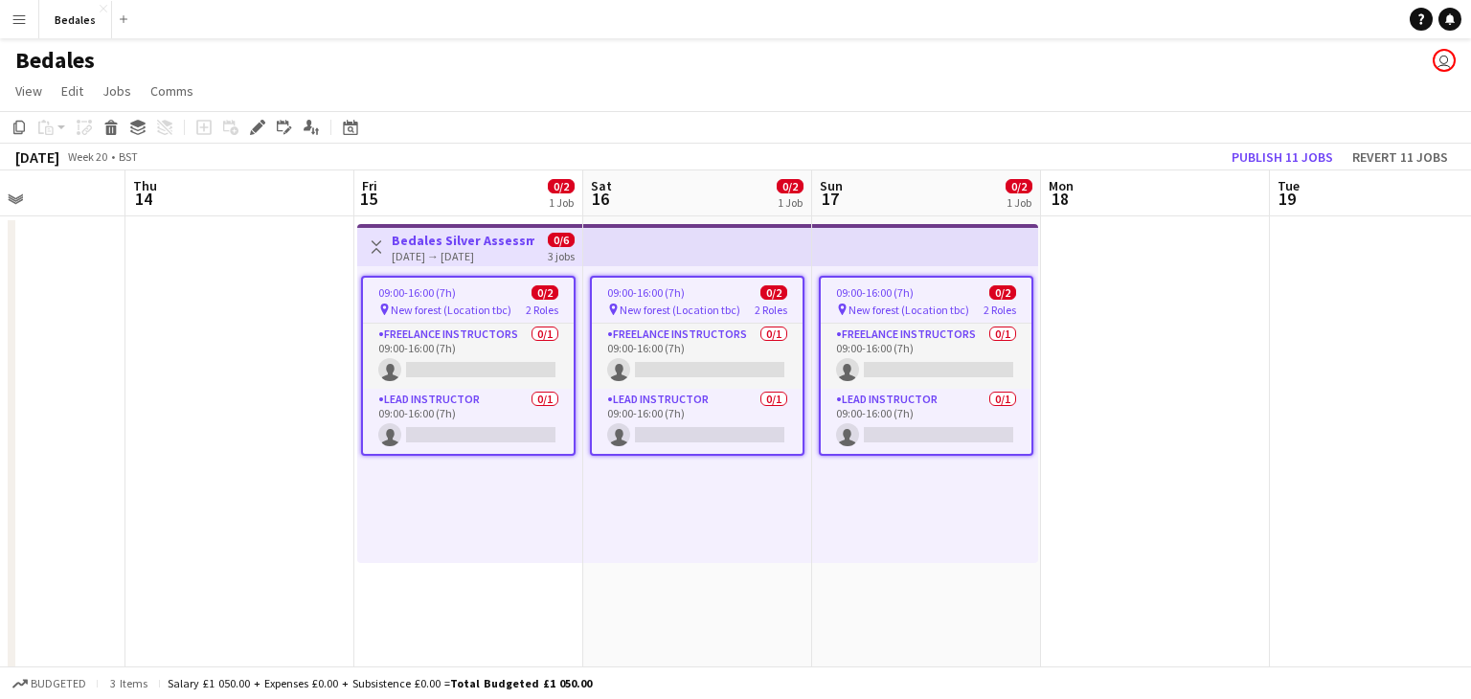
click at [427, 252] on div "[DATE] → [DATE]" at bounding box center [463, 256] width 143 height 14
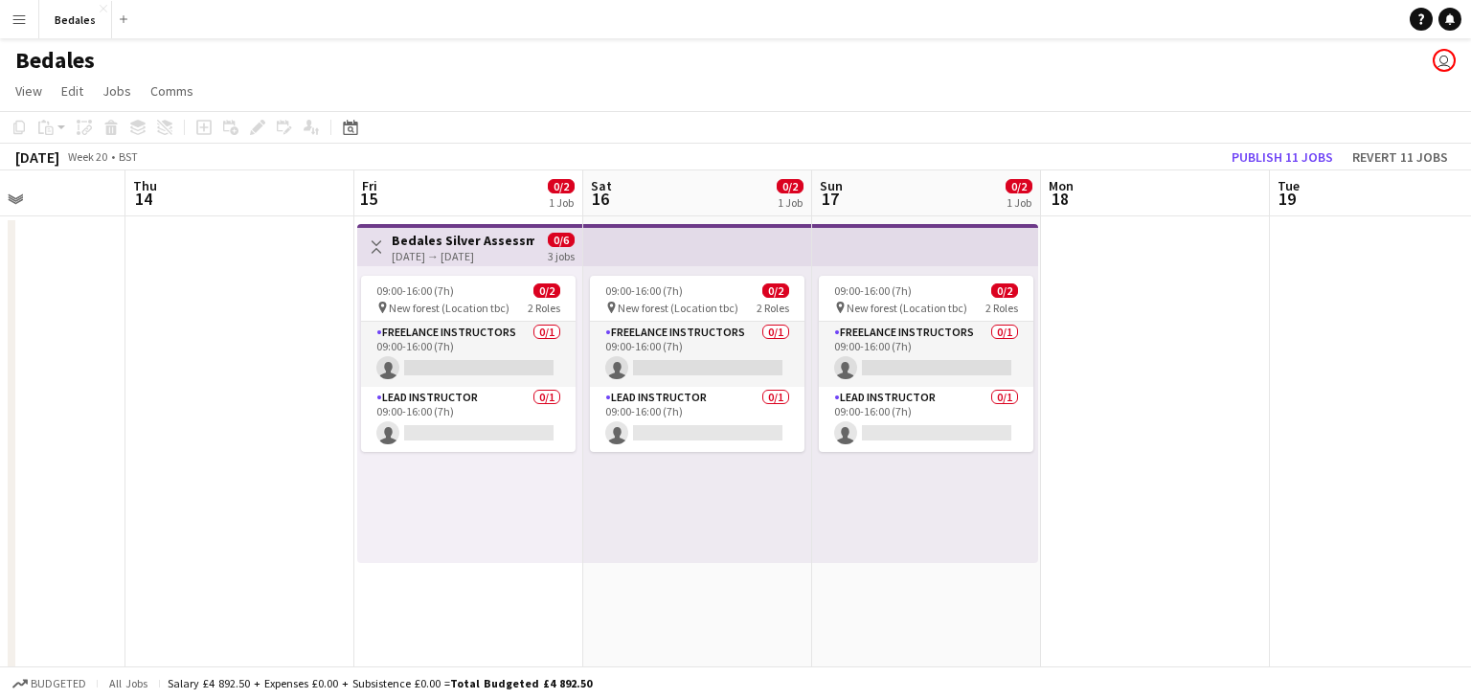
click at [464, 238] on h3 "Bedales Silver Assessment" at bounding box center [463, 240] width 143 height 17
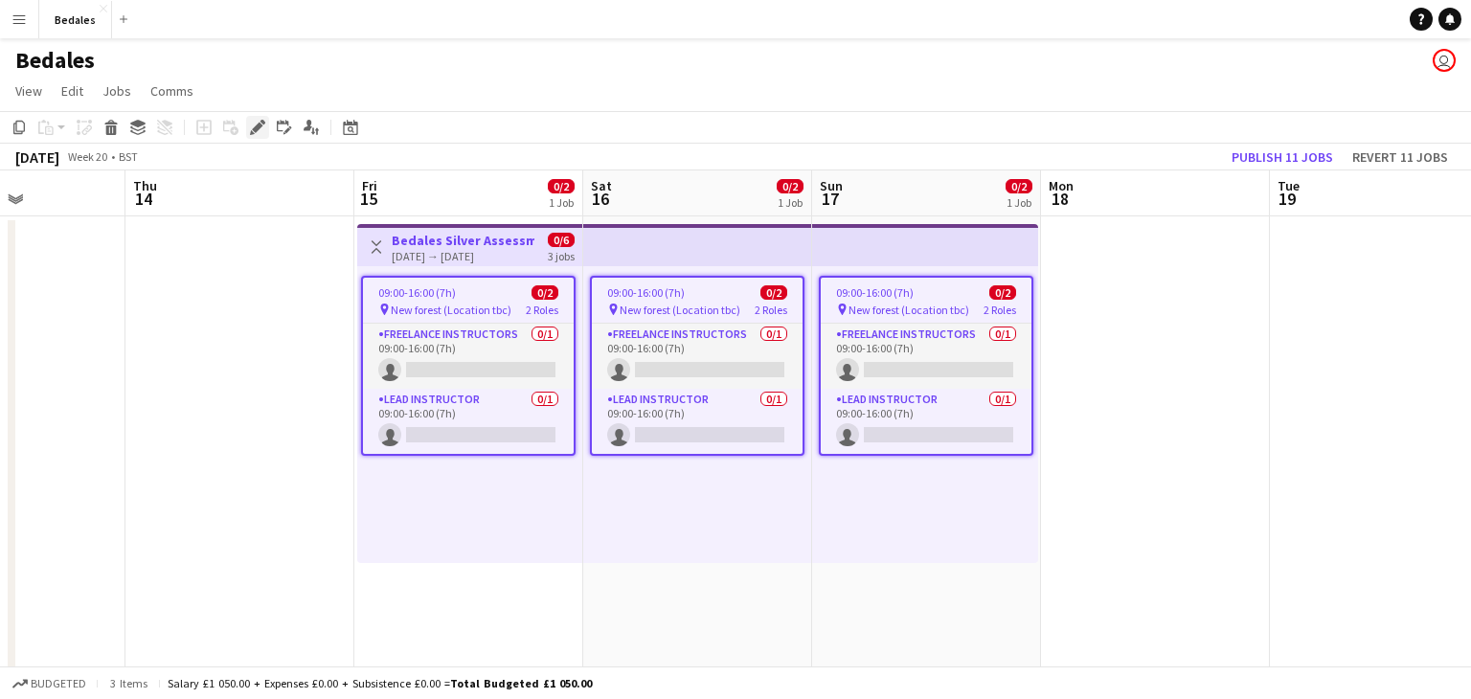
click at [262, 121] on icon at bounding box center [262, 122] width 5 height 5
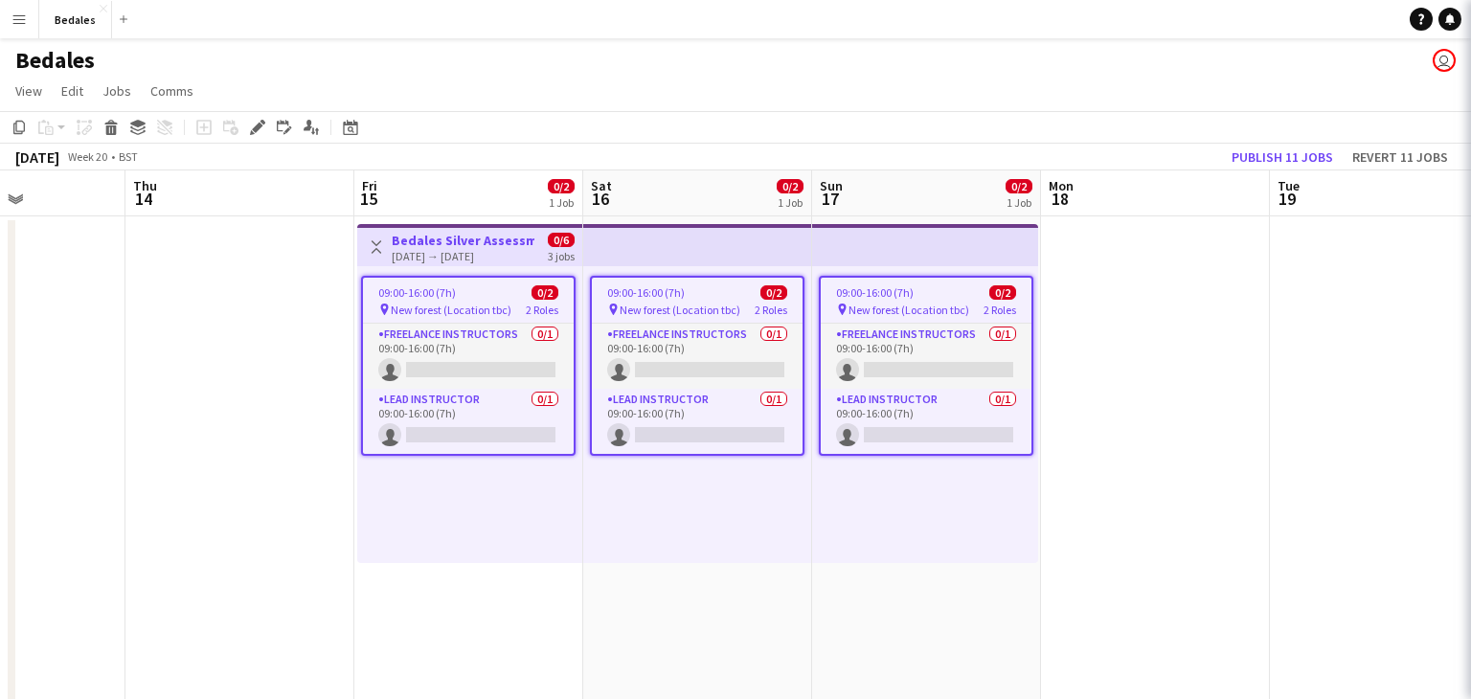
type input "**********"
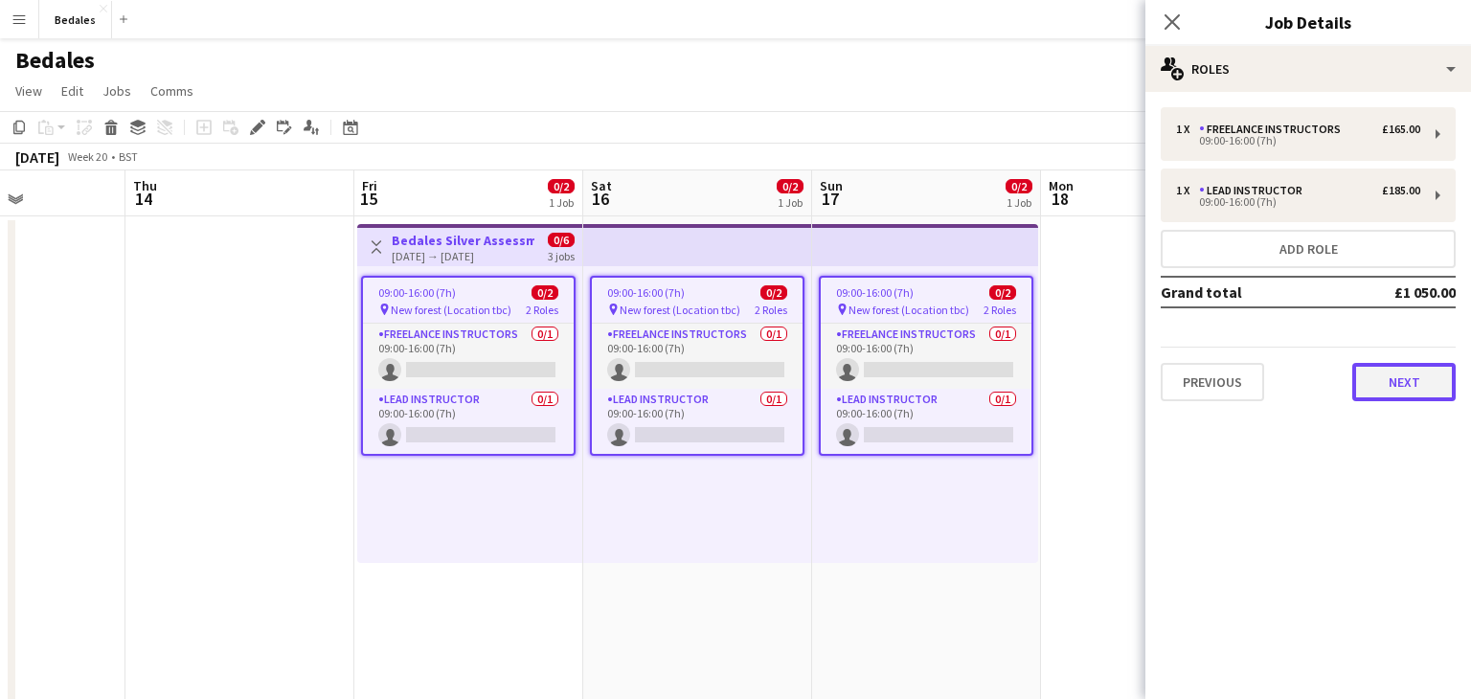
click at [1394, 389] on button "Next" at bounding box center [1403, 382] width 103 height 38
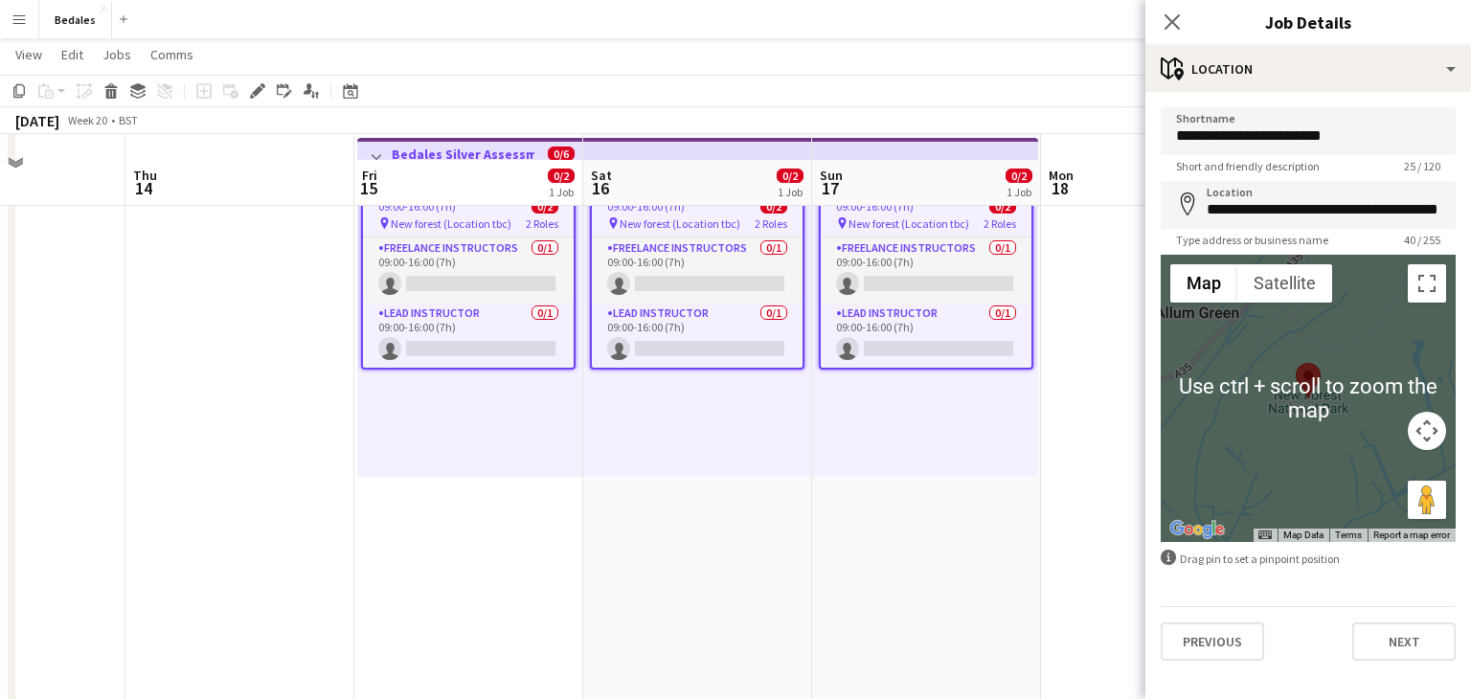
scroll to position [111, 0]
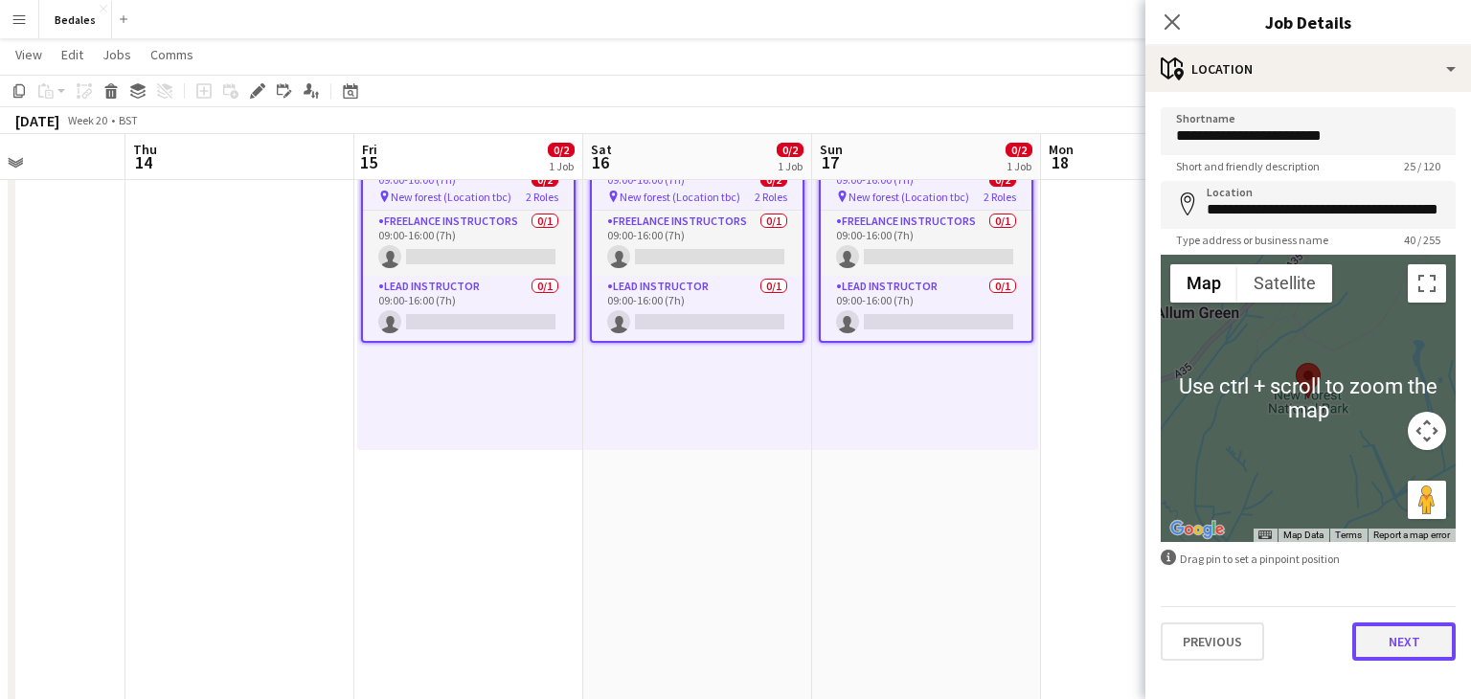
click at [1398, 642] on button "Next" at bounding box center [1403, 642] width 103 height 38
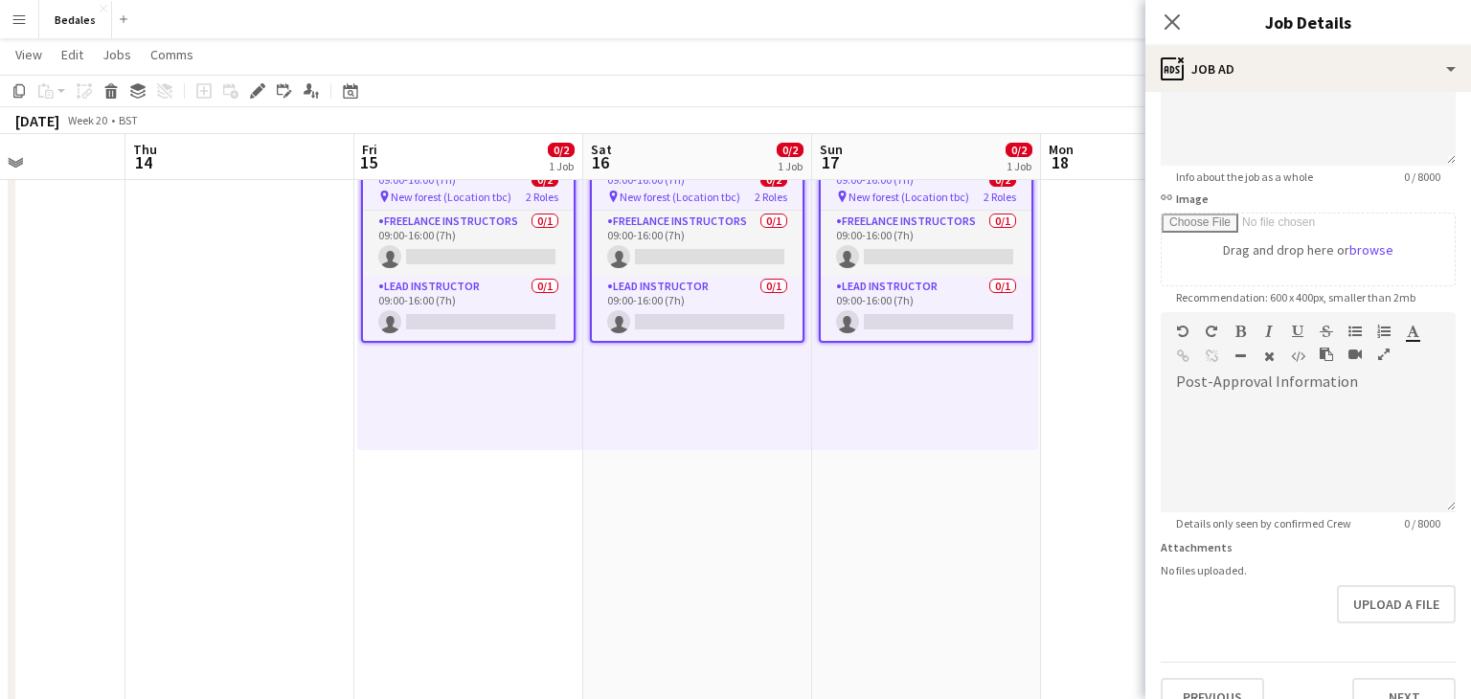
scroll to position [248, 0]
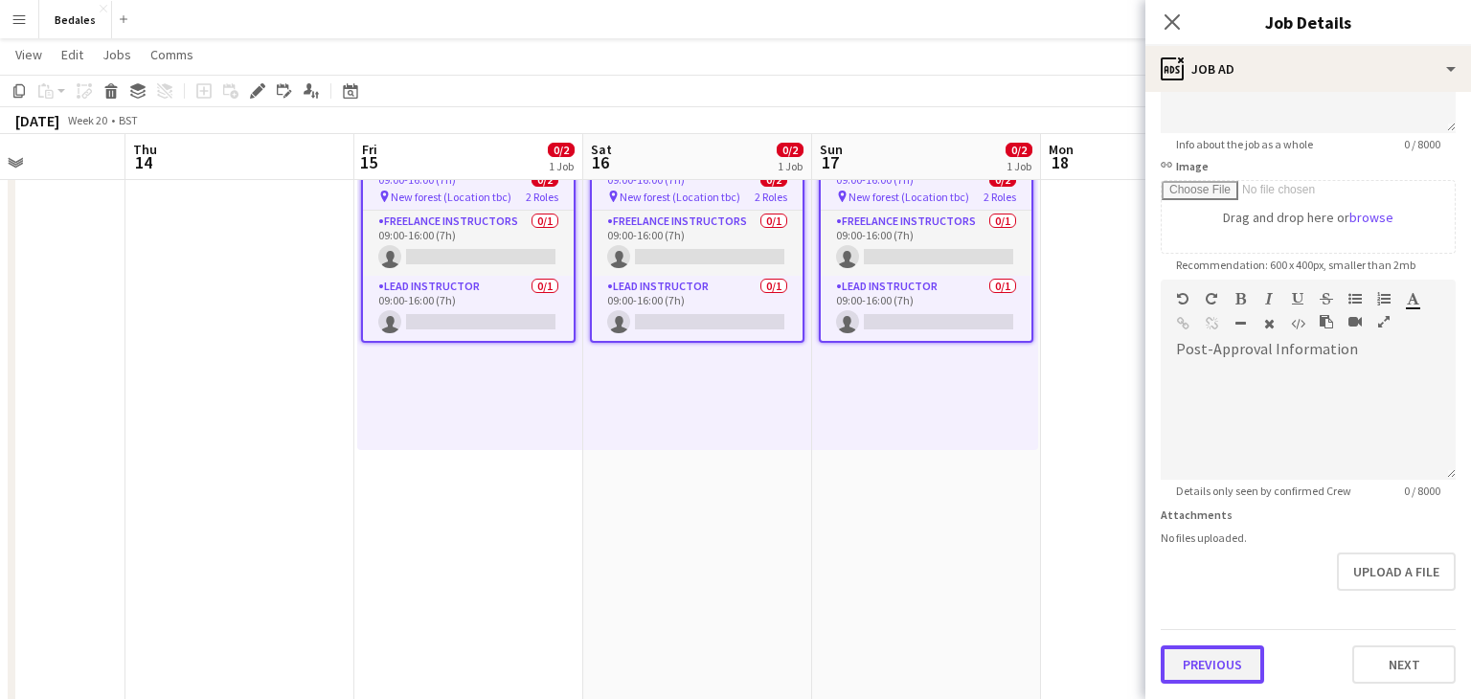
click at [1233, 668] on button "Previous" at bounding box center [1212, 664] width 103 height 38
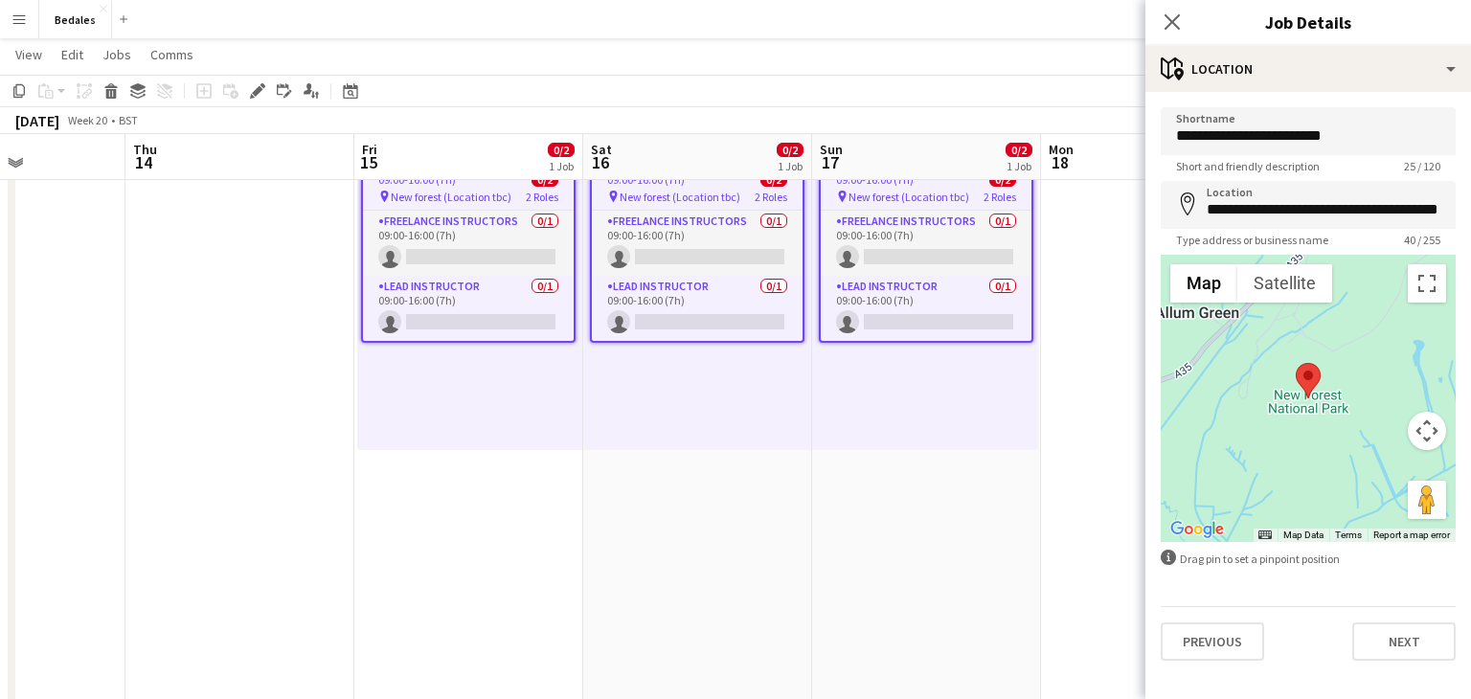
scroll to position [0, 0]
click at [1214, 648] on button "Previous" at bounding box center [1212, 642] width 103 height 38
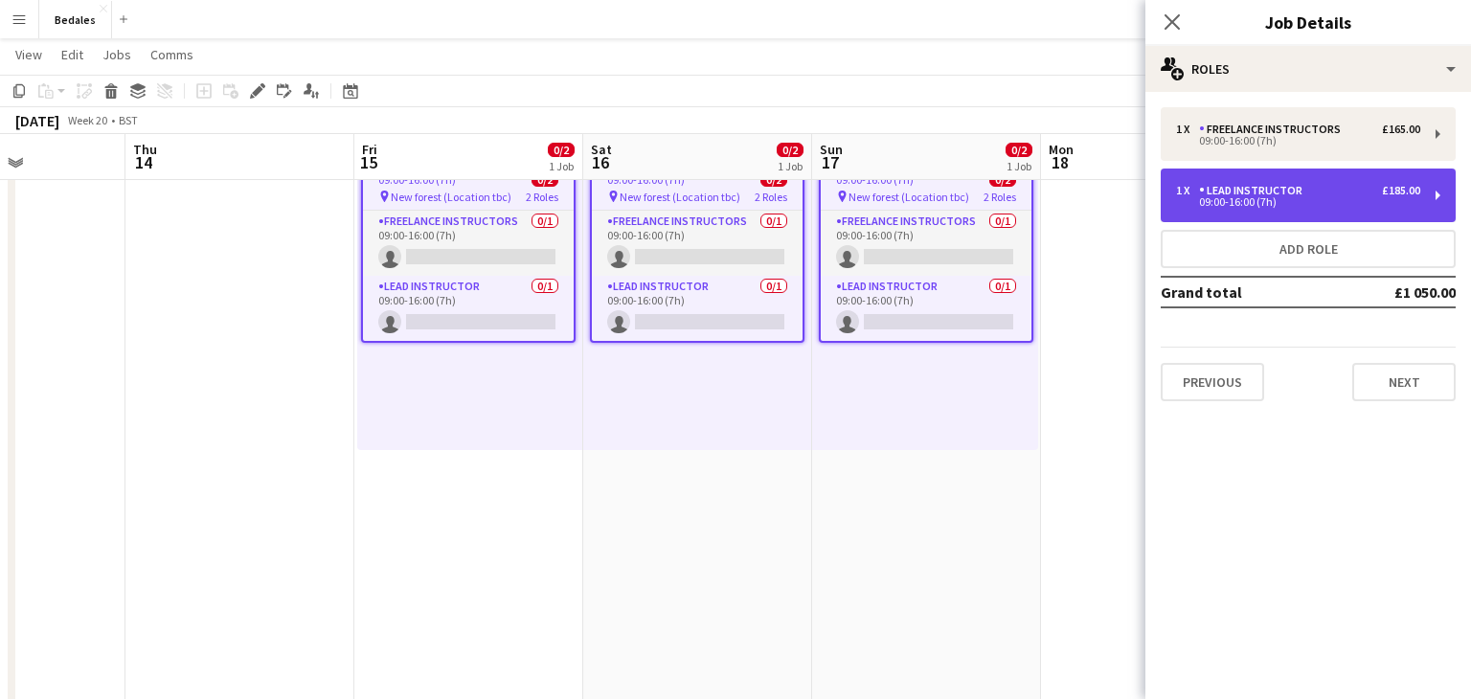
click at [1323, 192] on div "1 x Lead Instructor £185.00" at bounding box center [1298, 190] width 244 height 13
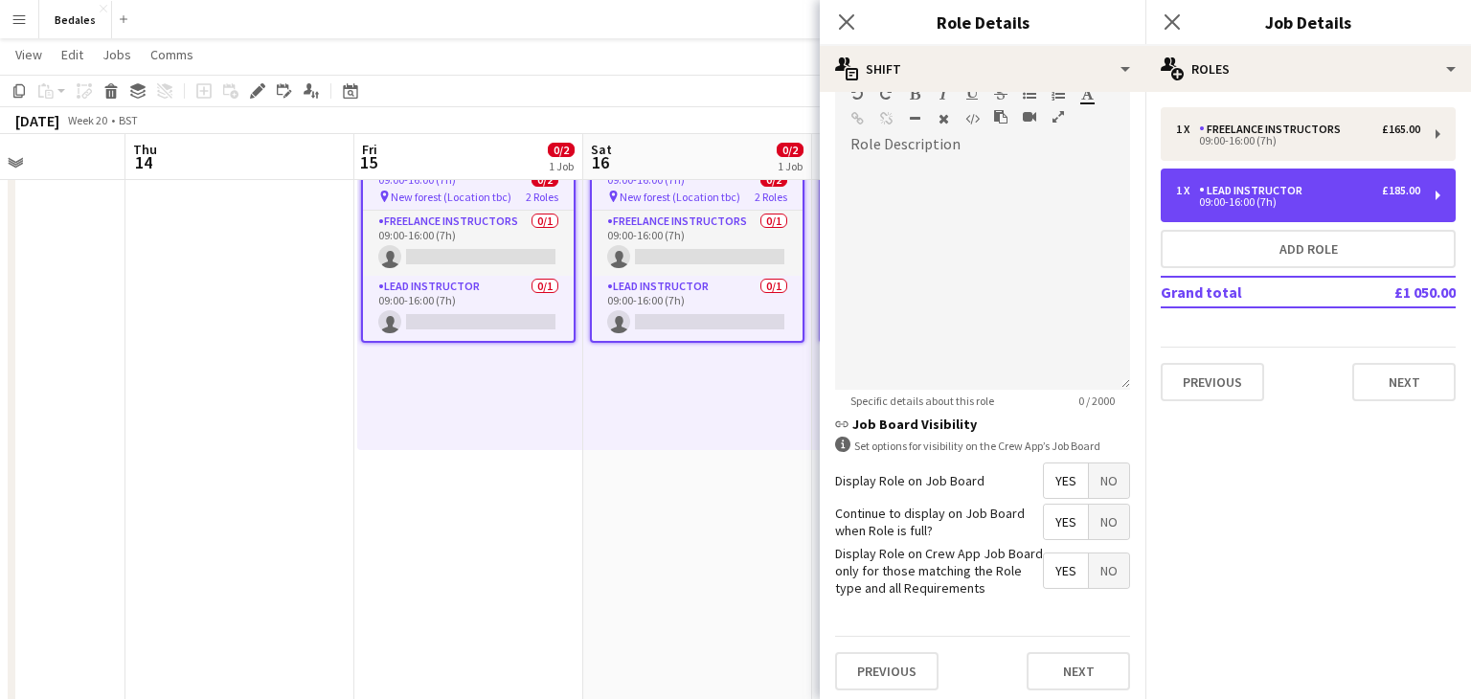
scroll to position [445, 0]
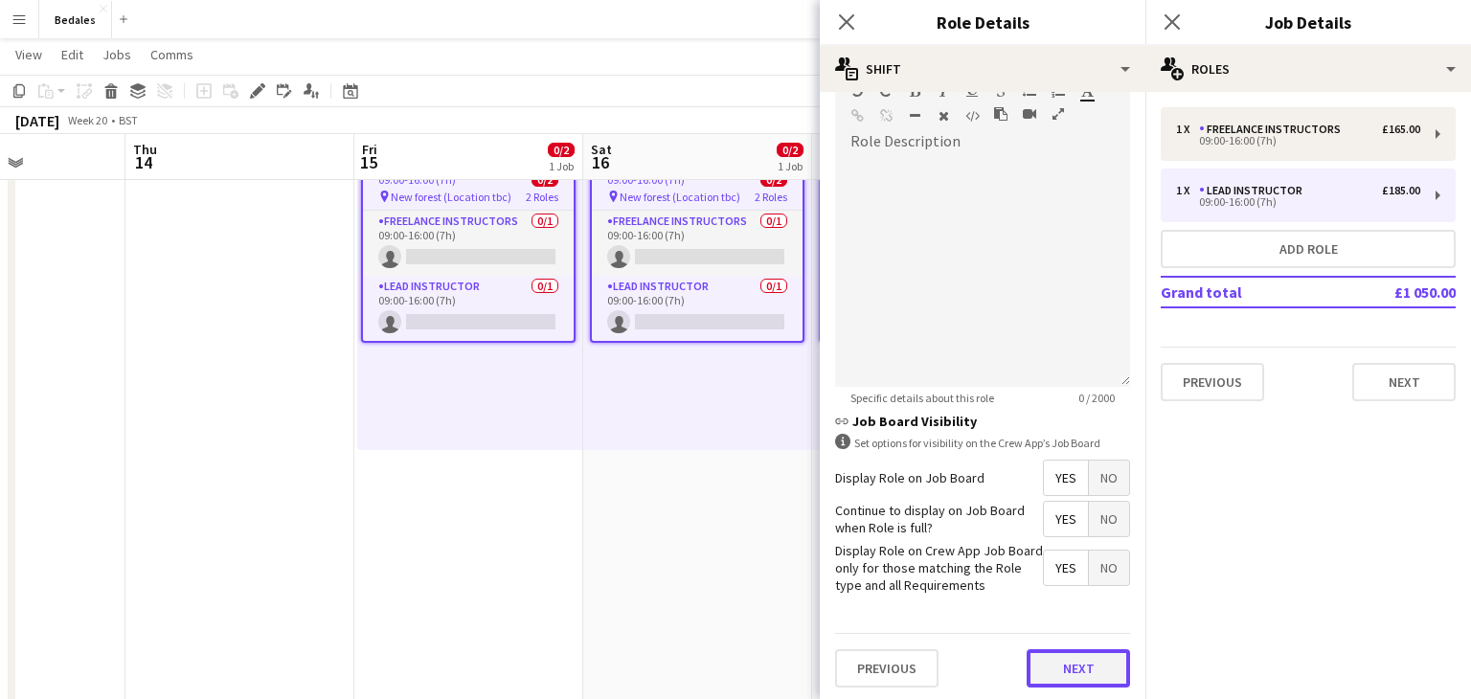
click at [1072, 657] on button "Next" at bounding box center [1078, 668] width 103 height 38
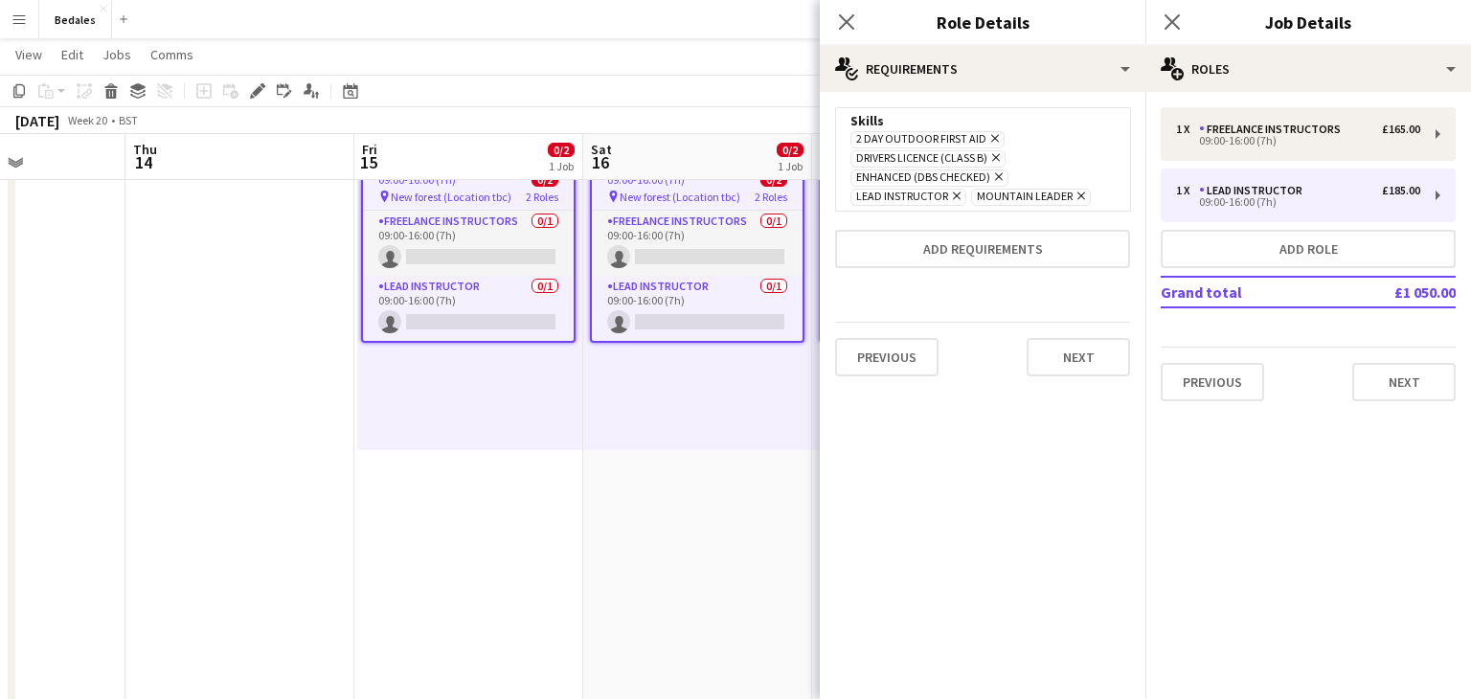
scroll to position [0, 0]
click at [1078, 199] on icon "Remove" at bounding box center [1079, 196] width 12 height 12
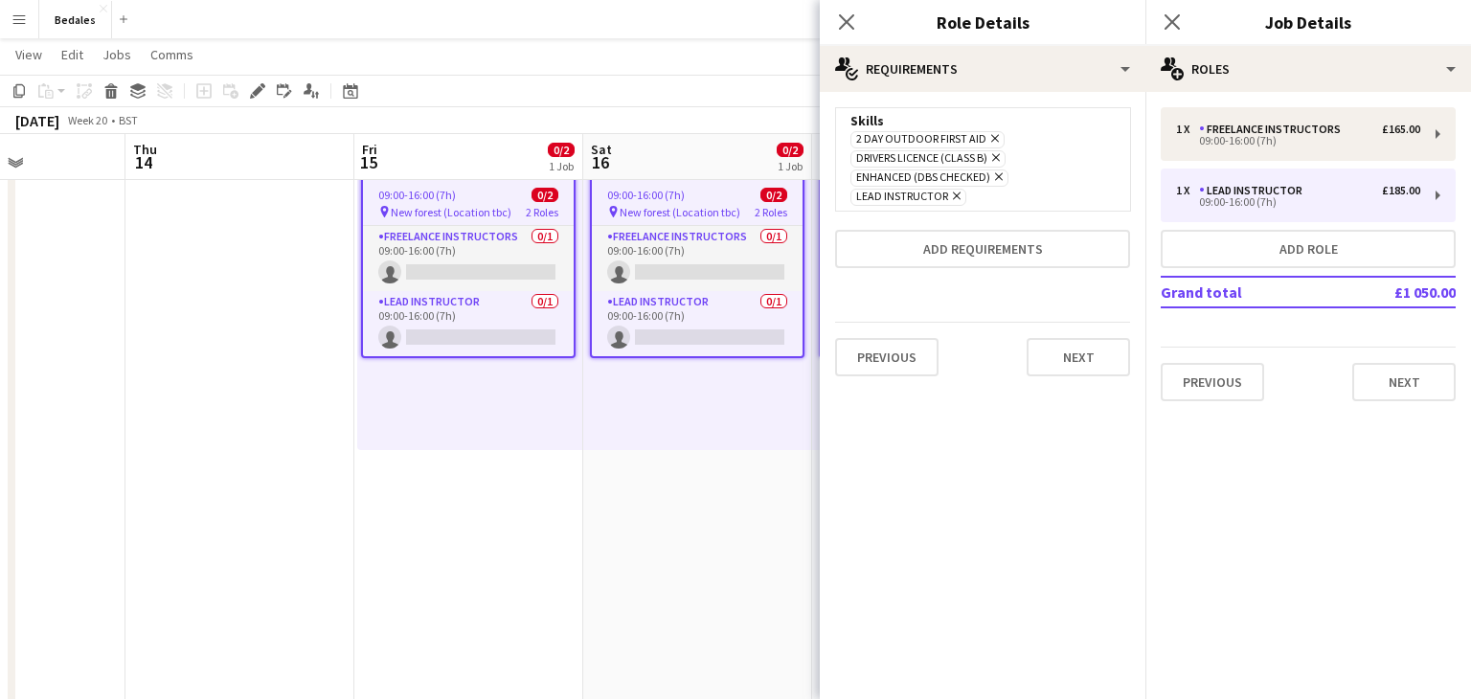
click at [955, 201] on icon "Remove" at bounding box center [954, 196] width 12 height 12
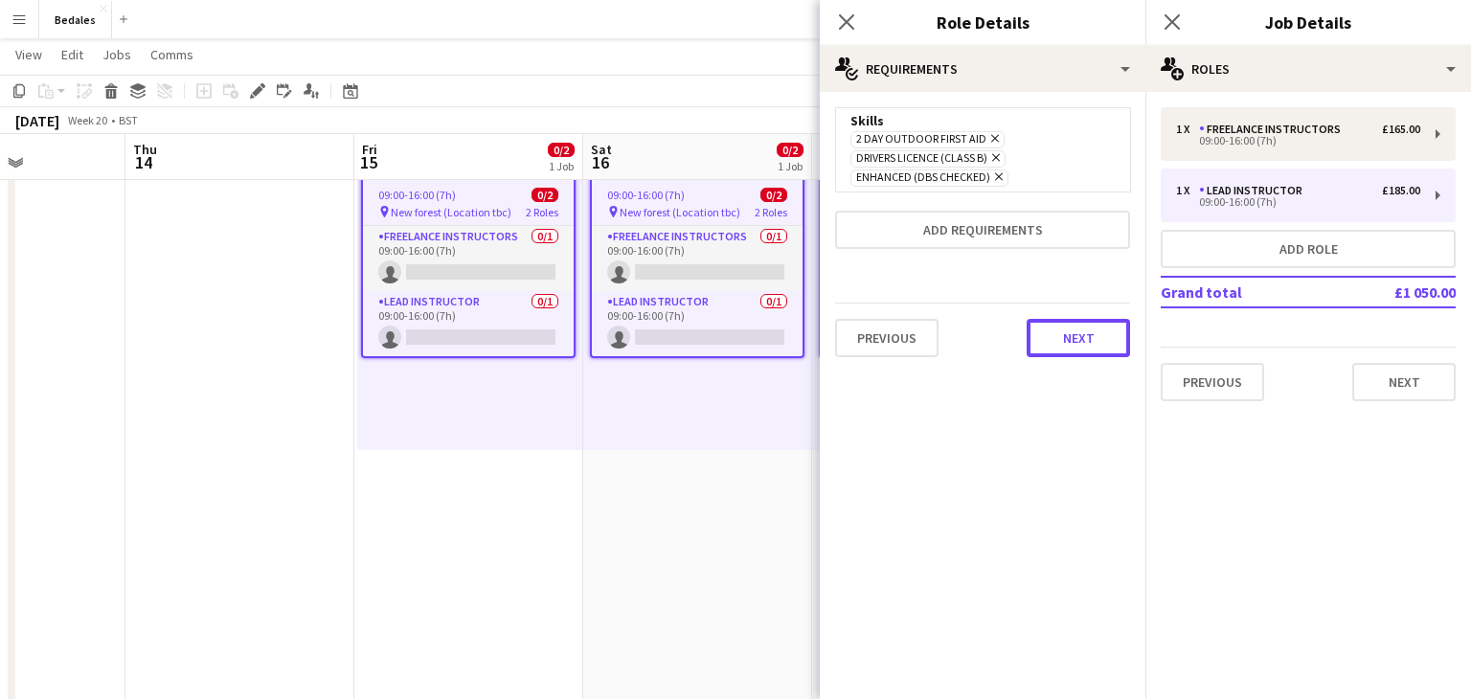
click at [1055, 328] on button "Next" at bounding box center [1078, 338] width 103 height 38
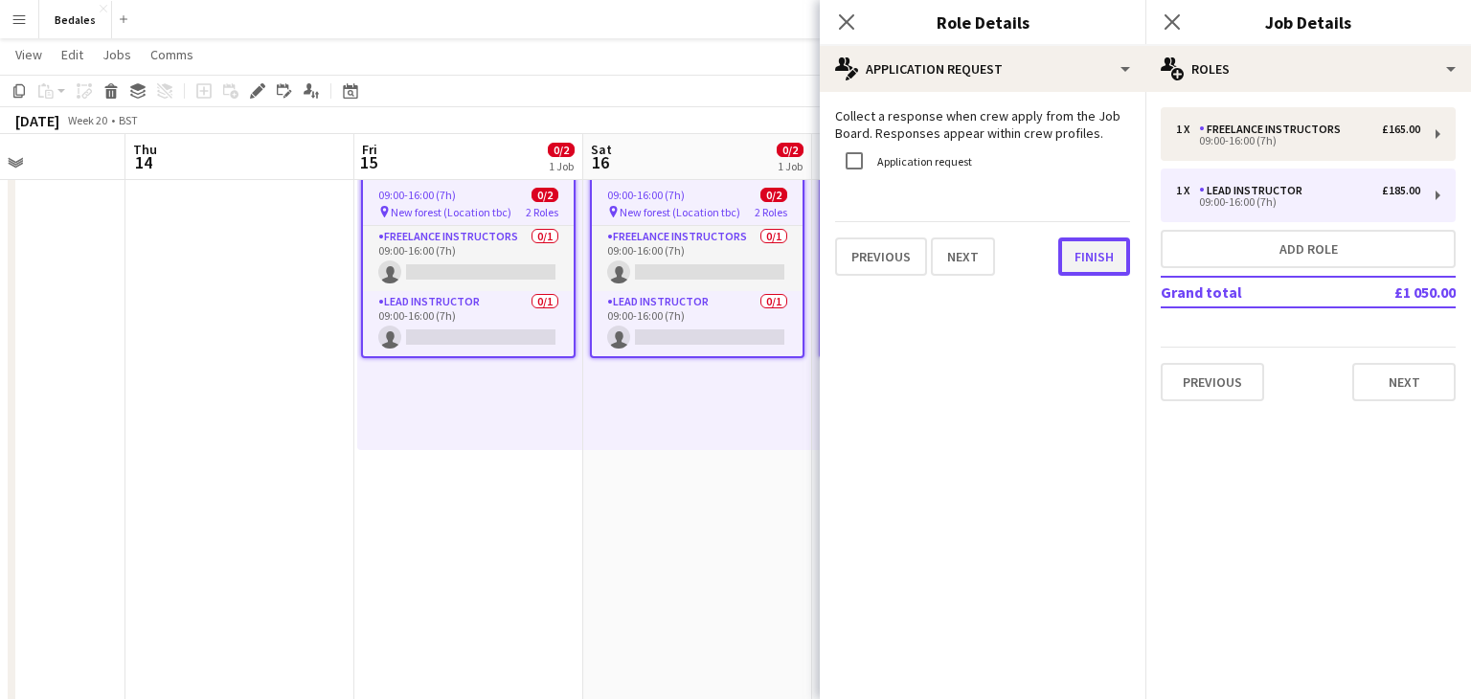
click at [1083, 261] on button "Finish" at bounding box center [1094, 257] width 72 height 38
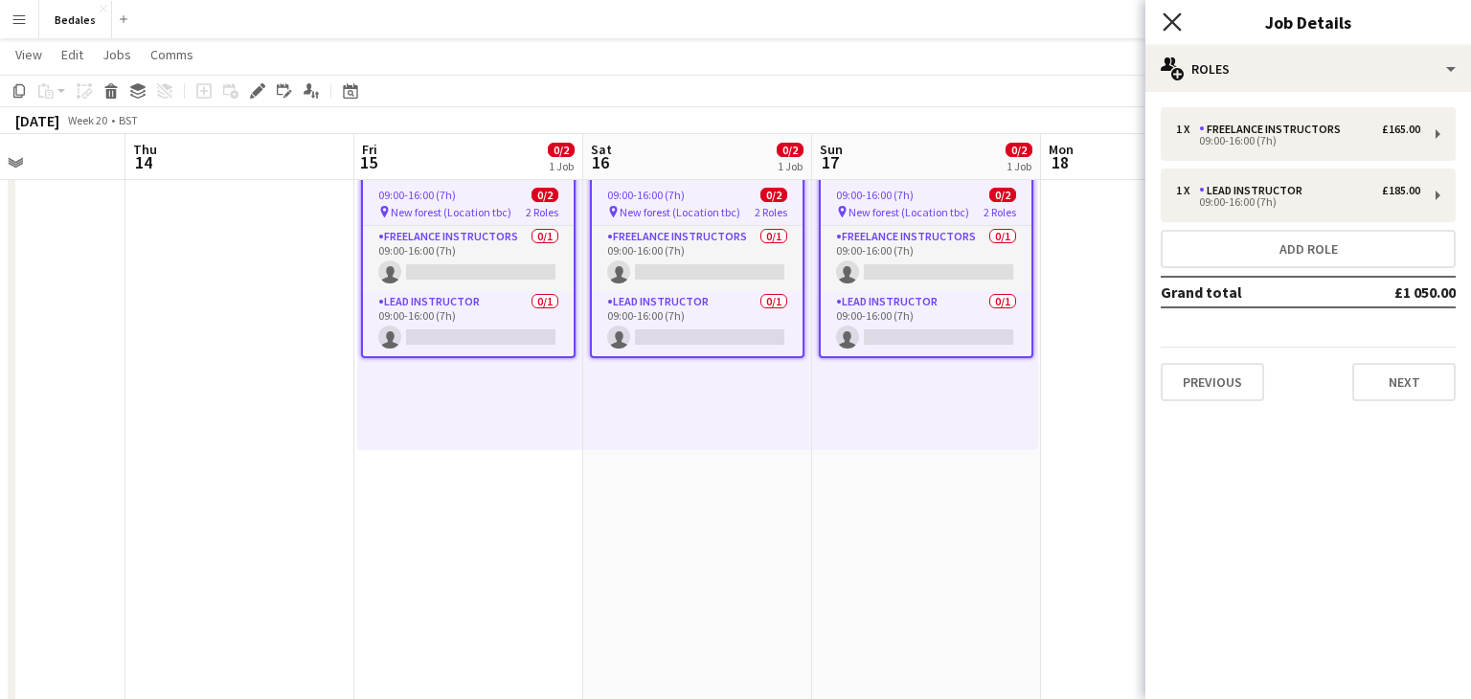
click at [1169, 19] on icon at bounding box center [1172, 21] width 18 height 18
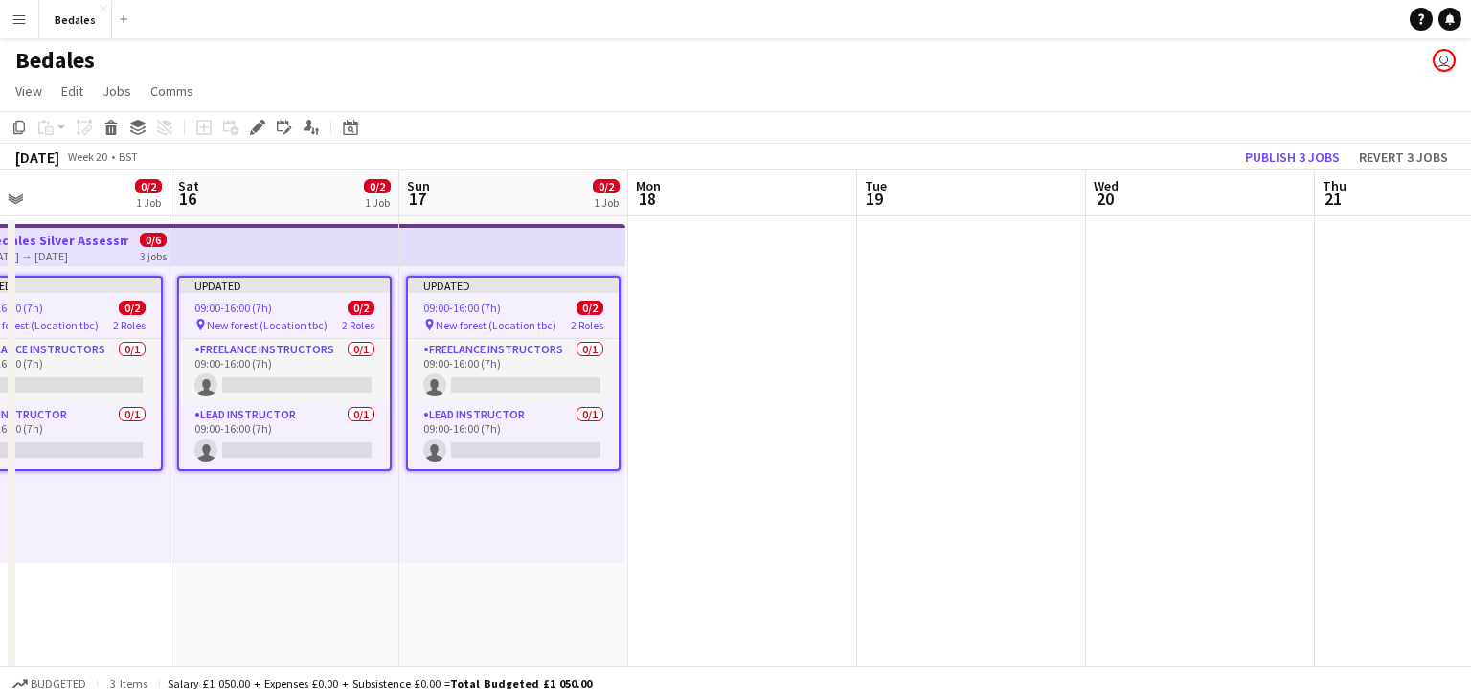
drag, startPoint x: 836, startPoint y: 407, endPoint x: 651, endPoint y: 421, distance: 185.4
click at [684, 415] on app-calendar-viewport "Tue 12 Wed 13 Thu 14 Fri 15 0/2 1 Job Sat 16 0/2 1 Job Sun 17 0/2 1 Job Mon 18 …" at bounding box center [735, 519] width 1471 height 698
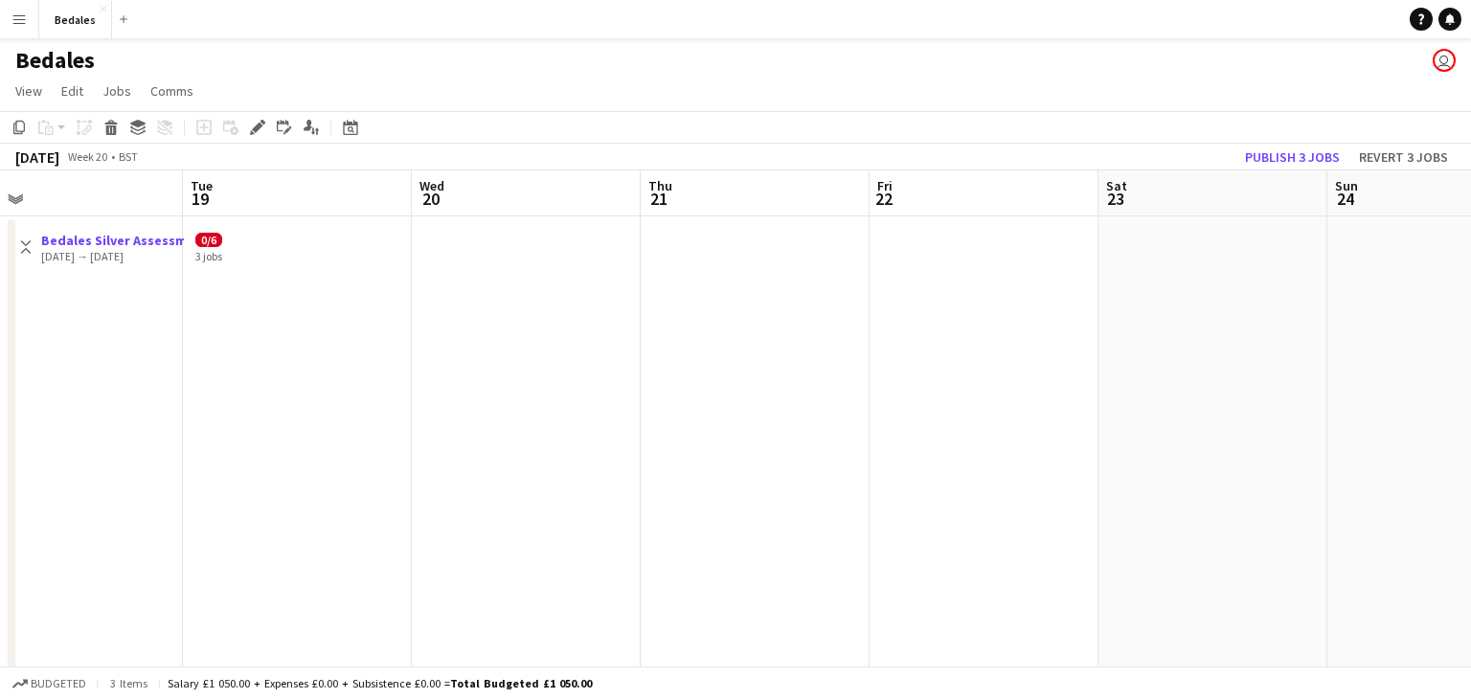
drag, startPoint x: 1176, startPoint y: 412, endPoint x: 702, endPoint y: 398, distance: 474.3
click at [641, 411] on app-calendar-viewport "Thu 14 Fri 15 0/2 1 Job Sat 16 0/2 1 Job Sun 17 0/2 1 Job Mon 18 Tue 19 Wed 20 …" at bounding box center [735, 519] width 1471 height 698
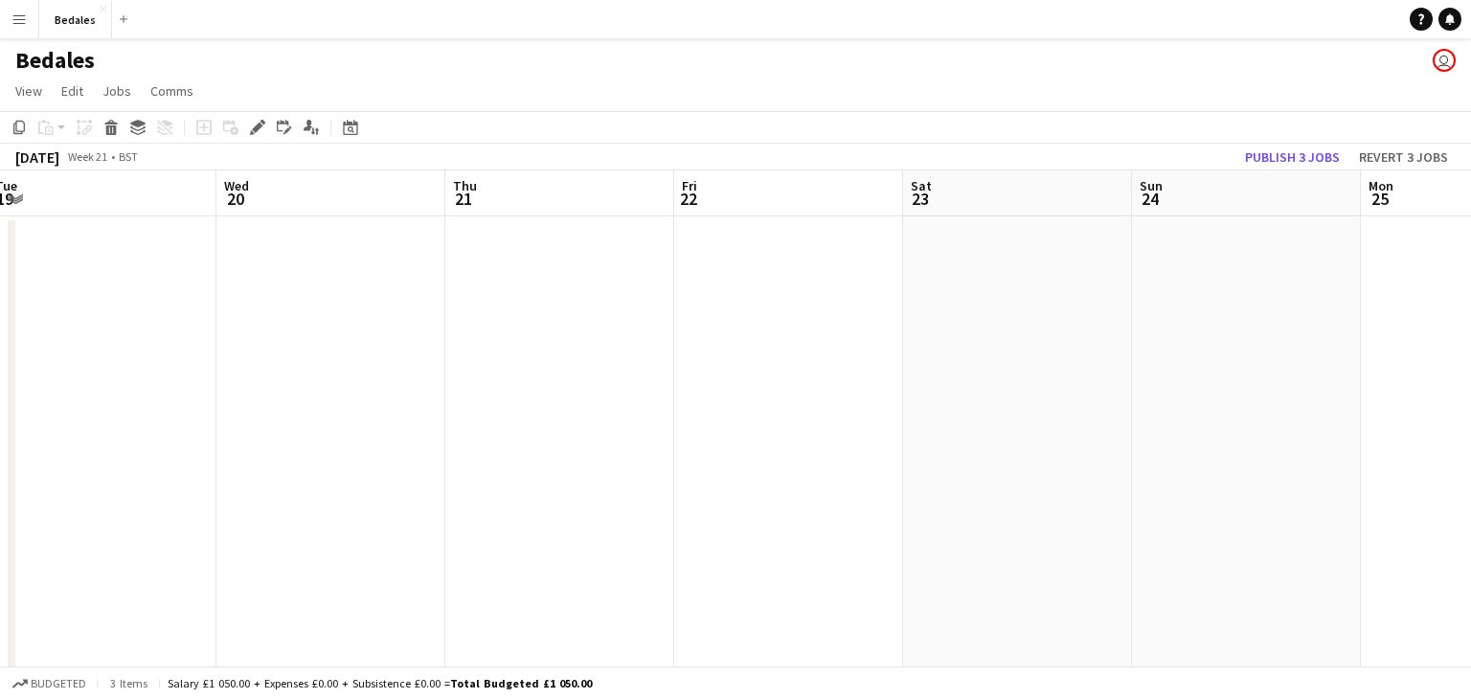
drag, startPoint x: 1250, startPoint y: 394, endPoint x: 763, endPoint y: 392, distance: 486.5
click at [738, 396] on app-calendar-viewport "Sat 16 0/2 1 Job Sun 17 0/2 1 Job Mon 18 Tue 19 Wed 20 Thu 21 Fri 22 Sat 23 Sun…" at bounding box center [735, 519] width 1471 height 698
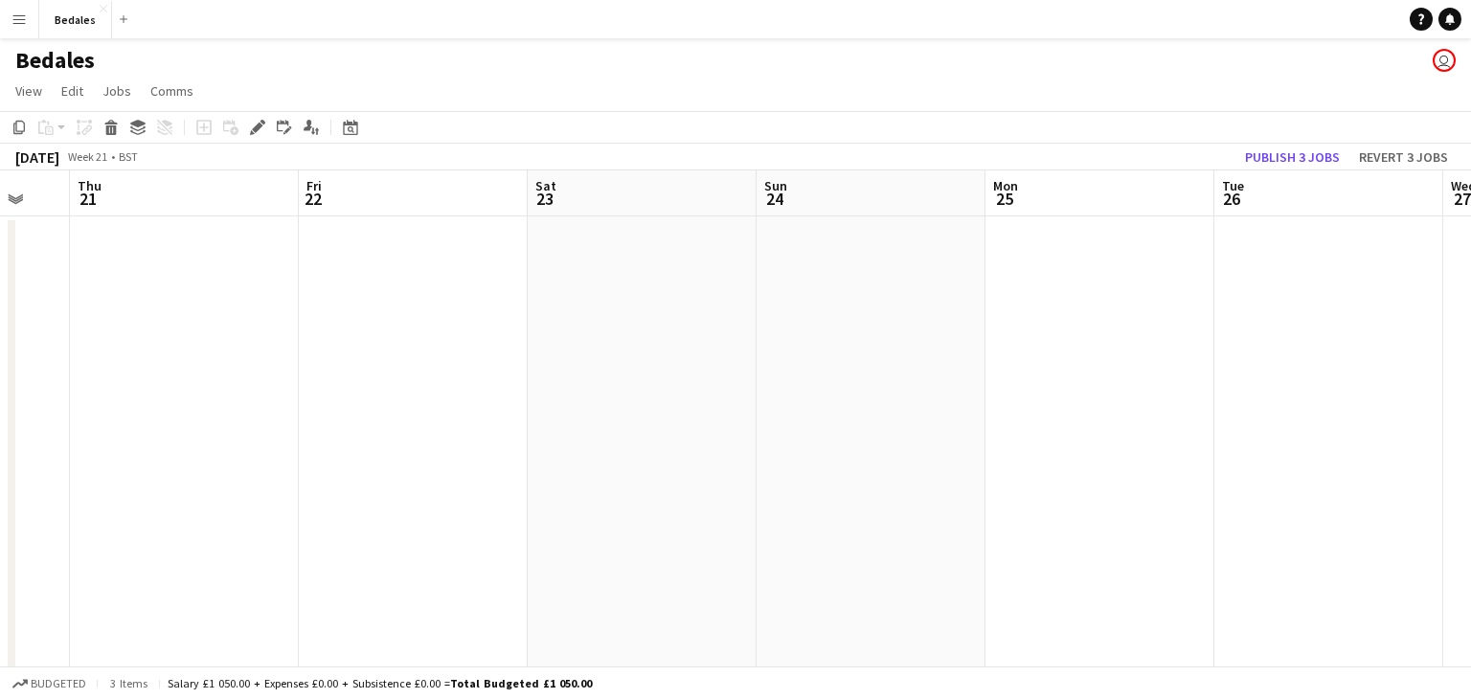
drag, startPoint x: 1143, startPoint y: 394, endPoint x: 728, endPoint y: 390, distance: 415.7
click at [681, 403] on app-calendar-viewport "Mon 18 Tue 19 Wed 20 Thu 21 Fri 22 Sat 23 Sun 24 Mon 25 Tue 26 Wed 27 Thu 28 Fr…" at bounding box center [735, 519] width 1471 height 698
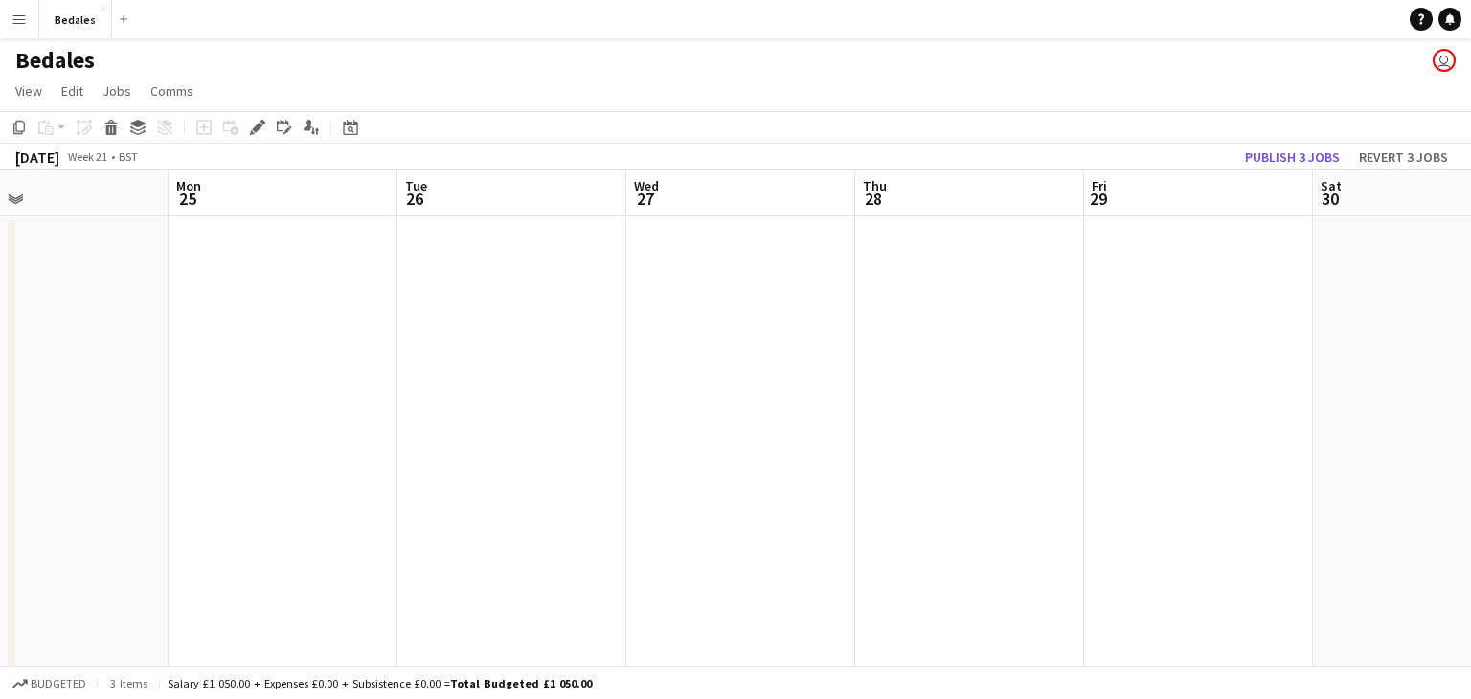
drag, startPoint x: 1273, startPoint y: 392, endPoint x: 687, endPoint y: 407, distance: 586.3
click at [687, 407] on app-calendar-viewport "Thu 21 Fri 22 Sat 23 Sun 24 Mon 25 Tue 26 Wed 27 Thu 28 Fri 29 Sat 30 Sun 31 Mo…" at bounding box center [735, 519] width 1471 height 698
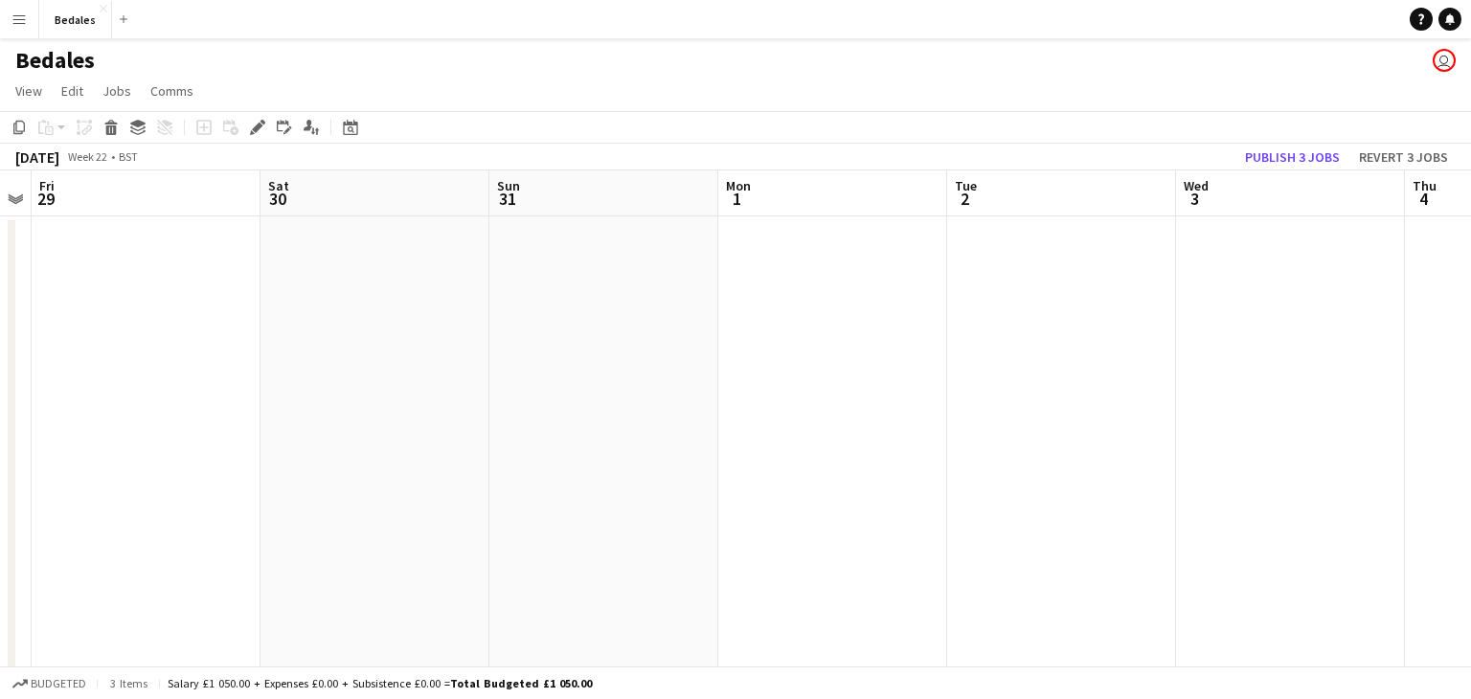
drag, startPoint x: 1074, startPoint y: 401, endPoint x: 736, endPoint y: 402, distance: 337.1
click at [594, 419] on app-calendar-viewport "Tue 26 Wed 27 Thu 28 Fri 29 Sat 30 Sun 31 Mon 1 Tue 2 Wed 3 Thu 4 Fri 5 Sat 6" at bounding box center [735, 519] width 1471 height 698
drag, startPoint x: 802, startPoint y: 410, endPoint x: 668, endPoint y: 403, distance: 134.2
click at [666, 404] on app-calendar-viewport "Thu 28 Fri 29 Sat 30 Sun 31 Mon 1 Tue 2 Wed 3 Thu 4 Fri 5 Sat 6 Sun 7 Mon 8" at bounding box center [735, 519] width 1471 height 698
drag, startPoint x: 1392, startPoint y: 366, endPoint x: 725, endPoint y: 404, distance: 668.6
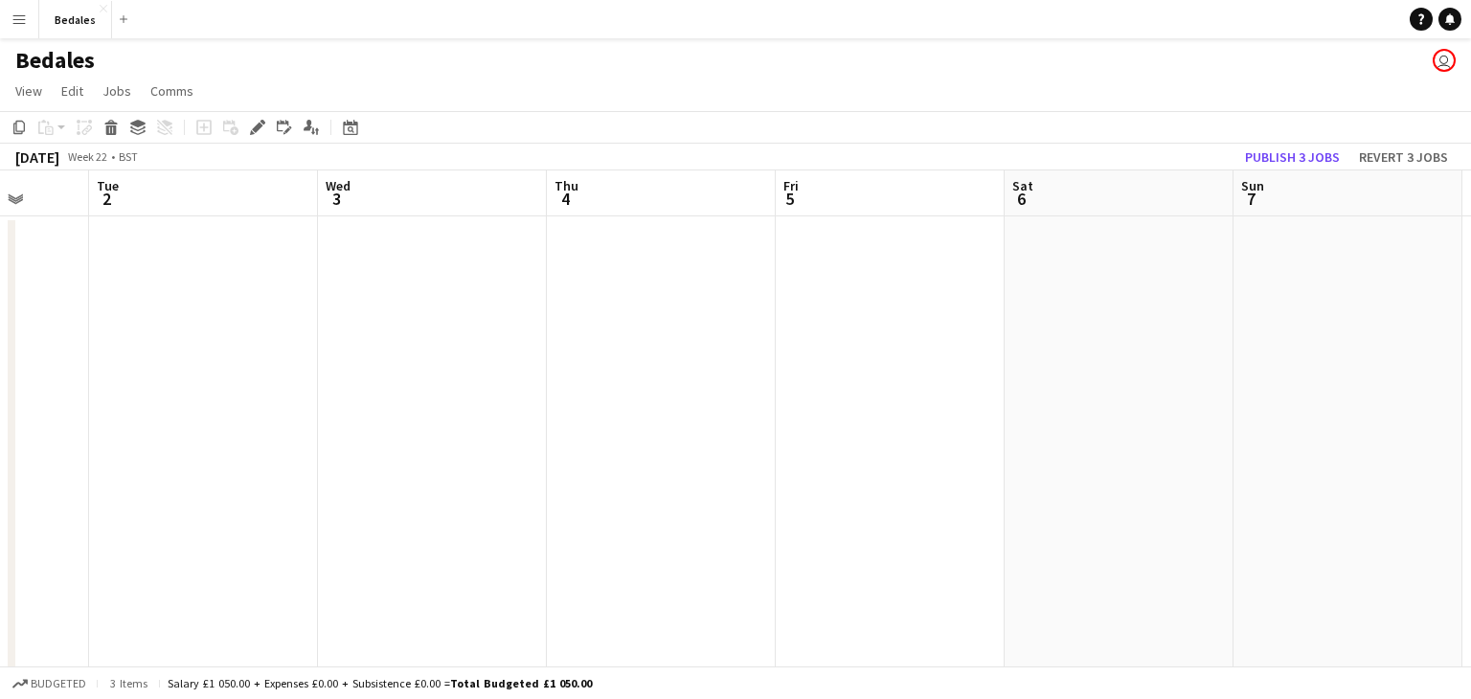
click at [701, 413] on app-calendar-viewport "Sat 30 Sun 31 Mon 1 Tue 2 Wed 3 Thu 4 Fri 5 Sat 6 Sun 7 Mon 8 Tue 9 Wed 10" at bounding box center [735, 519] width 1471 height 698
drag, startPoint x: 1258, startPoint y: 401, endPoint x: 839, endPoint y: 394, distance: 419.5
click at [632, 432] on app-calendar-viewport "Thu 4 Fri 5 Sat 6 Sun 7 Mon 8 Tue 9 Wed 10 Thu 11 Fri 12 Sat 13 Sun 14 Mon 15" at bounding box center [735, 519] width 1471 height 698
drag, startPoint x: 802, startPoint y: 403, endPoint x: 732, endPoint y: 400, distance: 70.0
click at [723, 404] on app-calendar-viewport "Sat 6 Sun 7 Mon 8 Tue 9 Wed 10 Thu 11 Fri 12 Sat 13 Sun 14 Mon 15 Tue 16 Wed 17" at bounding box center [735, 519] width 1471 height 698
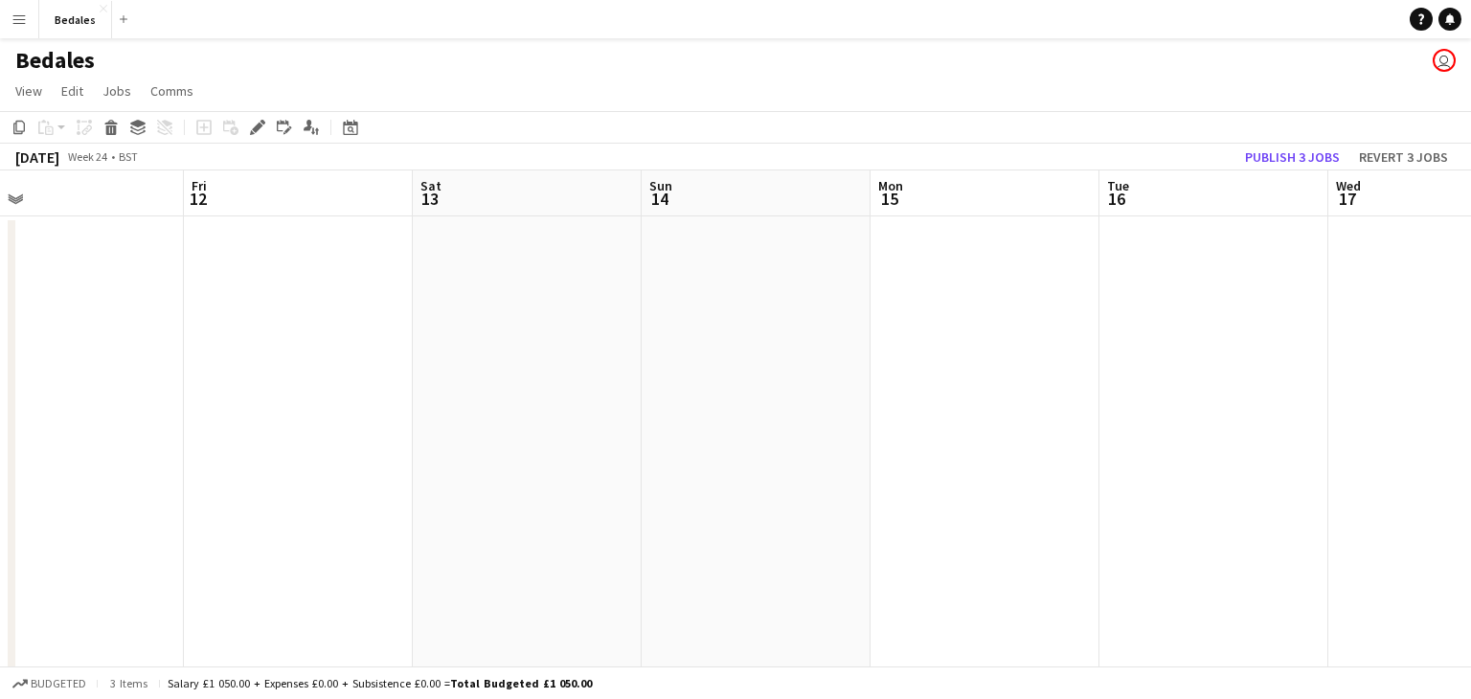
drag, startPoint x: 1223, startPoint y: 389, endPoint x: 611, endPoint y: 417, distance: 612.6
click at [615, 418] on app-calendar-viewport "Mon 8 Tue 9 Wed 10 Thu 11 Fri 12 Sat 13 Sun 14 Mon 15 Tue 16 Wed 17 Thu 18 Fri …" at bounding box center [735, 519] width 1471 height 698
drag, startPoint x: 919, startPoint y: 398, endPoint x: 743, endPoint y: 385, distance: 176.7
click at [663, 402] on app-calendar-viewport "Wed 10 Thu 11 Fri 12 Sat 13 Sun 14 Mon 15 Tue 16 Wed 17 Thu 18 Fri 19 Sat 20 Su…" at bounding box center [735, 519] width 1471 height 698
drag, startPoint x: 1265, startPoint y: 388, endPoint x: 868, endPoint y: 389, distance: 397.4
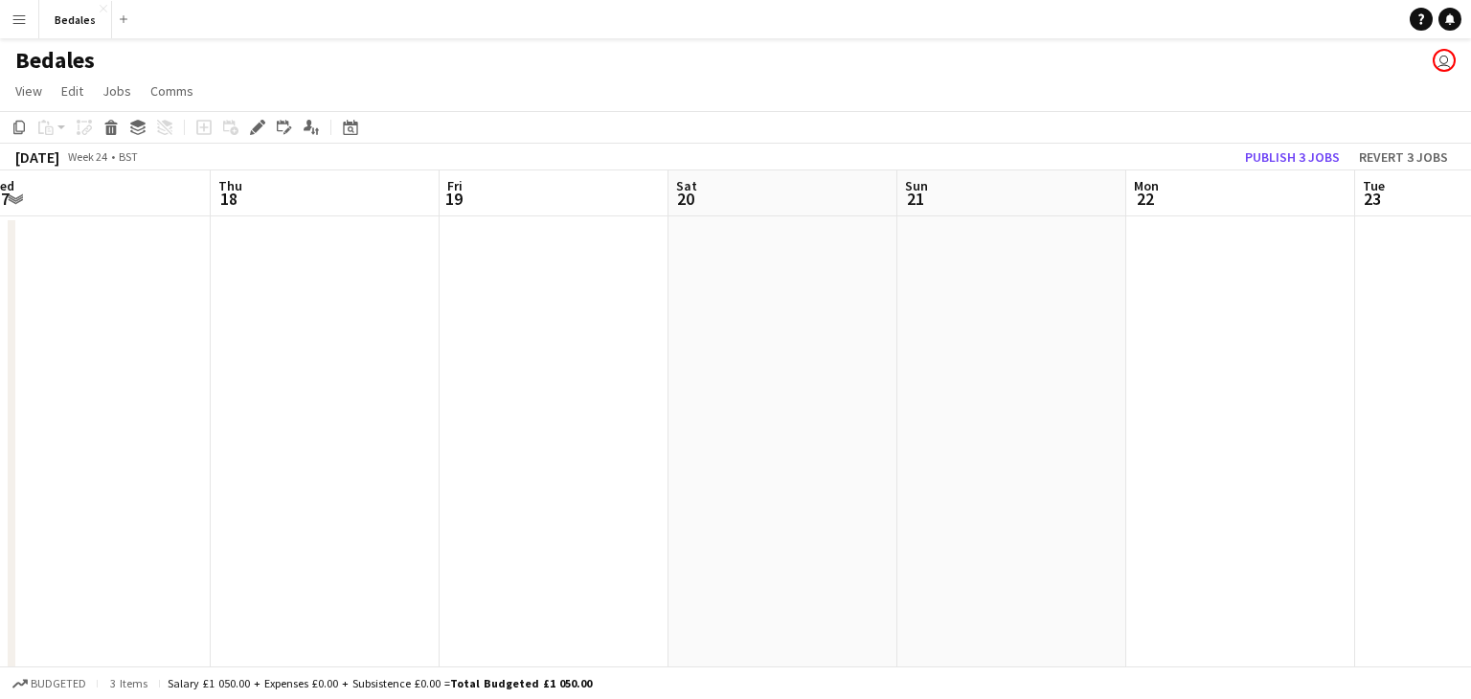
click at [635, 406] on app-calendar-viewport "Sun 14 Mon 15 Tue 16 Wed 17 Thu 18 Fri 19 Sat 20 Sun 21 Mon 22 Tue 23 Wed 24 Th…" at bounding box center [735, 519] width 1471 height 698
drag, startPoint x: 878, startPoint y: 397, endPoint x: 864, endPoint y: 391, distance: 15.9
click at [604, 400] on app-calendar-viewport "Wed 17 Thu 18 Fri 19 Sat 20 Sun 21 Mon 22 Tue 23 Wed 24 Thu 25 Fri 26 Sat 27 Su…" at bounding box center [735, 519] width 1471 height 698
drag, startPoint x: 1009, startPoint y: 404, endPoint x: 1306, endPoint y: 386, distance: 297.4
click at [718, 388] on app-calendar-viewport "Fri 19 Sat 20 Sun 21 Mon 22 Tue 23 Wed 24 Thu 25 Fri 26 Sat 27 Sun 28 Mon 29 Tu…" at bounding box center [735, 519] width 1471 height 698
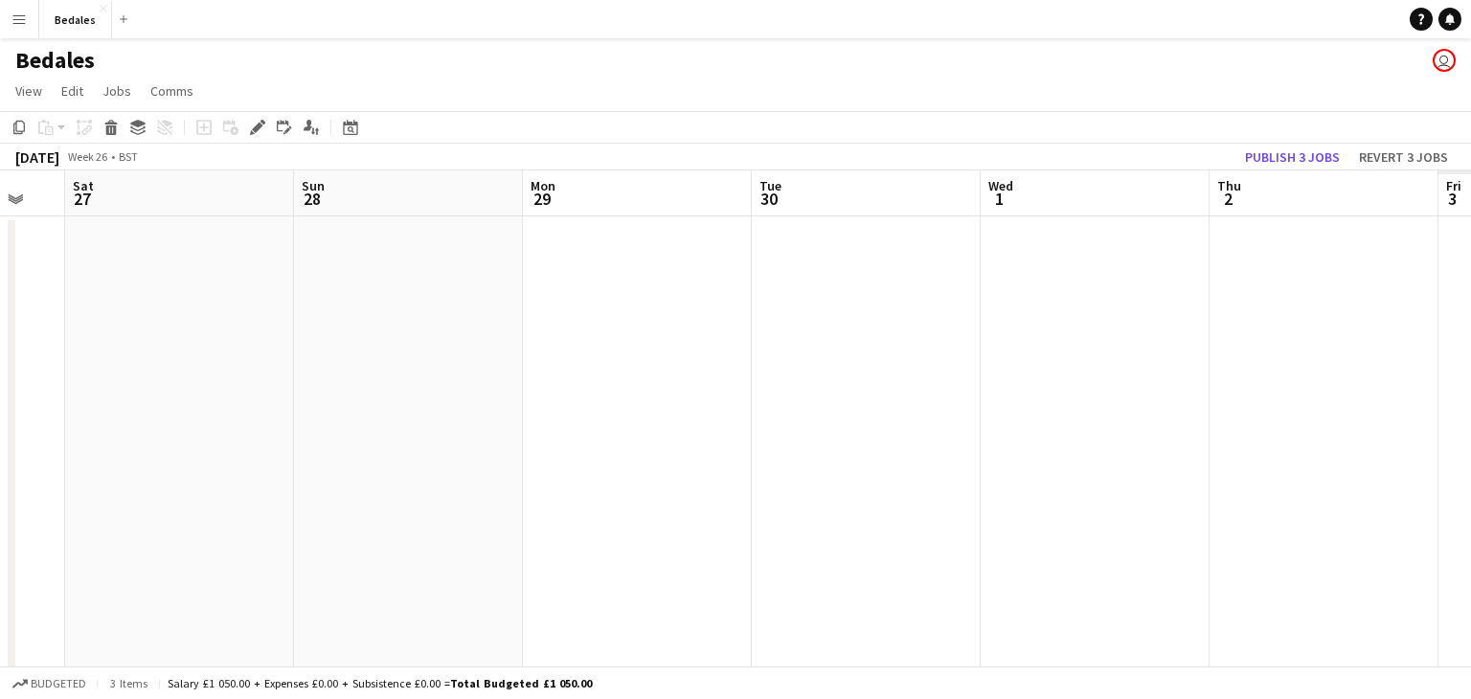
drag, startPoint x: 1342, startPoint y: 397, endPoint x: 770, endPoint y: 394, distance: 571.8
click at [645, 411] on app-calendar-viewport "Tue 23 Wed 24 Thu 25 Fri 26 Sat 27 Sun 28 Mon 29 Tue 30 Wed 1 Thu 2 Fri 3 Sat 4" at bounding box center [735, 519] width 1471 height 698
drag, startPoint x: 1097, startPoint y: 395, endPoint x: 262, endPoint y: 377, distance: 834.3
click at [267, 377] on app-calendar-viewport "Thu 25 Fri 26 Sat 27 Sun 28 Mon 29 Tue 30 Wed 1 Thu 2 Fri 3 Sat 4 Sun 5 Mon 6" at bounding box center [735, 519] width 1471 height 698
drag, startPoint x: 945, startPoint y: 369, endPoint x: 106, endPoint y: 351, distance: 839.1
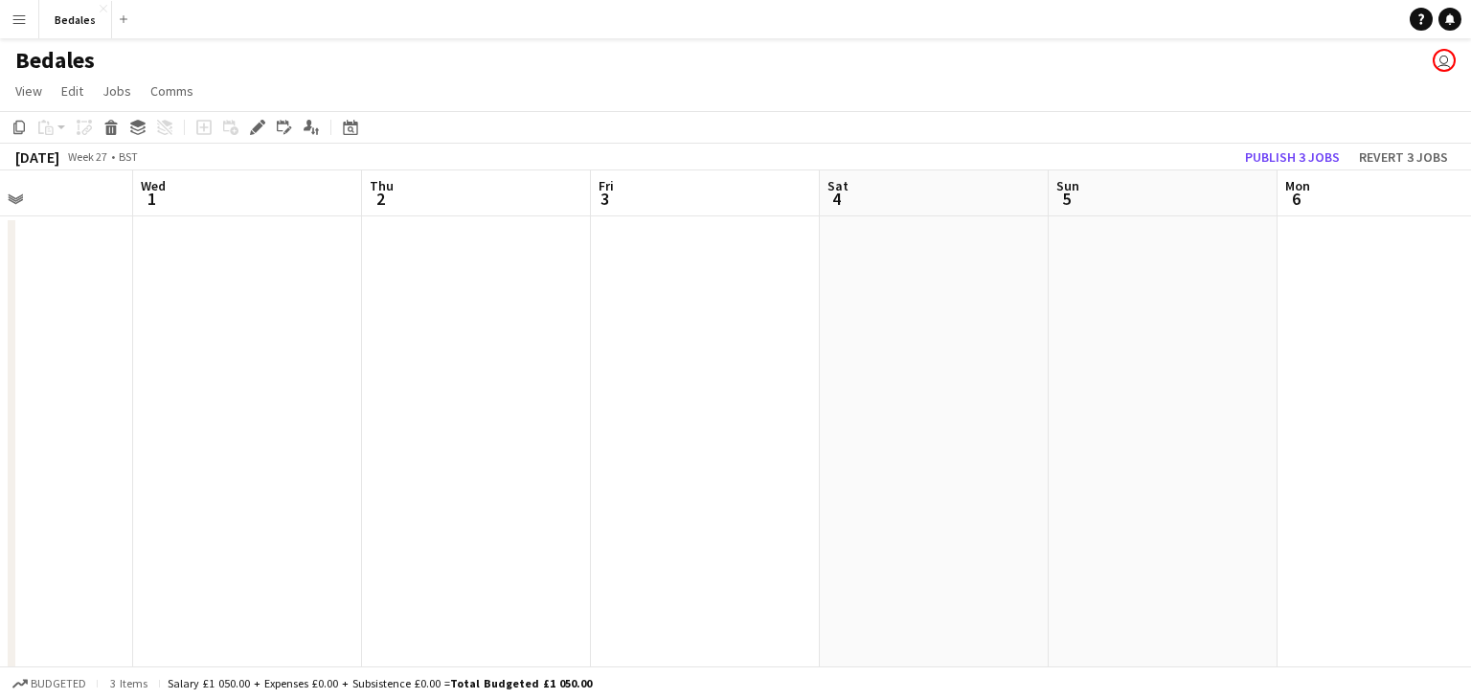
click at [119, 352] on app-calendar-viewport "Sat 27 Sun 28 Mon 29 Tue 30 Wed 1 Thu 2 Fri 3 Sat 4 Sun 5 Mon 6 Tue 7 Wed 8" at bounding box center [735, 519] width 1471 height 698
click at [834, 385] on app-date-cell at bounding box center [923, 542] width 229 height 652
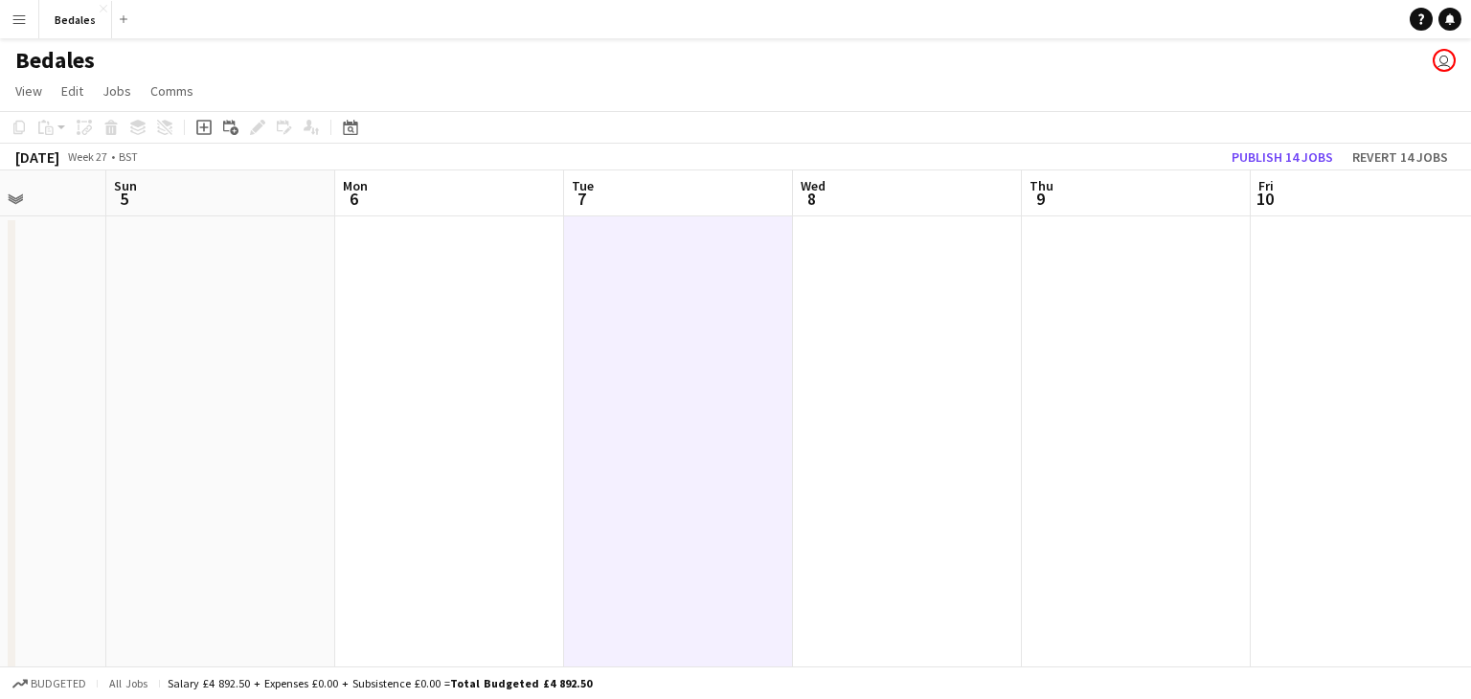
drag, startPoint x: 1177, startPoint y: 399, endPoint x: 194, endPoint y: 375, distance: 982.9
click at [219, 375] on app-calendar-viewport "Wed 1 Thu 2 Fri 3 Sat 4 Sun 5 Mon 6 Tue 7 Wed 8 Thu 9 Fri 10 Sat 11 Sun 12" at bounding box center [735, 519] width 1471 height 698
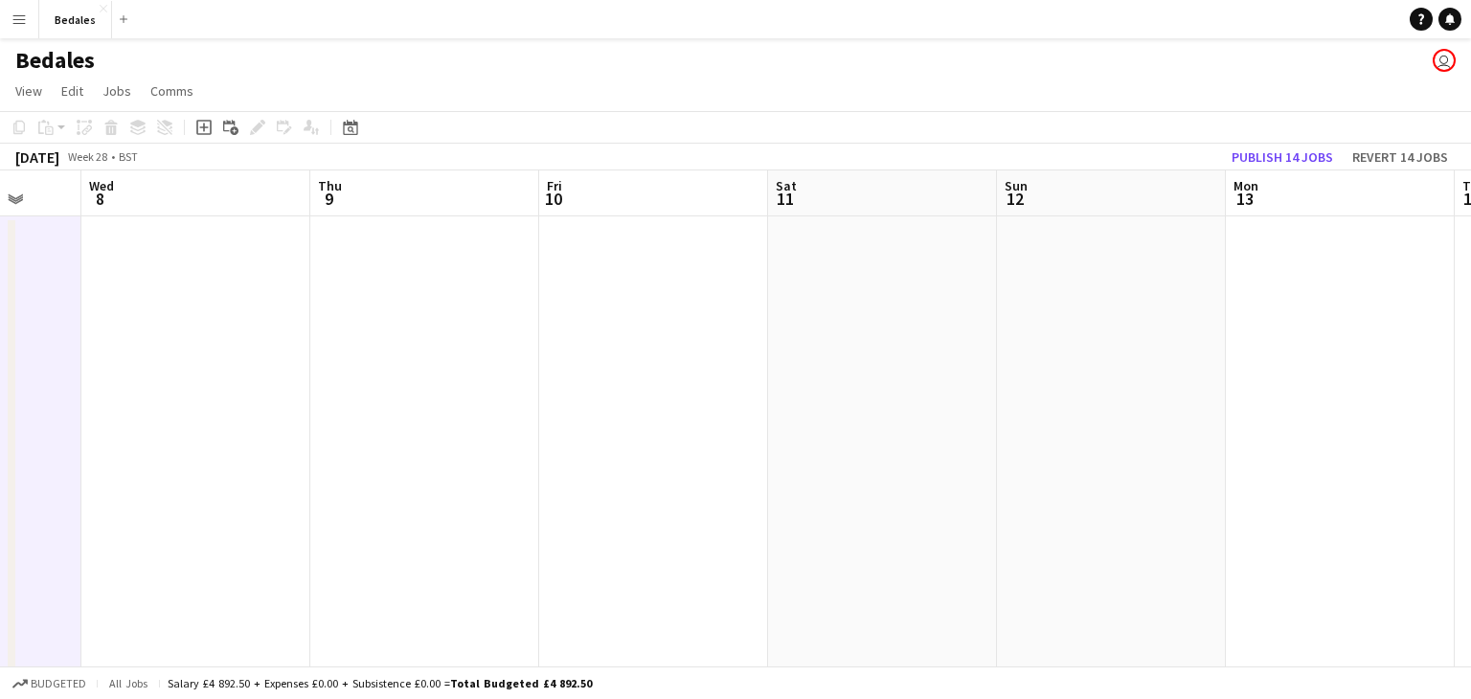
drag, startPoint x: 1034, startPoint y: 408, endPoint x: 238, endPoint y: 417, distance: 795.9
click at [238, 419] on app-calendar-viewport "Sun 5 Mon 6 Tue 7 Wed 8 Thu 9 Fri 10 Sat 11 Sun 12 Mon 13 Tue 14 Wed 15 Thu 16" at bounding box center [735, 519] width 1471 height 698
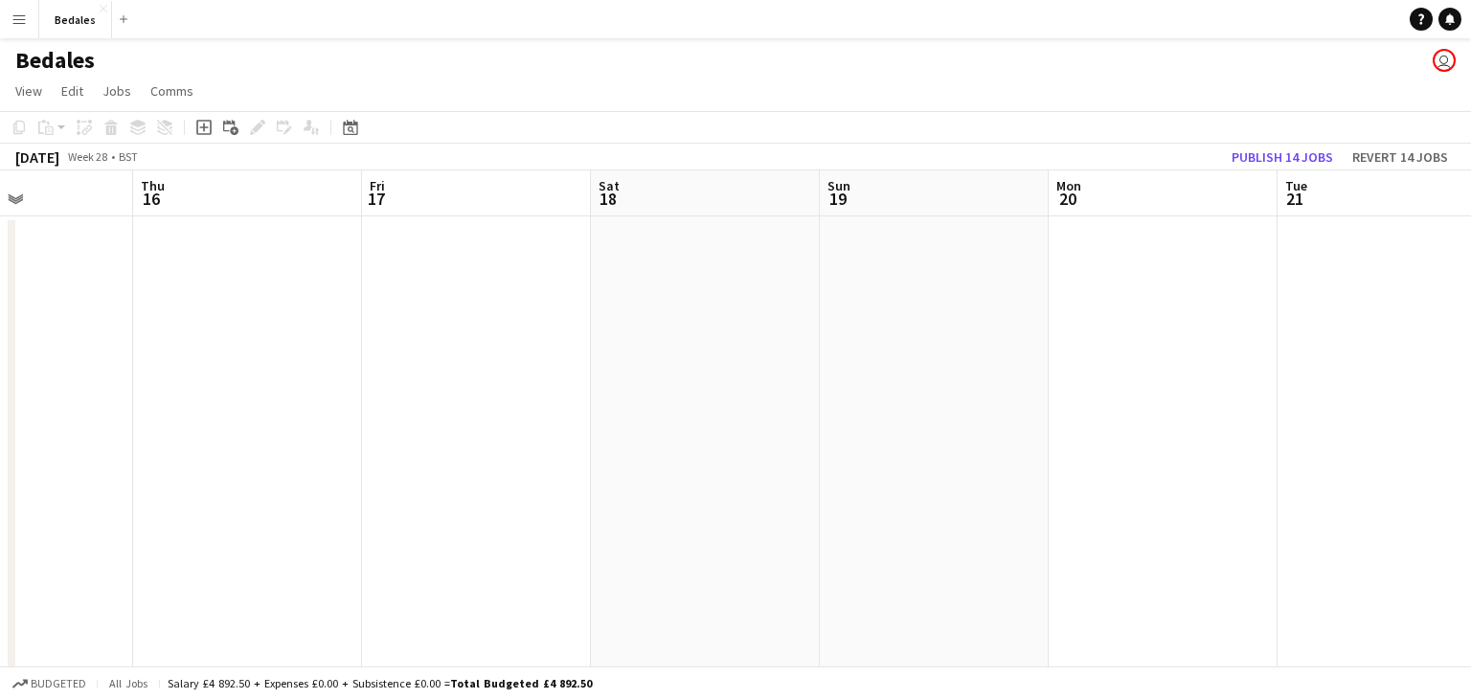
drag, startPoint x: 1178, startPoint y: 430, endPoint x: 465, endPoint y: 399, distance: 713.2
click at [426, 409] on app-calendar-viewport "Sun 12 Mon 13 Tue 14 Wed 15 Thu 16 Fri 17 Sat 18 Sun 19 Mon 20 Tue 21 Wed 22 Th…" at bounding box center [735, 519] width 1471 height 698
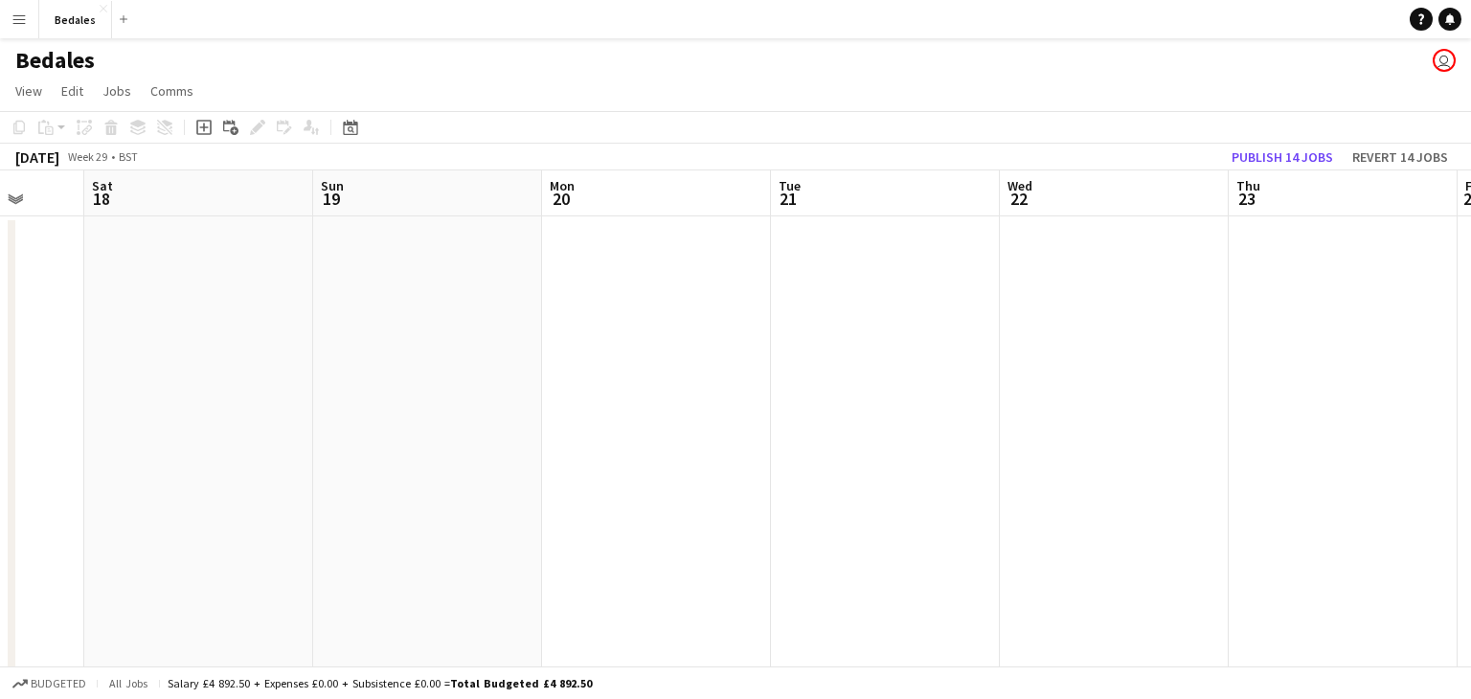
drag, startPoint x: 835, startPoint y: 402, endPoint x: 269, endPoint y: 382, distance: 566.4
click at [265, 385] on app-calendar-viewport "Tue 14 Wed 15 Thu 16 Fri 17 Sat 18 Sun 19 Mon 20 Tue 21 Wed 22 Thu 23 Fri 24 Sa…" at bounding box center [735, 519] width 1471 height 698
drag, startPoint x: 1132, startPoint y: 407, endPoint x: 366, endPoint y: 394, distance: 766.3
click at [366, 394] on app-calendar-viewport "Sun 19 Mon 20 Tue 21 Wed 22 Thu 23 Fri 24 Sat 25 Sun 26 Mon 27 Tue 28 Wed 29 Th…" at bounding box center [735, 519] width 1471 height 698
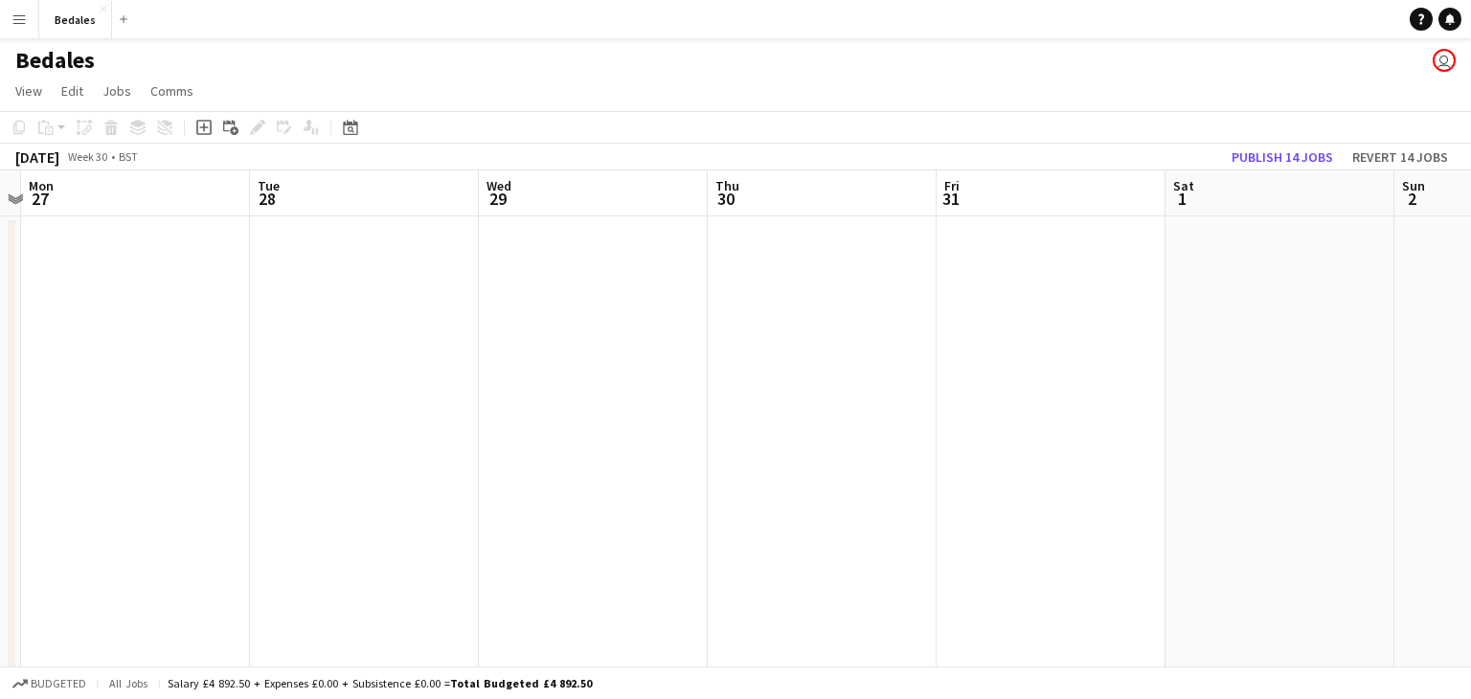
drag, startPoint x: 1216, startPoint y: 402, endPoint x: 528, endPoint y: 396, distance: 688.6
click at [434, 409] on app-calendar-viewport "Fri 24 Sat 25 Sun 26 Mon 27 Tue 28 Wed 29 Thu 30 Fri 31 Sat 1 Sun 2 Mon 3 Tue 4" at bounding box center [735, 519] width 1471 height 698
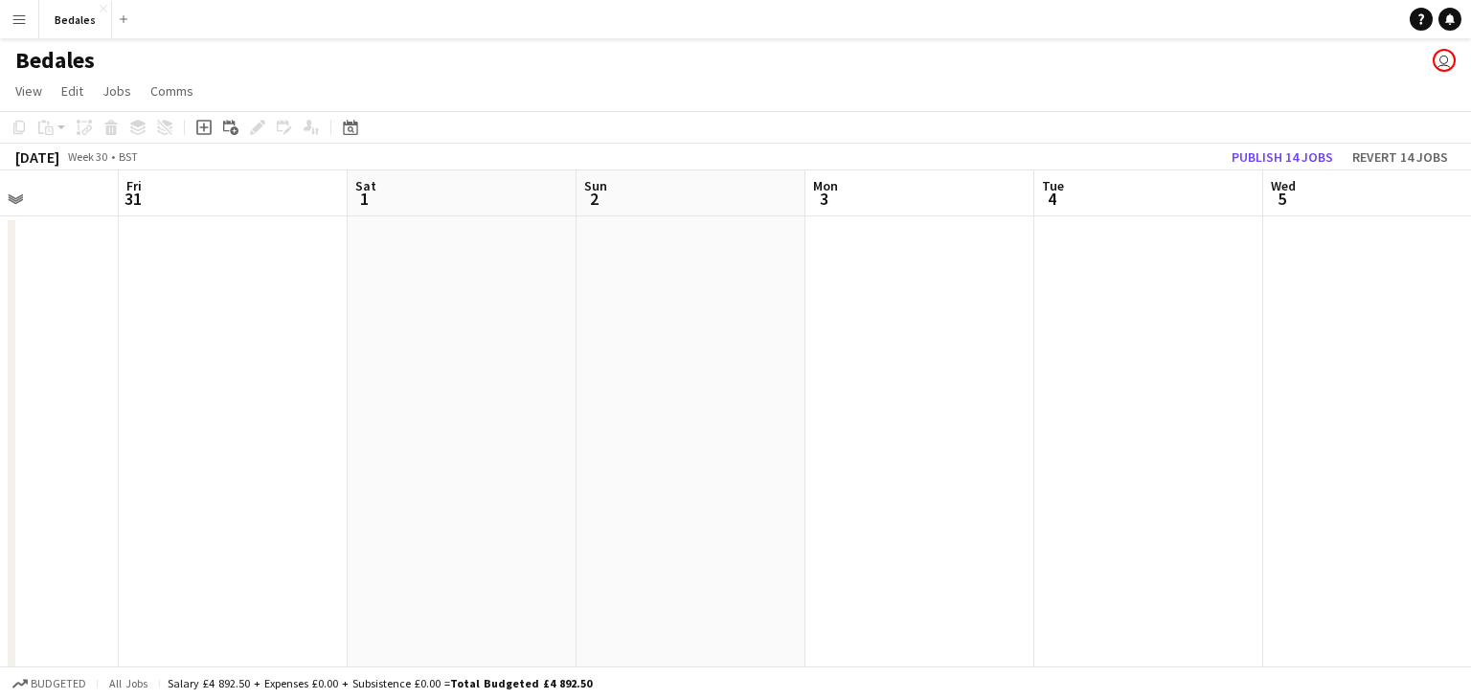
drag, startPoint x: 1278, startPoint y: 416, endPoint x: 674, endPoint y: 390, distance: 603.9
click at [439, 403] on app-calendar-viewport "Mon 27 Tue 28 Wed 29 Thu 30 Fri 31 Sat 1 Sun 2 Mon 3 Tue 4 Wed 5 Thu 6 Fri 7" at bounding box center [735, 519] width 1471 height 698
drag, startPoint x: 1222, startPoint y: 422, endPoint x: 564, endPoint y: 385, distance: 659.0
click at [393, 403] on app-calendar-viewport "Fri 31 Sat 1 Sun 2 Mon 3 Tue 4 Wed 5 Thu 6 Fri 7 Sat 8 Sun 9 Mon 10 Tue 11" at bounding box center [735, 519] width 1471 height 698
drag, startPoint x: 799, startPoint y: 384, endPoint x: 481, endPoint y: 377, distance: 318.0
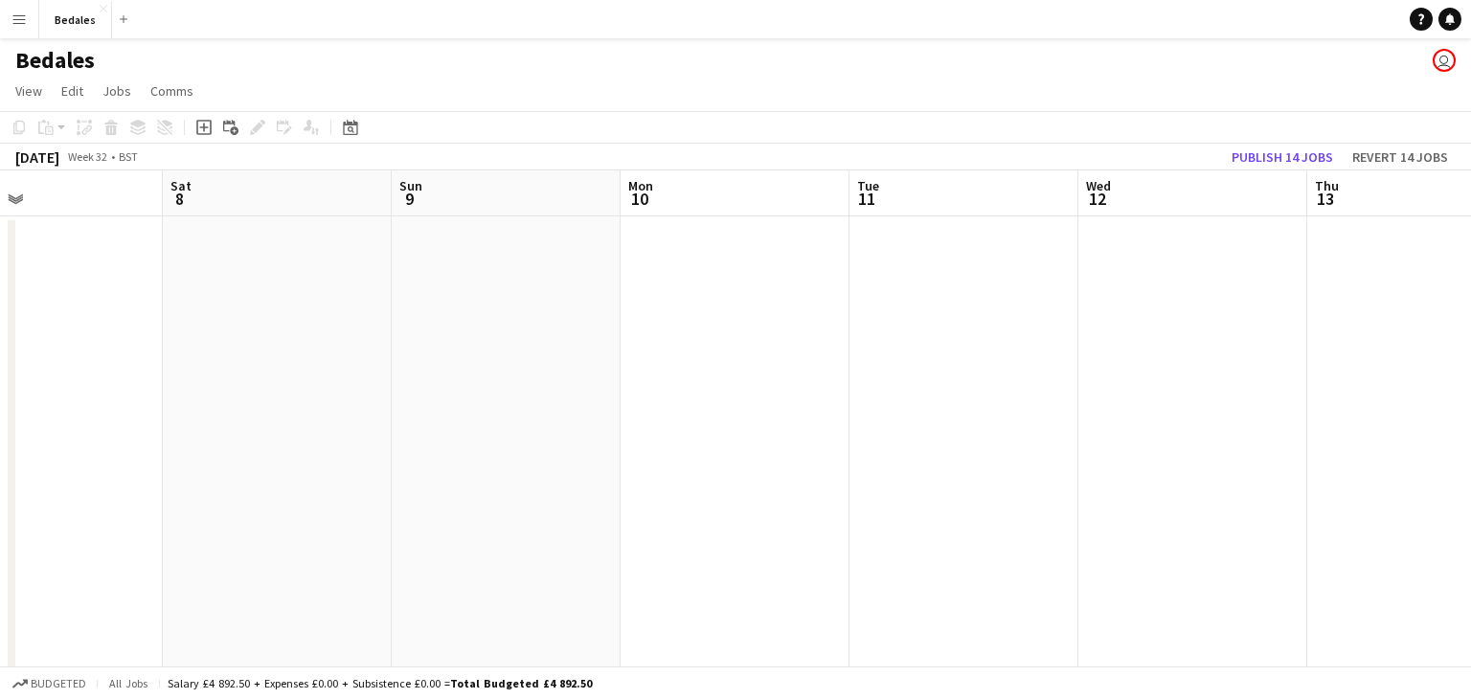
click at [476, 380] on app-calendar-viewport "Tue 4 Wed 5 Thu 6 Fri 7 Sat 8 Sun 9 Mon 10 Tue 11 Wed 12 Thu 13 Fri 14 Sat 15" at bounding box center [735, 519] width 1471 height 698
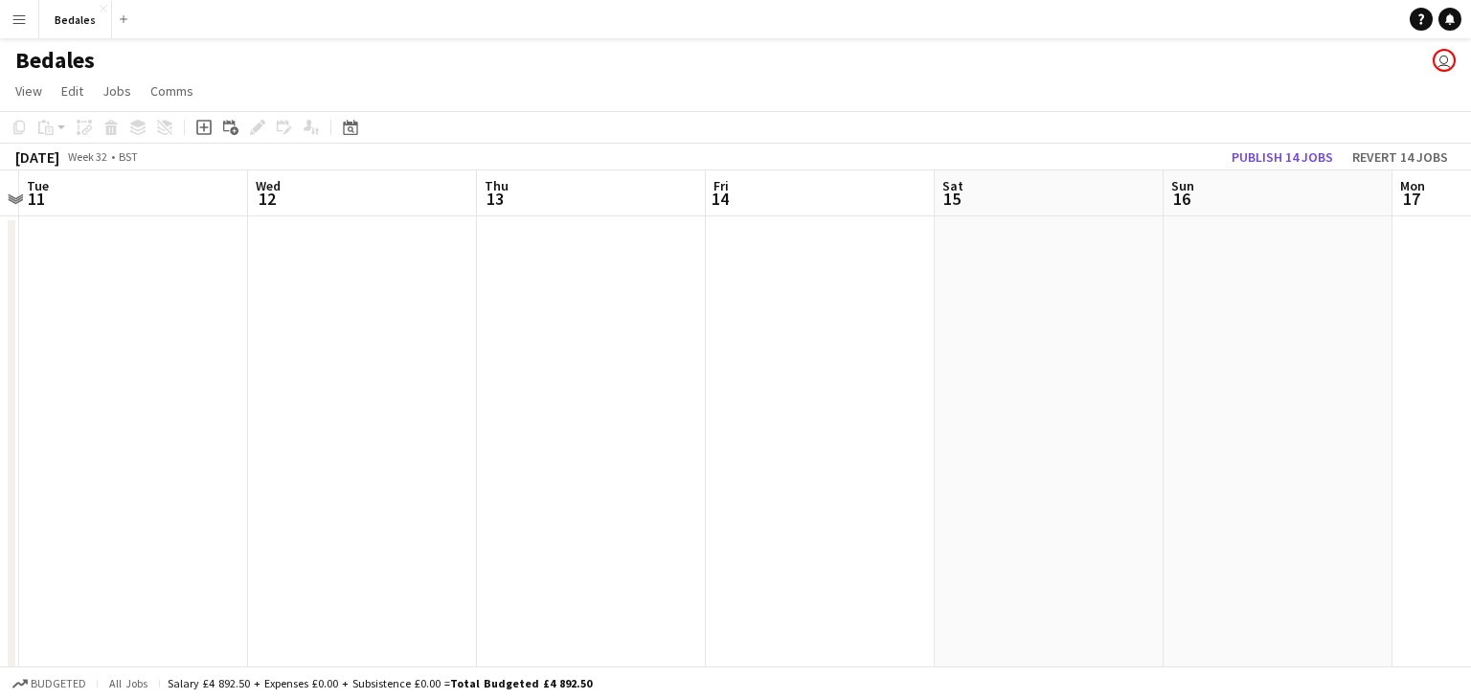
drag, startPoint x: 1258, startPoint y: 374, endPoint x: 429, endPoint y: 375, distance: 829.4
click at [428, 379] on app-calendar-viewport "Sat 8 Sun 9 Mon 10 Tue 11 Wed 12 Thu 13 Fri 14 Sat 15 Sun 16 Mon 17 Tue 18 Wed …" at bounding box center [735, 519] width 1471 height 698
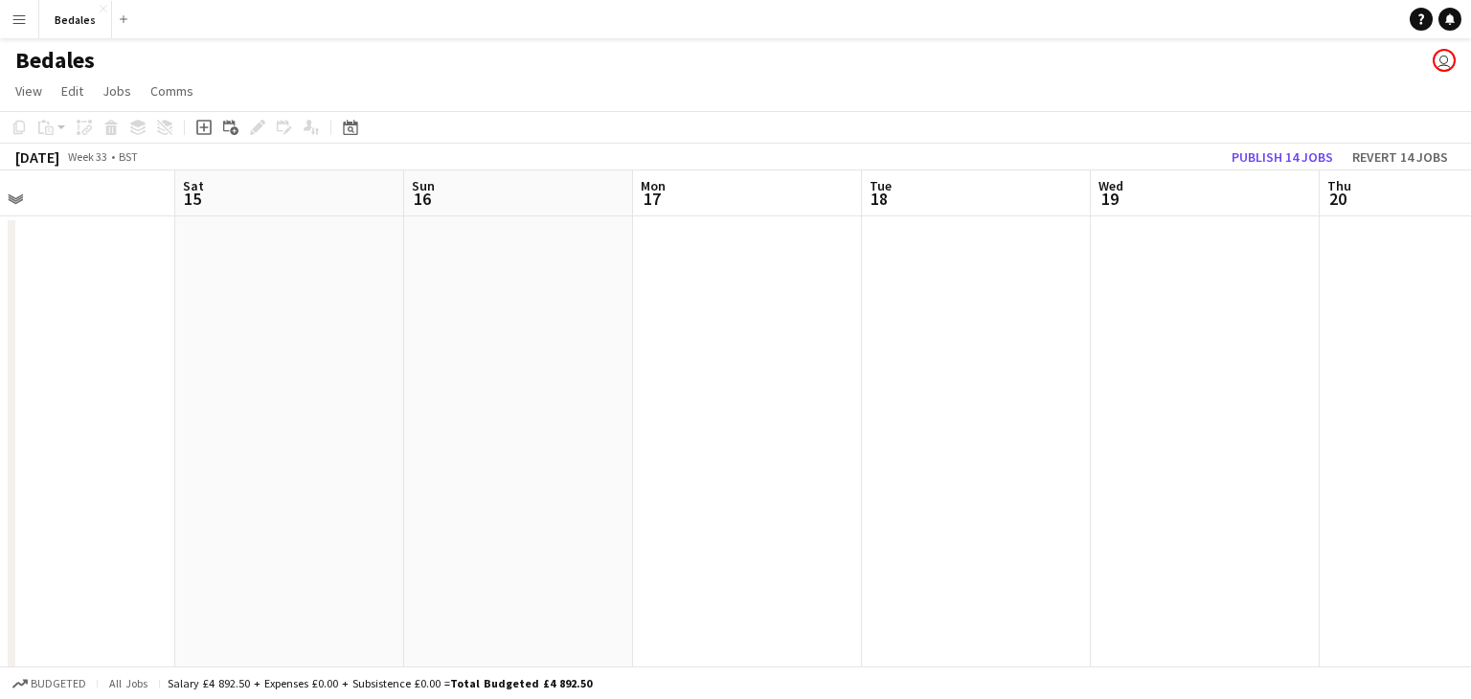
drag, startPoint x: 777, startPoint y: 405, endPoint x: 447, endPoint y: 405, distance: 329.4
click at [437, 408] on app-calendar-viewport "Tue 11 Wed 12 Thu 13 Fri 14 Sat 15 Sun 16 Mon 17 Tue 18 Wed 19 Thu 20 Fri 21 Sa…" at bounding box center [735, 519] width 1471 height 698
drag, startPoint x: 771, startPoint y: 412, endPoint x: 556, endPoint y: 397, distance: 215.0
click at [481, 411] on app-calendar-viewport "Thu 13 Fri 14 Sat 15 Sun 16 Mon 17 Tue 18 Wed 19 Thu 20 Fri 21 Sat 22 Sun 23 Mo…" at bounding box center [735, 519] width 1471 height 698
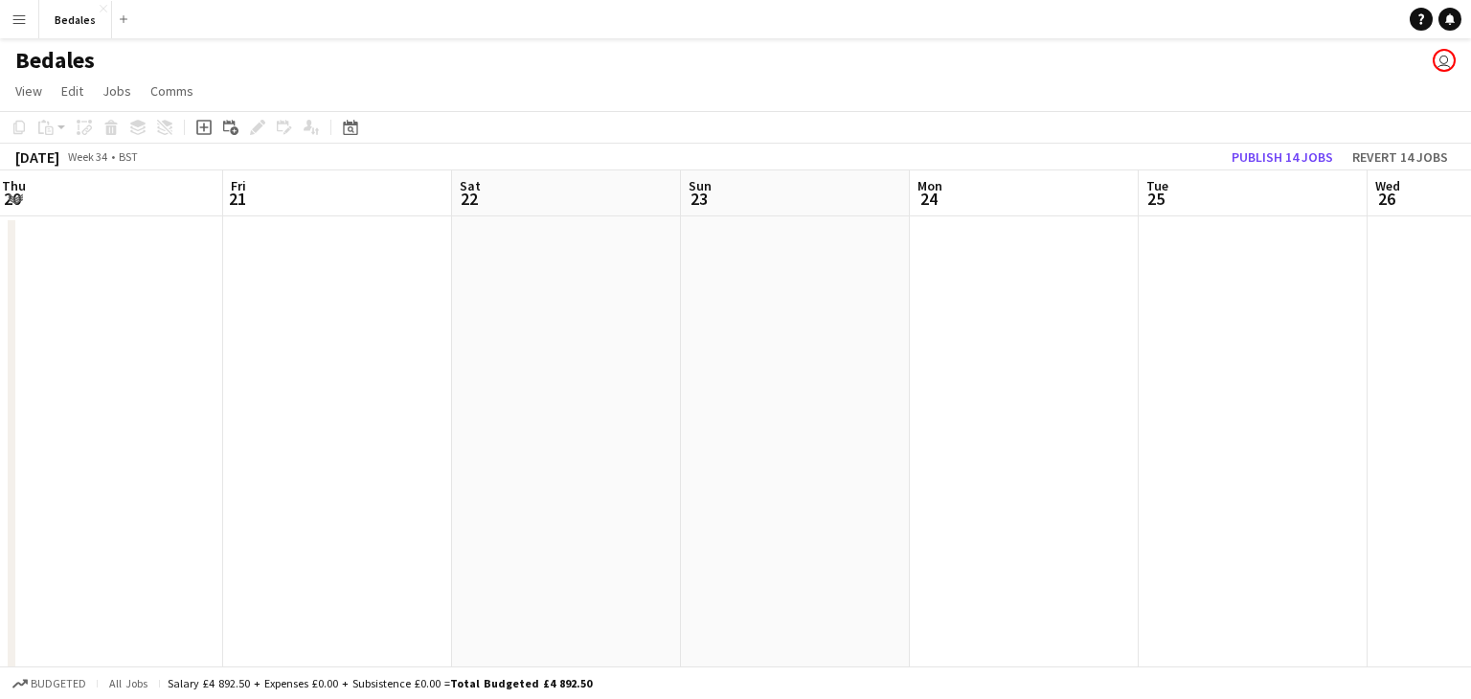
drag
click at [600, 412] on app-calendar-viewport "Mon 17 Tue 18 Wed 19 Thu 20 Fri 21 Sat 22 Sun 23 Mon 24 Tue 25 Wed 26 Thu 27 Fr…" at bounding box center [735, 519] width 1471 height 698
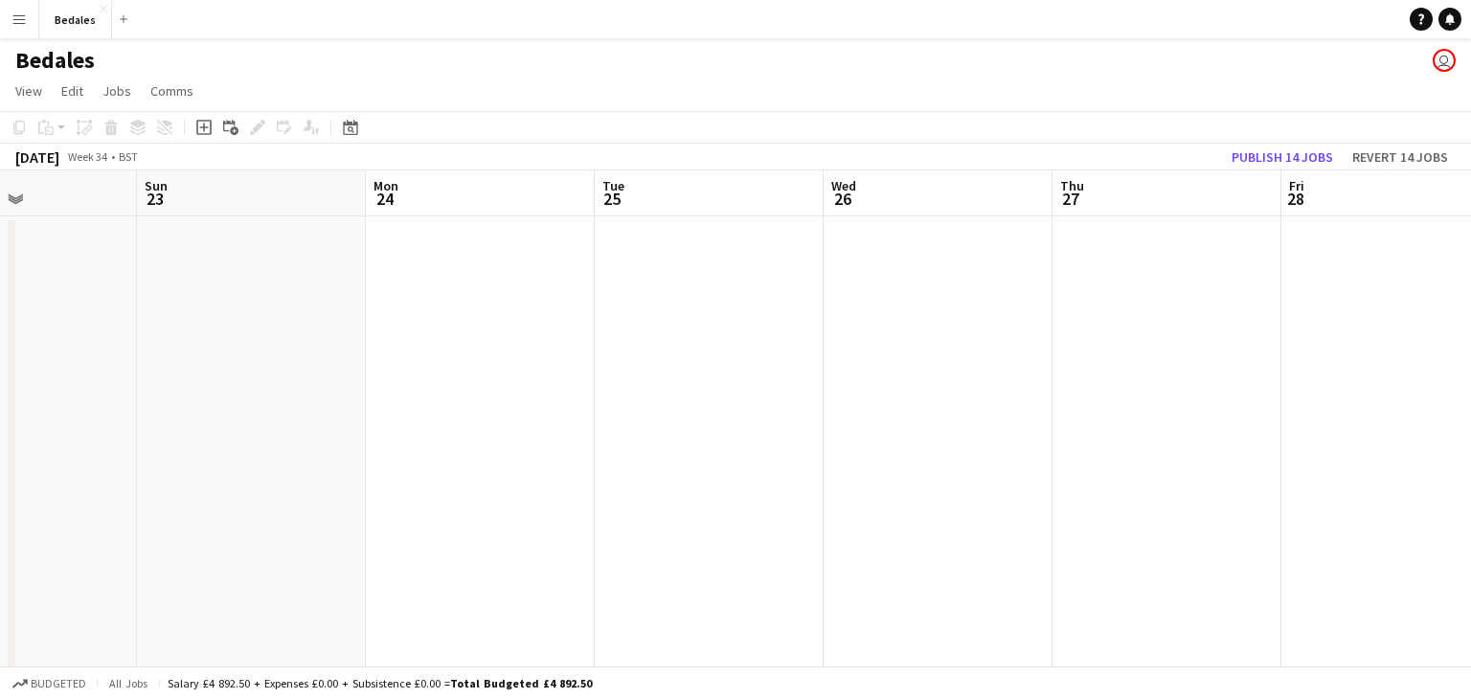
click at [606, 421] on app-calendar-viewport "Wed 19 Thu 20 Fri 21 Sat 22 Sun 23 Mon 24 Tue 25 Wed 26 Thu 27 Fri 28 Sat 29 Su…" at bounding box center [735, 519] width 1471 height 698
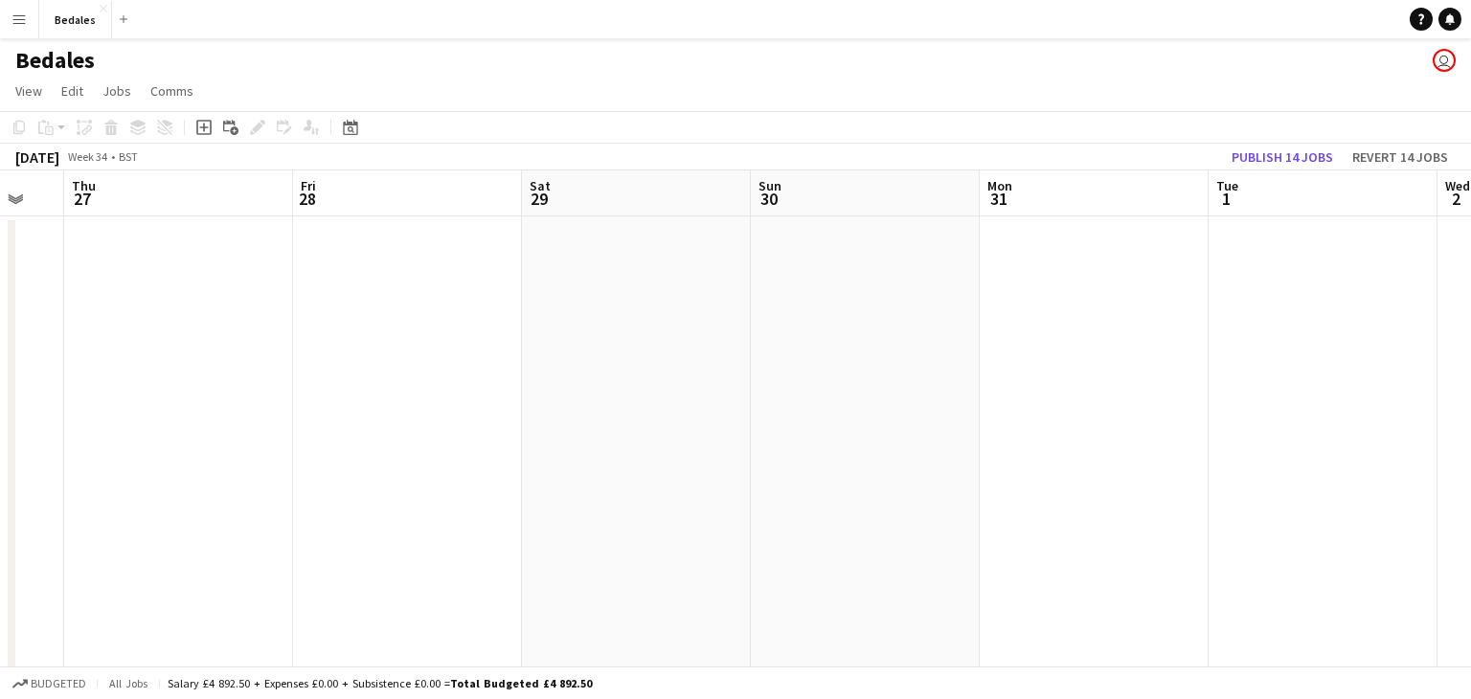
click at [614, 407] on app-calendar-viewport "Sun 23 Mon 24 Tue 25 Wed 26 Thu 27 Fri 28 Sat 29 Sun 30 Mon 31 Tue 1 Wed 2 Thu 3" at bounding box center [735, 519] width 1471 height 698
click at [441, 392] on app-calendar-viewport "Thu 27 Fri 28 Sat 29 Sun 30 Mon 31 Tue 1 Wed 2 Thu 3 Fri 4 Sat 5 Sun 6 Mon 7" at bounding box center [735, 519] width 1471 height 698
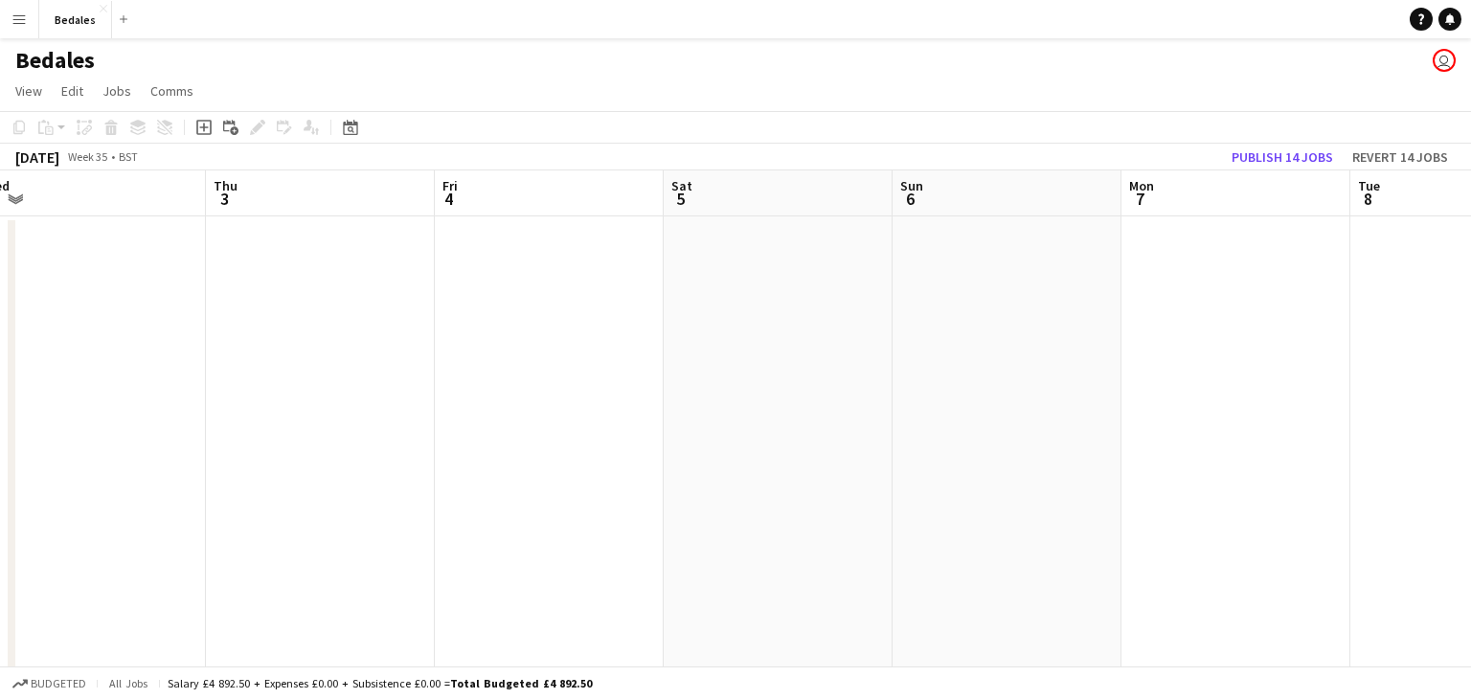
click at [390, 395] on app-calendar-viewport "Sun 30 Mon 31 Tue 1 Wed 2 Thu 3 Fri 4 Sat 5 Sun 6 Mon 7 Tue 8 Wed 9 Thu 10" at bounding box center [735, 519] width 1471 height 698
click at [440, 392] on app-calendar-viewport "Wed 2 Thu 3 Fri 4 Sat 5 Sun 6 Mon 7 Tue 8 Wed 9 Thu 10 Fri 11 Sat 12 Sun 13" at bounding box center [735, 519] width 1471 height 698
click at [443, 384] on app-calendar-viewport "Sun 6 Mon 7 Tue 8 Wed 9 Thu 10 Fri 11 Sat 12 Sun 13 Mon 14 Tue 15 Wed 16 Thu 17" at bounding box center [735, 519] width 1471 height 698
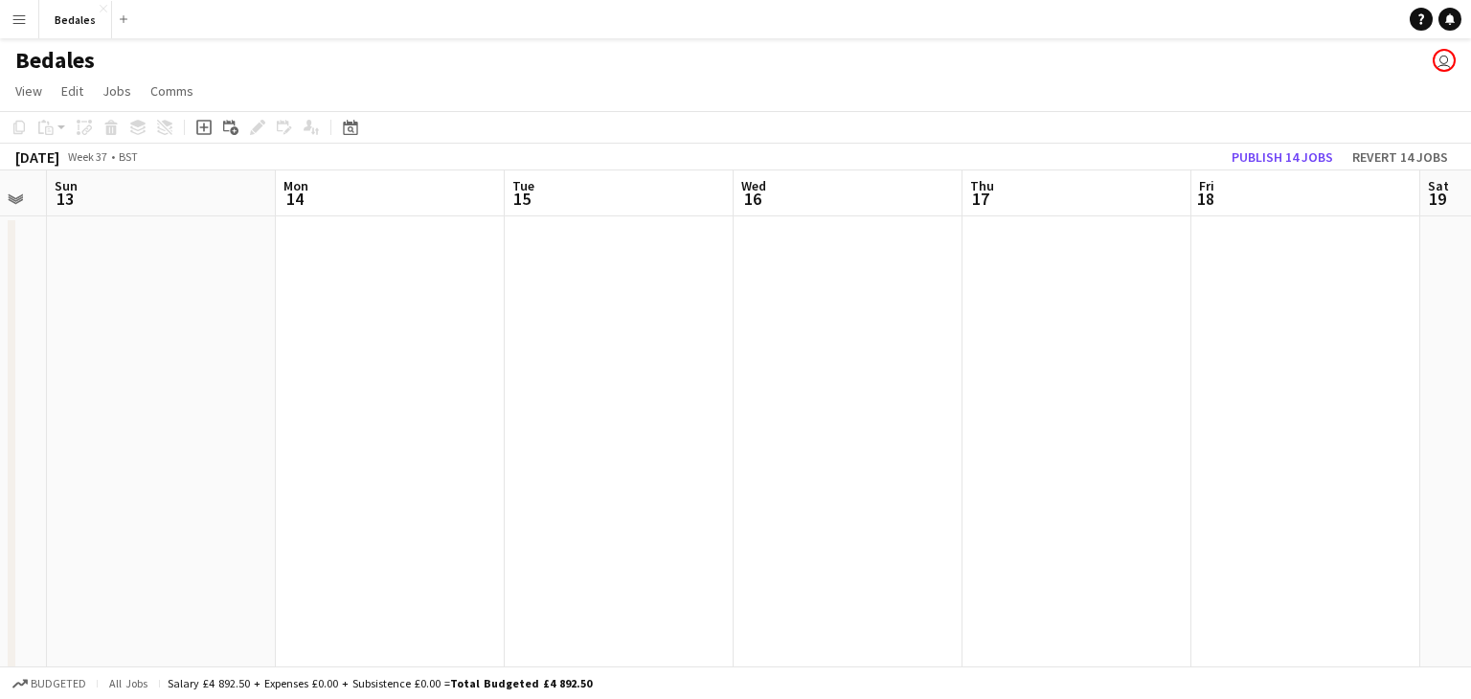
click at [586, 387] on app-calendar-viewport "Wed 9 Thu 10 Fri 11 Sat 12 Sun 13 Mon 14 Tue 15 Wed 16 Thu 17 Fri 18 Sat 19 Sun…" at bounding box center [735, 519] width 1471 height 698
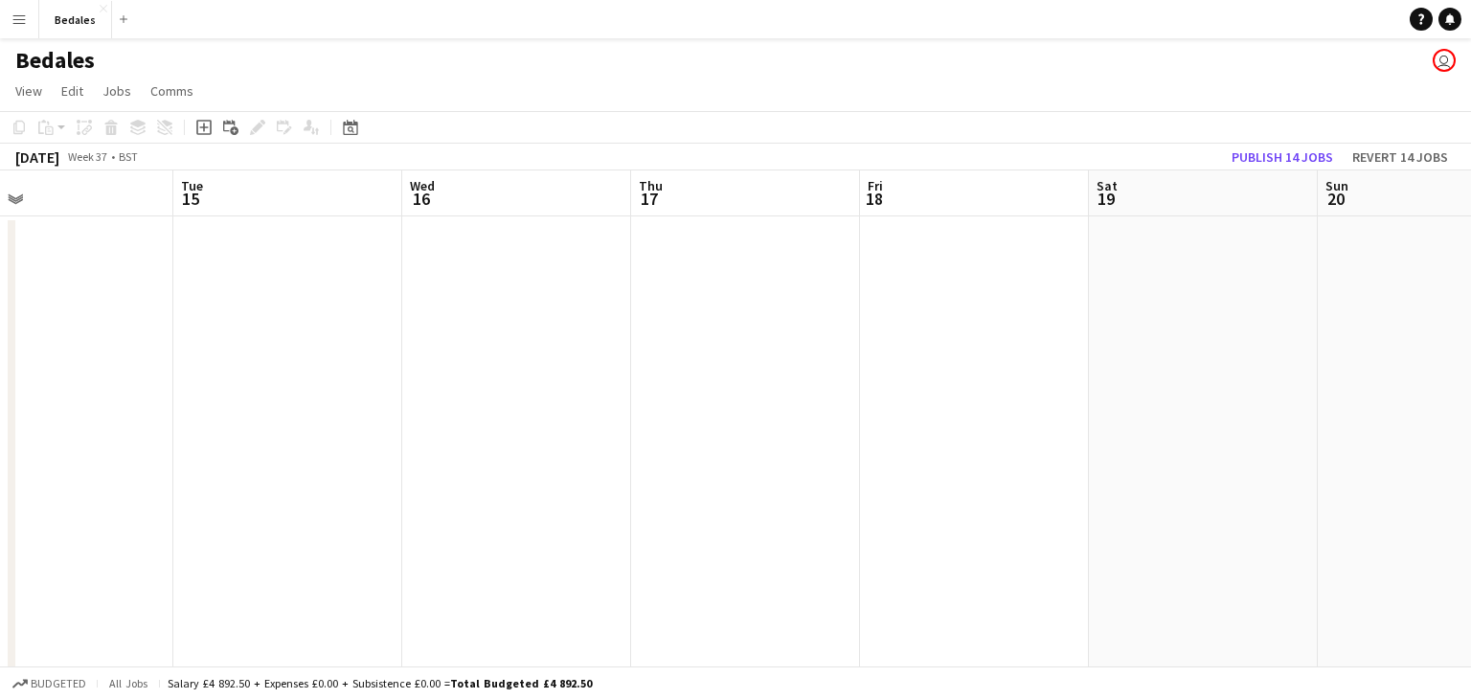
click at [546, 397] on app-calendar-viewport "Sat 12 Sun 13 Mon 14 Tue 15 Wed 16 Thu 17 Fri 18 Sat 19 Sun 20 Mon 21 Tue 22 We…" at bounding box center [735, 519] width 1471 height 698
click at [416, 386] on app-calendar-viewport "Wed 16 Thu 17 Fri 18 Sat 19 Sun 20 Mon 21 Tue 22 Wed 23 Thu 24 Fri 25 Sat 26 Su…" at bounding box center [735, 519] width 1471 height 698
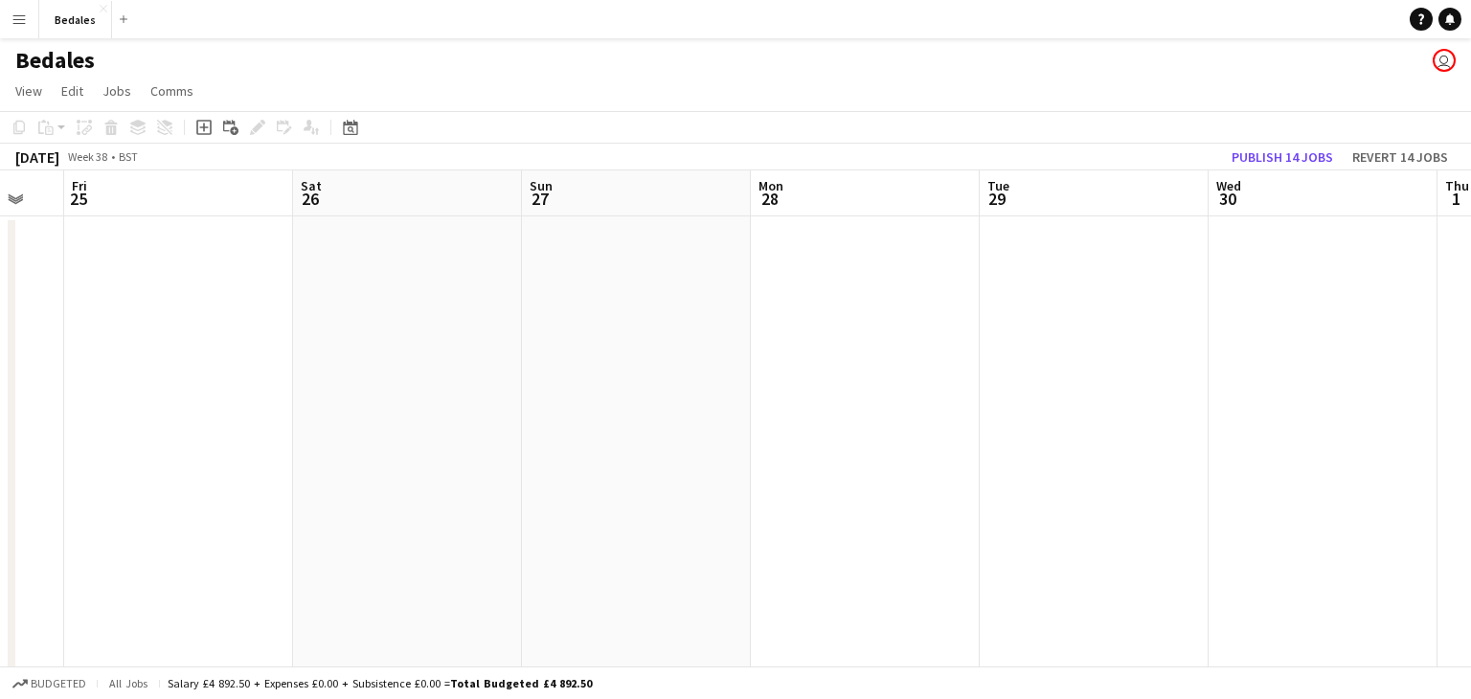
click at [408, 372] on app-calendar-viewport "Mon 21 Tue 22 Wed 23 Thu 24 Fri 25 Sat 26 Sun 27 Mon 28 Tue 29 Wed 30 Thu 1 Fri…" at bounding box center [735, 519] width 1471 height 698
click at [465, 375] on app-calendar-viewport "Mon 21 Tue 22 Wed 23 Thu 24 Fri 25 Sat 26 Sun 27 Mon 28 Tue 29 Wed 30 Thu 1 Fri…" at bounding box center [735, 519] width 1471 height 698
click at [635, 403] on app-calendar-viewport "Sun 27 Mon 28 Tue 29 Wed 30 Thu 1 Fri 2 Sat 3 Sun 4 Mon 5 Tue 6 Wed 7 Thu 8" at bounding box center [735, 519] width 1471 height 698
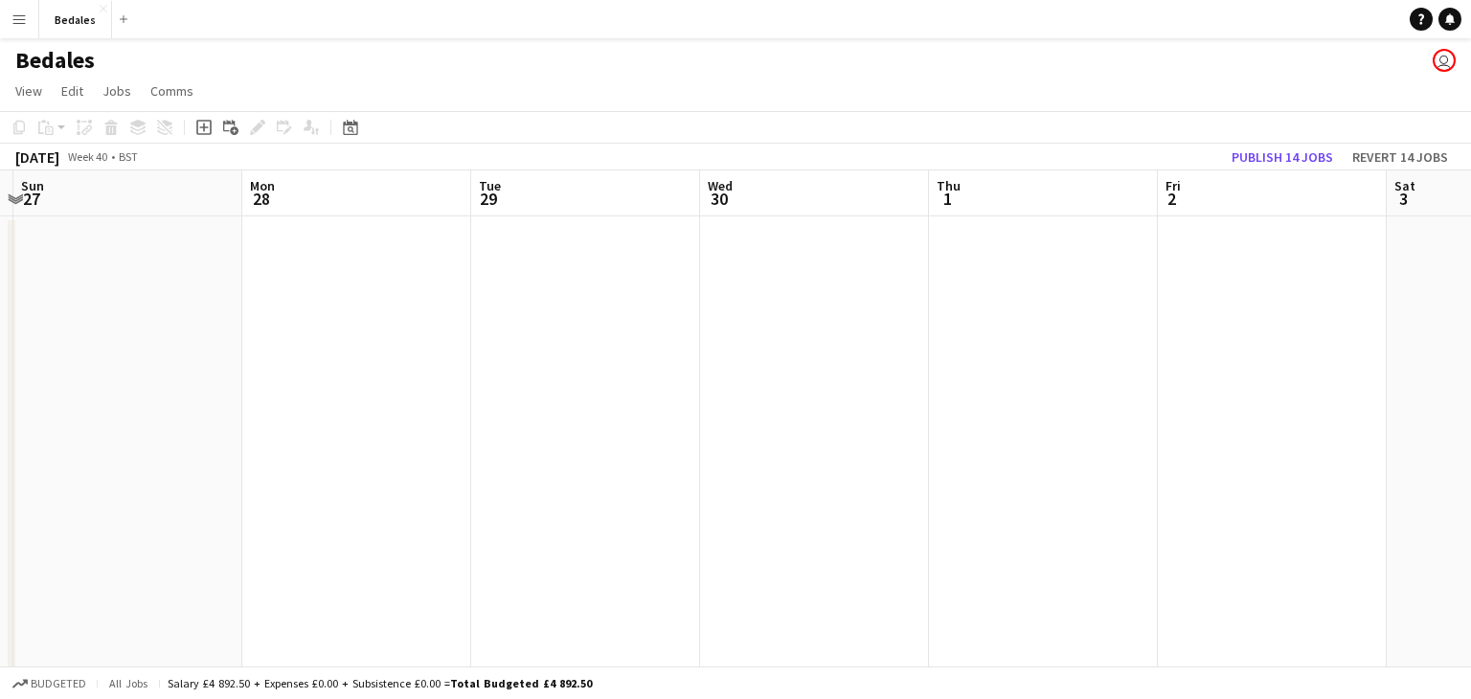
click at [1324, 400] on app-calendar-viewport "Fri 25 Sat 26 Sun 27 Mon 28 Tue 29 Wed 30 Thu 1 Fri 2 Sat 3 Sun 4 Mon 5 Tue 6" at bounding box center [735, 519] width 1471 height 698
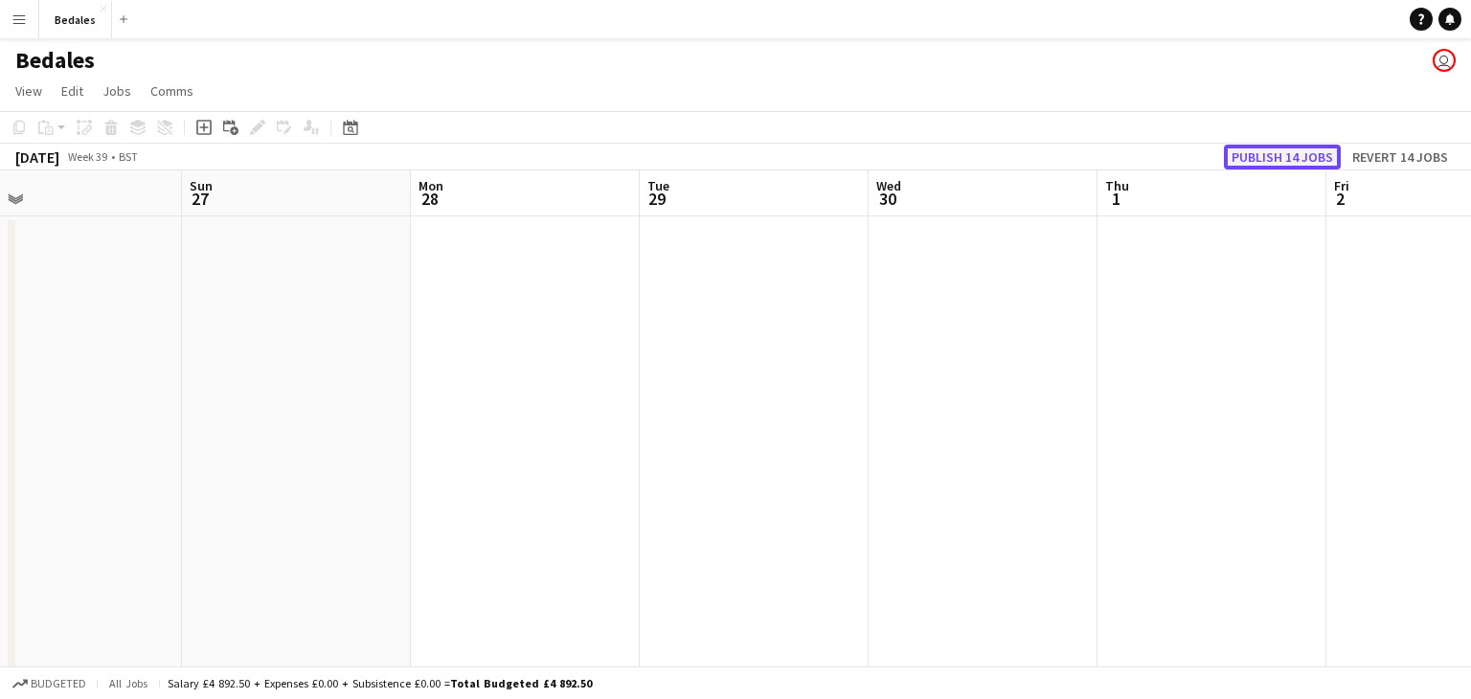
click at [1284, 153] on button "Publish 14 jobs" at bounding box center [1282, 157] width 117 height 25
click at [102, 9] on app-icon "Close" at bounding box center [104, 9] width 8 height 8
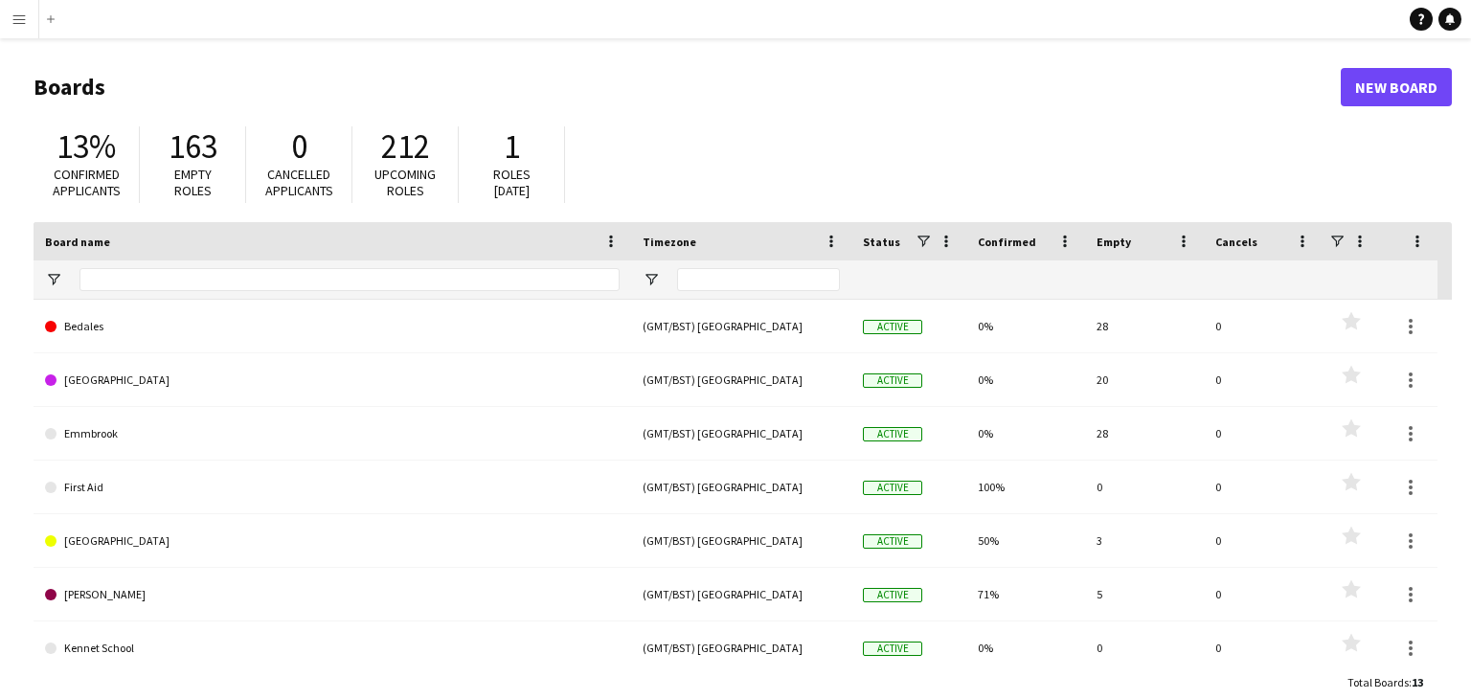
click at [23, 21] on app-icon "Menu" at bounding box center [18, 18] width 15 height 15
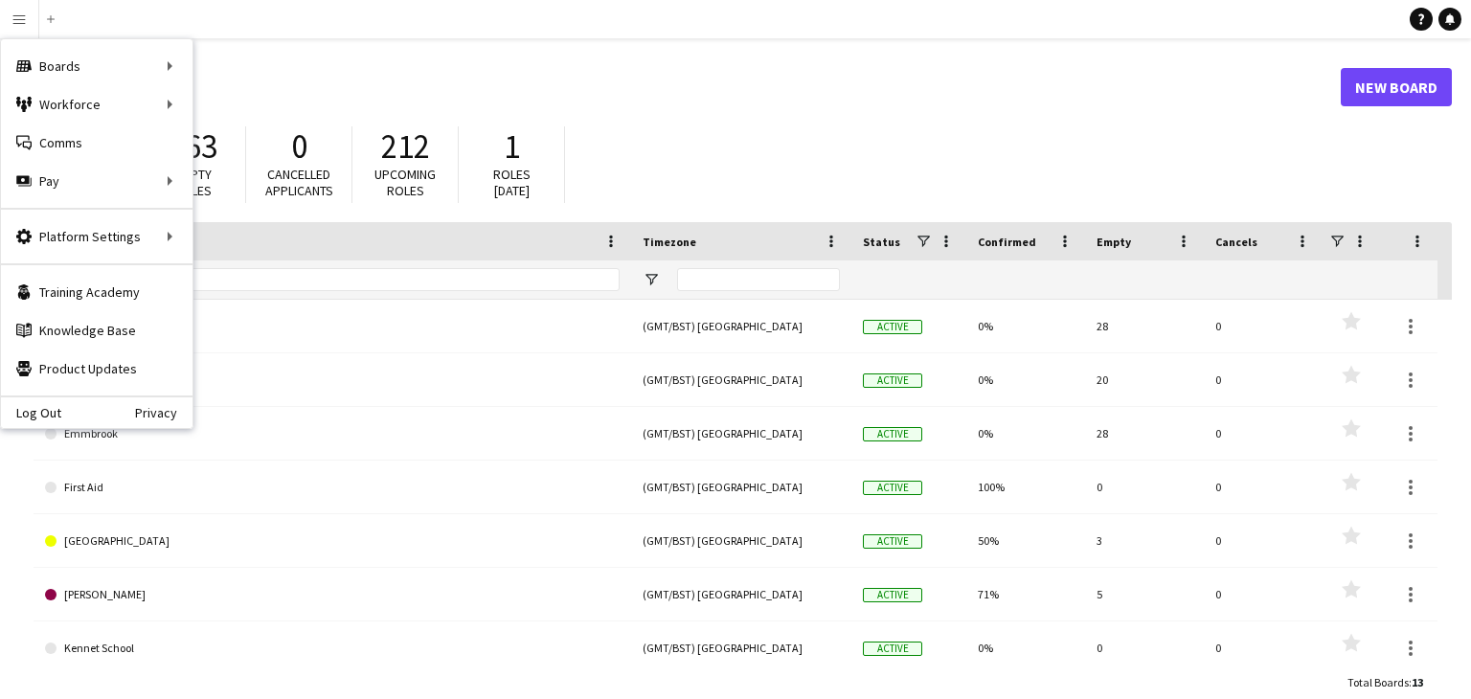
click at [836, 110] on header "Boards New Board" at bounding box center [743, 86] width 1418 height 59
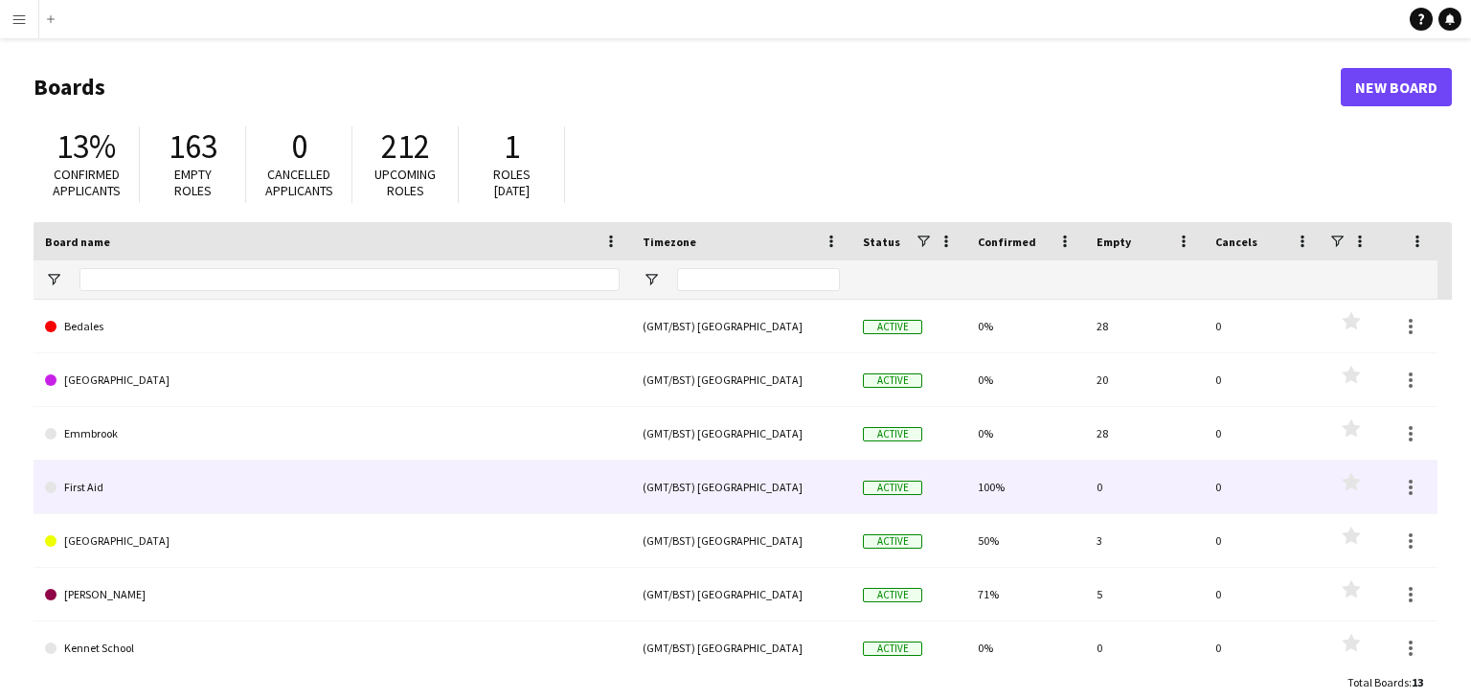
click at [162, 489] on link "First Aid" at bounding box center [332, 488] width 575 height 54
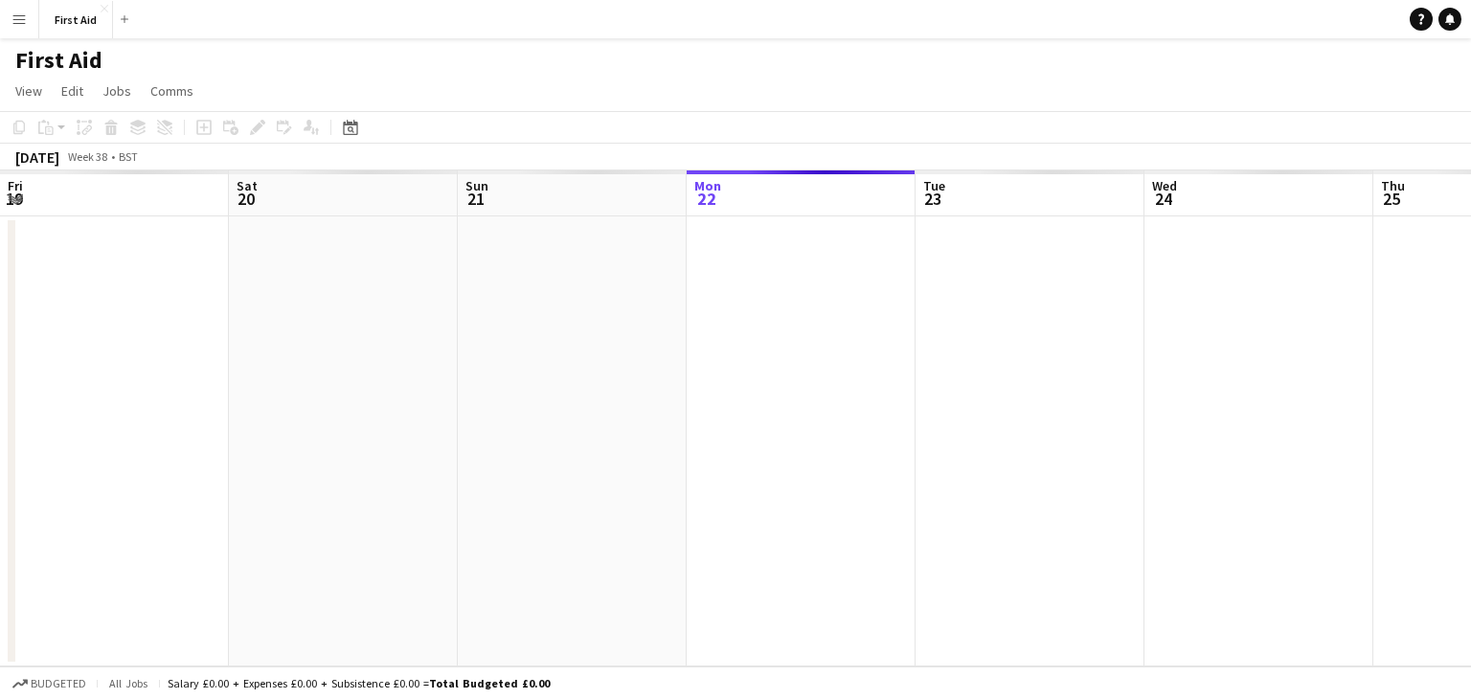
scroll to position [0, 458]
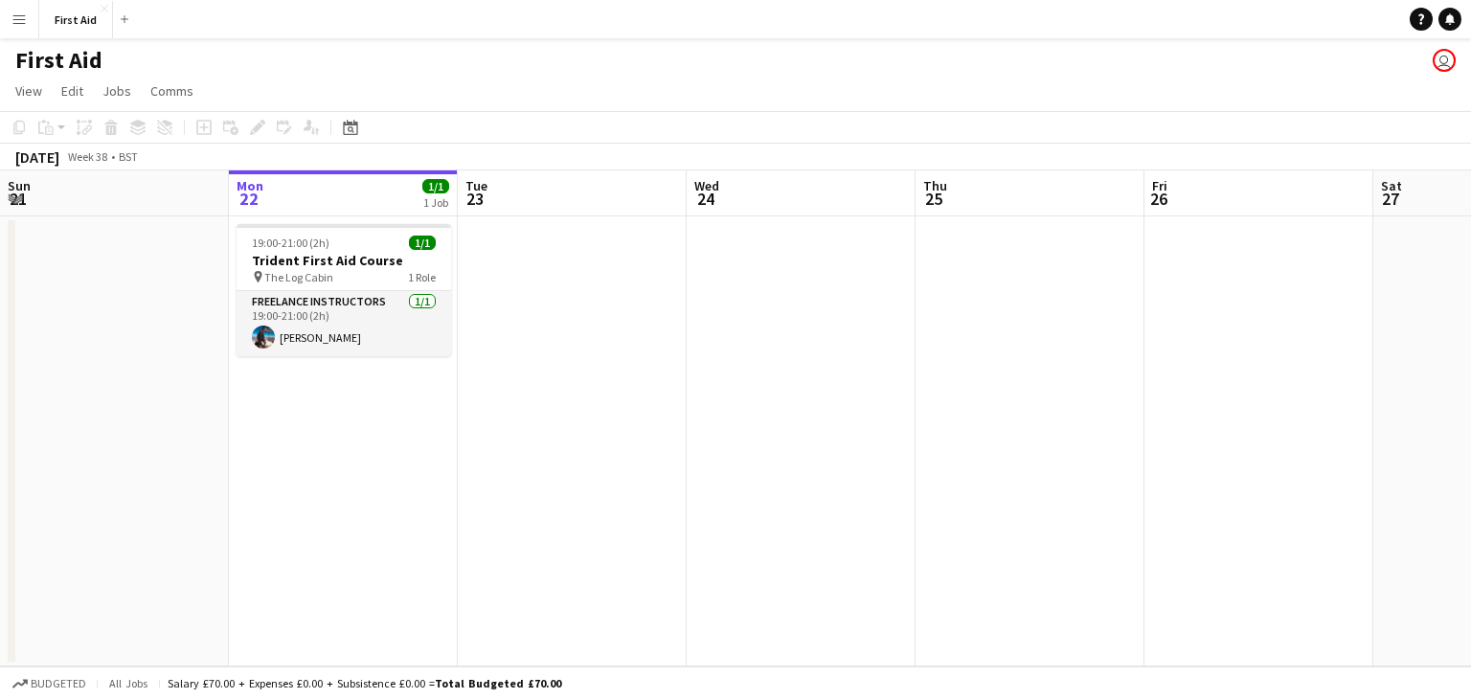
click at [718, 44] on div "First Aid user" at bounding box center [735, 56] width 1471 height 36
click at [102, 7] on app-icon "Close" at bounding box center [105, 9] width 8 height 8
